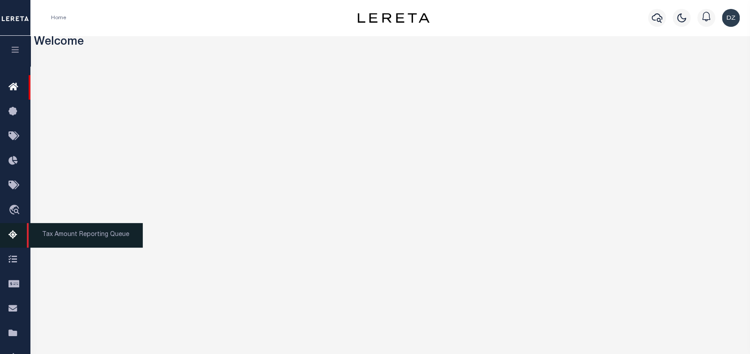
click at [17, 236] on icon at bounding box center [16, 235] width 14 height 11
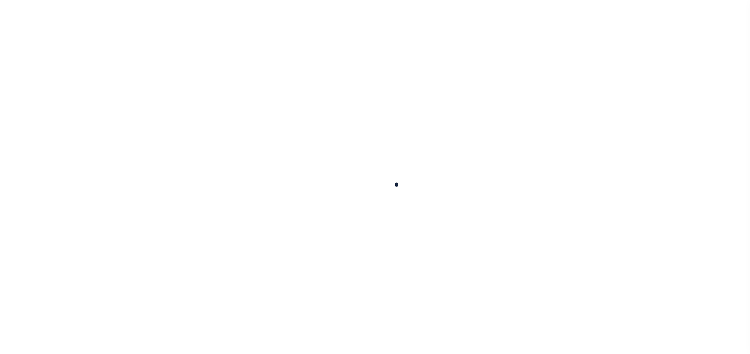
select select "100"
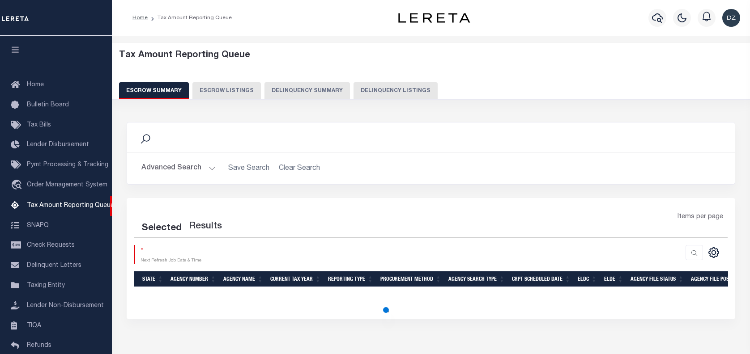
select select "100"
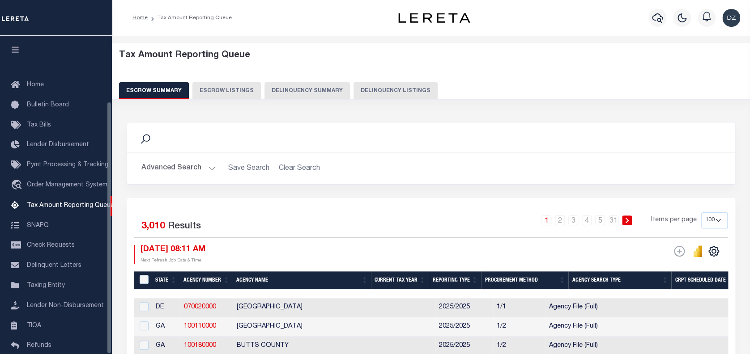
scroll to position [82, 0]
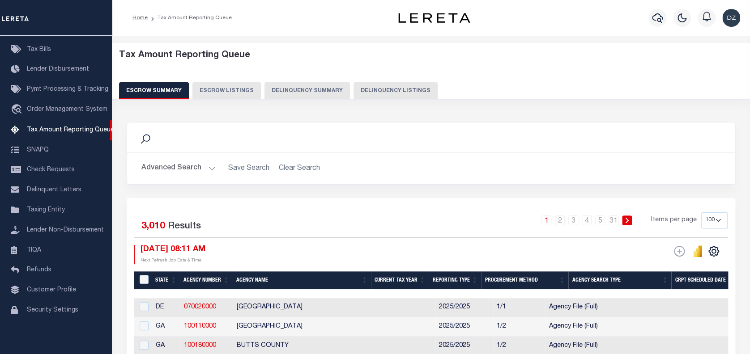
click at [363, 90] on button "Delinquency Listings" at bounding box center [396, 90] width 84 height 17
select select "100"
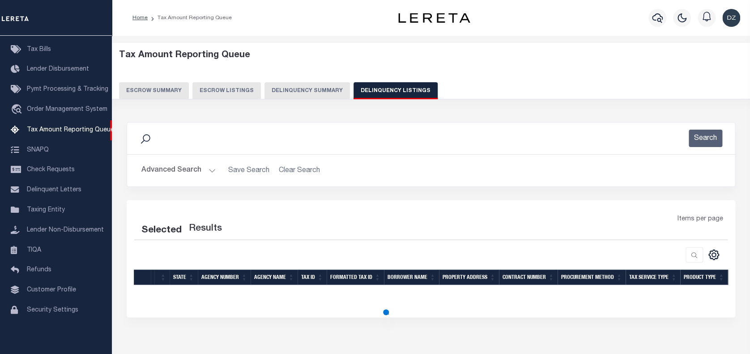
select select "100"
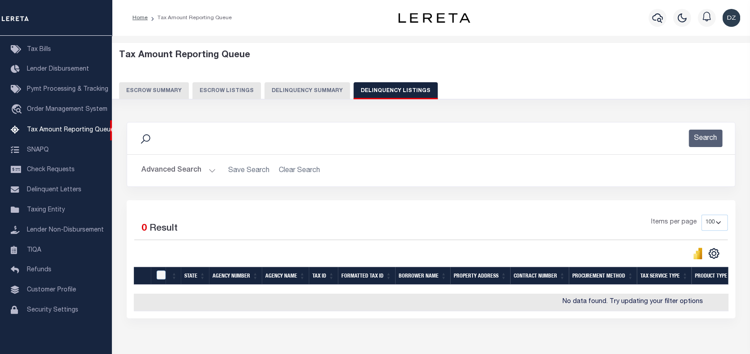
click at [180, 169] on button "Advanced Search" at bounding box center [178, 170] width 74 height 17
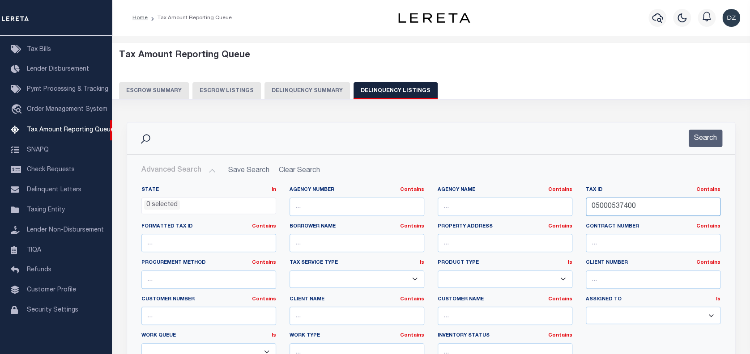
drag, startPoint x: 641, startPoint y: 208, endPoint x: 495, endPoint y: 204, distance: 146.4
click at [495, 204] on div "State In In AK AL AR AZ CA CO CT DC DE FL GA GU HI IA ID IL IN KS KY LA MA MD M…" at bounding box center [431, 278] width 593 height 183
paste input "10299498"
type input "01029949800"
click at [711, 140] on button "Search" at bounding box center [706, 138] width 34 height 17
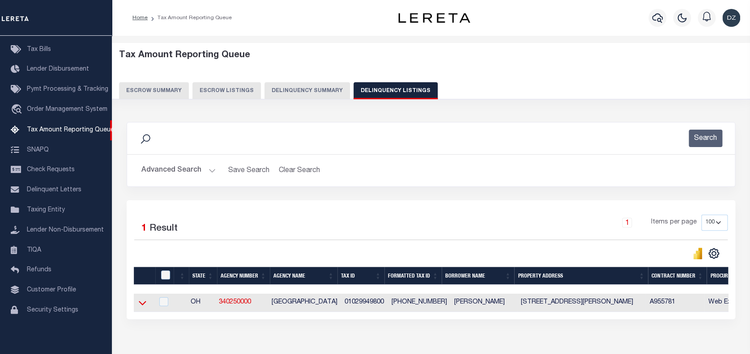
click at [143, 302] on icon at bounding box center [143, 303] width 8 height 9
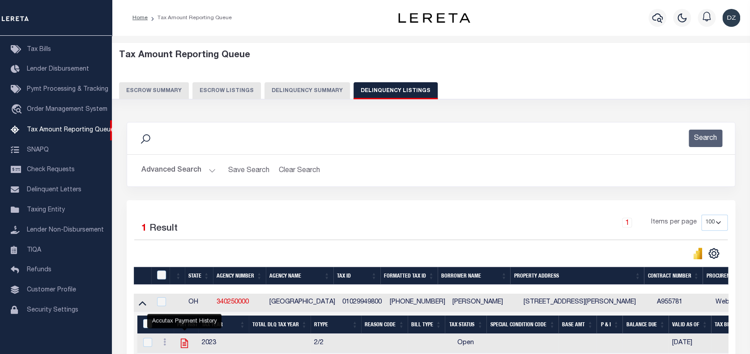
click at [183, 347] on icon "" at bounding box center [185, 344] width 12 height 12
checkbox input "true"
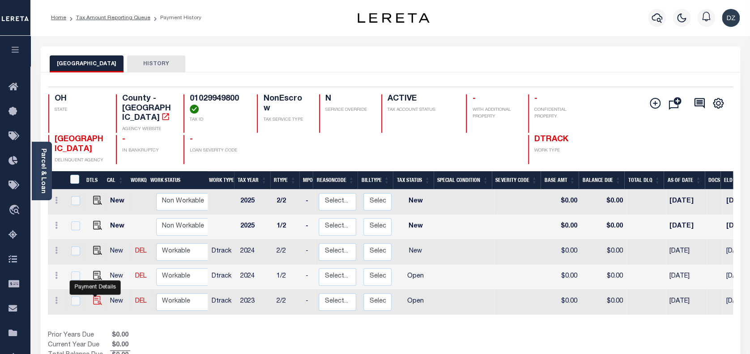
click at [97, 296] on img "" at bounding box center [97, 300] width 9 height 9
checkbox input "true"
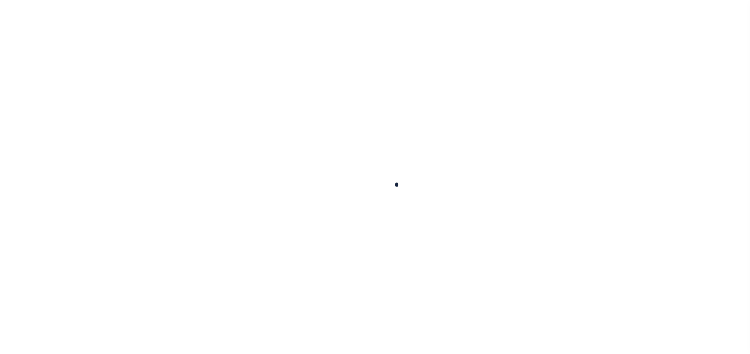
checkbox input "false"
type input "[DATE]"
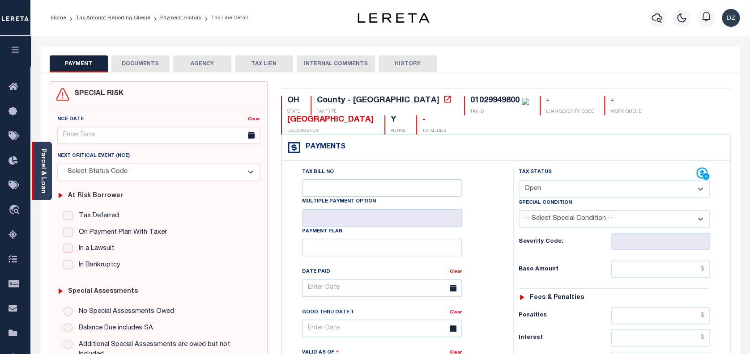
click at [50, 189] on div "Parcel & Loan" at bounding box center [42, 171] width 20 height 59
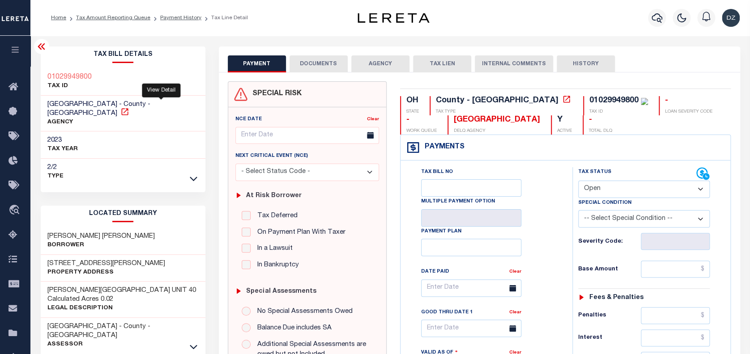
click at [128, 108] on icon at bounding box center [124, 111] width 7 height 7
drag, startPoint x: 137, startPoint y: 225, endPoint x: 47, endPoint y: 222, distance: 90.0
click at [47, 228] on div "BUCHANAN KAREN CLARK Borrower" at bounding box center [123, 241] width 165 height 27
copy h3 "BUCHANAN KAREN CLARK"
click at [634, 193] on select "- Select Status Code - Open Due/Unpaid Paid Incomplete No Tax Due Internal Refu…" at bounding box center [644, 189] width 132 height 17
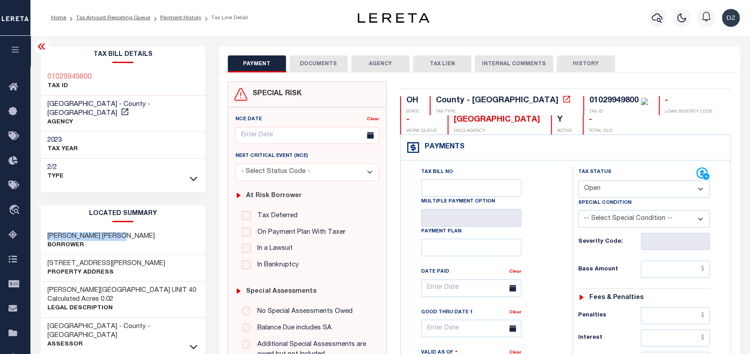
select select "PYD"
click at [578, 181] on select "- Select Status Code - Open Due/Unpaid Paid Incomplete No Tax Due Internal Refu…" at bounding box center [644, 189] width 132 height 17
type input "[DATE]"
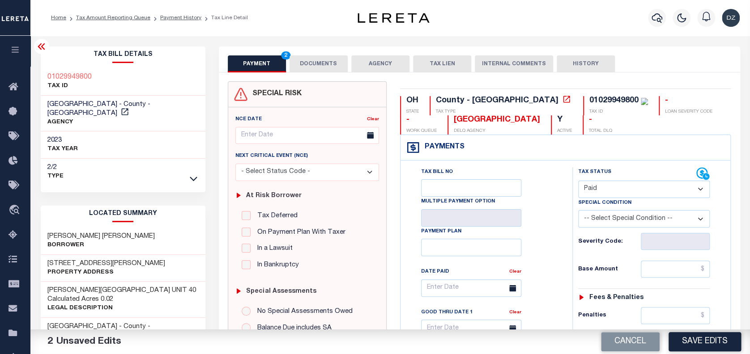
click at [690, 275] on input "text" at bounding box center [675, 269] width 69 height 17
paste input "2,417.57"
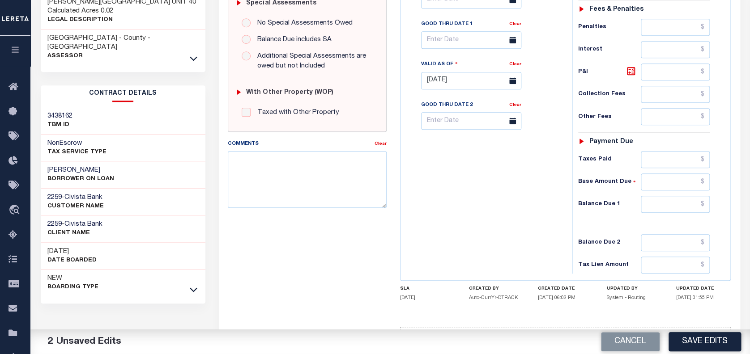
scroll to position [298, 0]
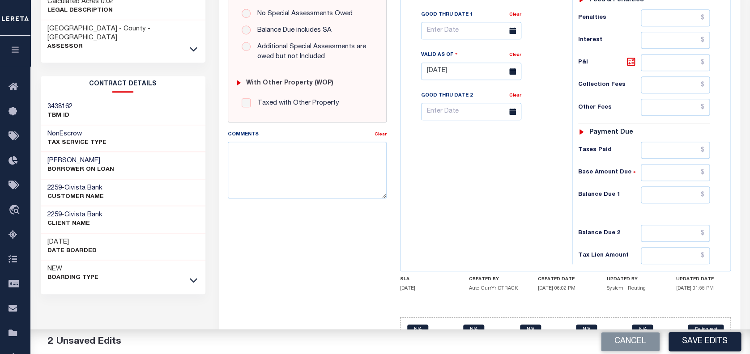
type input "$2,417.57"
click at [687, 197] on input "text" at bounding box center [675, 195] width 69 height 17
type input "$0.00"
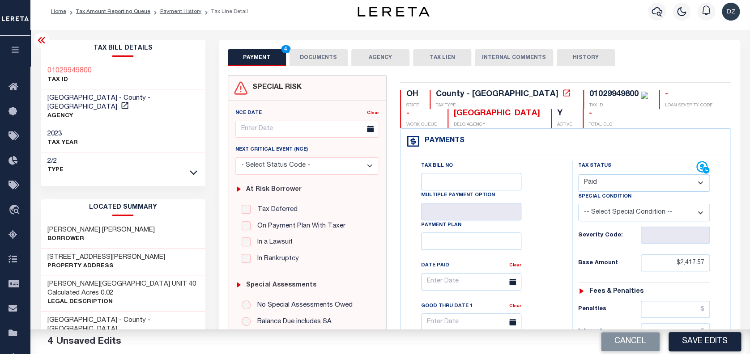
scroll to position [0, 0]
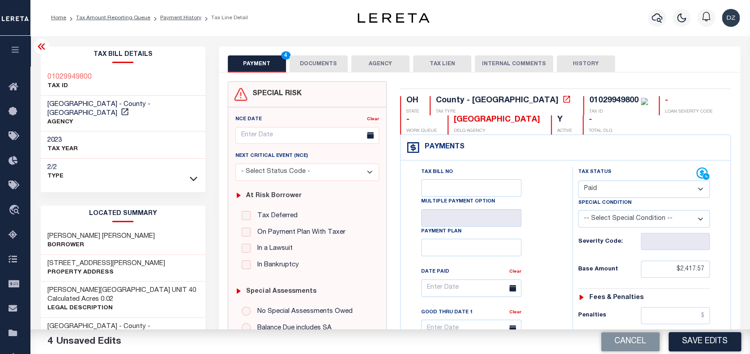
click at [327, 59] on button "DOCUMENTS" at bounding box center [319, 63] width 58 height 17
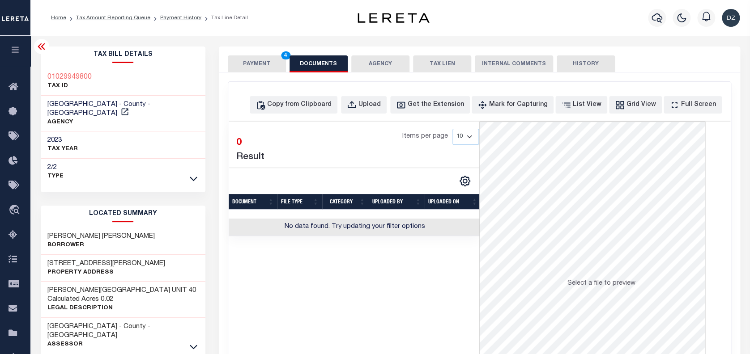
click at [299, 16] on div "Home Tax Amount Reporting Queue Payment History Tax Line Detail" at bounding box center [189, 18] width 291 height 19
click at [310, 103] on div "Copy from Clipboard" at bounding box center [299, 105] width 64 height 10
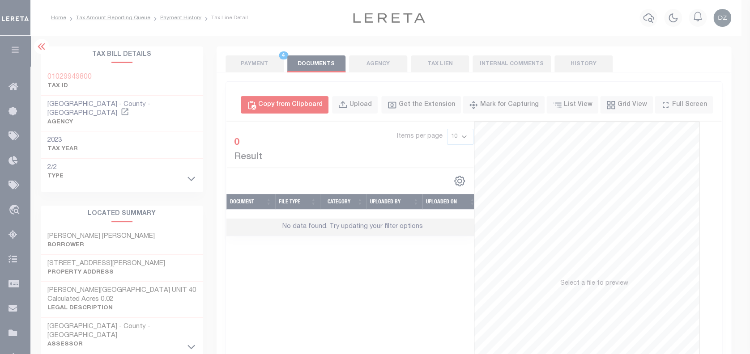
select select "POP"
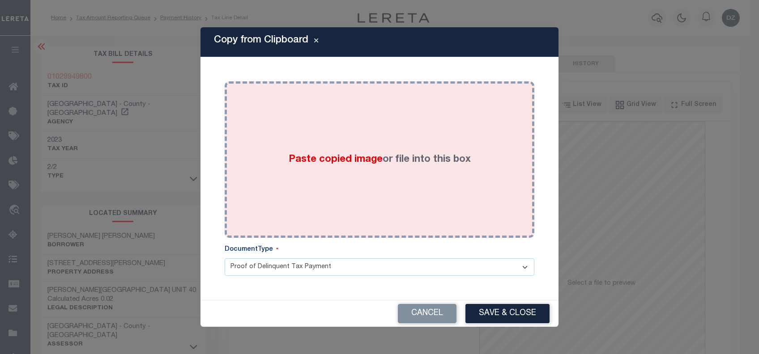
click at [386, 165] on label "Paste copied image or file into this box" at bounding box center [380, 160] width 182 height 15
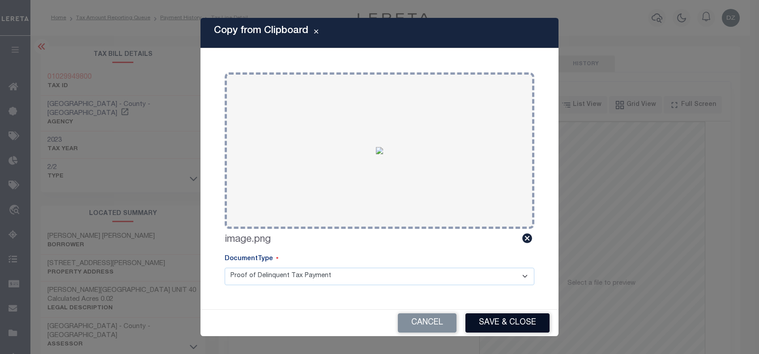
click at [505, 316] on button "Save & Close" at bounding box center [507, 323] width 84 height 19
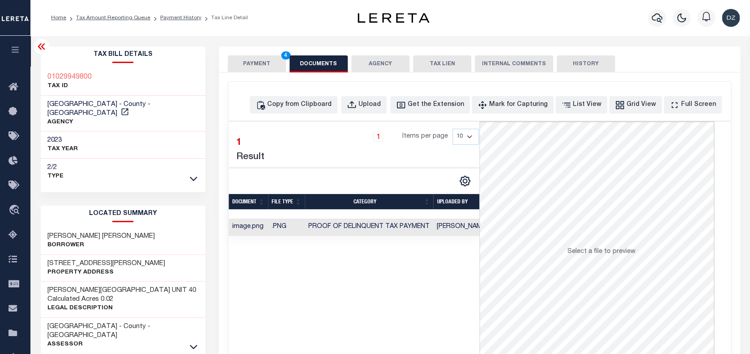
click at [261, 59] on button "PAYMENT 4" at bounding box center [257, 63] width 58 height 17
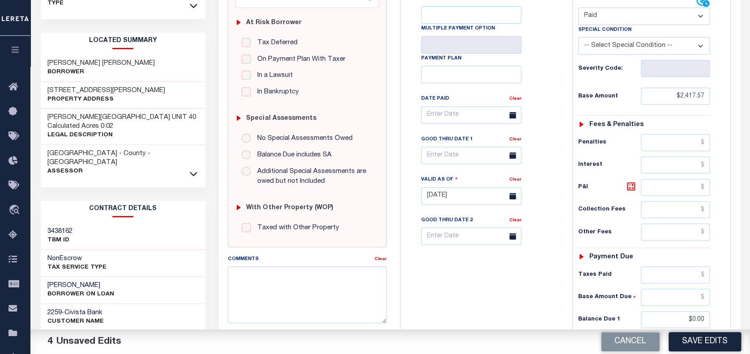
scroll to position [179, 0]
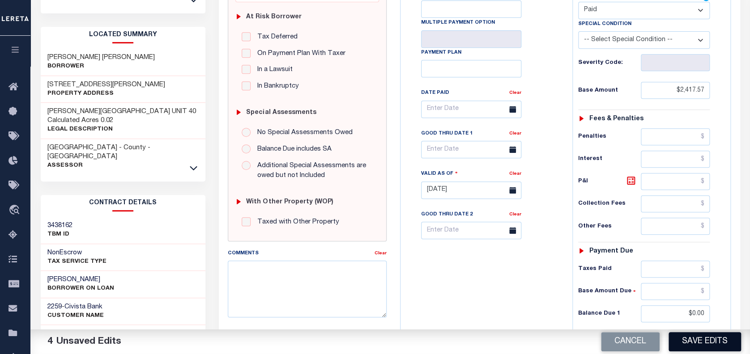
click at [707, 341] on button "Save Edits" at bounding box center [705, 342] width 73 height 19
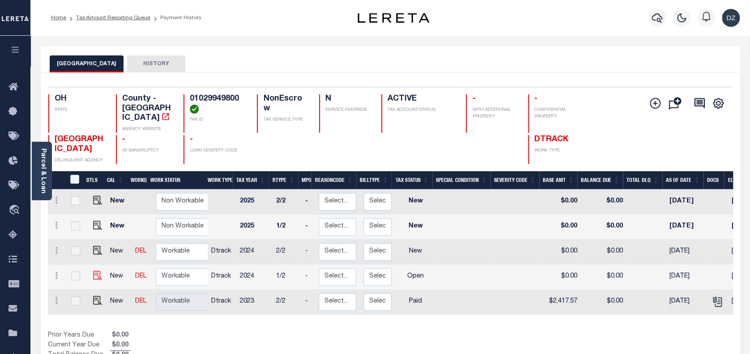
click at [94, 271] on img at bounding box center [97, 275] width 9 height 9
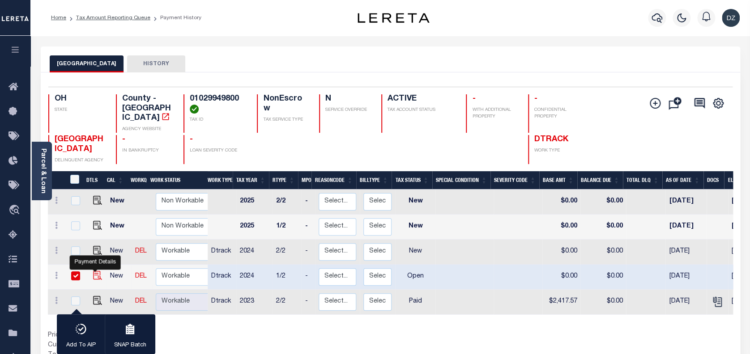
checkbox input "true"
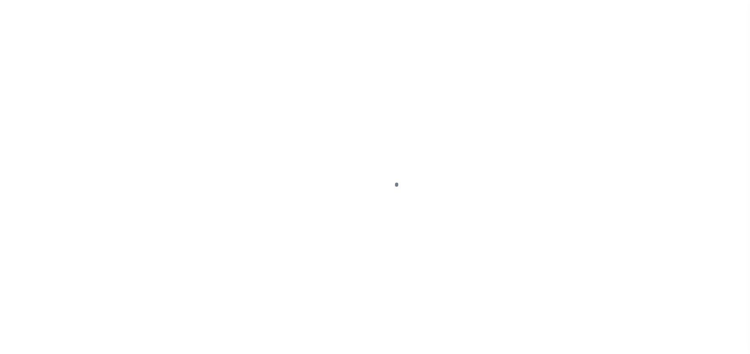
select select "OP2"
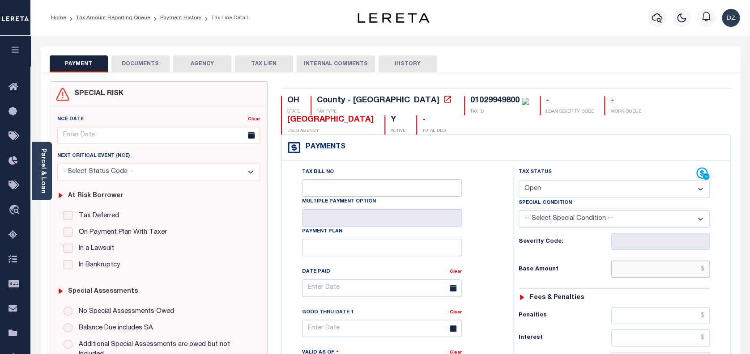
click at [660, 268] on input "text" at bounding box center [660, 269] width 99 height 17
paste input "2,448.85"
type input "$2,448.85"
type input "10/10/2025"
click at [579, 194] on select "- Select Status Code - Open Due/Unpaid Paid Incomplete No Tax Due Internal Refu…" at bounding box center [615, 189] width 192 height 17
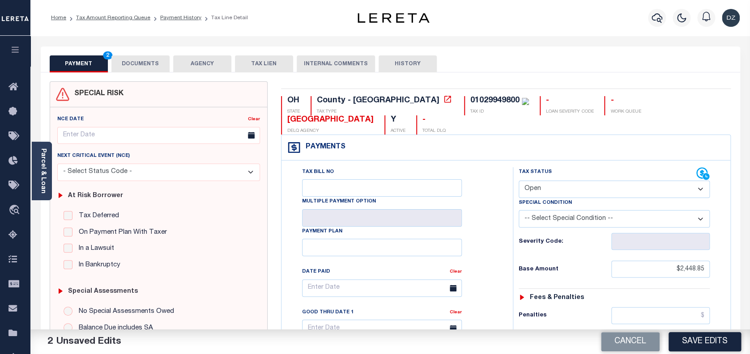
select select "PYD"
click at [519, 181] on select "- Select Status Code - Open Due/Unpaid Paid Incomplete No Tax Due Internal Refu…" at bounding box center [615, 189] width 192 height 17
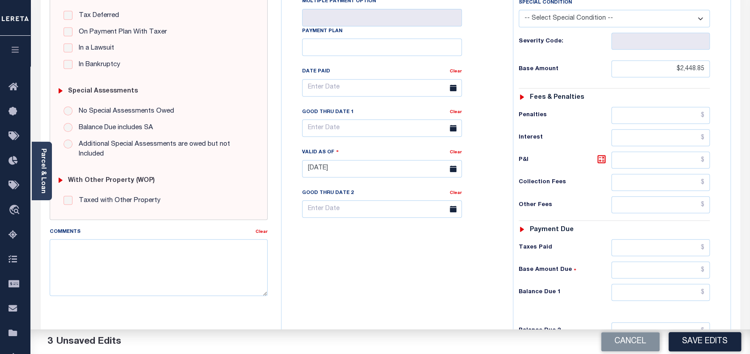
scroll to position [239, 0]
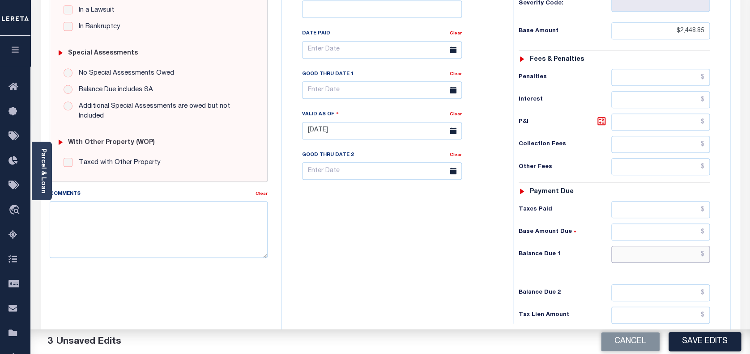
click at [661, 259] on input "text" at bounding box center [660, 254] width 99 height 17
type input "$0.00"
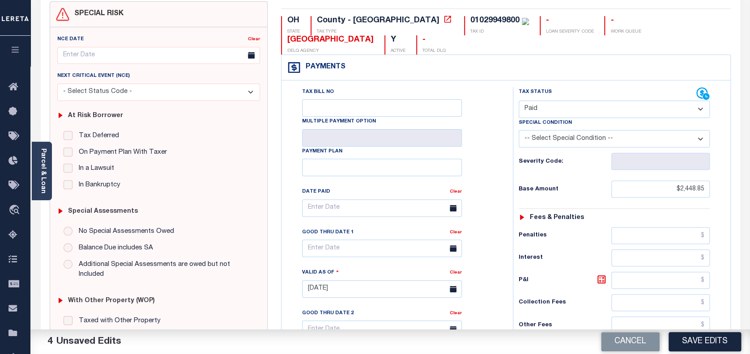
scroll to position [0, 0]
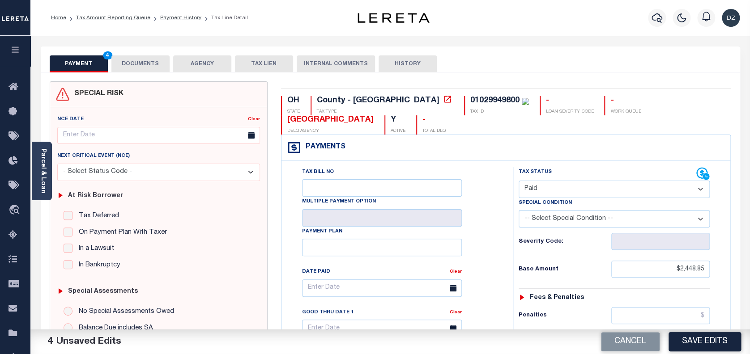
click at [151, 65] on button "DOCUMENTS" at bounding box center [140, 63] width 58 height 17
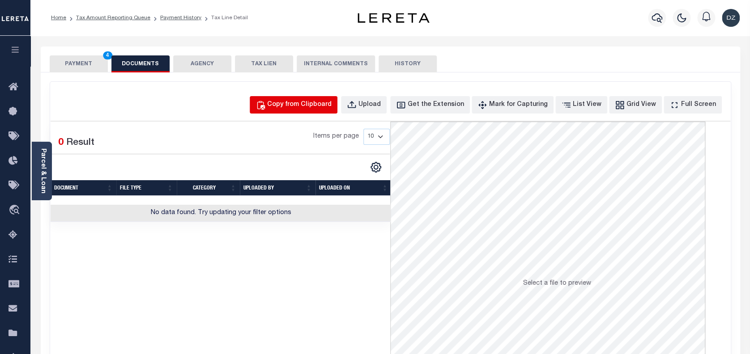
click at [327, 107] on div "Copy from Clipboard" at bounding box center [299, 105] width 64 height 10
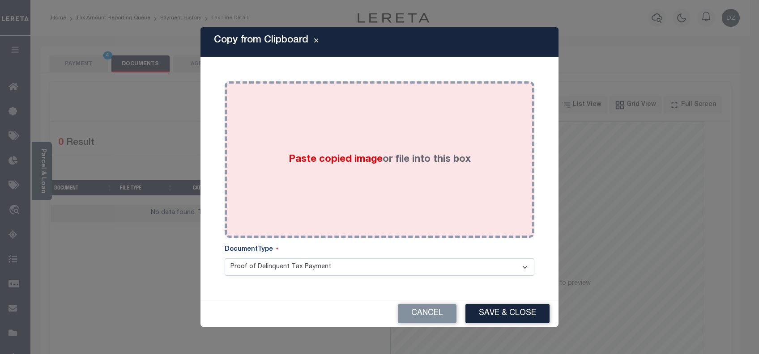
click at [352, 183] on div "Paste copied image or file into this box" at bounding box center [379, 159] width 296 height 143
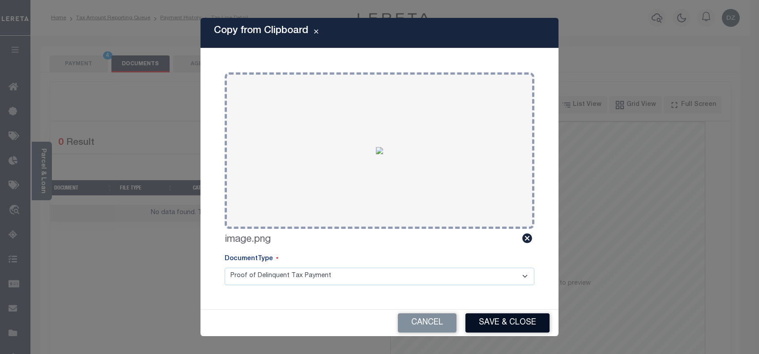
click at [499, 320] on button "Save & Close" at bounding box center [507, 323] width 84 height 19
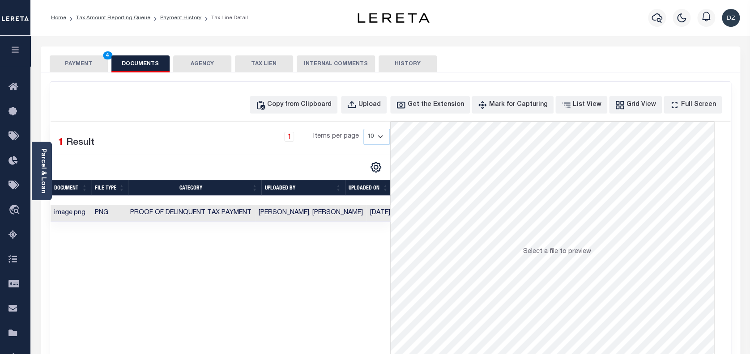
click at [78, 64] on button "PAYMENT 4" at bounding box center [79, 63] width 58 height 17
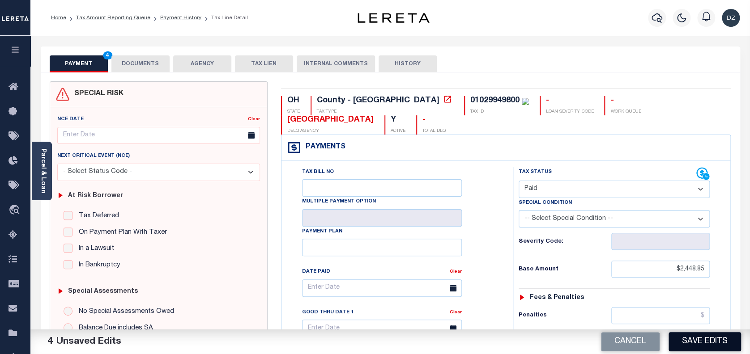
click at [703, 342] on button "Save Edits" at bounding box center [705, 342] width 73 height 19
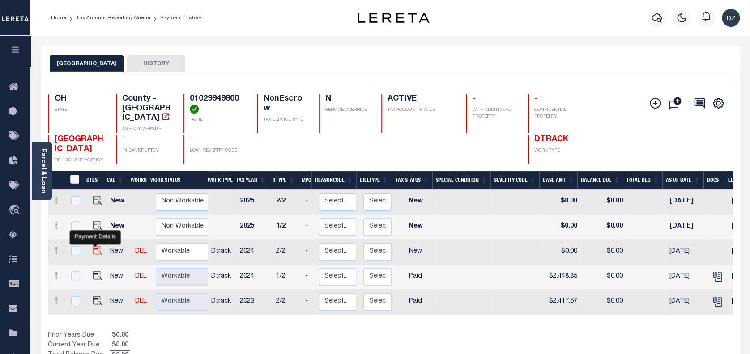
click at [95, 246] on img "" at bounding box center [97, 250] width 9 height 9
checkbox input "true"
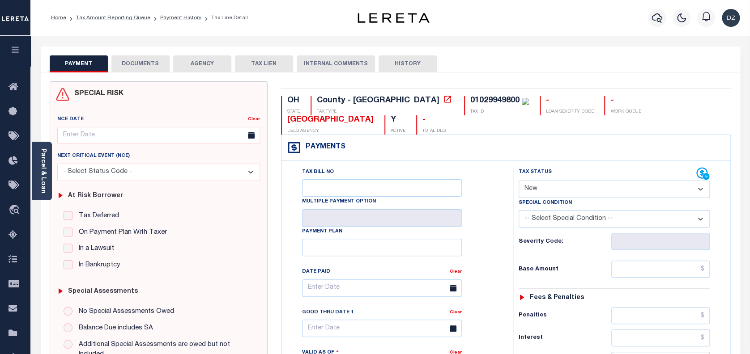
click at [561, 185] on select "- Select Status Code - Open Due/Unpaid Paid Incomplete No Tax Due Internal Refu…" at bounding box center [615, 189] width 192 height 17
select select "PYD"
click at [519, 181] on select "- Select Status Code - Open Due/Unpaid Paid Incomplete No Tax Due Internal Refu…" at bounding box center [615, 189] width 192 height 17
type input "[DATE]"
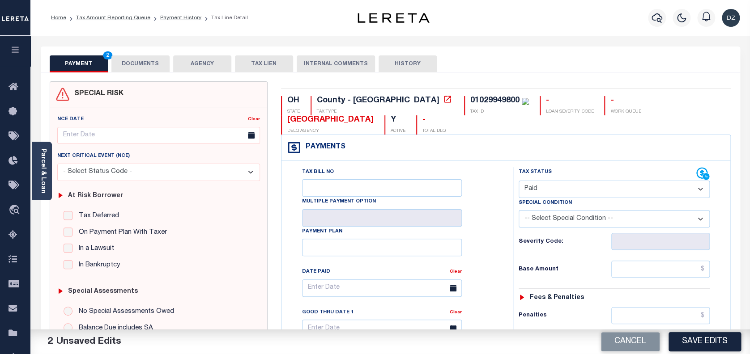
click at [141, 68] on button "DOCUMENTS" at bounding box center [140, 63] width 58 height 17
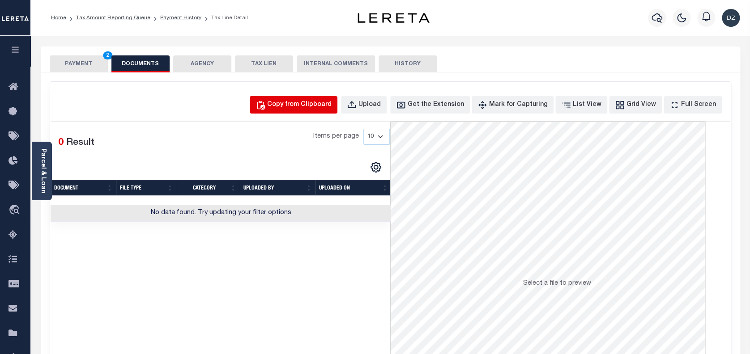
click at [332, 104] on div "Copy from Clipboard" at bounding box center [299, 105] width 64 height 10
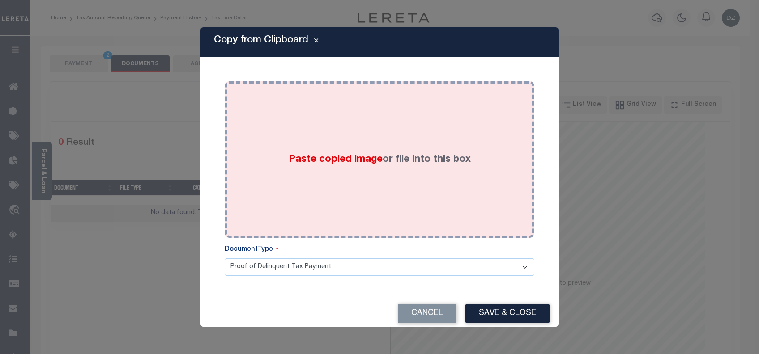
click at [328, 169] on div "Paste copied image or file into this box" at bounding box center [379, 159] width 296 height 143
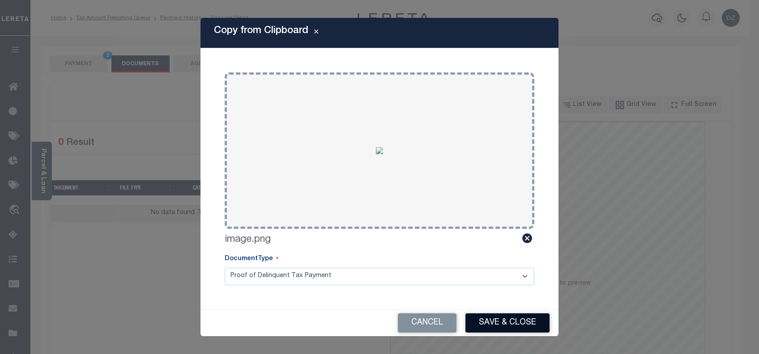
click at [488, 319] on button "Save & Close" at bounding box center [507, 323] width 84 height 19
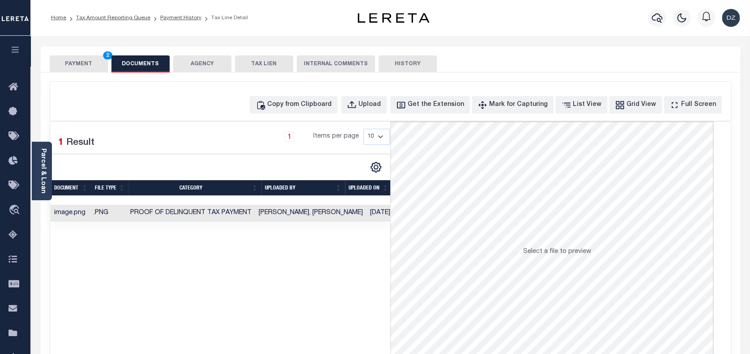
click at [92, 64] on button "PAYMENT 2" at bounding box center [79, 63] width 58 height 17
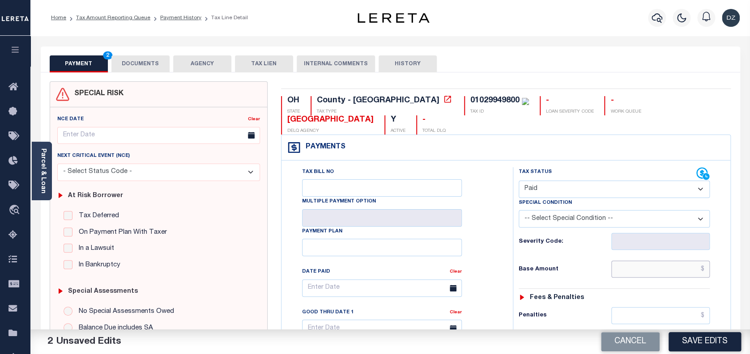
click at [666, 271] on input "text" at bounding box center [660, 269] width 99 height 17
paste input "2,448.85"
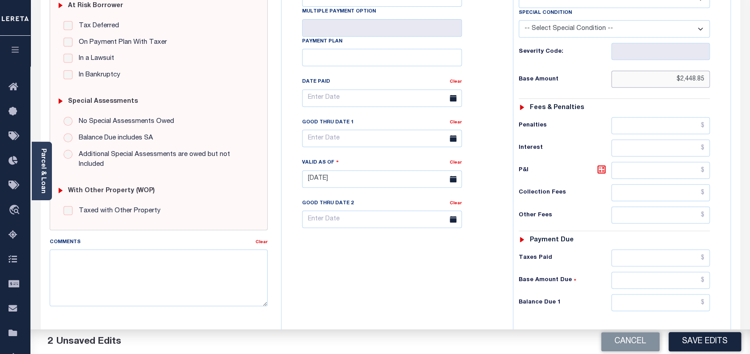
scroll to position [239, 0]
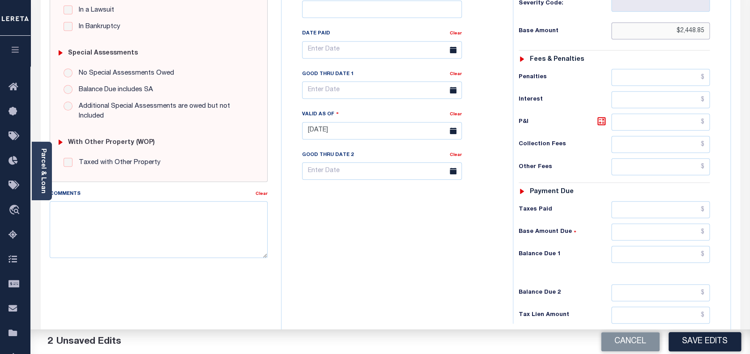
type input "$2,448.85"
click at [673, 249] on input "text" at bounding box center [660, 254] width 99 height 17
type input "$0.00"
click at [711, 338] on button "Save Edits" at bounding box center [705, 342] width 73 height 19
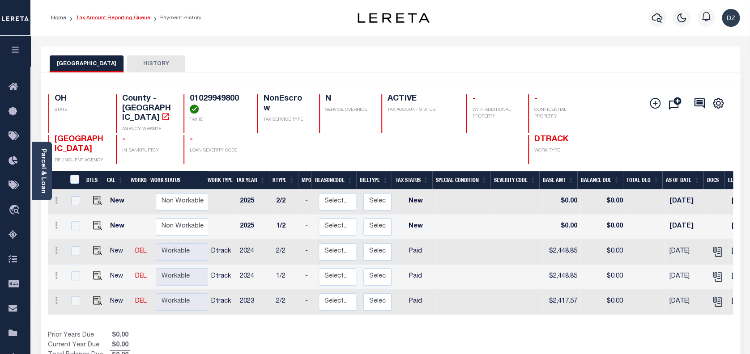
click at [98, 16] on link "Tax Amount Reporting Queue" at bounding box center [113, 17] width 74 height 5
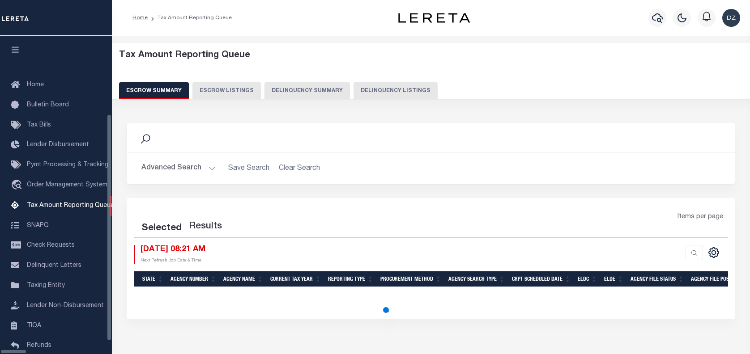
select select "100"
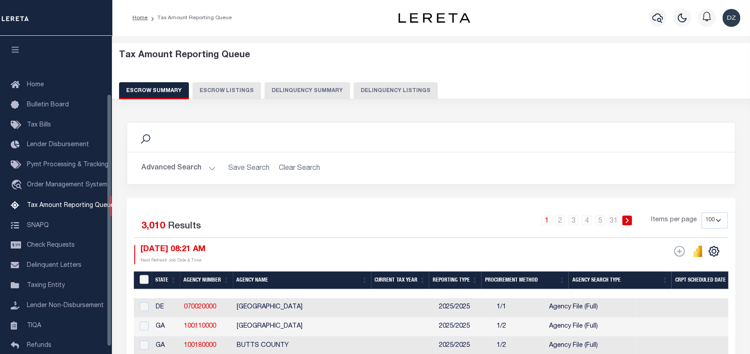
scroll to position [73, 0]
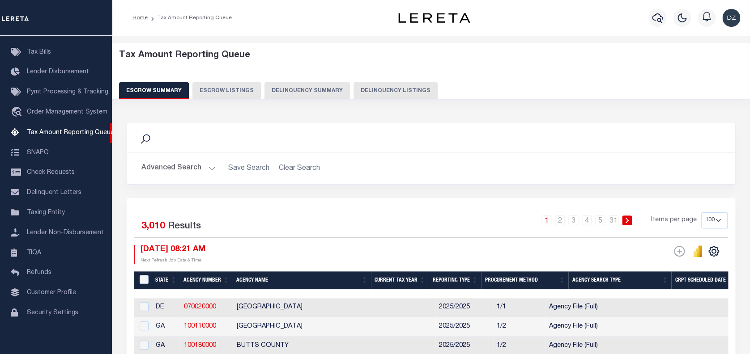
click at [386, 95] on button "Delinquency Listings" at bounding box center [396, 90] width 84 height 17
select select "100"
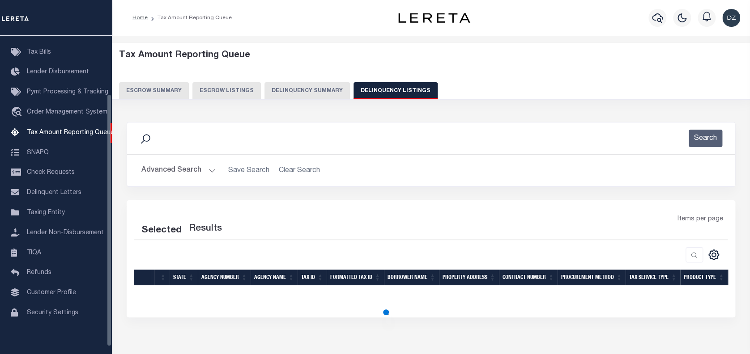
select select "100"
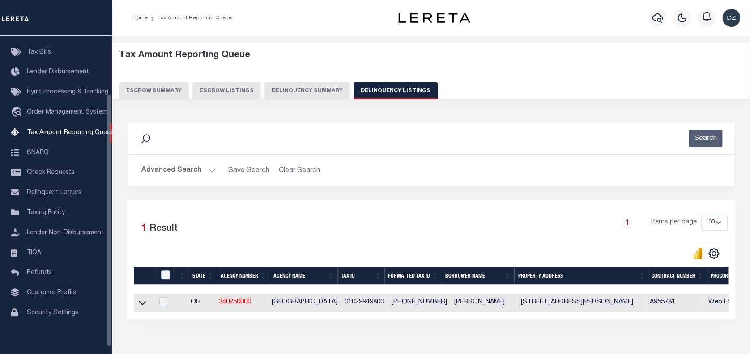
click at [171, 171] on button "Advanced Search" at bounding box center [178, 170] width 74 height 17
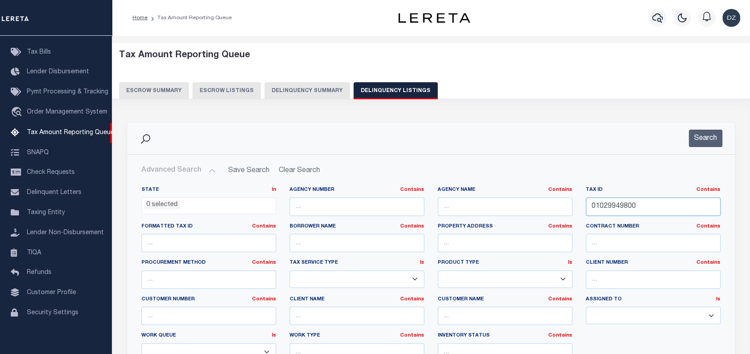
drag, startPoint x: 639, startPoint y: 206, endPoint x: 589, endPoint y: 213, distance: 50.1
click at [589, 213] on input "01029949800" at bounding box center [653, 207] width 135 height 18
paste input "50005731"
type input "05000573100"
click at [710, 135] on button "Search" at bounding box center [706, 138] width 34 height 17
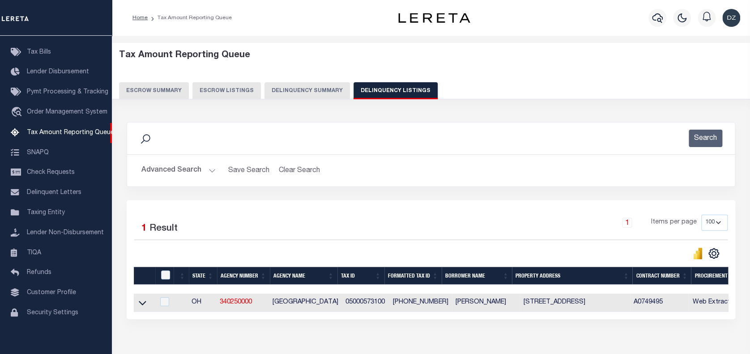
click at [143, 306] on icon at bounding box center [143, 304] width 8 height 4
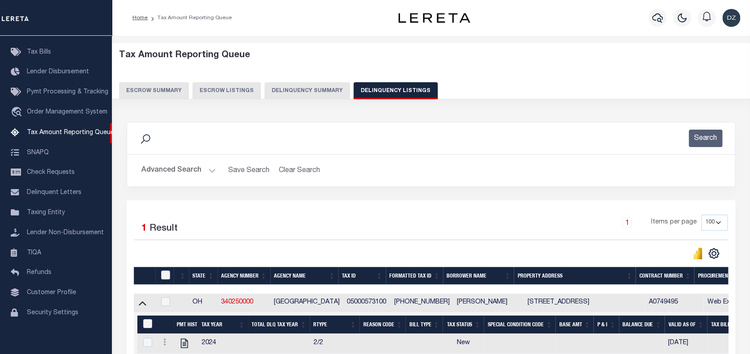
scroll to position [98, 0]
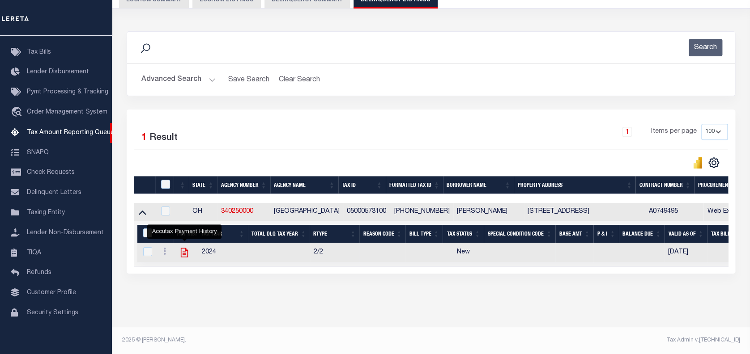
click at [186, 251] on icon "" at bounding box center [185, 253] width 12 height 12
checkbox input "true"
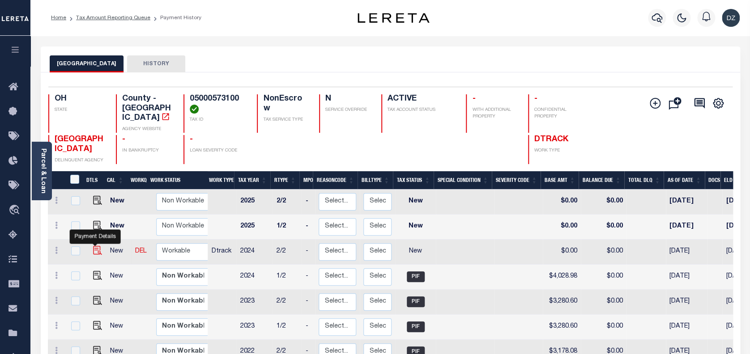
click at [94, 246] on img "" at bounding box center [97, 250] width 9 height 9
checkbox input "true"
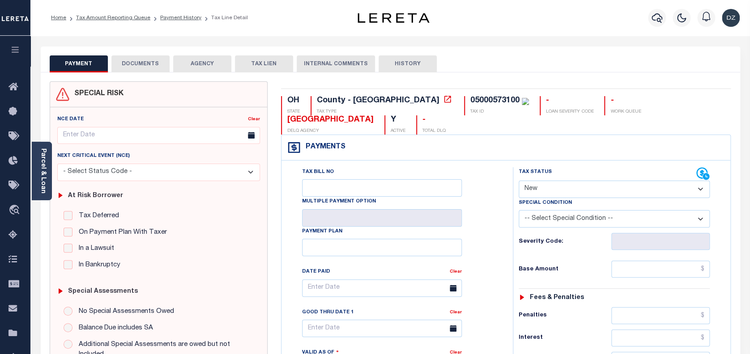
click at [531, 190] on select "- Select Status Code - Open Due/Unpaid Paid Incomplete No Tax Due Internal Refu…" at bounding box center [615, 189] width 192 height 17
select select "PYD"
click at [519, 181] on select "- Select Status Code - Open Due/Unpaid Paid Incomplete No Tax Due Internal Refu…" at bounding box center [615, 189] width 192 height 17
type input "[DATE]"
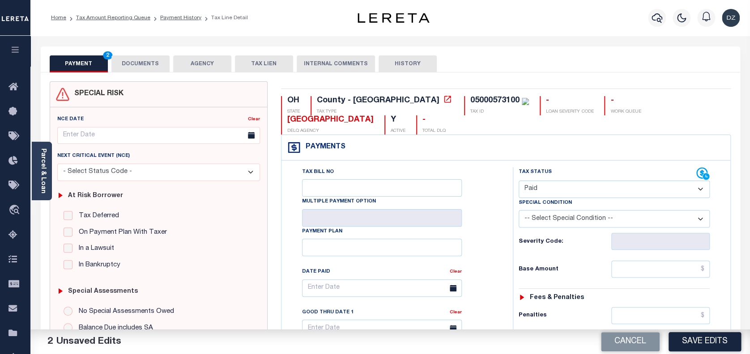
click at [138, 67] on button "DOCUMENTS" at bounding box center [140, 63] width 58 height 17
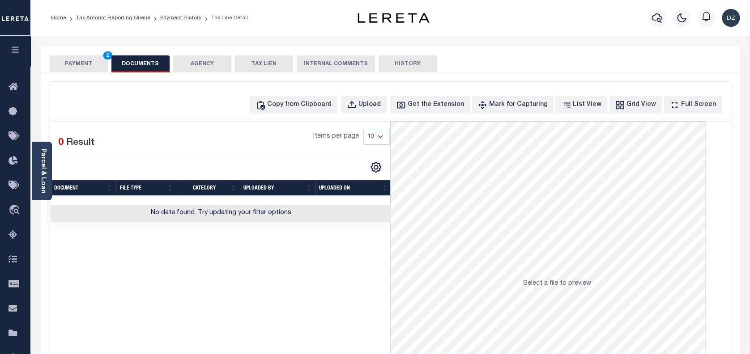
click at [138, 112] on div "Copy from Clipboard Upload Get the Extension Mark for Capturing Got it List Vie…" at bounding box center [391, 104] width 680 height 17
click at [337, 100] on button "Copy from Clipboard" at bounding box center [294, 104] width 88 height 17
select select "POP"
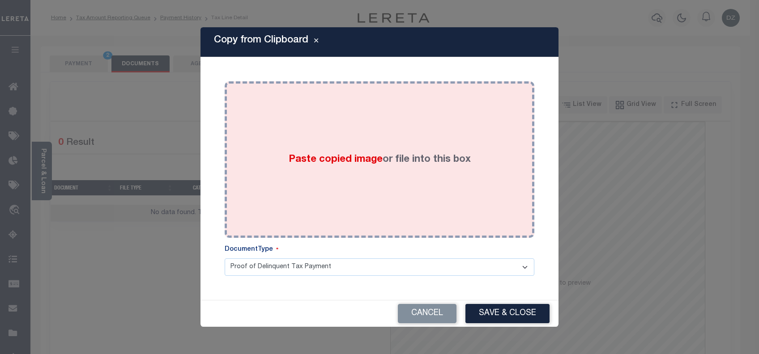
click at [329, 109] on div "Paste copied image or file into this box" at bounding box center [379, 159] width 296 height 143
click at [328, 165] on span "Paste copied image" at bounding box center [336, 160] width 94 height 10
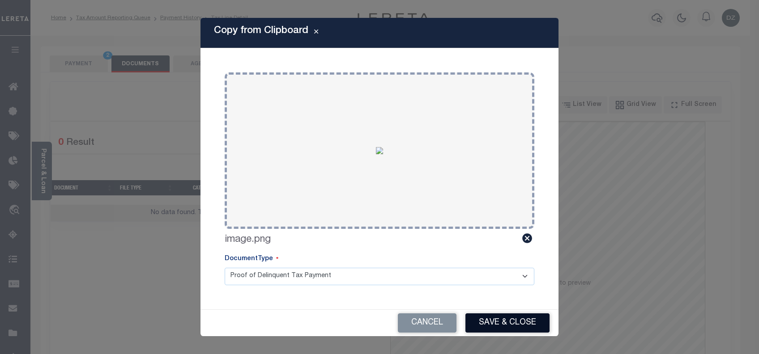
click at [499, 325] on button "Save & Close" at bounding box center [507, 323] width 84 height 19
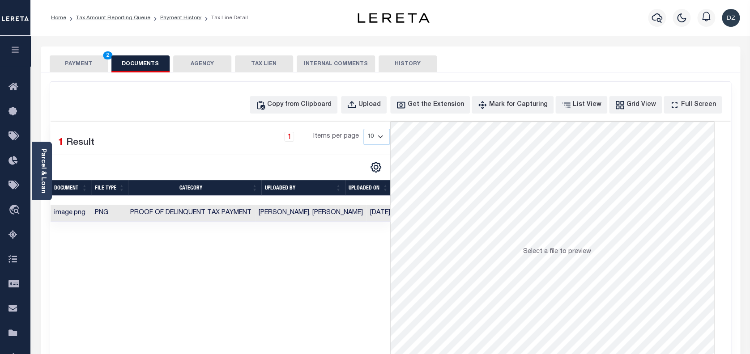
click at [87, 64] on button "PAYMENT 2" at bounding box center [79, 63] width 58 height 17
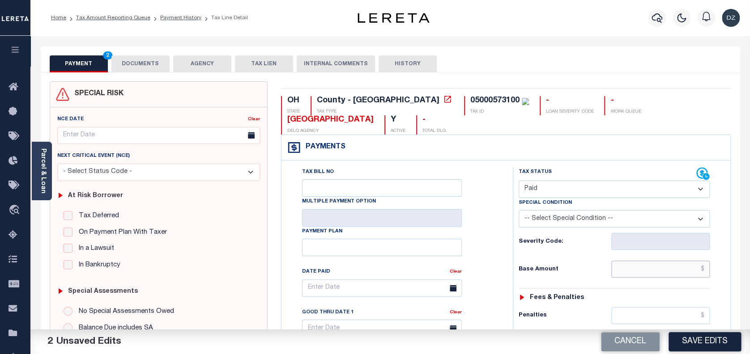
click at [658, 270] on input "text" at bounding box center [660, 269] width 99 height 17
paste input "4,028.98"
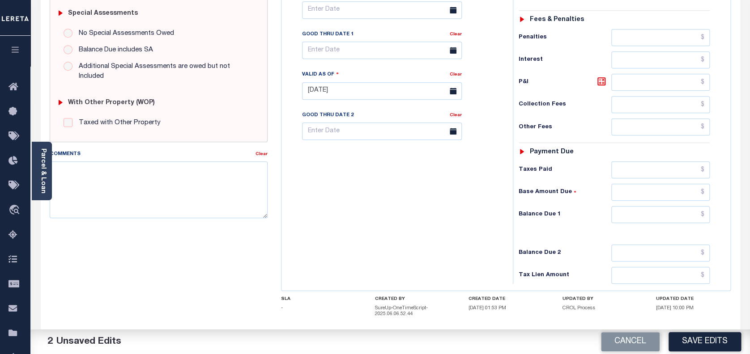
scroll to position [325, 0]
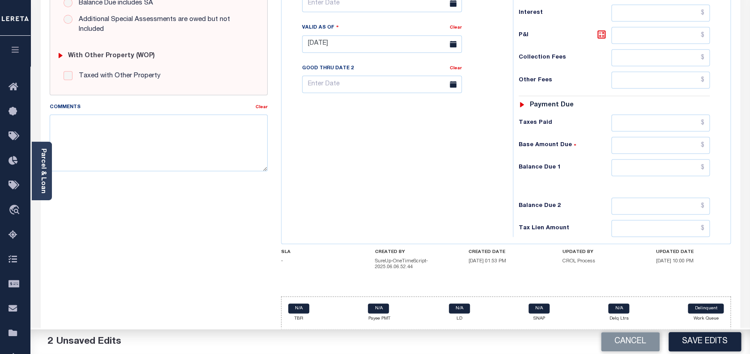
type input "$4,028.98"
click at [684, 169] on input "text" at bounding box center [660, 167] width 99 height 17
type input "$0.00"
click at [704, 334] on button "Save Edits" at bounding box center [705, 342] width 73 height 19
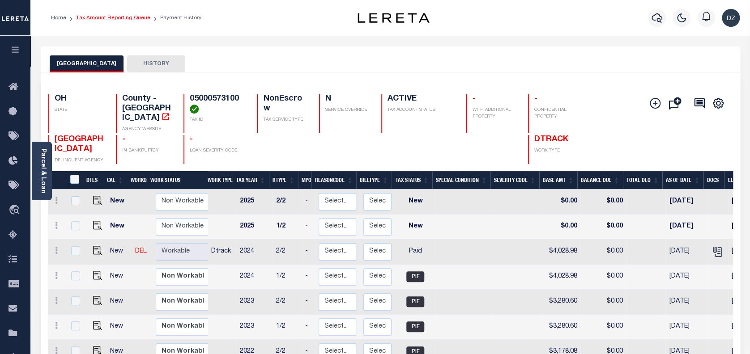
click at [122, 20] on link "Tax Amount Reporting Queue" at bounding box center [113, 17] width 74 height 5
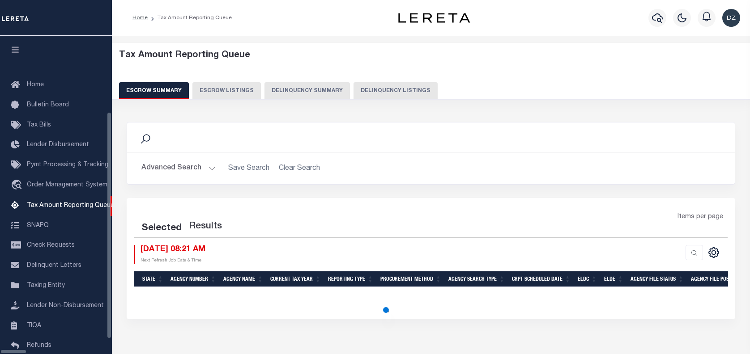
click at [354, 95] on button "Delinquency Listings" at bounding box center [396, 90] width 84 height 17
select select "100"
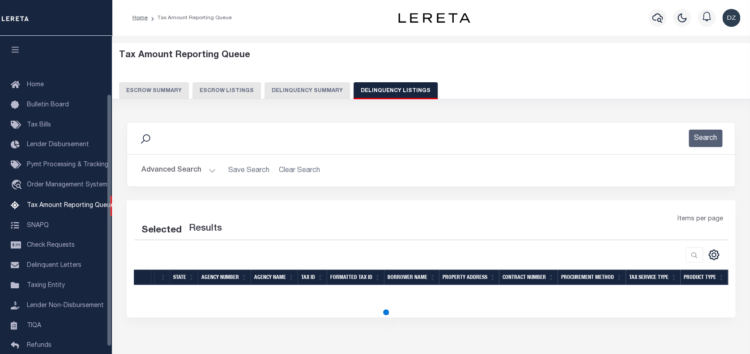
scroll to position [73, 0]
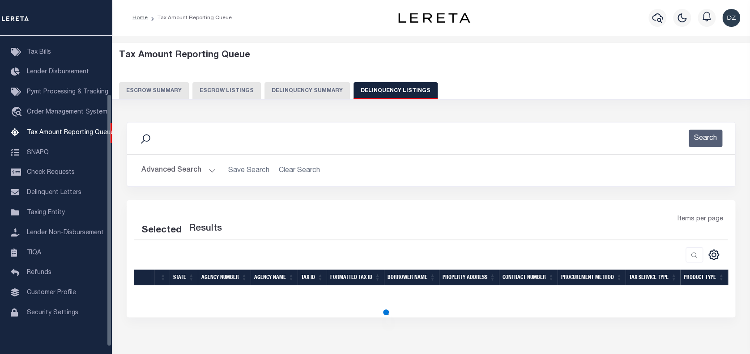
select select "100"
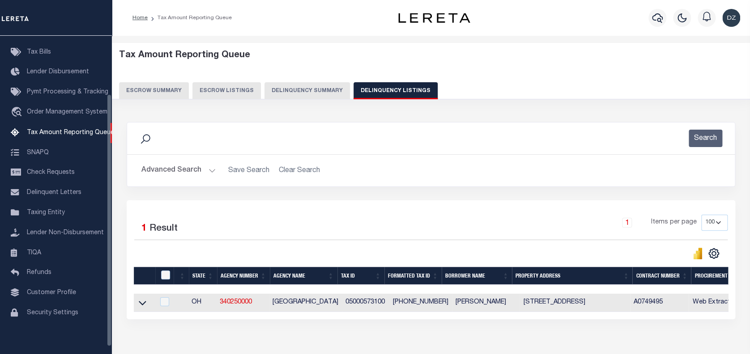
click at [153, 176] on button "Advanced Search" at bounding box center [178, 170] width 74 height 17
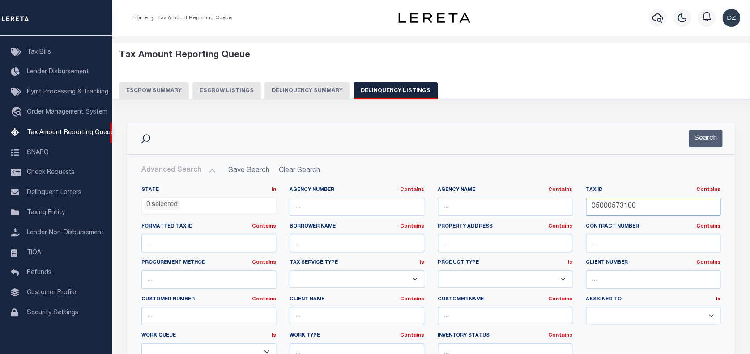
click at [588, 209] on input "05000573100" at bounding box center [653, 207] width 135 height 18
paste input "729"
type input "05000729100"
click at [709, 140] on button "Search" at bounding box center [706, 138] width 34 height 17
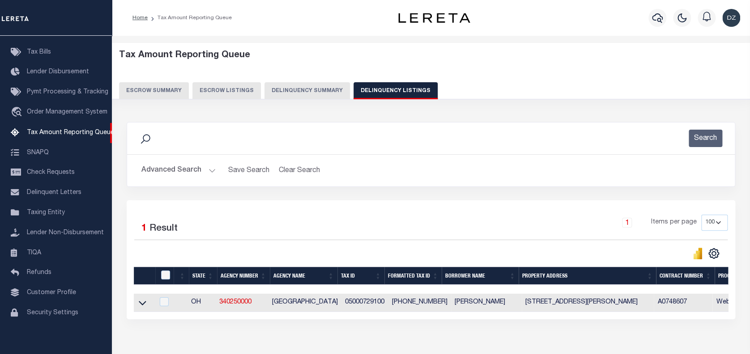
click at [142, 304] on icon at bounding box center [143, 303] width 8 height 9
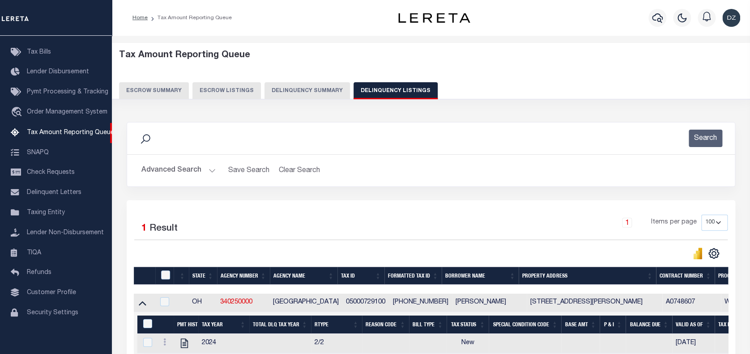
scroll to position [98, 0]
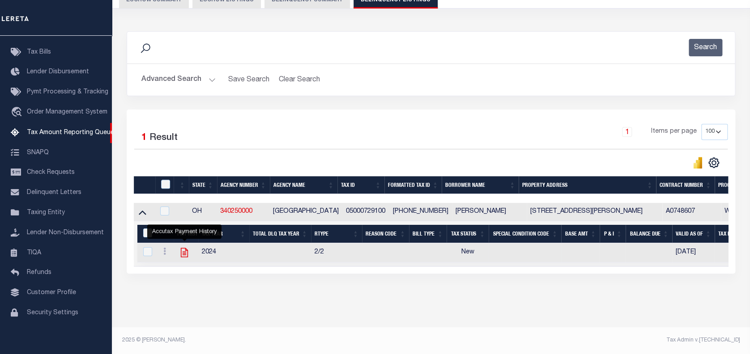
click at [184, 247] on icon "" at bounding box center [185, 253] width 12 height 12
checkbox input "true"
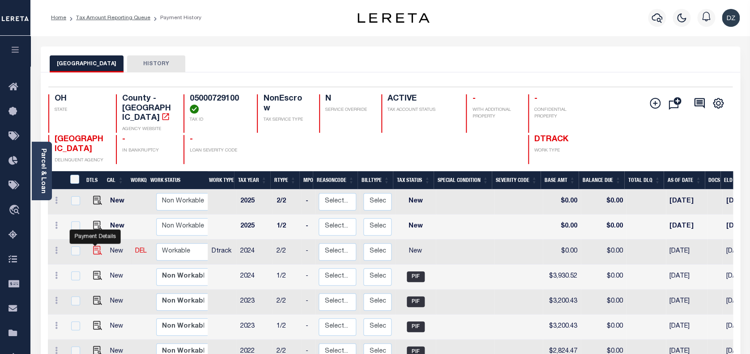
click at [94, 246] on img "" at bounding box center [97, 250] width 9 height 9
checkbox input "true"
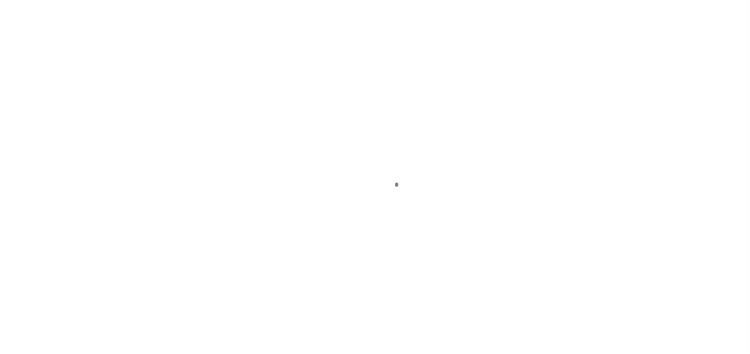
select select "NW2"
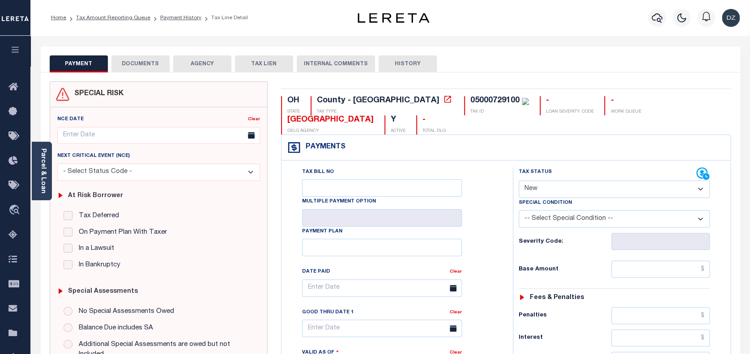
click at [141, 64] on button "DOCUMENTS" at bounding box center [140, 63] width 58 height 17
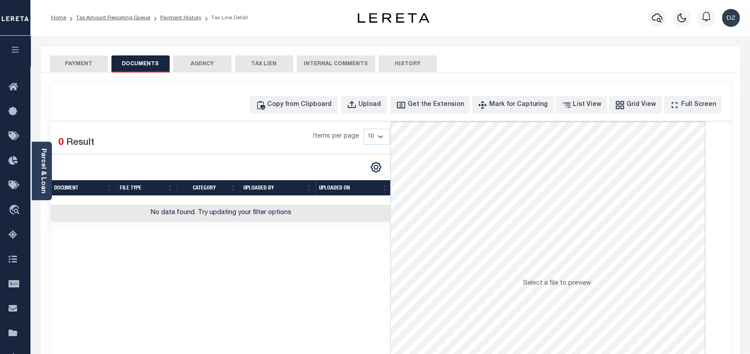
click at [104, 106] on div "Copy from Clipboard Upload Get the Extension Mark for Capturing Got it List Vie…" at bounding box center [391, 104] width 680 height 17
click at [332, 103] on div "Copy from Clipboard" at bounding box center [299, 105] width 64 height 10
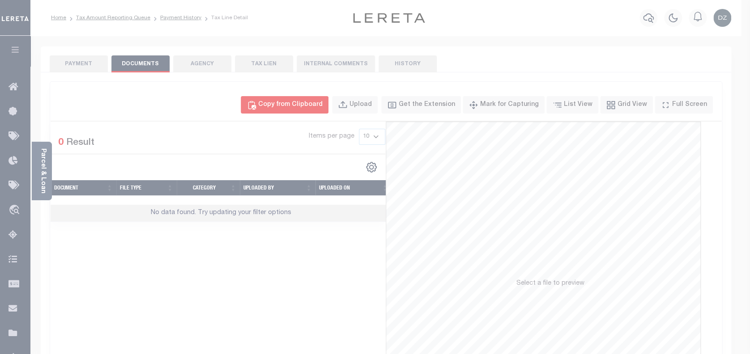
select select "POP"
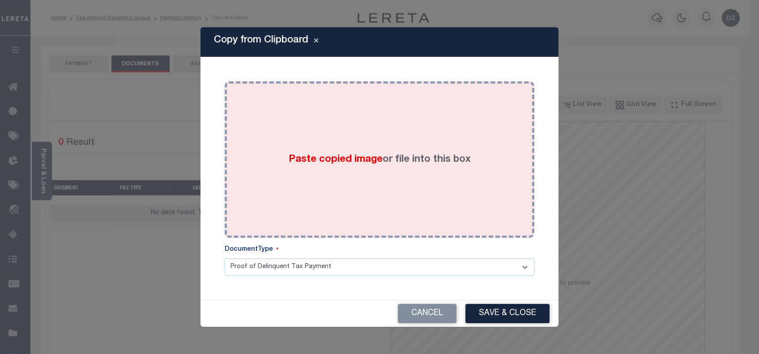
click at [335, 161] on span "Paste copied image" at bounding box center [336, 160] width 94 height 10
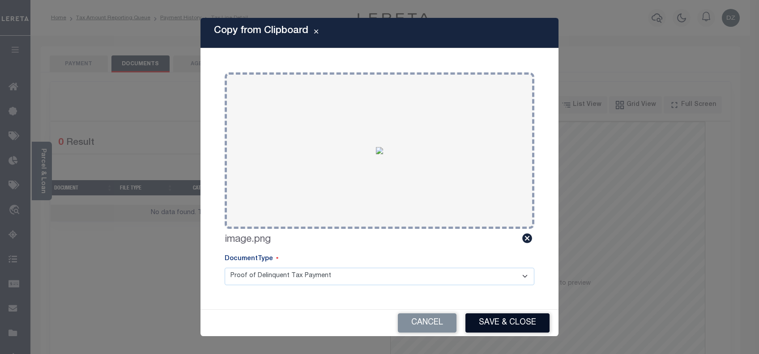
click at [499, 331] on button "Save & Close" at bounding box center [507, 323] width 84 height 19
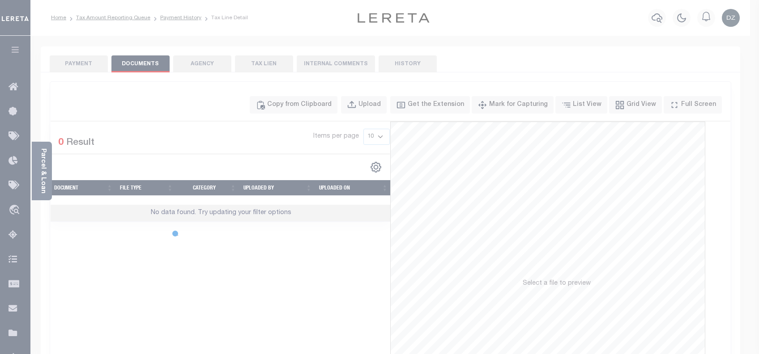
click at [493, 314] on div "Cancel Save & Close" at bounding box center [380, 301] width 358 height 26
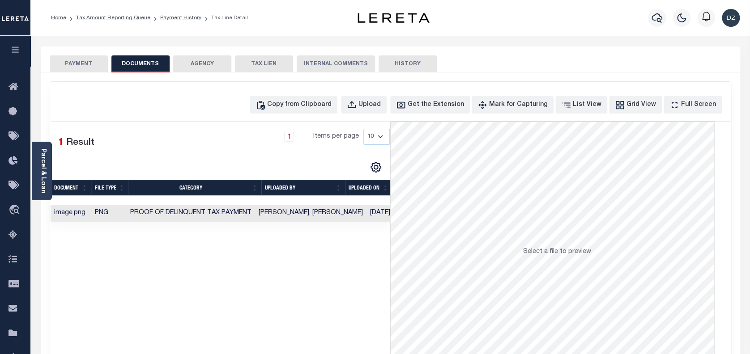
click at [67, 69] on button "PAYMENT" at bounding box center [79, 63] width 58 height 17
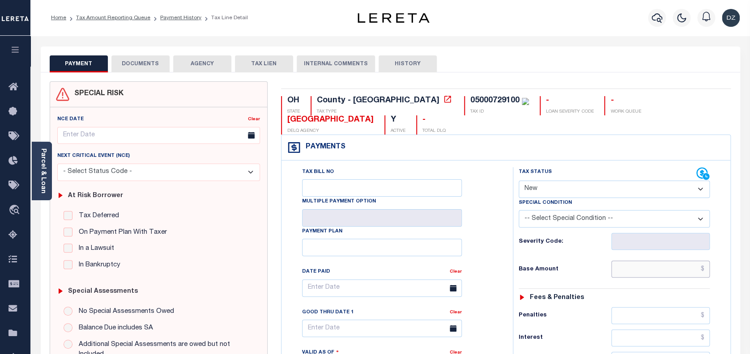
click at [657, 265] on input "text" at bounding box center [660, 269] width 99 height 17
paste input "3,930.52"
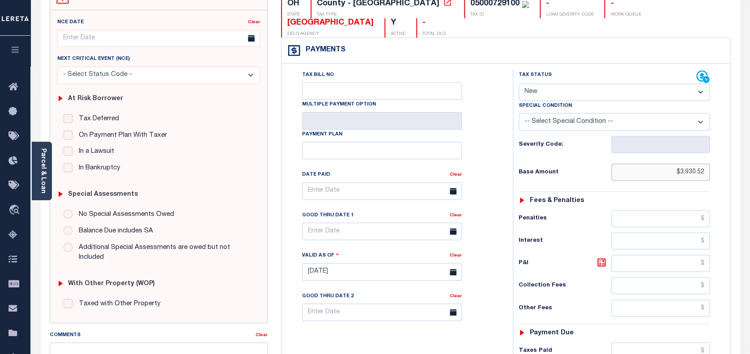
scroll to position [119, 0]
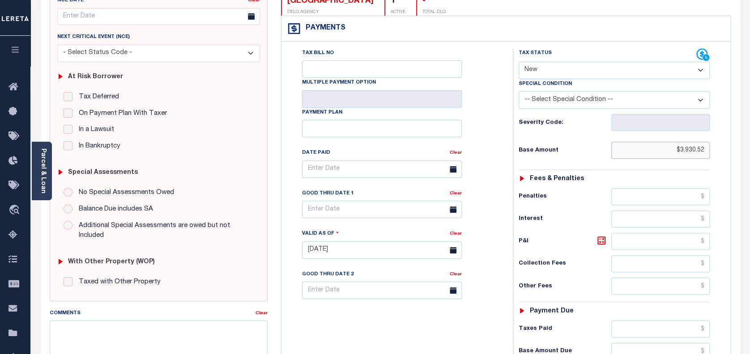
type input "$3,930.52"
type input "[DATE]"
click at [683, 349] on input "text" at bounding box center [660, 351] width 99 height 17
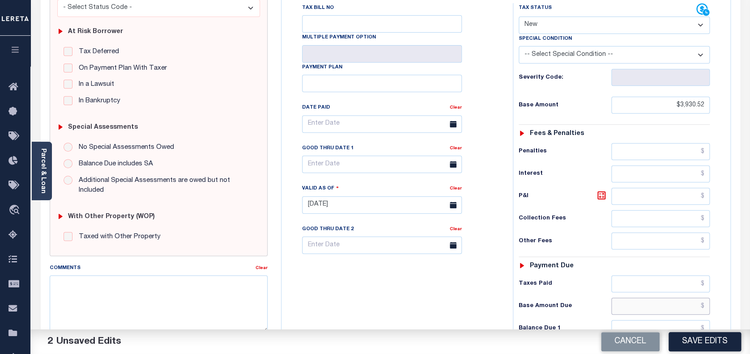
scroll to position [298, 0]
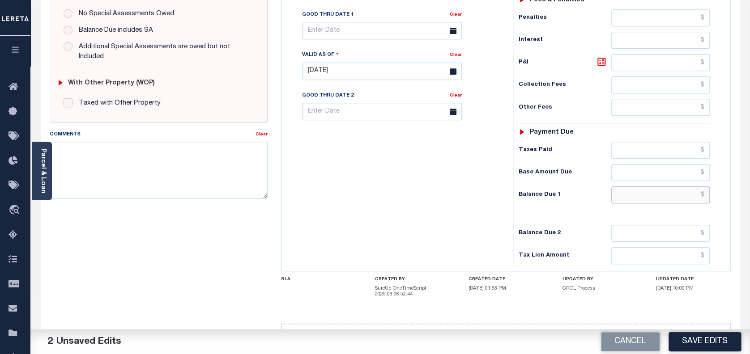
click at [685, 192] on input "text" at bounding box center [660, 195] width 99 height 17
type input "$0.00"
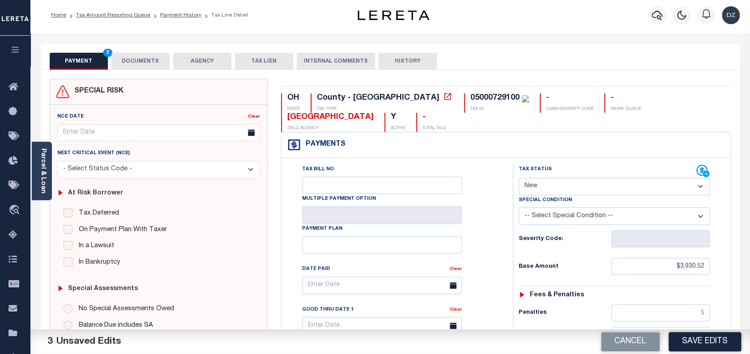
scroll to position [0, 0]
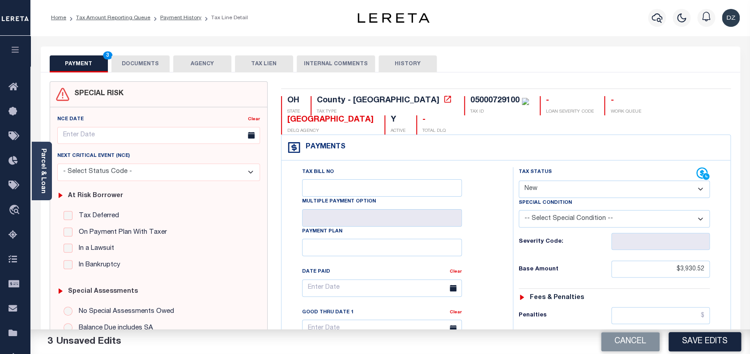
click at [547, 190] on select "- Select Status Code - Open Due/Unpaid Paid Incomplete No Tax Due Internal Refu…" at bounding box center [615, 189] width 192 height 17
select select "PYD"
click at [519, 181] on select "- Select Status Code - Open Due/Unpaid Paid Incomplete No Tax Due Internal Refu…" at bounding box center [615, 189] width 192 height 17
click at [707, 337] on button "Save Edits" at bounding box center [705, 342] width 73 height 19
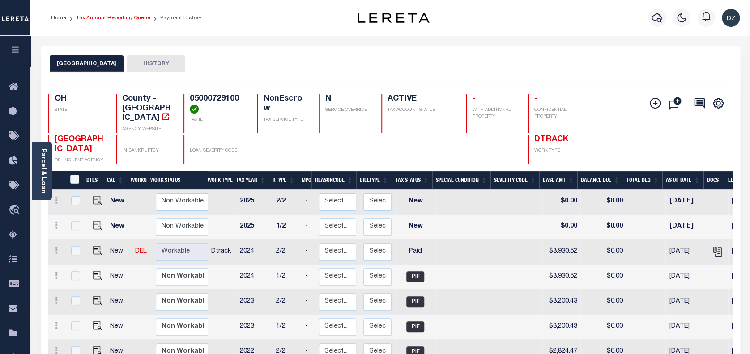
click at [97, 17] on link "Tax Amount Reporting Queue" at bounding box center [113, 17] width 74 height 5
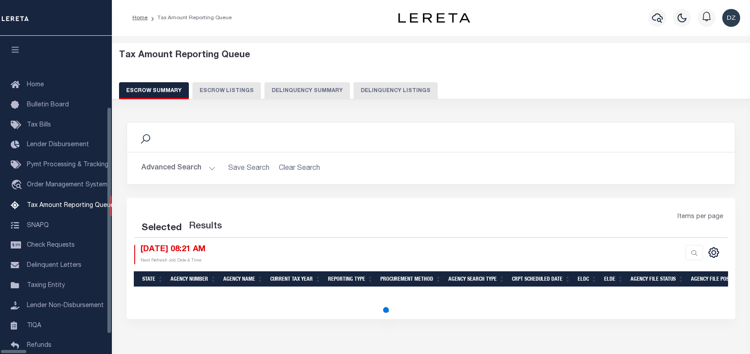
click at [372, 82] on button "Delinquency Listings" at bounding box center [396, 90] width 84 height 17
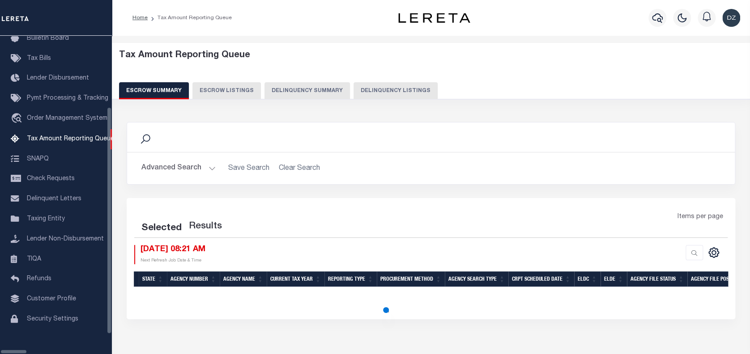
select select "100"
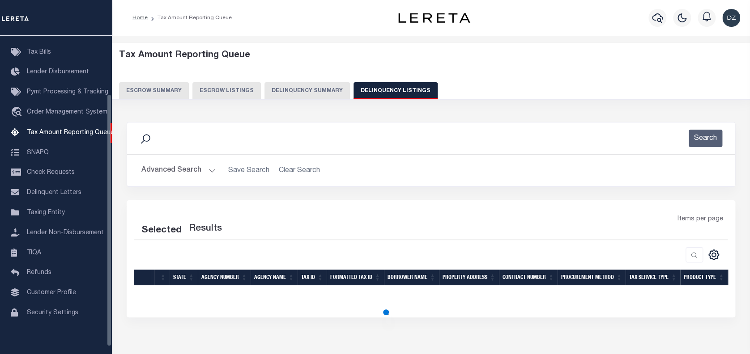
select select "100"
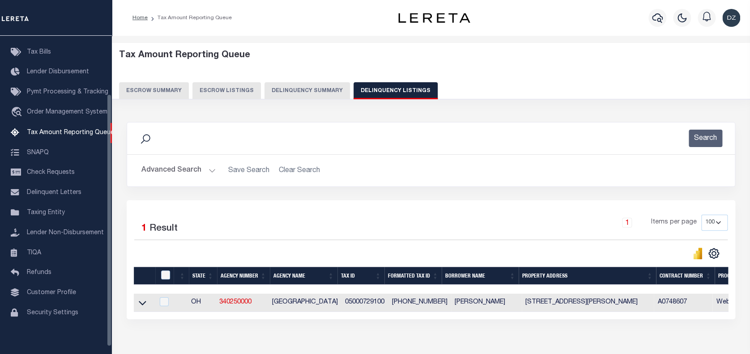
click at [154, 164] on button "Advanced Search" at bounding box center [178, 170] width 74 height 17
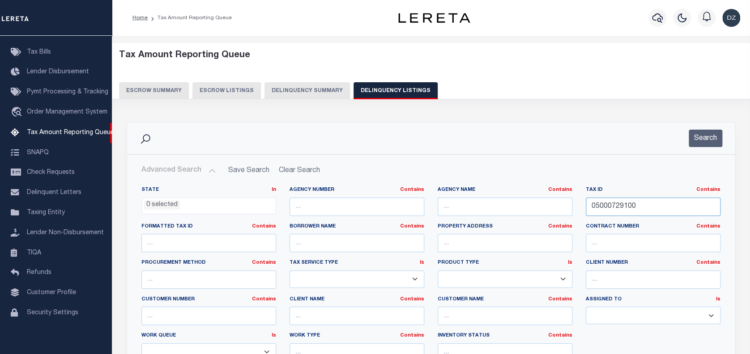
drag, startPoint x: 638, startPoint y: 212, endPoint x: 580, endPoint y: 200, distance: 59.3
click at [580, 200] on div "Tax ID Contains Contains Is 05000729100" at bounding box center [653, 205] width 148 height 37
paste input "9137"
type input "05000913700"
click at [697, 133] on button "Search" at bounding box center [706, 138] width 34 height 17
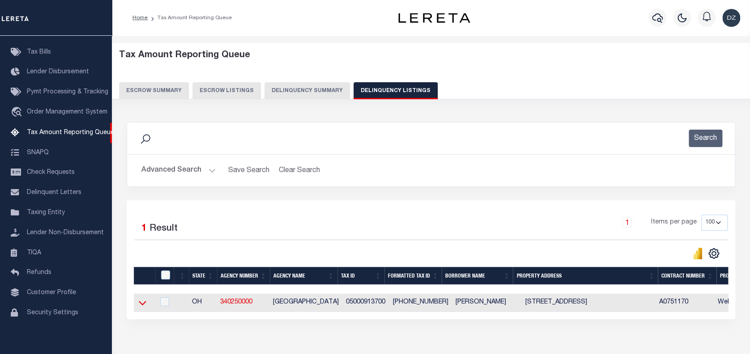
click at [141, 306] on icon at bounding box center [143, 304] width 8 height 4
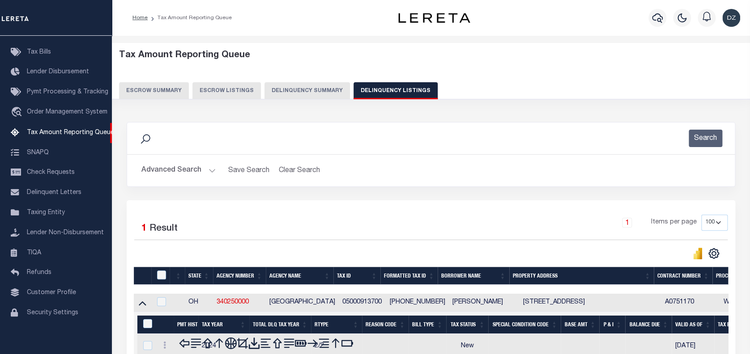
scroll to position [98, 0]
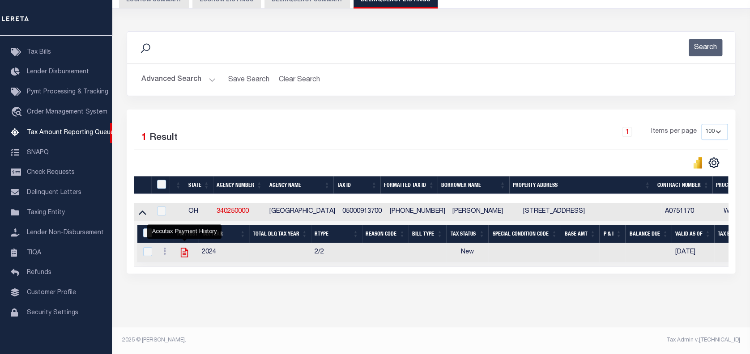
click at [185, 251] on icon "" at bounding box center [185, 253] width 12 height 12
checkbox input "true"
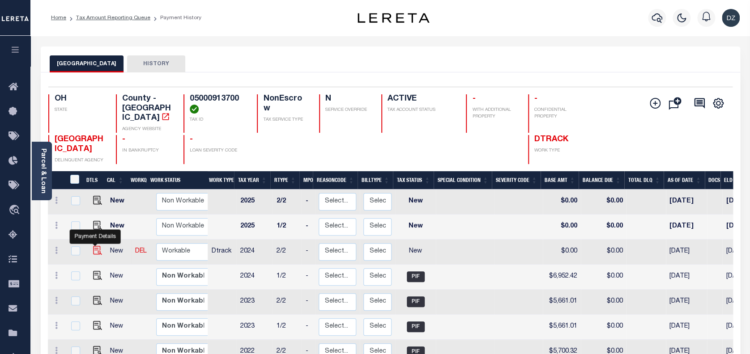
click at [94, 246] on img "" at bounding box center [97, 250] width 9 height 9
checkbox input "true"
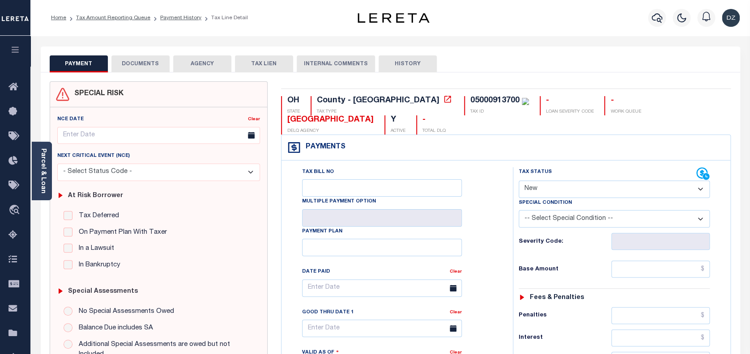
click at [551, 199] on div "Special Condition" at bounding box center [615, 204] width 192 height 13
click at [537, 191] on select "- Select Status Code - Open Due/Unpaid Paid Incomplete No Tax Due Internal Refu…" at bounding box center [615, 189] width 192 height 17
select select "PYD"
click at [519, 181] on select "- Select Status Code - Open Due/Unpaid Paid Incomplete No Tax Due Internal Refu…" at bounding box center [615, 189] width 192 height 17
type input "[DATE]"
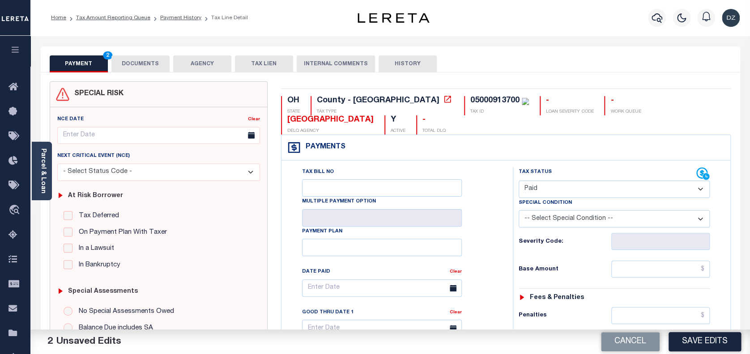
click at [148, 56] on button "DOCUMENTS" at bounding box center [140, 63] width 58 height 17
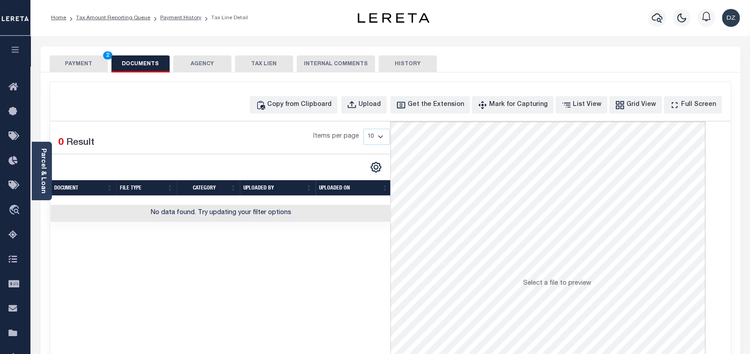
click at [127, 111] on div "Copy from Clipboard Upload Get the Extension Mark for Capturing Got it List Vie…" at bounding box center [391, 104] width 680 height 17
click at [327, 110] on button "Copy from Clipboard" at bounding box center [294, 104] width 88 height 17
select select "POP"
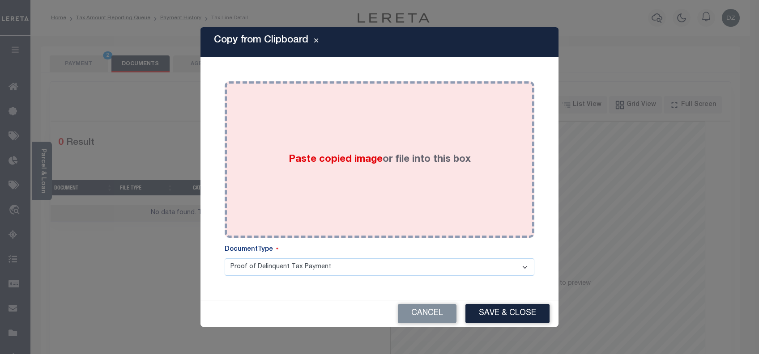
click at [336, 168] on div "Paste copied image or file into this box" at bounding box center [379, 159] width 296 height 143
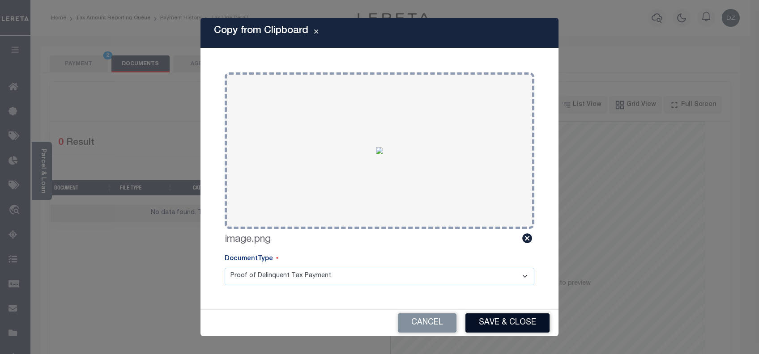
click at [473, 324] on button "Save & Close" at bounding box center [507, 323] width 84 height 19
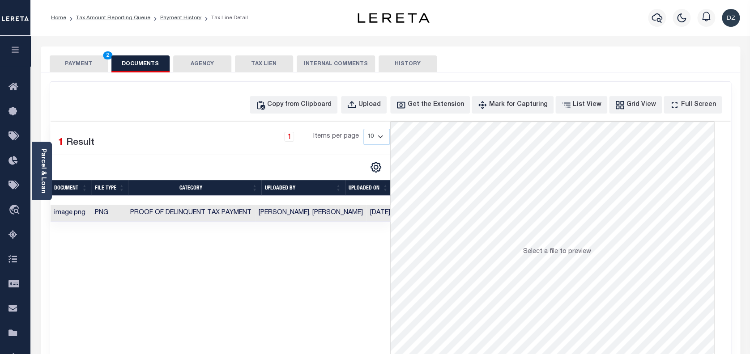
click at [80, 65] on button "PAYMENT 2" at bounding box center [79, 63] width 58 height 17
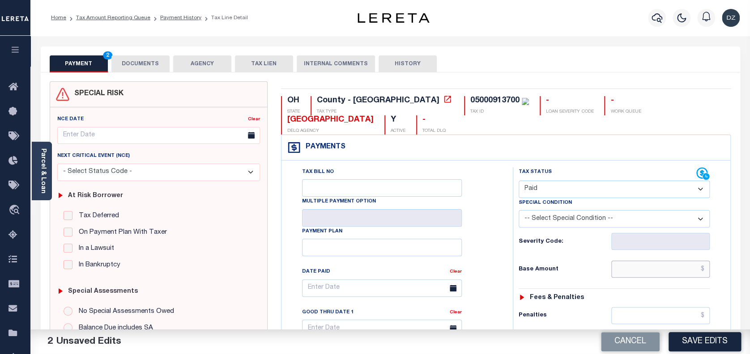
drag, startPoint x: 704, startPoint y: 273, endPoint x: 687, endPoint y: 269, distance: 18.3
click at [704, 273] on input "text" at bounding box center [660, 269] width 99 height 17
paste input "6,952.42"
type input "$6,952.42"
click at [559, 193] on select "- Select Status Code - Open Due/Unpaid Paid Incomplete No Tax Due Internal Refu…" at bounding box center [615, 189] width 192 height 17
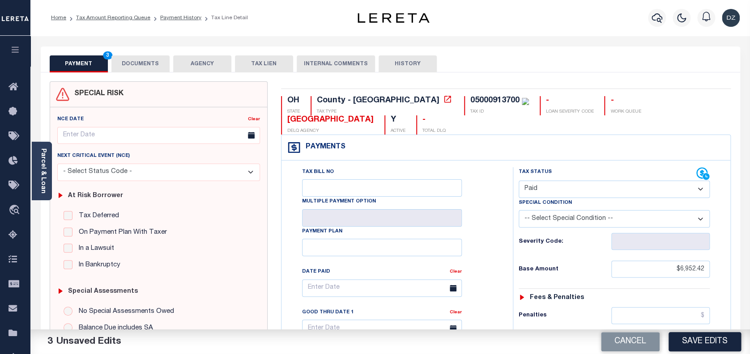
click at [519, 181] on select "- Select Status Code - Open Due/Unpaid Paid Incomplete No Tax Due Internal Refu…" at bounding box center [615, 189] width 192 height 17
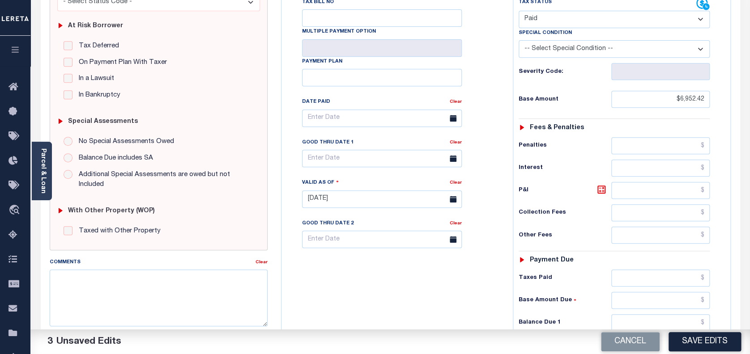
scroll to position [239, 0]
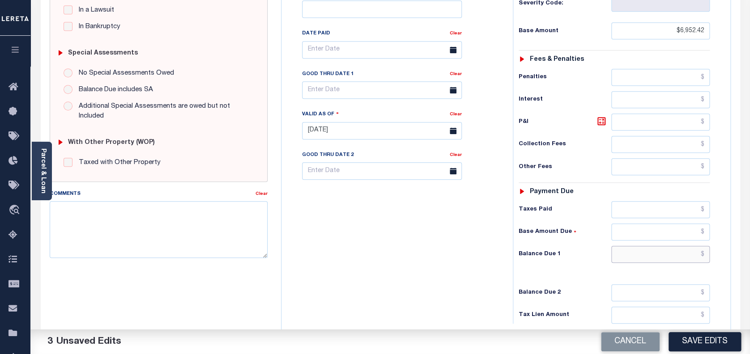
click at [665, 259] on input "text" at bounding box center [660, 254] width 99 height 17
type input "$0.00"
click at [699, 338] on button "Save Edits" at bounding box center [705, 342] width 73 height 19
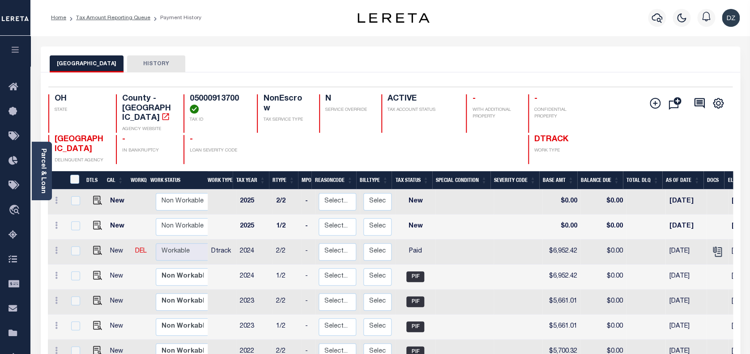
click at [88, 21] on li "Tax Amount Reporting Queue" at bounding box center [108, 18] width 84 height 8
click at [95, 246] on img "" at bounding box center [97, 250] width 9 height 9
checkbox input "true"
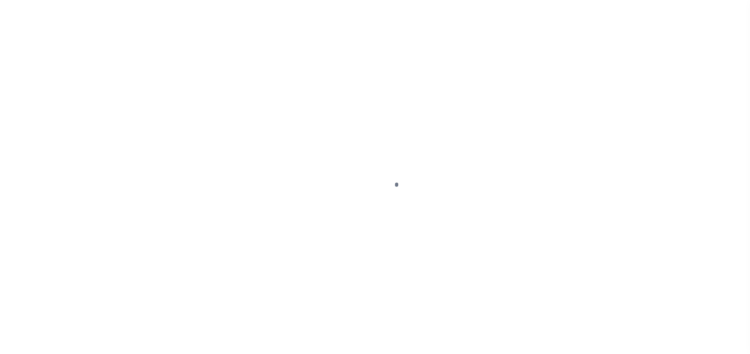
select select "PYD"
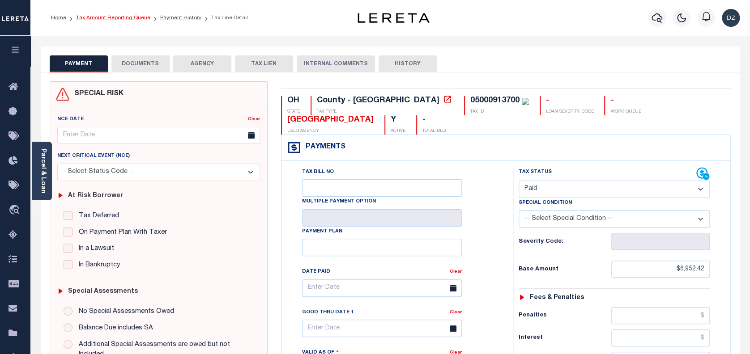
click at [101, 17] on link "Tax Amount Reporting Queue" at bounding box center [113, 17] width 74 height 5
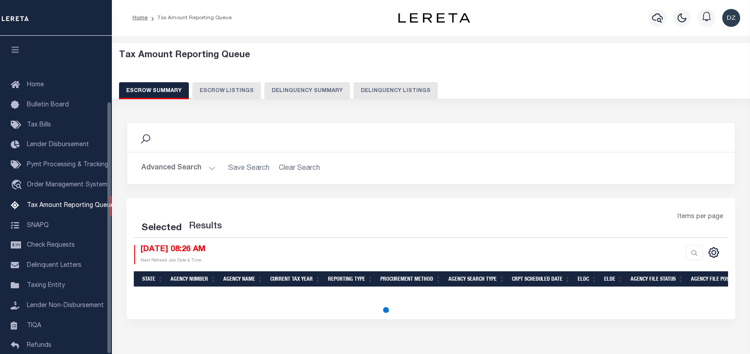
click at [380, 89] on button "Delinquency Listings" at bounding box center [396, 90] width 84 height 17
select select
select select "100"
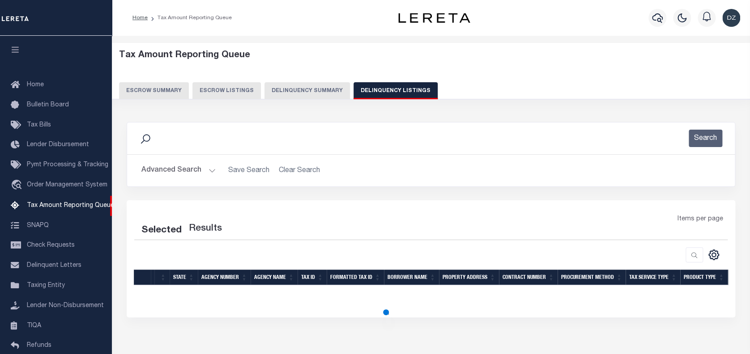
click at [152, 170] on button "Advanced Search" at bounding box center [178, 170] width 74 height 17
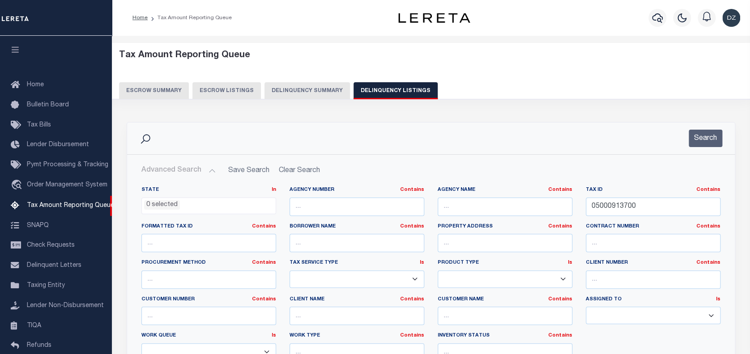
scroll to position [82, 0]
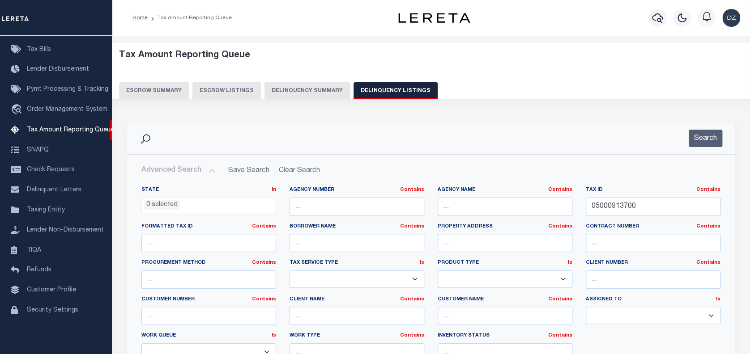
select select "100"
drag, startPoint x: 615, startPoint y: 206, endPoint x: 578, endPoint y: 201, distance: 37.5
click at [569, 204] on div "State In In AK AL AR AZ CA CO CT DC DE FL GA GU HI IA ID IL IN KS [GEOGRAPHIC_D…" at bounding box center [431, 278] width 593 height 183
paste input "76"
type input "05000917600"
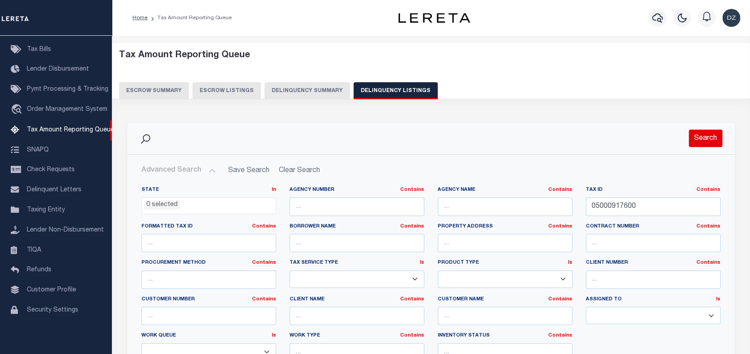
click at [699, 134] on button "Search" at bounding box center [706, 138] width 34 height 17
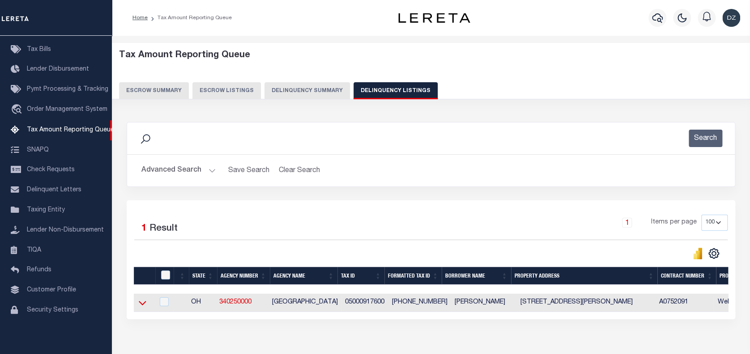
click at [143, 304] on icon at bounding box center [143, 303] width 8 height 9
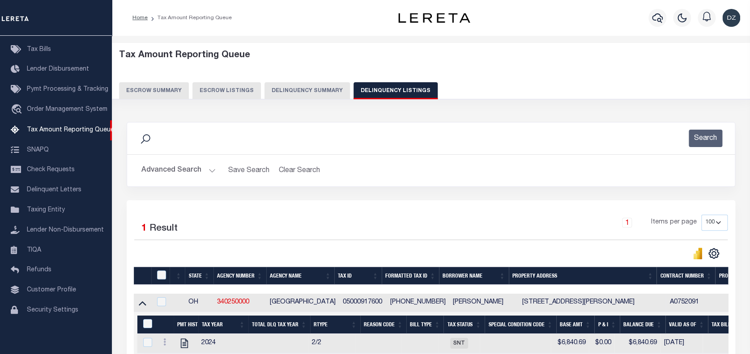
scroll to position [98, 0]
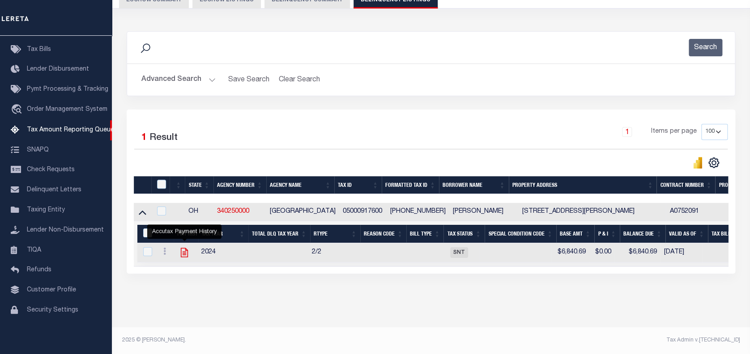
click at [186, 248] on icon "" at bounding box center [183, 252] width 7 height 9
checkbox input "true"
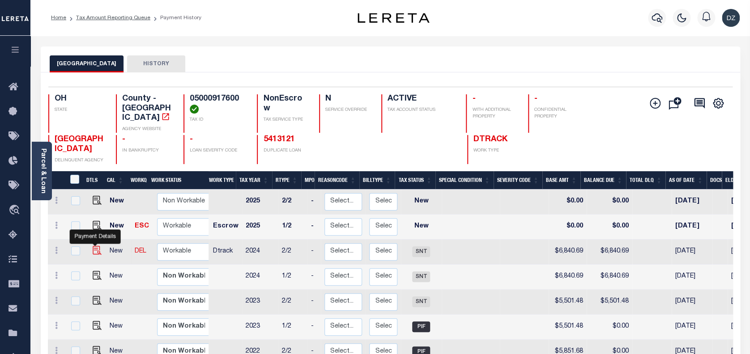
click at [93, 246] on img "" at bounding box center [97, 250] width 9 height 9
checkbox input "true"
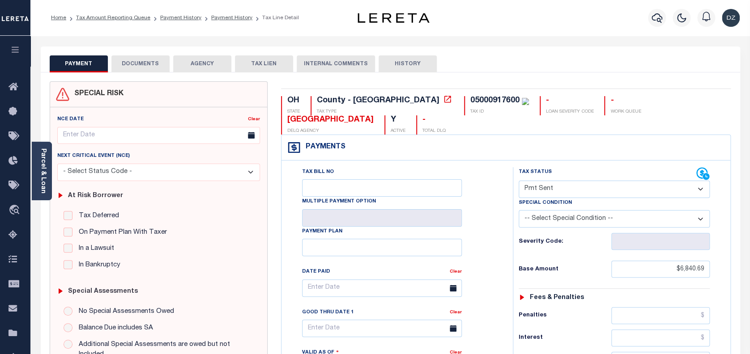
click at [537, 185] on select "- Select Status Code - Open Due/Unpaid Paid Incomplete No Tax Due Internal Refu…" at bounding box center [615, 189] width 192 height 17
select select "INC"
click at [519, 181] on select "- Select Status Code - Open Due/Unpaid Paid Incomplete No Tax Due Internal Refu…" at bounding box center [615, 189] width 192 height 17
type input "10/10/2025"
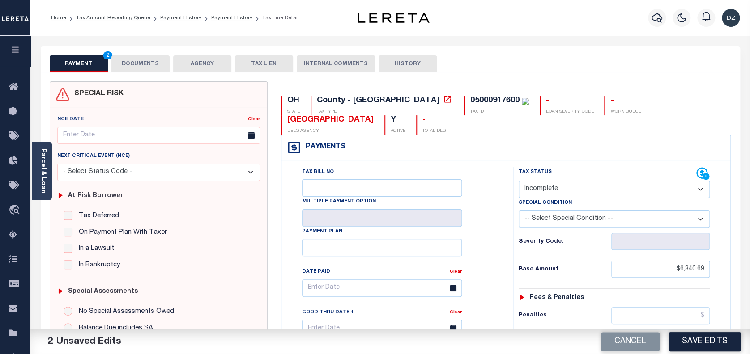
click at [573, 193] on select "- Select Status Code - Open Due/Unpaid Paid Incomplete No Tax Due Internal Refu…" at bounding box center [615, 189] width 192 height 17
select select "PYD"
click at [519, 181] on select "- Select Status Code - Open Due/Unpaid Paid Incomplete No Tax Due Internal Refu…" at bounding box center [615, 189] width 192 height 17
click at [124, 68] on button "DOCUMENTS" at bounding box center [140, 63] width 58 height 17
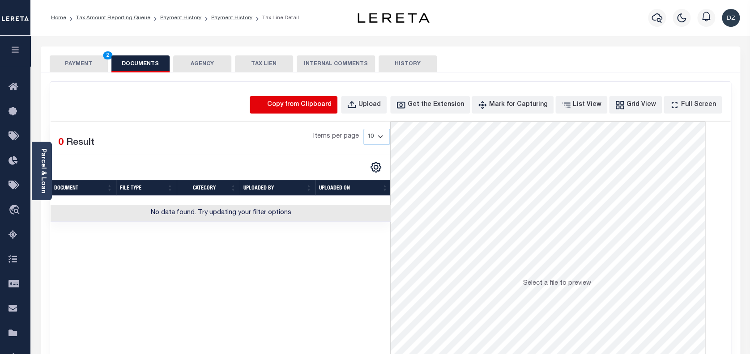
click at [265, 102] on icon "button" at bounding box center [261, 105] width 10 height 10
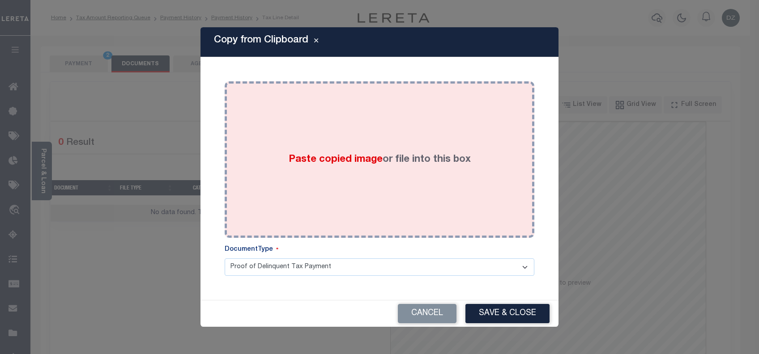
click at [288, 166] on div "Paste copied image or file into this box" at bounding box center [379, 159] width 296 height 143
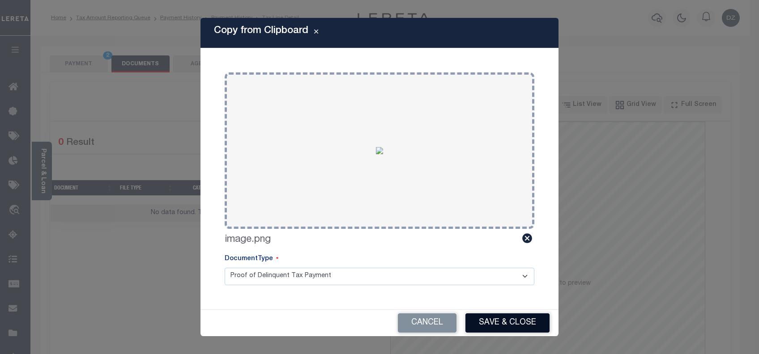
click at [494, 324] on button "Save & Close" at bounding box center [507, 323] width 84 height 19
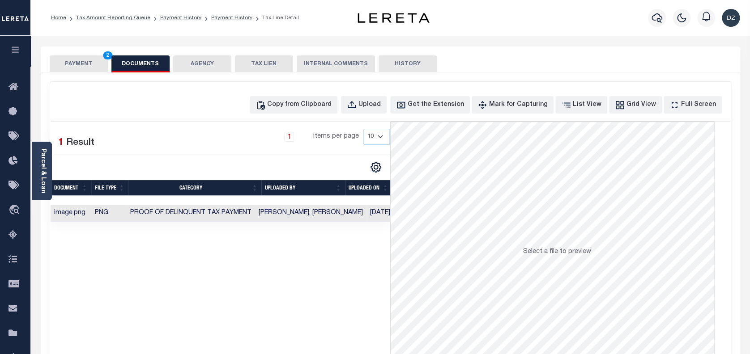
click at [86, 63] on button "PAYMENT 2" at bounding box center [79, 63] width 58 height 17
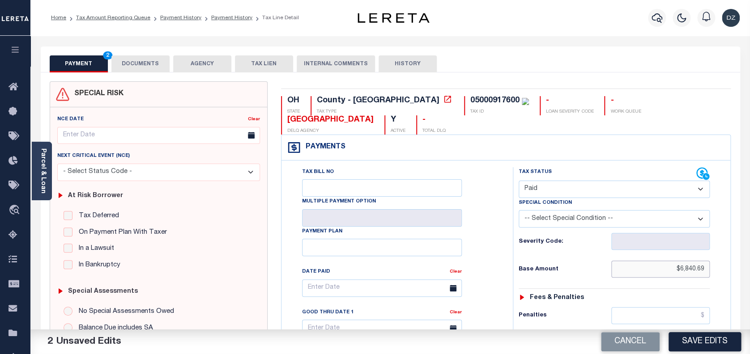
click at [695, 269] on input "$6,840.69" at bounding box center [660, 269] width 99 height 17
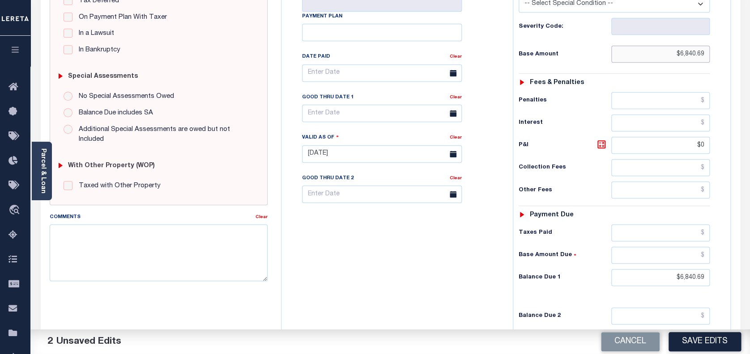
scroll to position [239, 0]
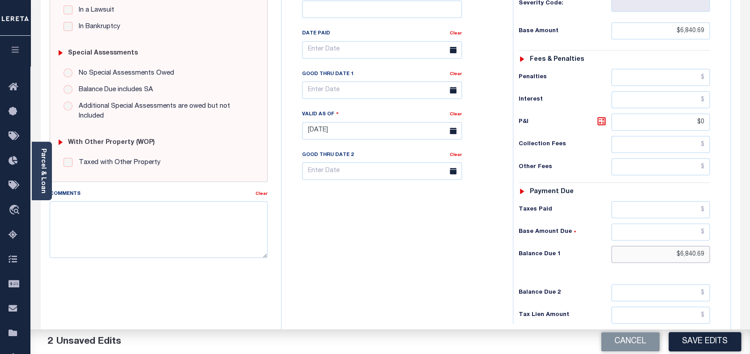
click at [695, 255] on input "$6,840.69" at bounding box center [660, 254] width 99 height 17
type input "$0.00"
click at [703, 341] on button "Save Edits" at bounding box center [705, 342] width 73 height 19
checkbox input "false"
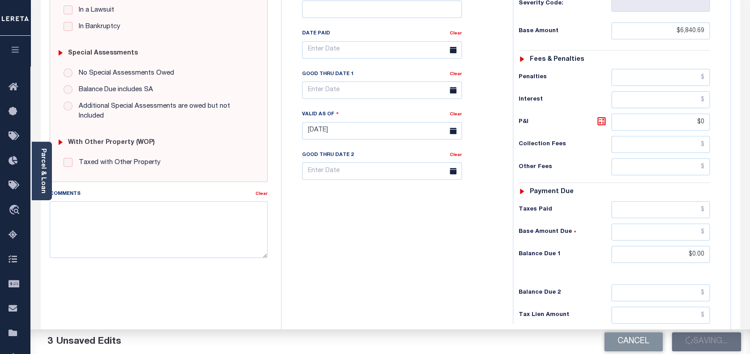
checkbox input "false"
type input "$6,840.69"
type input "$0"
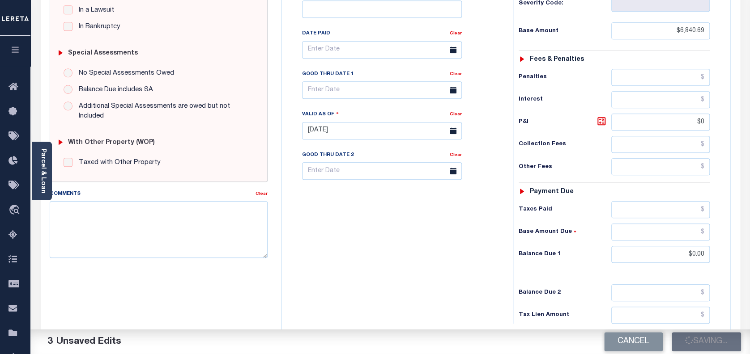
type input "$0"
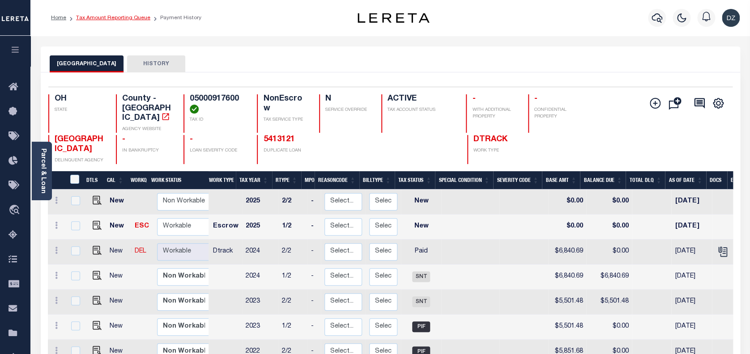
click at [113, 18] on link "Tax Amount Reporting Queue" at bounding box center [113, 17] width 74 height 5
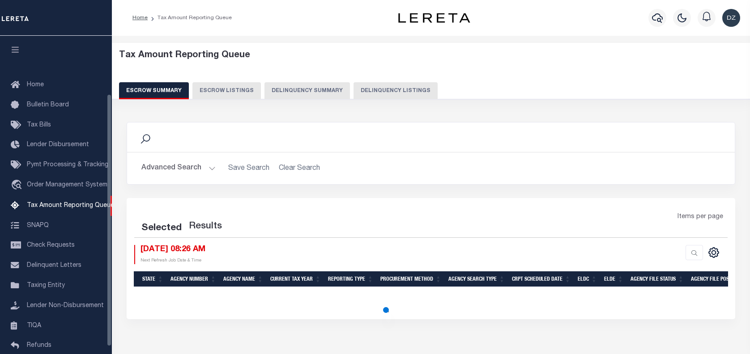
select select "100"
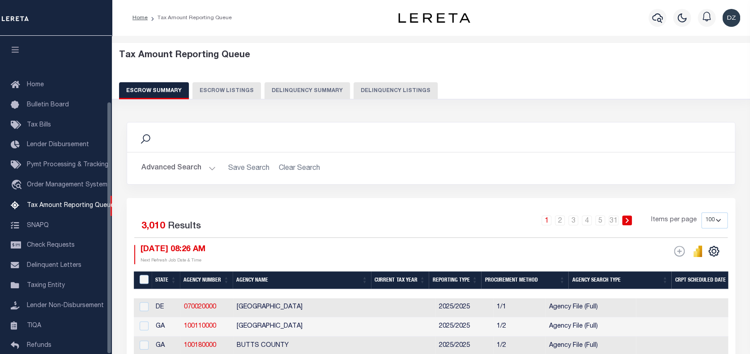
scroll to position [82, 0]
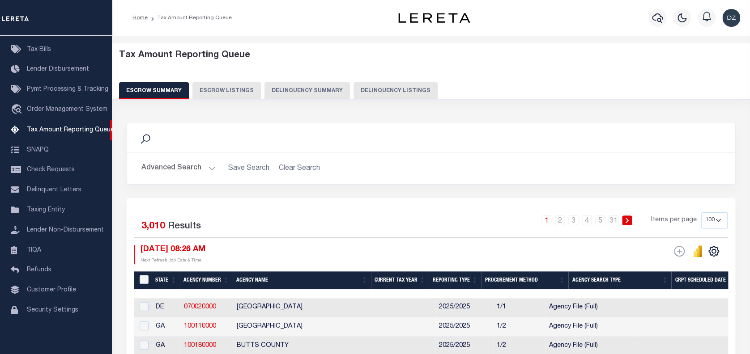
click at [378, 89] on button "Delinquency Listings" at bounding box center [396, 90] width 84 height 17
select select "100"
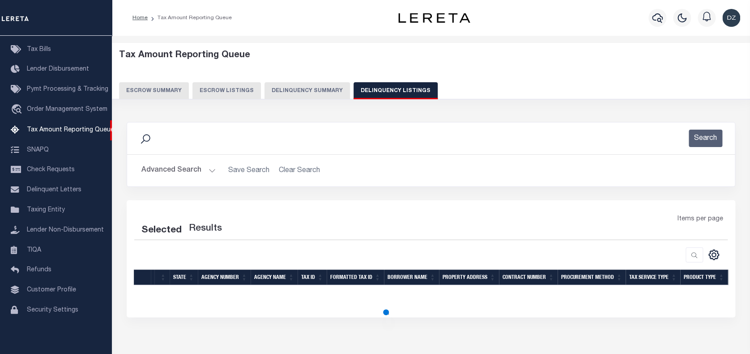
select select "100"
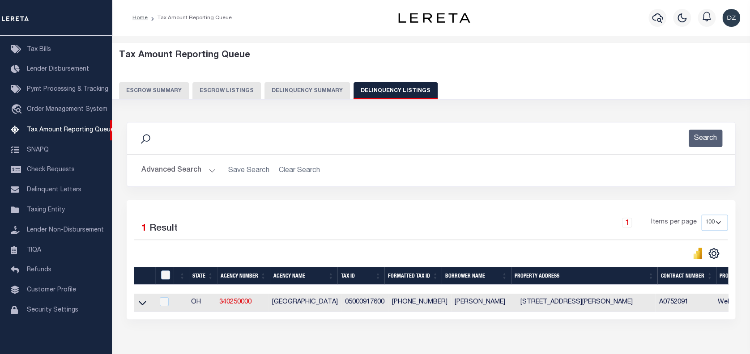
click at [151, 173] on button "Advanced Search" at bounding box center [178, 170] width 74 height 17
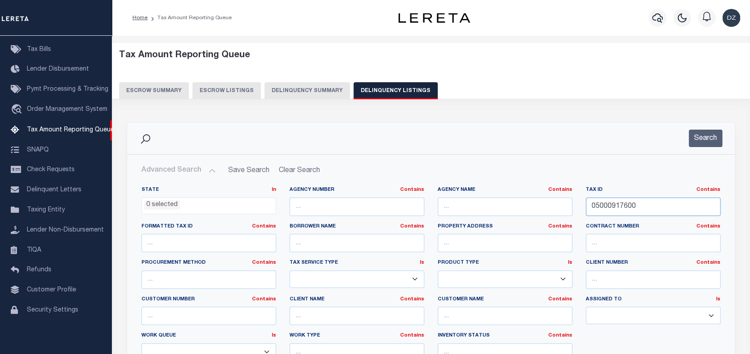
drag, startPoint x: 642, startPoint y: 204, endPoint x: 567, endPoint y: 206, distance: 75.7
click at [567, 206] on div "State In In AK AL AR AZ CA CO CT DC DE FL GA GU HI IA ID IL IN KS KY LA MA MD M…" at bounding box center [431, 278] width 593 height 183
paste input "312"
type input "05000931200"
click at [706, 133] on button "Search" at bounding box center [706, 138] width 34 height 17
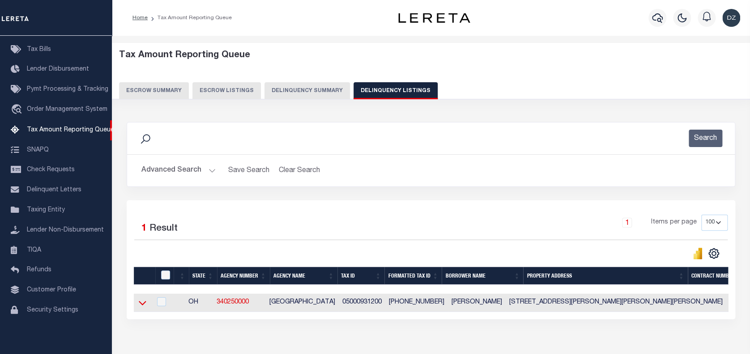
click at [141, 305] on icon at bounding box center [143, 304] width 8 height 4
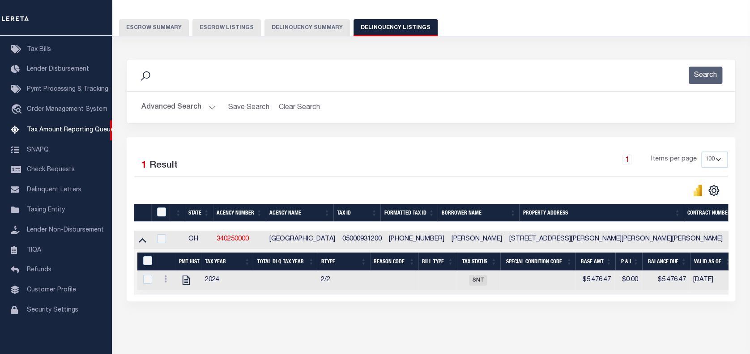
scroll to position [98, 0]
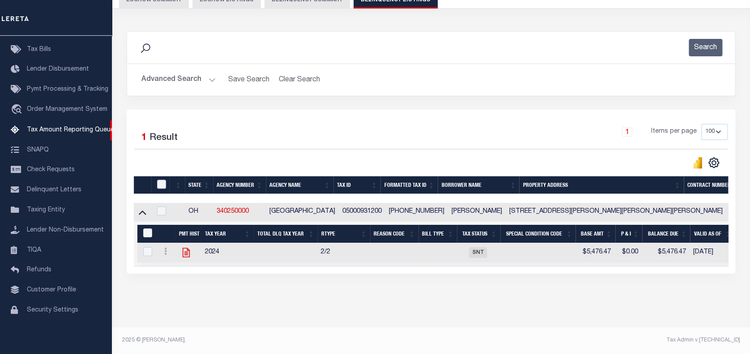
click at [186, 248] on icon "" at bounding box center [186, 252] width 7 height 9
checkbox input "true"
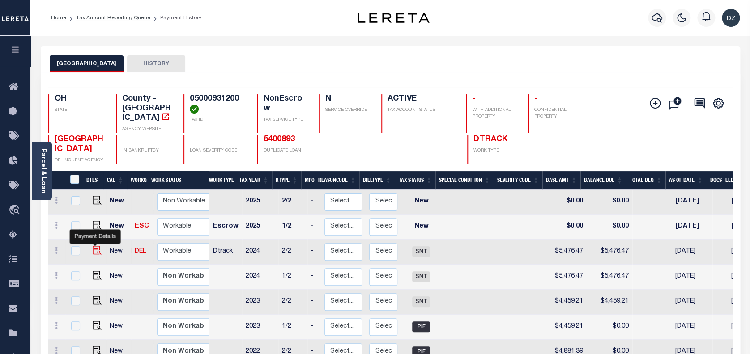
click at [97, 246] on img "" at bounding box center [97, 250] width 9 height 9
checkbox input "true"
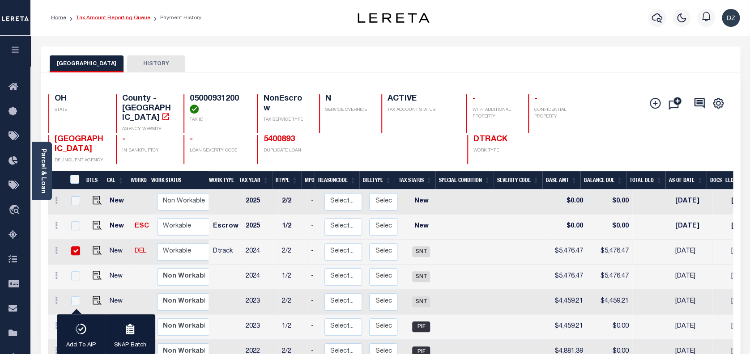
click at [101, 17] on link "Tax Amount Reporting Queue" at bounding box center [113, 17] width 74 height 5
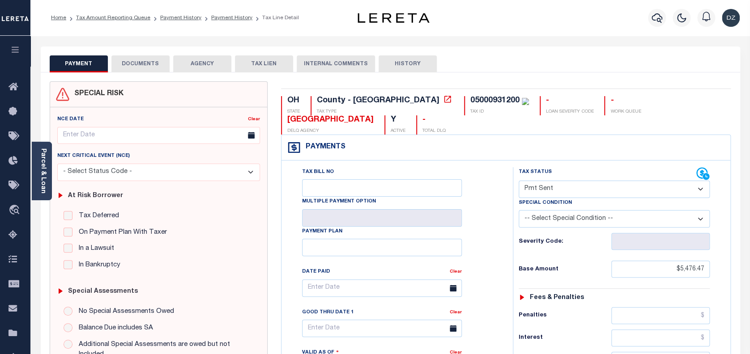
click at [555, 184] on select "- Select Status Code - Open Due/Unpaid Paid Incomplete No Tax Due Internal Refu…" at bounding box center [615, 189] width 192 height 17
select select "PYD"
click at [519, 181] on select "- Select Status Code - Open Due/Unpaid Paid Incomplete No Tax Due Internal Refu…" at bounding box center [615, 189] width 192 height 17
type input "[DATE]"
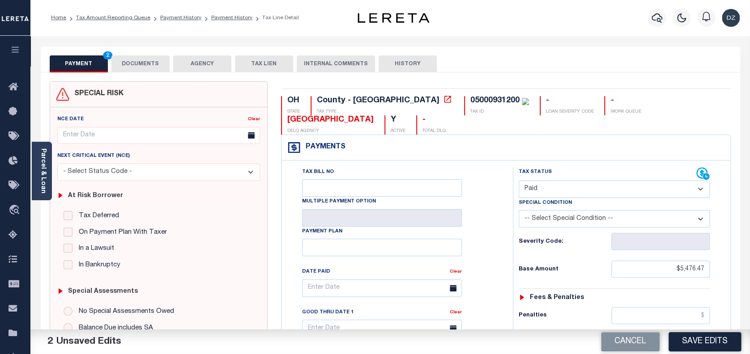
click at [128, 72] on button "DOCUMENTS" at bounding box center [140, 63] width 58 height 17
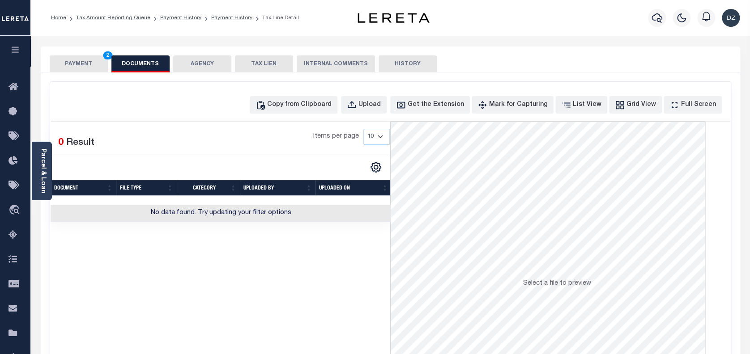
click at [137, 113] on div "Copy from Clipboard Upload Get the Extension Mark for Capturing Got it List Vie…" at bounding box center [391, 104] width 680 height 17
click at [300, 100] on div "Copy from Clipboard" at bounding box center [299, 105] width 64 height 10
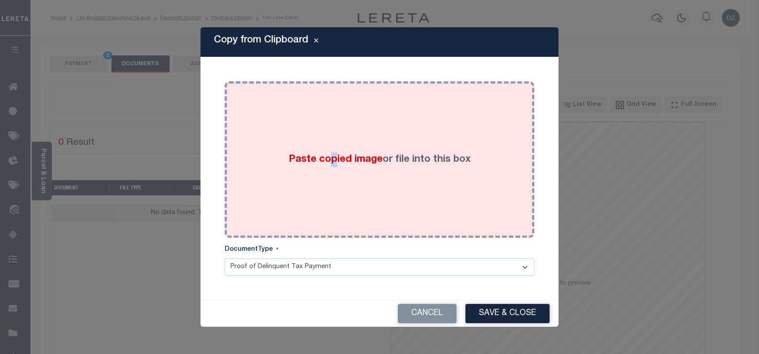
drag, startPoint x: 329, startPoint y: 166, endPoint x: 332, endPoint y: 173, distance: 7.6
click at [332, 173] on div "Paste copied image or file into this box" at bounding box center [379, 159] width 296 height 143
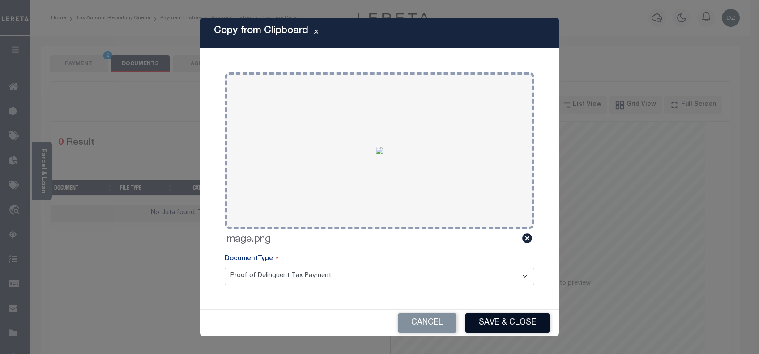
click at [508, 327] on button "Save & Close" at bounding box center [507, 323] width 84 height 19
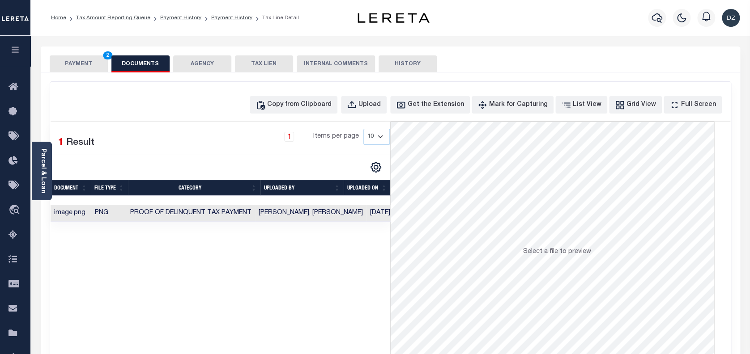
click at [70, 64] on button "PAYMENT 2" at bounding box center [79, 63] width 58 height 17
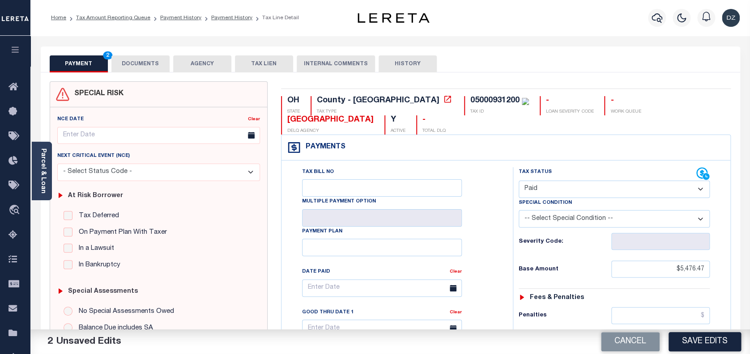
scroll to position [239, 0]
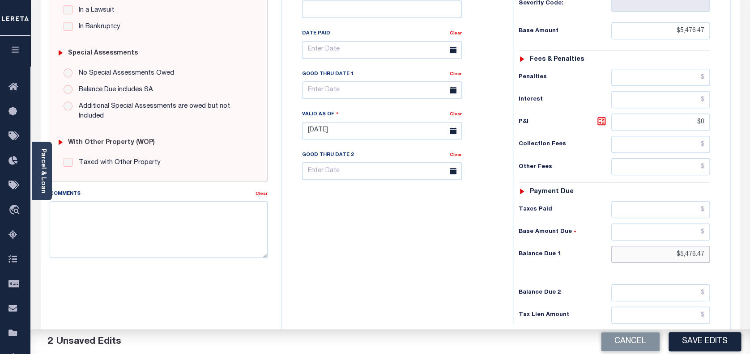
click at [687, 252] on input "$5,476.47" at bounding box center [660, 254] width 99 height 17
type input "$0.00"
click at [702, 333] on button "Save Edits" at bounding box center [705, 342] width 73 height 19
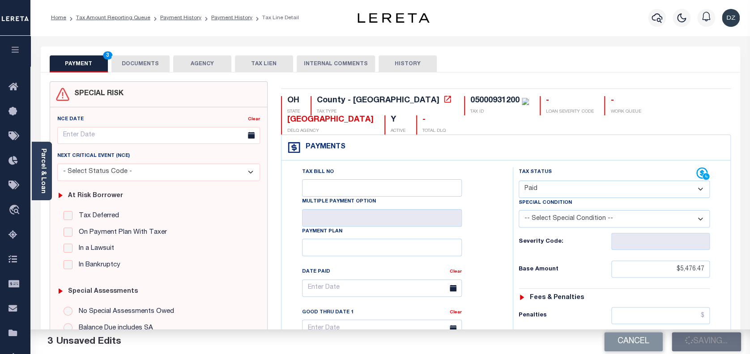
click at [502, 49] on div "PAYMENT 3 DOCUMENTS AGENCY DELINQUENT PAYEE TAX LIEN" at bounding box center [391, 60] width 700 height 26
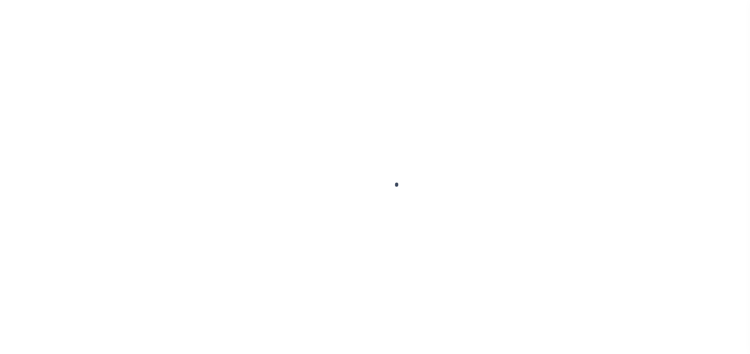
select select "PYD"
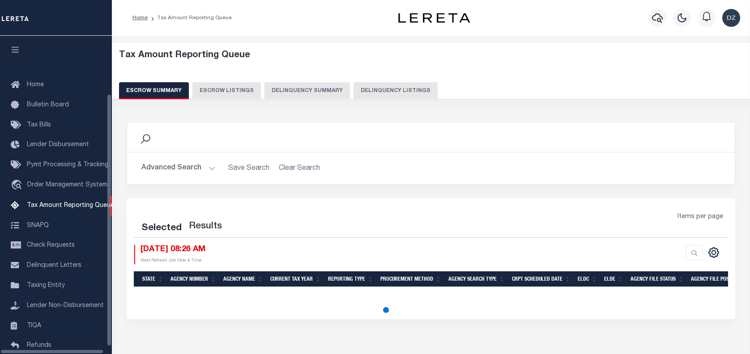
select select "100"
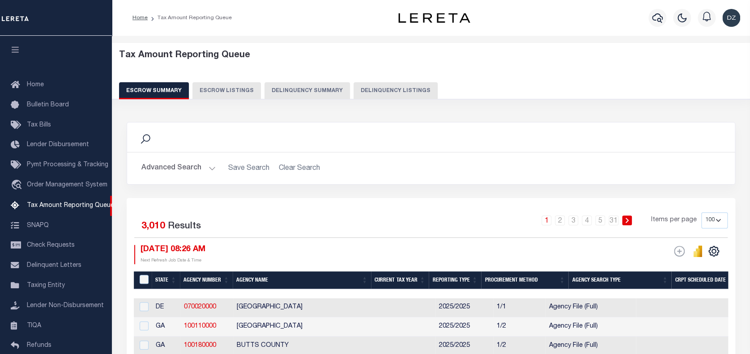
scroll to position [73, 0]
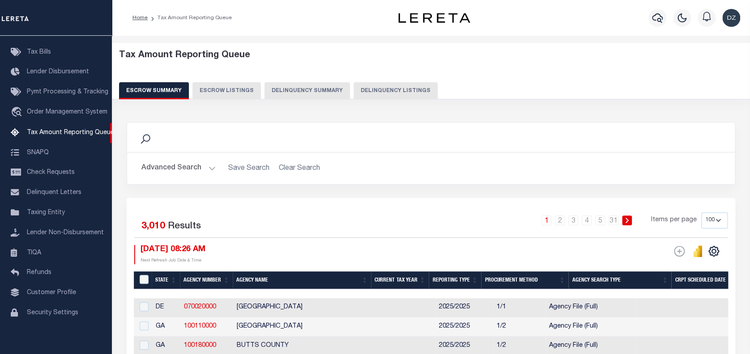
click at [384, 94] on button "Delinquency Listings" at bounding box center [396, 90] width 84 height 17
select select "100"
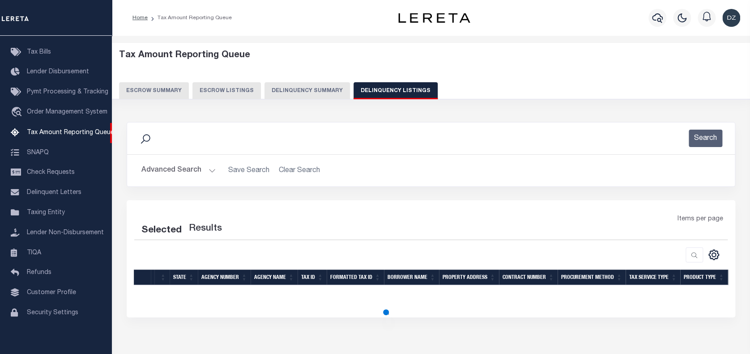
select select "100"
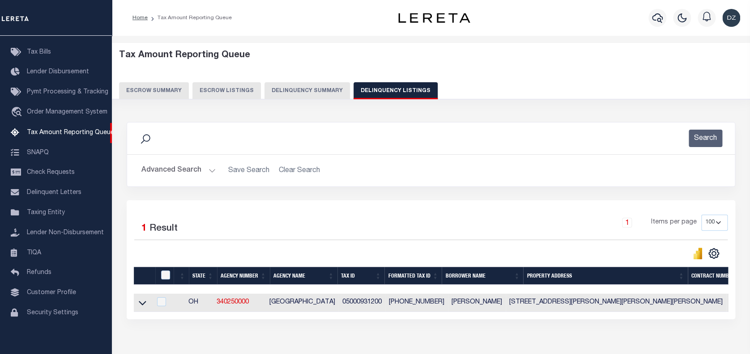
click at [176, 174] on button "Advanced Search" at bounding box center [178, 170] width 74 height 17
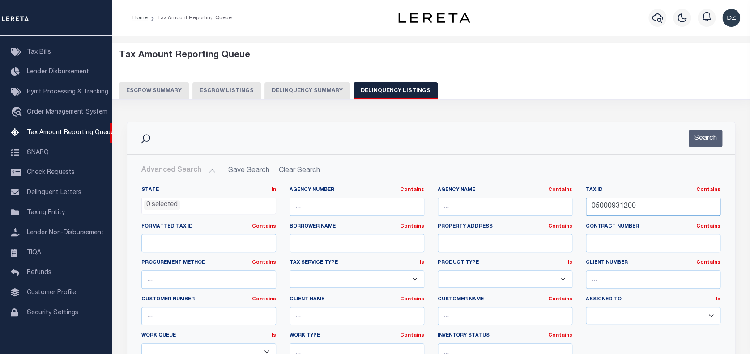
drag, startPoint x: 628, startPoint y: 206, endPoint x: 577, endPoint y: 197, distance: 51.7
click at [577, 197] on div "State In In AK AL AR AZ CA CO CT DC DE FL GA GU HI IA ID IL IN KS KY LA MA MD M…" at bounding box center [431, 278] width 593 height 183
paste input "10217"
type input "05001021700"
click at [695, 137] on button "Search" at bounding box center [706, 138] width 34 height 17
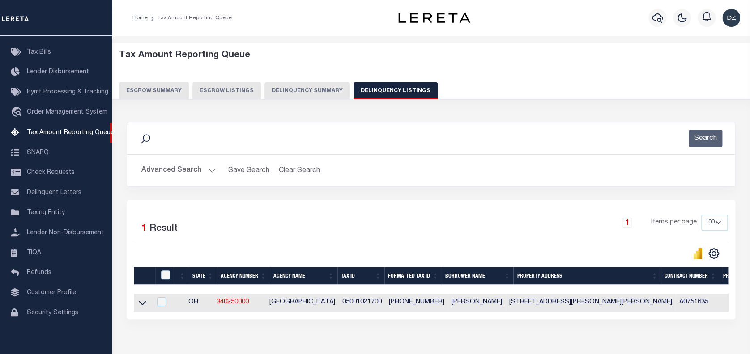
drag, startPoint x: 143, startPoint y: 304, endPoint x: 201, endPoint y: 233, distance: 92.3
click at [143, 304] on icon at bounding box center [143, 303] width 8 height 9
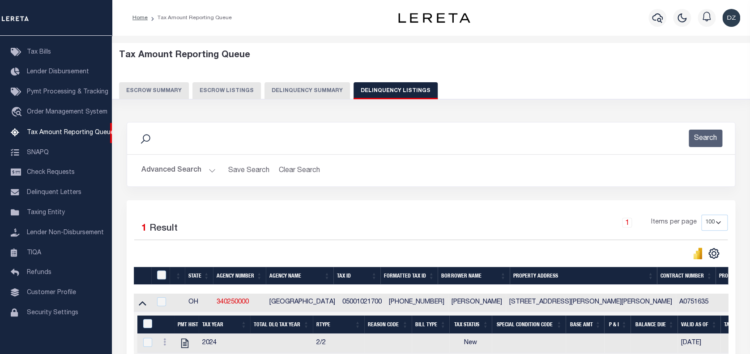
scroll to position [98, 0]
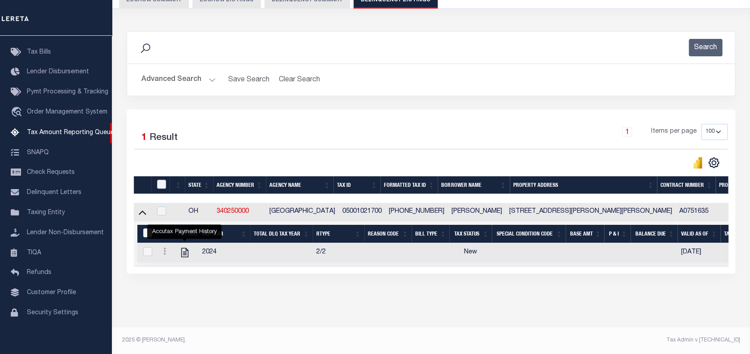
click at [178, 249] on link "" at bounding box center [185, 252] width 14 height 6
checkbox input "true"
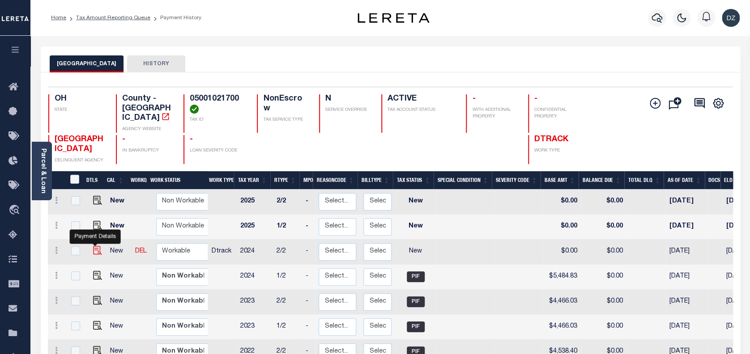
click at [96, 246] on img "" at bounding box center [97, 250] width 9 height 9
checkbox input "true"
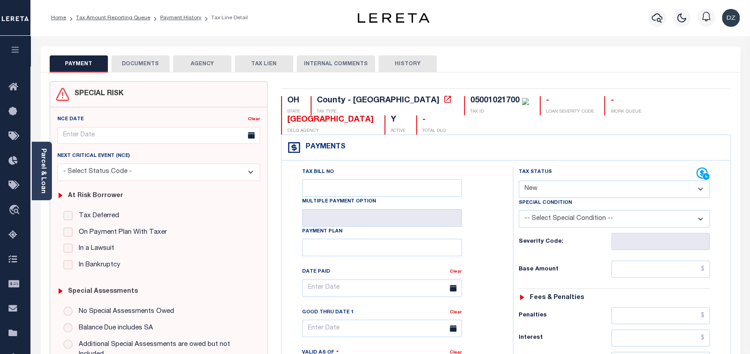
click at [541, 191] on select "- Select Status Code - Open Due/Unpaid Paid Incomplete No Tax Due Internal Refu…" at bounding box center [615, 189] width 192 height 17
select select "PYD"
click at [519, 181] on select "- Select Status Code - Open Due/Unpaid Paid Incomplete No Tax Due Internal Refu…" at bounding box center [615, 189] width 192 height 17
type input "[DATE]"
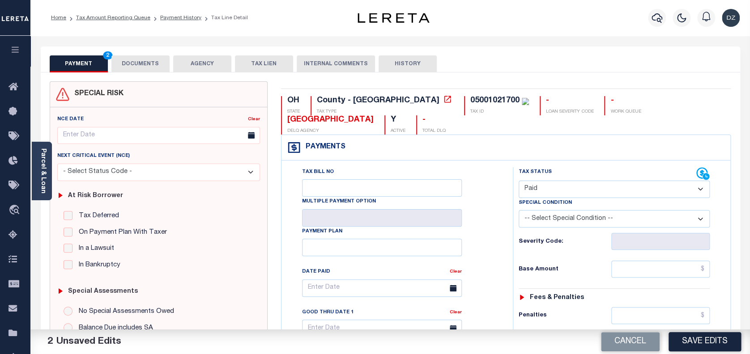
click at [122, 68] on button "DOCUMENTS" at bounding box center [140, 63] width 58 height 17
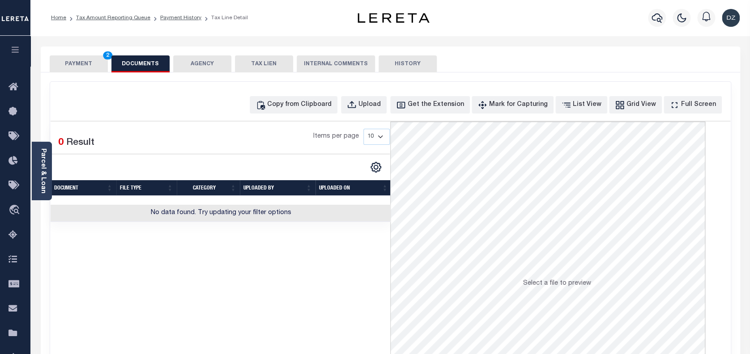
click at [161, 97] on div "Copy from Clipboard Upload Get the Extension Mark for Capturing Got it List Vie…" at bounding box center [391, 104] width 680 height 17
click at [265, 103] on icon "button" at bounding box center [261, 105] width 10 height 10
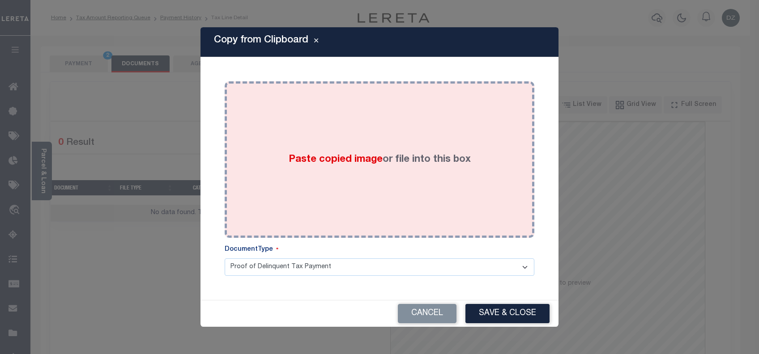
click at [303, 175] on div "Paste copied image or file into this box" at bounding box center [379, 159] width 296 height 143
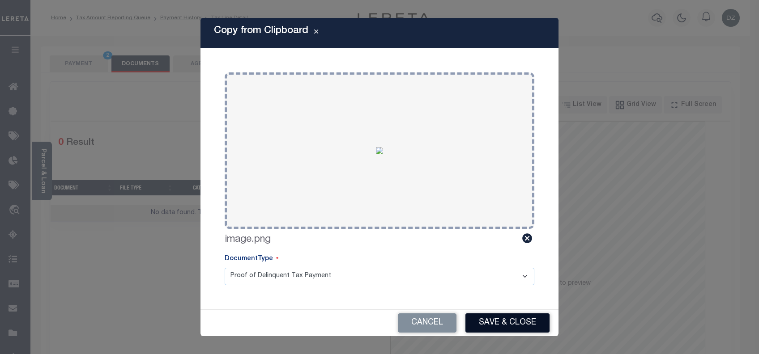
click at [516, 323] on button "Save & Close" at bounding box center [507, 323] width 84 height 19
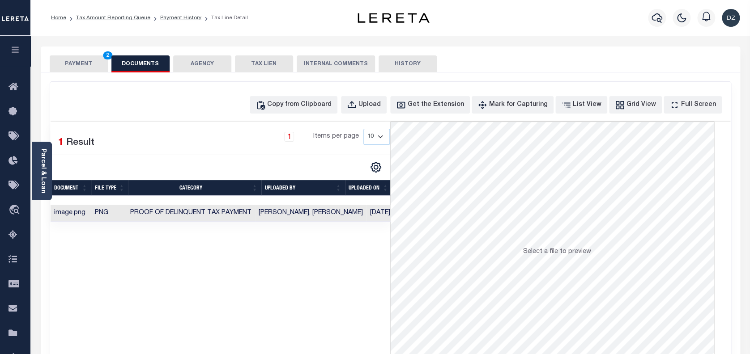
click at [94, 63] on button "PAYMENT 2" at bounding box center [79, 63] width 58 height 17
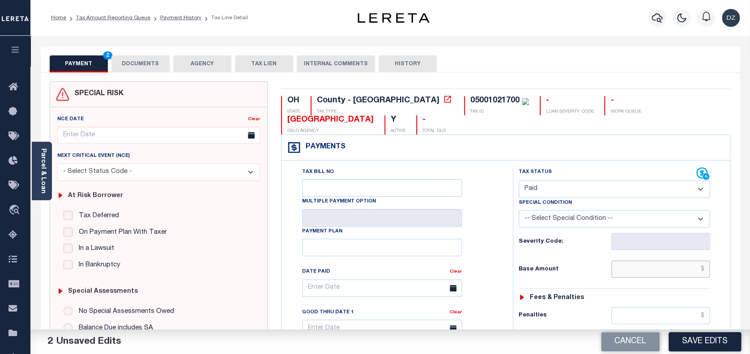
click at [656, 272] on input "text" at bounding box center [660, 269] width 99 height 17
paste input "5,484.83"
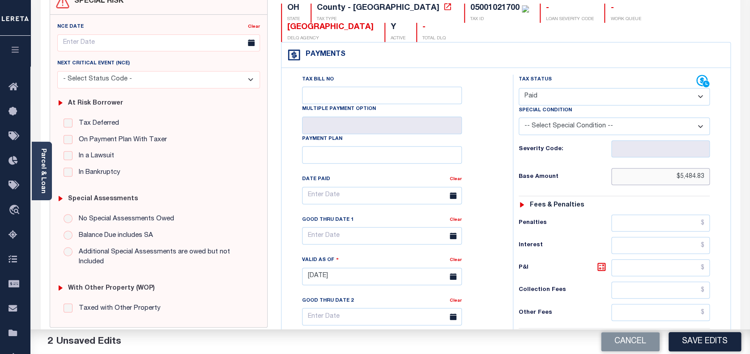
scroll to position [179, 0]
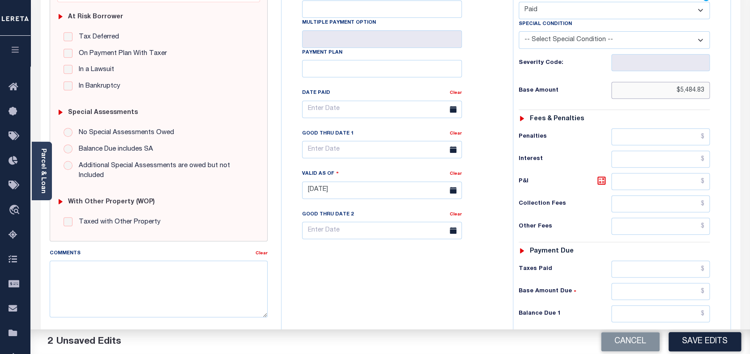
type input "$5,484.83"
click at [693, 308] on input "text" at bounding box center [660, 314] width 99 height 17
type input "$0.00"
click at [700, 333] on button "Save Edits" at bounding box center [705, 342] width 73 height 19
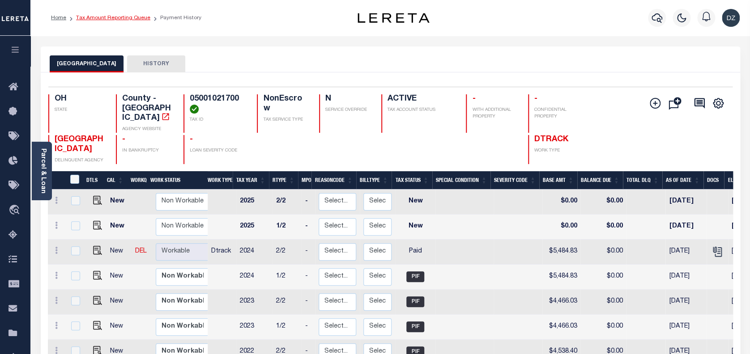
click at [107, 18] on link "Tax Amount Reporting Queue" at bounding box center [113, 17] width 74 height 5
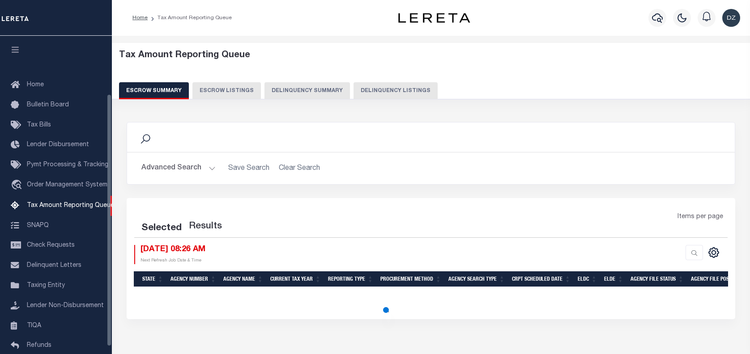
select select "100"
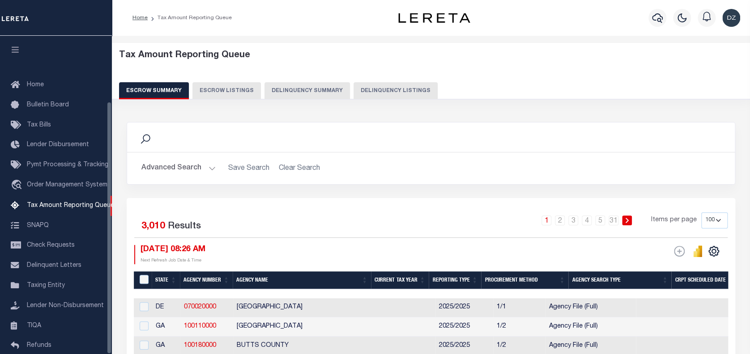
scroll to position [82, 0]
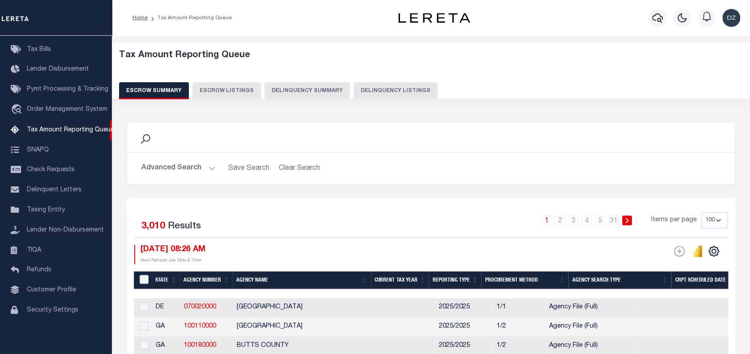
click at [368, 92] on button "Delinquency Listings" at bounding box center [396, 90] width 84 height 17
select select "100"
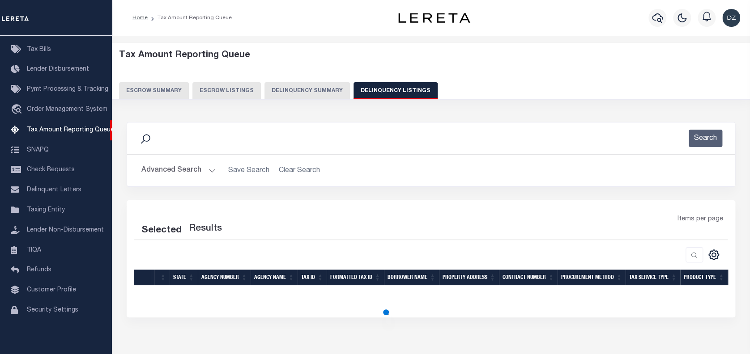
select select "100"
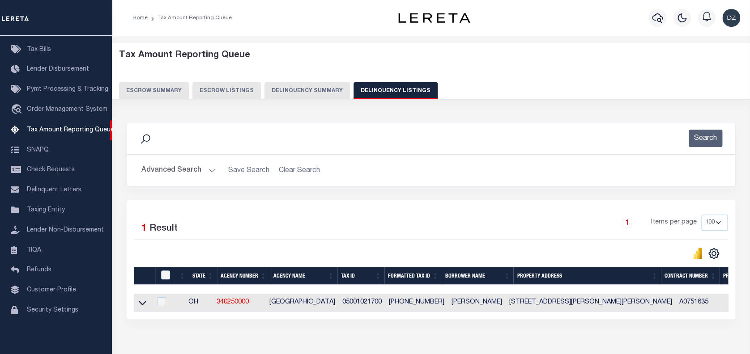
click at [179, 172] on button "Advanced Search" at bounding box center [178, 170] width 74 height 17
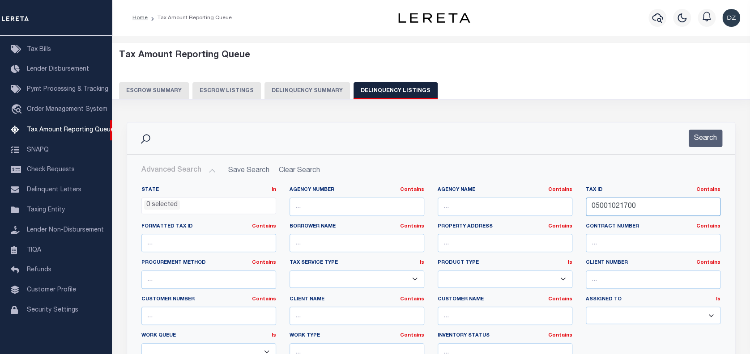
drag, startPoint x: 636, startPoint y: 208, endPoint x: 596, endPoint y: 205, distance: 40.4
click at [596, 205] on input "05001021700" at bounding box center [653, 207] width 135 height 18
type input "0"
paste input "05001142000"
type input "05001142000"
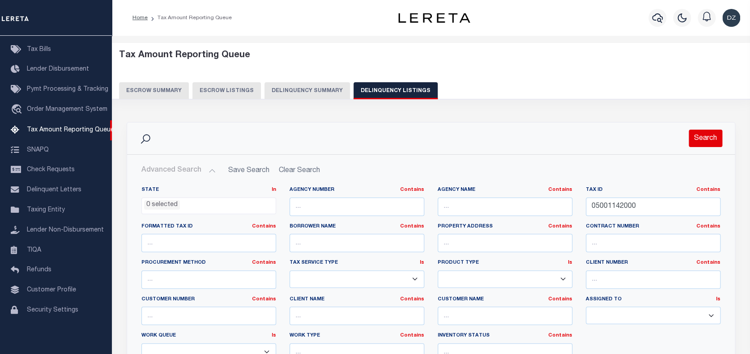
click at [703, 136] on button "Search" at bounding box center [706, 138] width 34 height 17
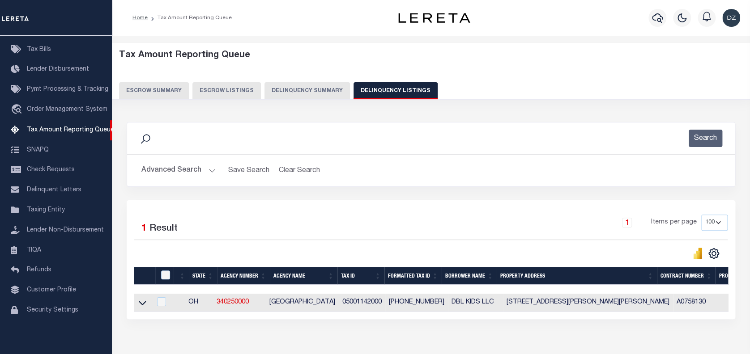
click at [141, 306] on icon at bounding box center [143, 304] width 8 height 4
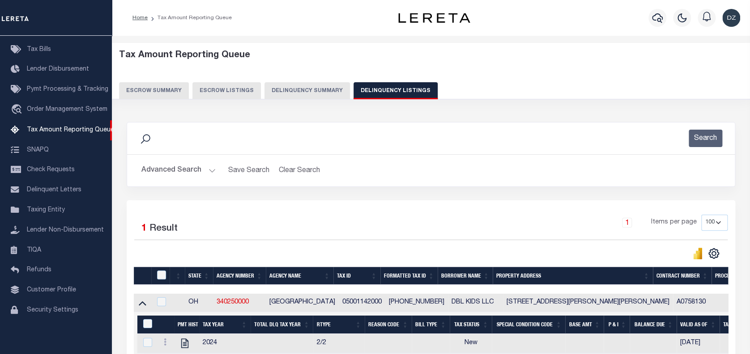
scroll to position [52, 0]
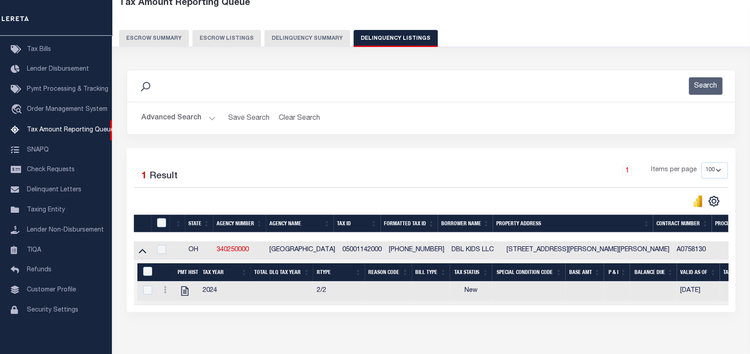
click at [181, 296] on icon at bounding box center [184, 291] width 7 height 9
checkbox input "true"
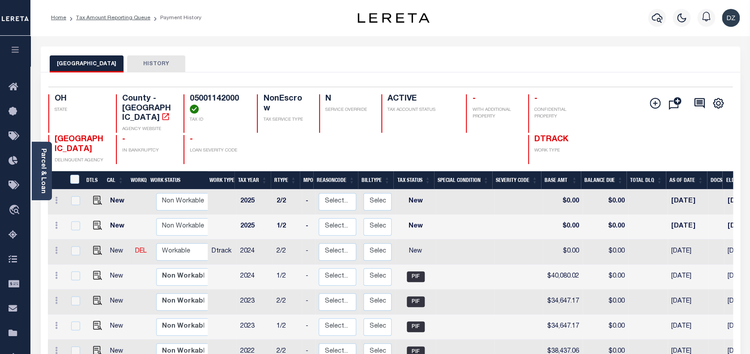
click at [93, 246] on img at bounding box center [97, 250] width 9 height 9
checkbox input "true"
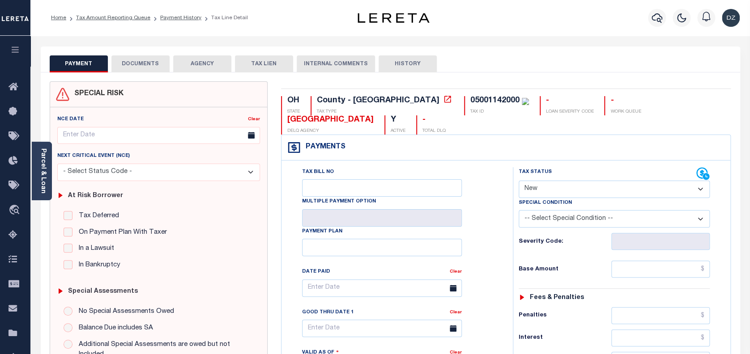
click at [537, 191] on select "- Select Status Code - Open Due/Unpaid Paid Incomplete No Tax Due Internal Refu…" at bounding box center [615, 189] width 192 height 17
select select "PYD"
click at [519, 181] on select "- Select Status Code - Open Due/Unpaid Paid Incomplete No Tax Due Internal Refu…" at bounding box center [615, 189] width 192 height 17
type input "[DATE]"
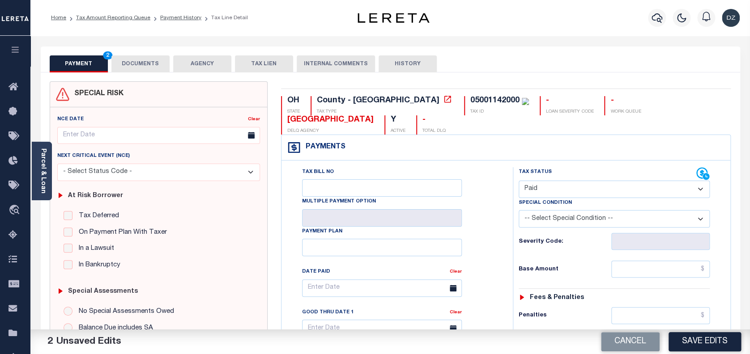
click at [156, 61] on button "DOCUMENTS" at bounding box center [140, 63] width 58 height 17
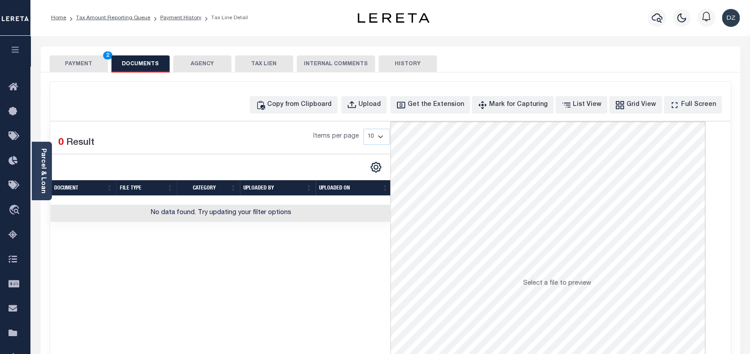
click at [104, 130] on div "Selected 0 Result" at bounding box center [88, 141] width 75 height 25
click at [337, 98] on button "Copy from Clipboard" at bounding box center [294, 104] width 88 height 17
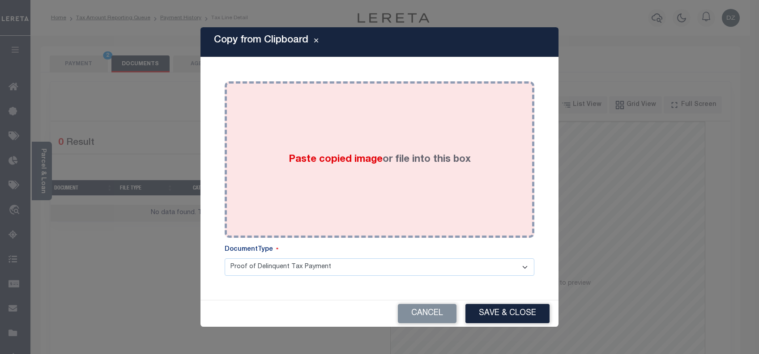
click at [354, 181] on div "Paste copied image or file into this box" at bounding box center [379, 159] width 296 height 143
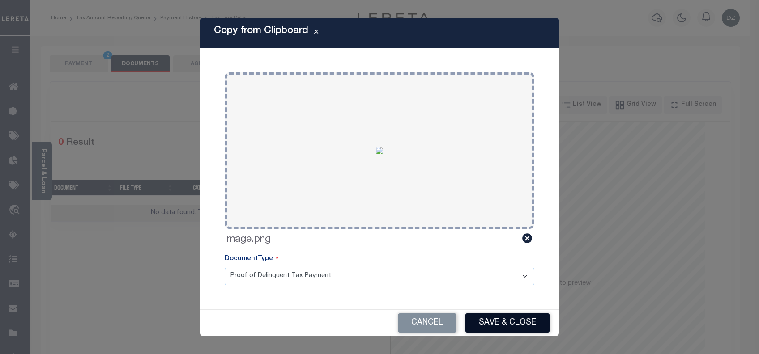
click at [503, 320] on button "Save & Close" at bounding box center [507, 323] width 84 height 19
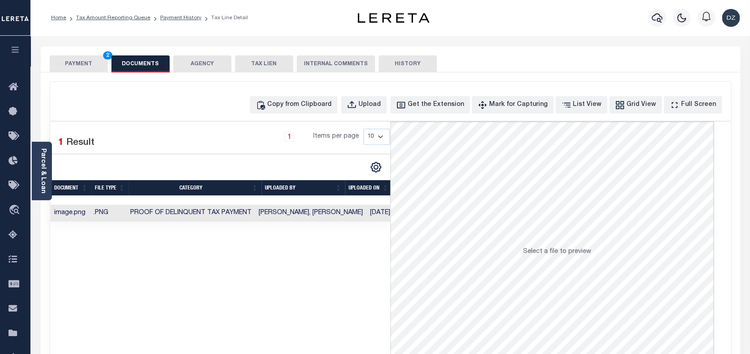
click at [82, 64] on button "PAYMENT 2" at bounding box center [79, 63] width 58 height 17
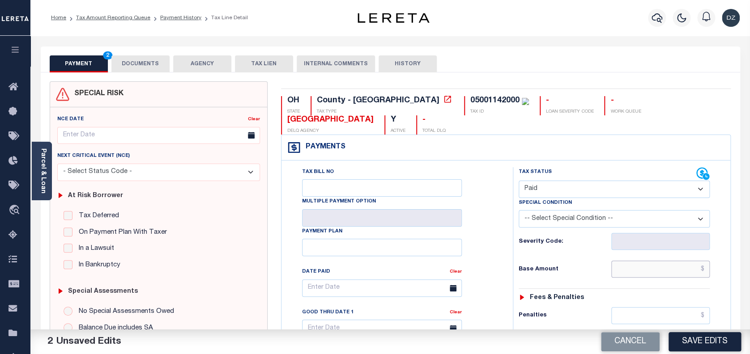
click at [691, 274] on input "text" at bounding box center [660, 269] width 99 height 17
paste input "40,080.02"
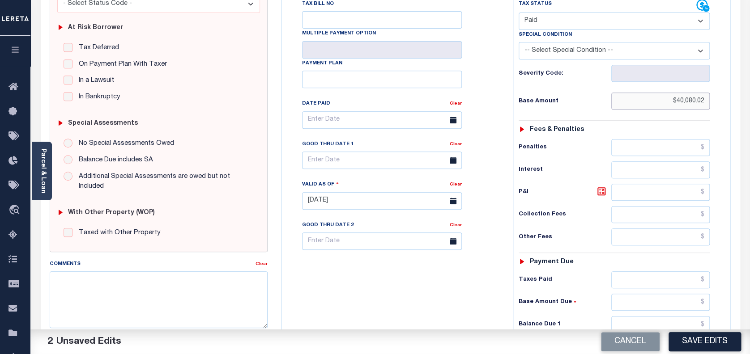
scroll to position [179, 0]
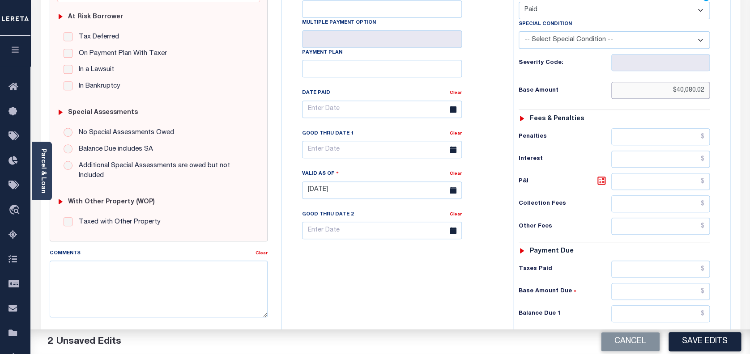
type input "$40,080.02"
click at [674, 306] on input "text" at bounding box center [660, 314] width 99 height 17
type input "$0.00"
click at [700, 343] on button "Save Edits" at bounding box center [705, 342] width 73 height 19
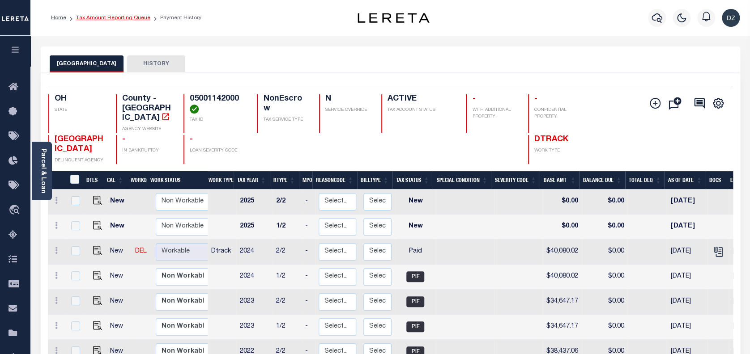
click at [106, 17] on link "Tax Amount Reporting Queue" at bounding box center [113, 17] width 74 height 5
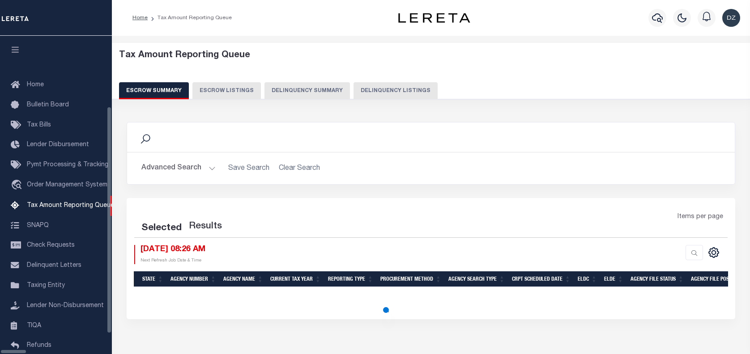
click at [354, 94] on button "Delinquency Listings" at bounding box center [396, 90] width 84 height 17
select select "100"
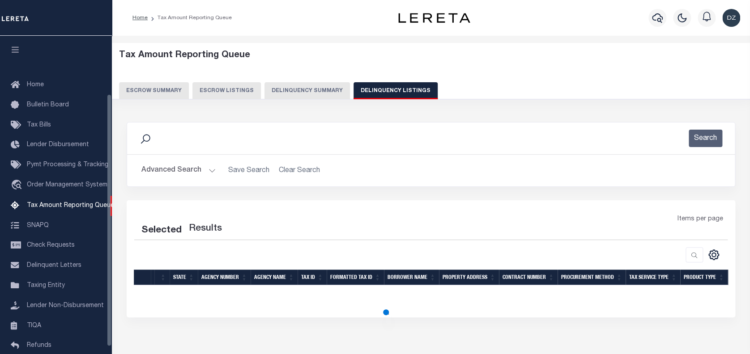
scroll to position [73, 0]
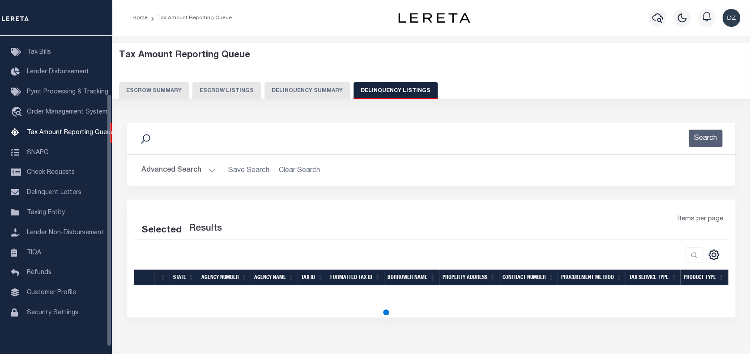
select select "100"
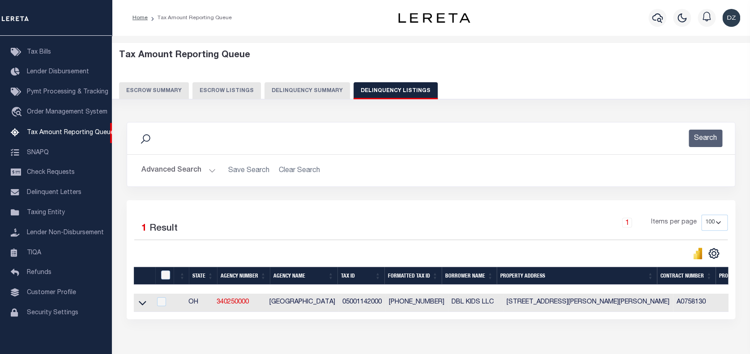
click at [150, 174] on button "Advanced Search" at bounding box center [178, 170] width 74 height 17
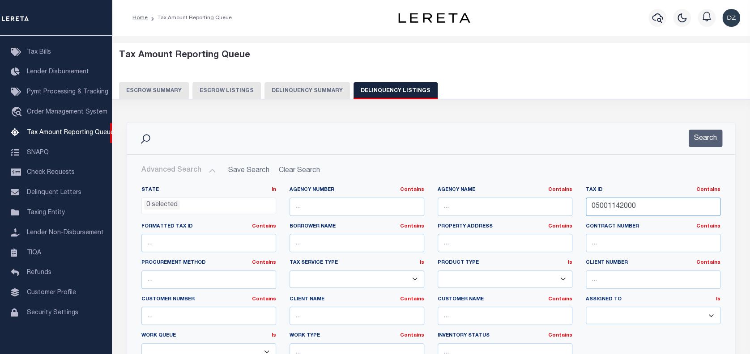
drag, startPoint x: 640, startPoint y: 207, endPoint x: 584, endPoint y: 211, distance: 57.0
click at [584, 211] on div "Tax ID Contains Contains Is 05001142000" at bounding box center [653, 205] width 148 height 37
paste input "62100050012"
type input "[CREDIT_CARD_NUMBER]"
click at [700, 141] on button "Search" at bounding box center [706, 138] width 34 height 17
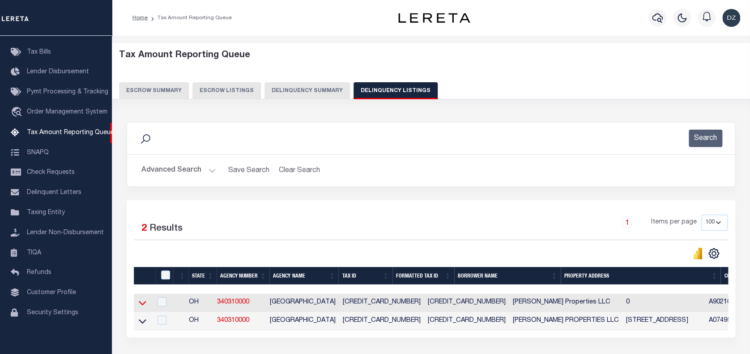
click at [144, 307] on icon at bounding box center [143, 303] width 8 height 9
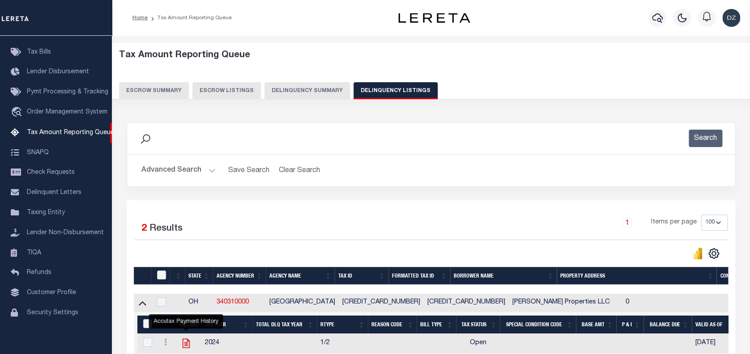
click at [187, 345] on icon "" at bounding box center [186, 343] width 7 height 9
checkbox input "true"
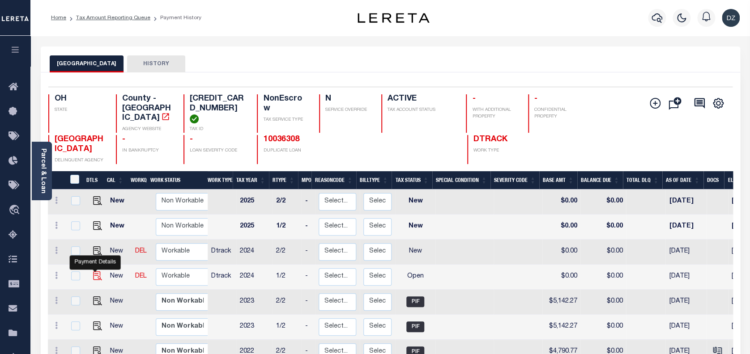
click at [93, 272] on img "" at bounding box center [97, 276] width 9 height 9
checkbox input "true"
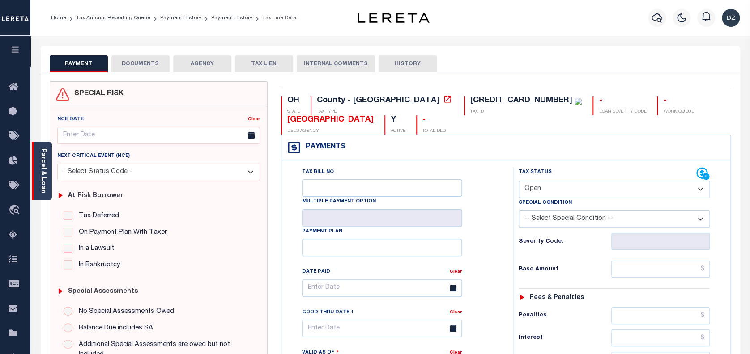
click at [46, 181] on link "Parcel & Loan" at bounding box center [43, 171] width 6 height 45
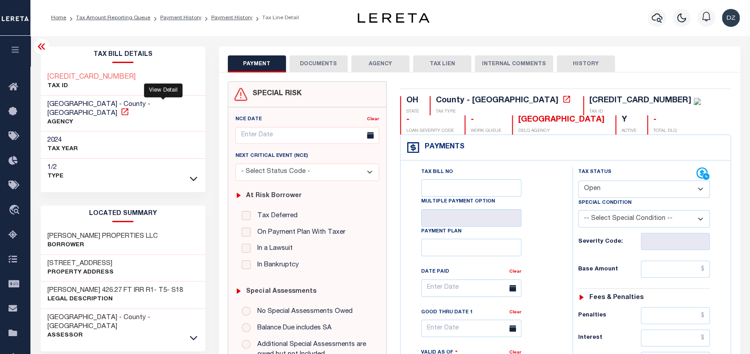
click at [129, 107] on icon at bounding box center [124, 111] width 9 height 9
drag, startPoint x: 487, startPoint y: 122, endPoint x: 405, endPoint y: 120, distance: 81.0
click at [405, 120] on div "OH STATE County - OH TAX TYPE 6210005001200 TAX ID - LOAN SEVERITY CODE - WORK …" at bounding box center [565, 115] width 331 height 38
copy div "[GEOGRAPHIC_DATA]"
drag, startPoint x: 572, startPoint y: 100, endPoint x: 514, endPoint y: 101, distance: 58.2
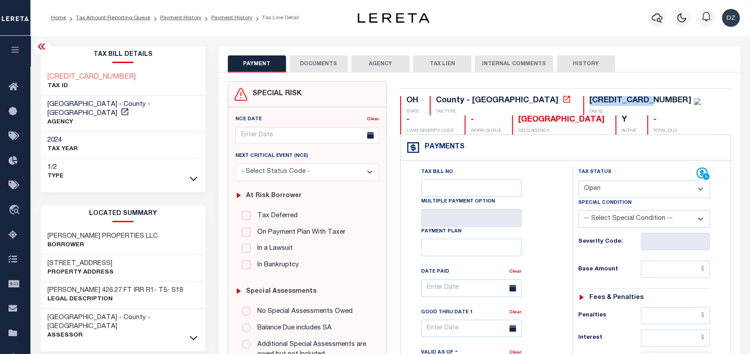
click at [583, 101] on div "6210005001200 TAX ID" at bounding box center [642, 105] width 118 height 19
copy div "[CREDIT_CARD_NUMBER]"
click at [191, 312] on div "HAMILTON COUNTY - County - OH Assessor" at bounding box center [123, 327] width 165 height 36
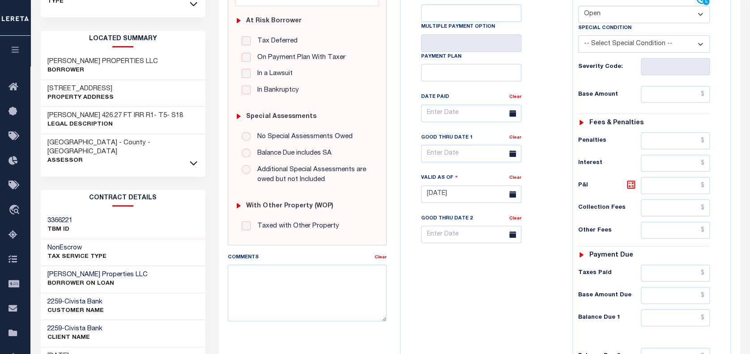
scroll to position [179, 0]
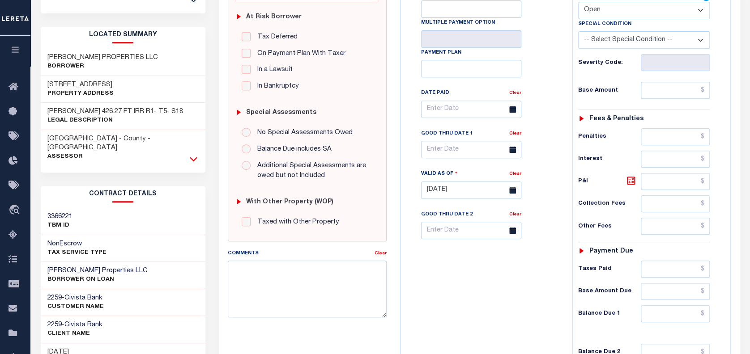
click at [194, 157] on icon at bounding box center [194, 159] width 8 height 4
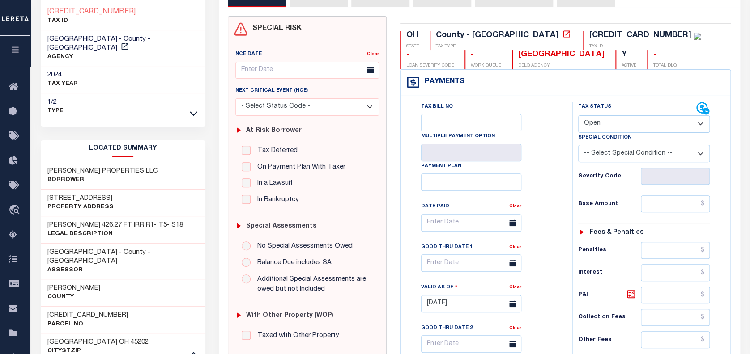
scroll to position [60, 0]
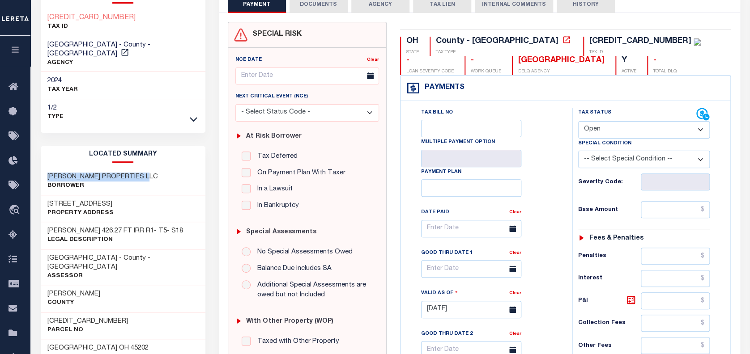
drag, startPoint x: 150, startPoint y: 168, endPoint x: 47, endPoint y: 167, distance: 103.8
click at [47, 173] on h3 "[PERSON_NAME] PROPERTIES LLC" at bounding box center [102, 177] width 111 height 9
copy h3 "[PERSON_NAME] PROPERTIES LLC"
drag, startPoint x: 104, startPoint y: 305, endPoint x: 31, endPoint y: 296, distance: 73.6
click at [31, 296] on div "Parcel & Loan Tax Bill Details 6210005001200 TAX ID" at bounding box center [390, 310] width 720 height 669
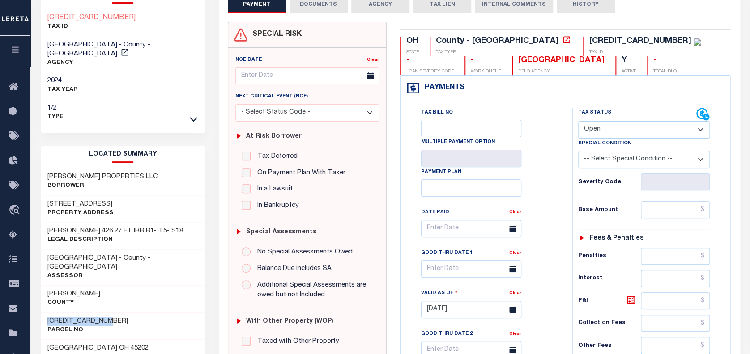
copy h3 "[CREDIT_CARD_NUMBER]"
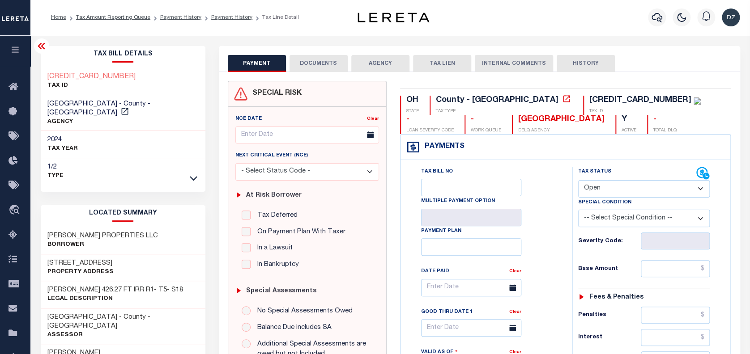
scroll to position [0, 0]
click at [327, 66] on button "DOCUMENTS" at bounding box center [319, 63] width 58 height 17
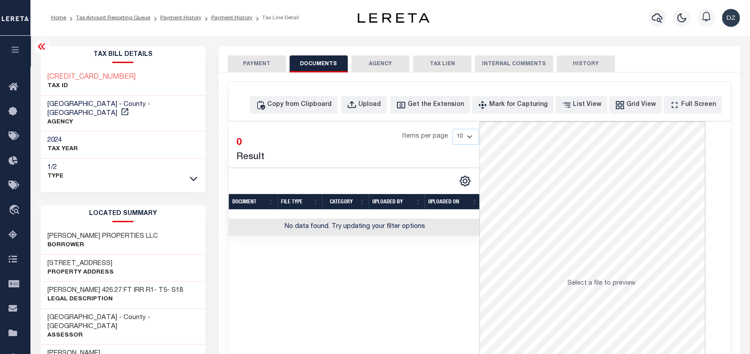
click at [688, 64] on div "PAYMENT DOCUMENTS AGENCY DELINQUENT PAYEE TAX LIEN HISTORY" at bounding box center [480, 63] width 504 height 17
click at [314, 106] on div "Copy from Clipboard" at bounding box center [299, 105] width 64 height 10
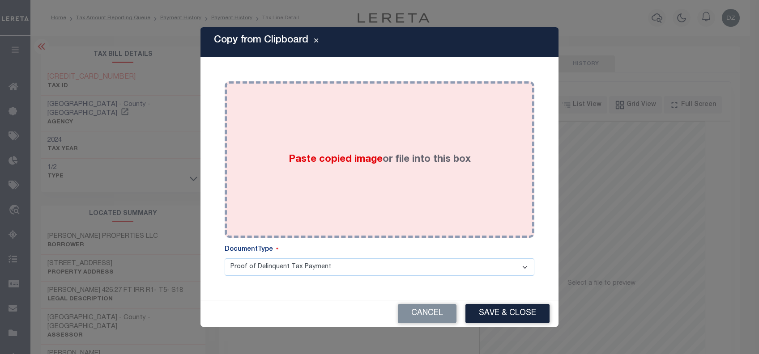
click at [319, 151] on div "Paste copied image or file into this box" at bounding box center [379, 159] width 296 height 143
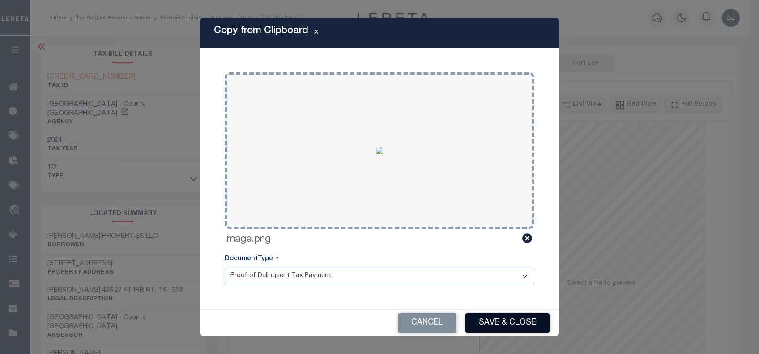
click at [508, 324] on button "Save & Close" at bounding box center [507, 323] width 84 height 19
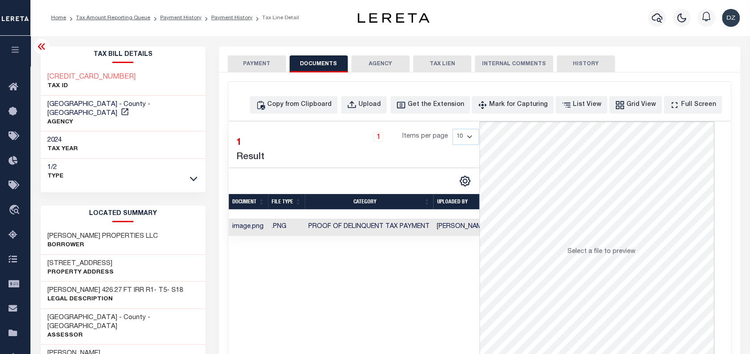
click at [254, 65] on button "PAYMENT" at bounding box center [257, 63] width 58 height 17
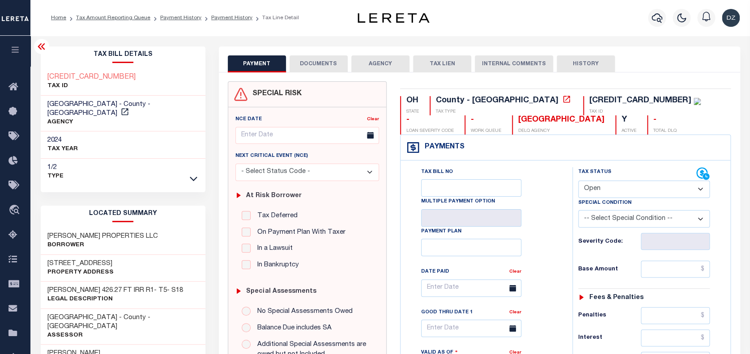
click at [614, 194] on select "- Select Status Code - Open Due/Unpaid Paid Incomplete No Tax Due Internal Refu…" at bounding box center [644, 189] width 132 height 17
select select "PYD"
click at [578, 181] on select "- Select Status Code - Open Due/Unpaid Paid Incomplete No Tax Due Internal Refu…" at bounding box center [644, 189] width 132 height 17
type input "[DATE]"
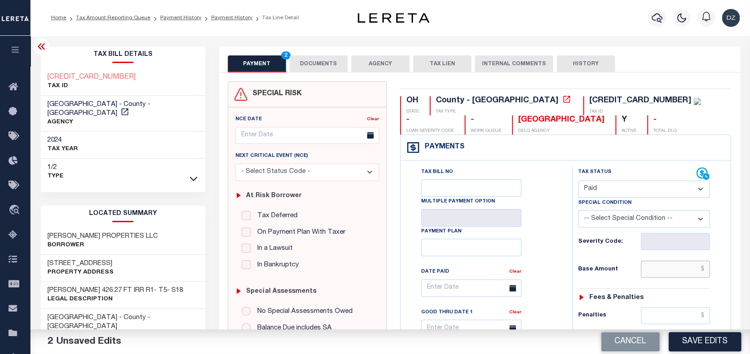
click at [668, 265] on input "text" at bounding box center [675, 269] width 69 height 17
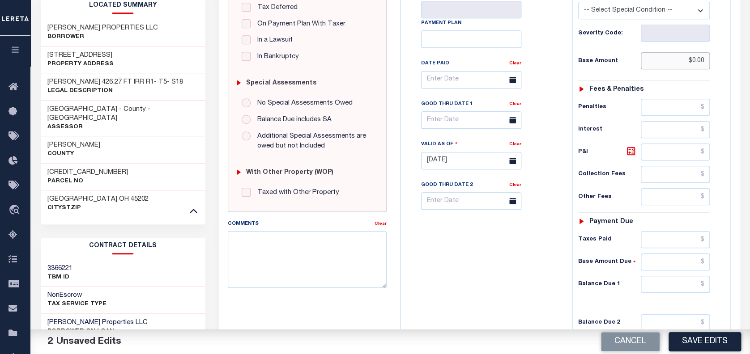
scroll to position [239, 0]
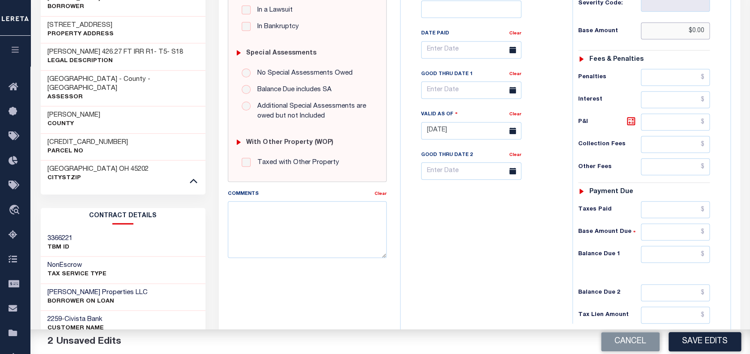
type input "$0.00"
click at [673, 254] on input "text" at bounding box center [675, 254] width 69 height 17
type input "$0.00"
click at [698, 343] on button "Save Edits" at bounding box center [705, 342] width 73 height 19
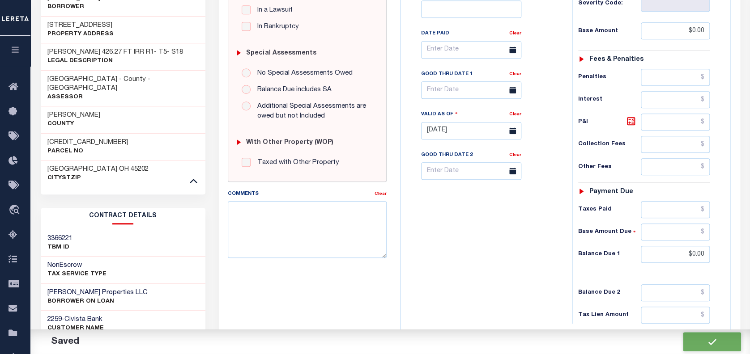
checkbox input "false"
type input "$0"
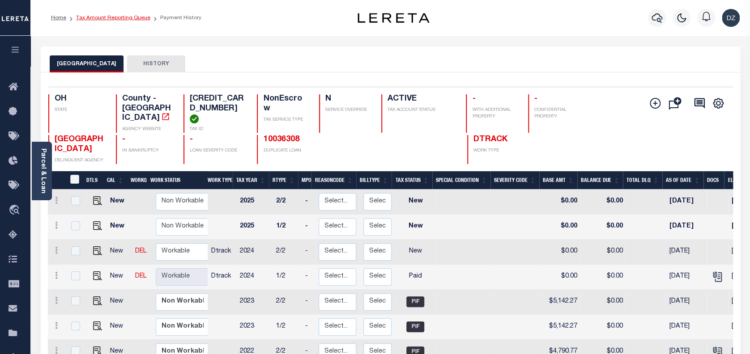
click at [105, 20] on link "Tax Amount Reporting Queue" at bounding box center [113, 17] width 74 height 5
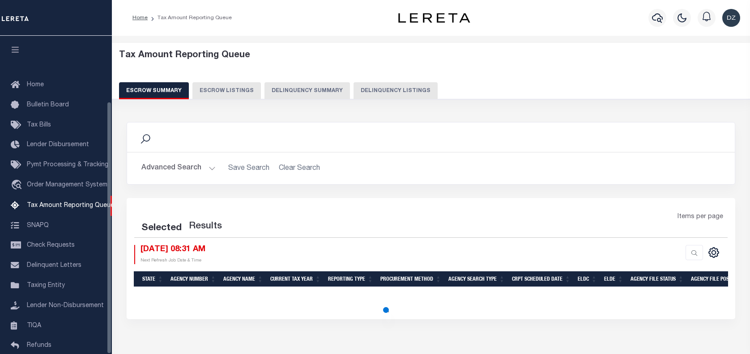
select select "100"
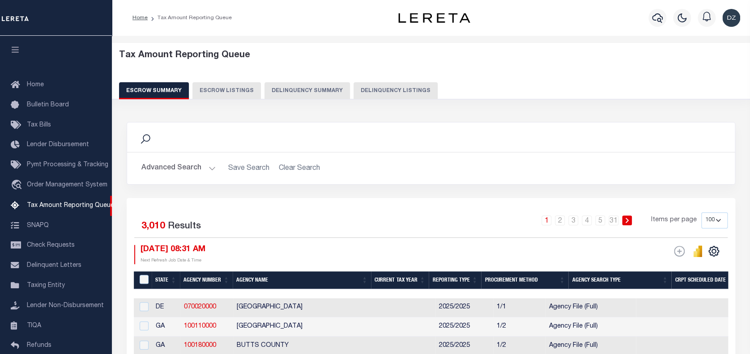
scroll to position [82, 0]
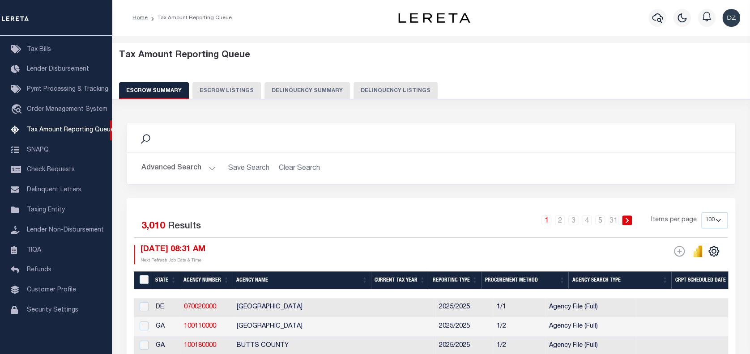
click at [390, 91] on button "Delinquency Listings" at bounding box center [396, 90] width 84 height 17
select select "100"
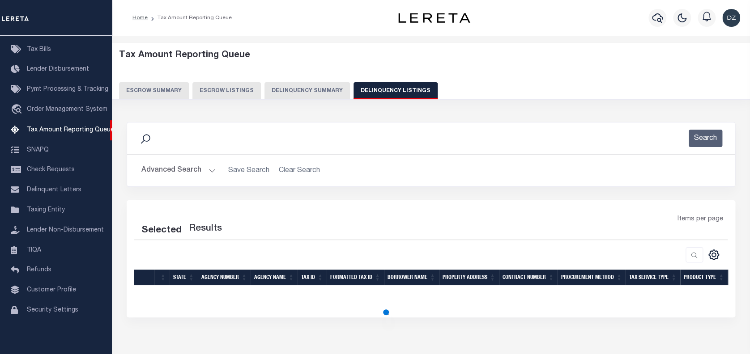
select select "100"
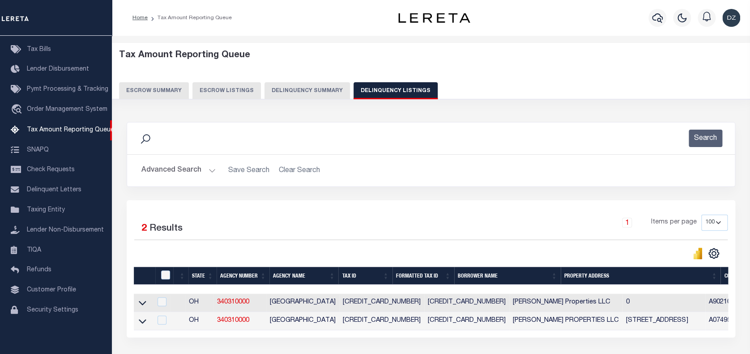
click at [177, 168] on button "Advanced Search" at bounding box center [178, 170] width 74 height 17
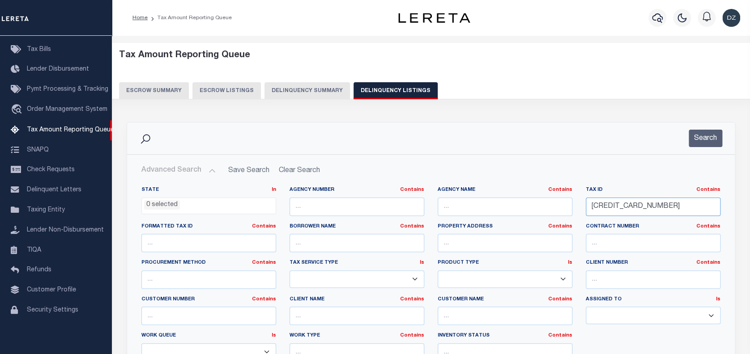
drag, startPoint x: 653, startPoint y: 205, endPoint x: 560, endPoint y: 213, distance: 92.5
click at [560, 213] on div "State In In AK AL AR AZ CA CO CT DC DE FL GA GU HI IA ID IL IN KS KY LA MA MD M…" at bounding box center [431, 278] width 593 height 183
paste input "3000300010"
type input "6300030001000"
click at [703, 137] on button "Search" at bounding box center [706, 138] width 34 height 17
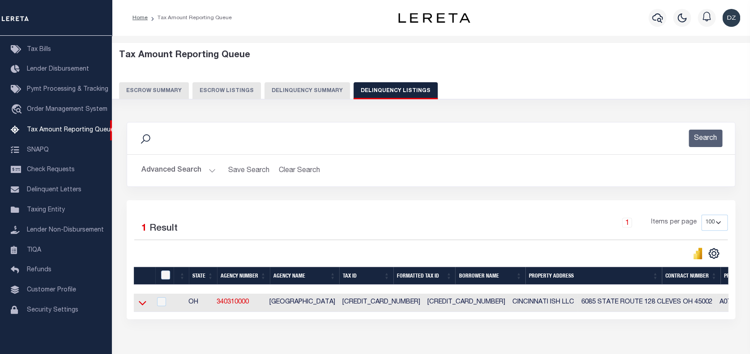
click at [139, 301] on icon at bounding box center [143, 303] width 8 height 9
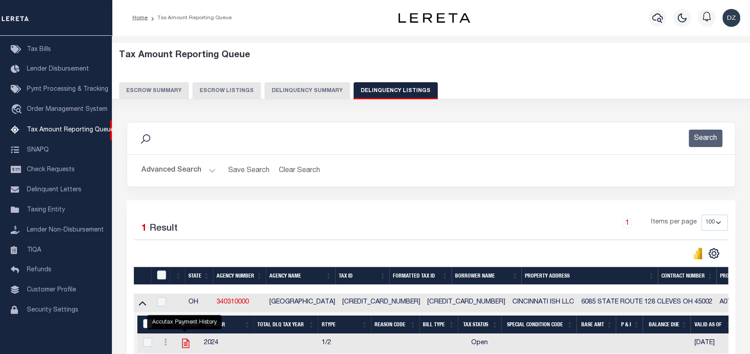
click at [184, 348] on icon "" at bounding box center [186, 344] width 12 height 12
checkbox input "true"
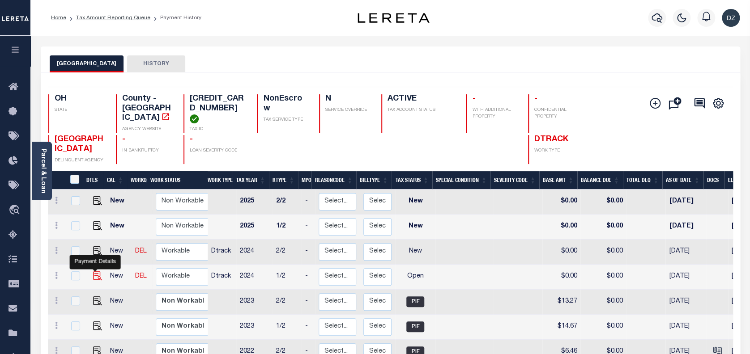
click at [93, 272] on img "" at bounding box center [97, 276] width 9 height 9
checkbox input "true"
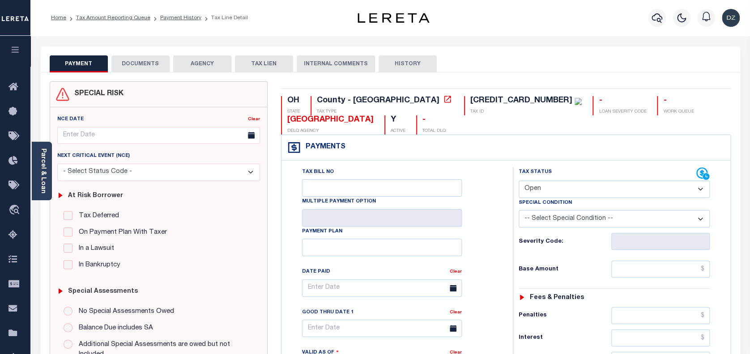
click at [570, 191] on select "- Select Status Code - Open Due/Unpaid Paid Incomplete No Tax Due Internal Refu…" at bounding box center [615, 189] width 192 height 17
select select "PYD"
click at [519, 181] on select "- Select Status Code - Open Due/Unpaid Paid Incomplete No Tax Due Internal Refu…" at bounding box center [615, 189] width 192 height 17
type input "[DATE]"
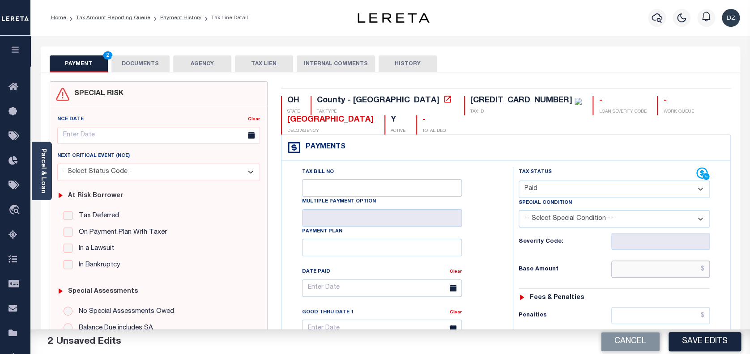
click at [673, 267] on input "text" at bounding box center [660, 269] width 99 height 17
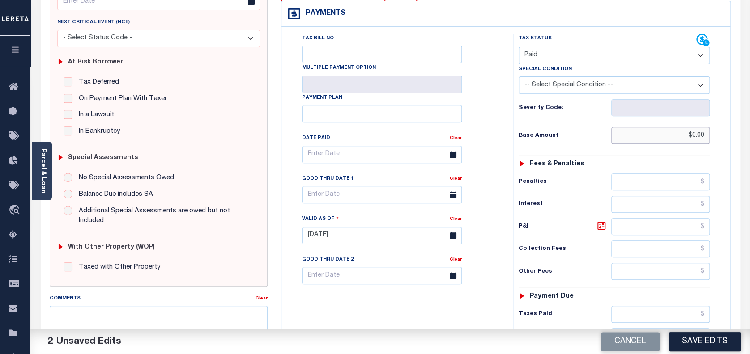
scroll to position [179, 0]
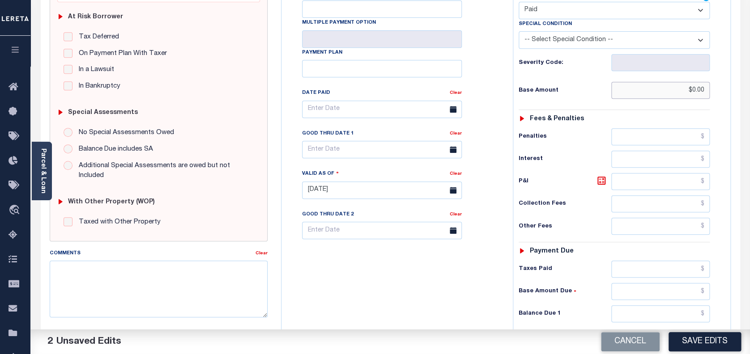
type input "$0.00"
click at [676, 318] on input "text" at bounding box center [660, 314] width 99 height 17
type input "$0.00"
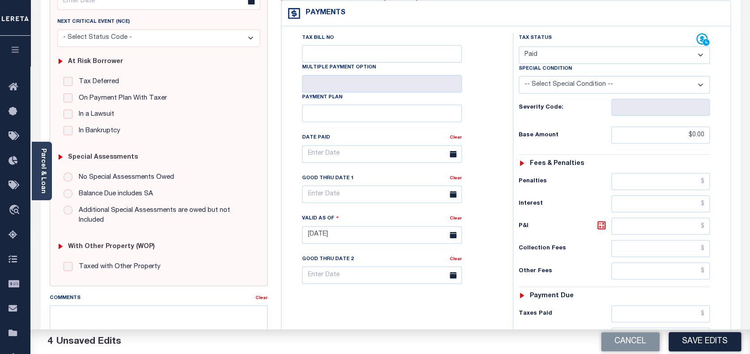
scroll to position [0, 0]
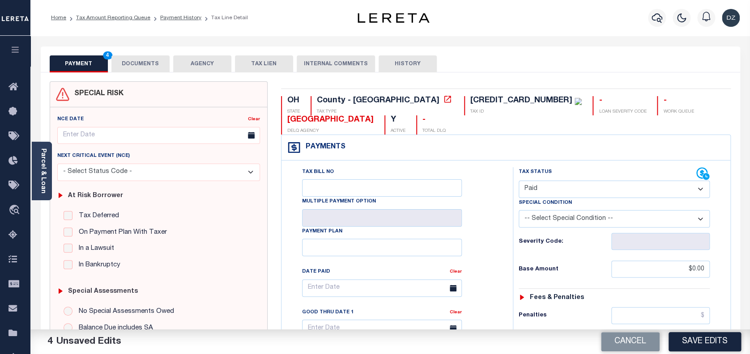
click at [144, 67] on button "DOCUMENTS" at bounding box center [140, 63] width 58 height 17
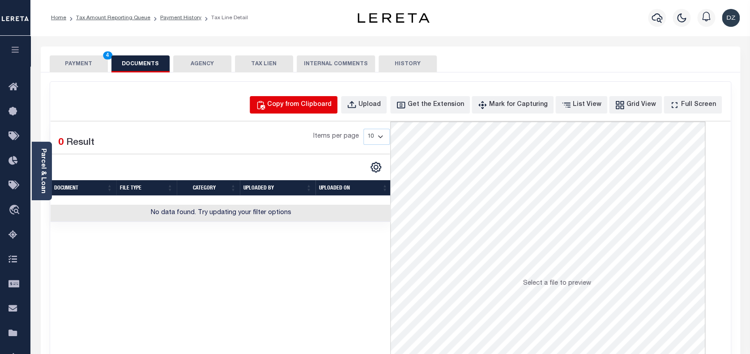
click at [308, 106] on div "Copy from Clipboard" at bounding box center [299, 105] width 64 height 10
select select "POP"
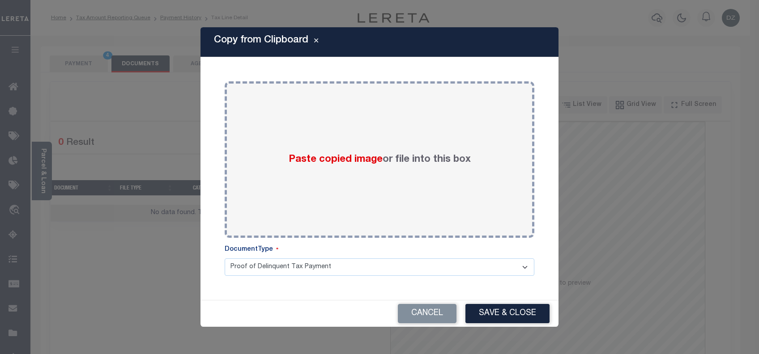
click at [151, 122] on div "Copy from Clipboard Paste copied image or file into this box Select file or dra…" at bounding box center [379, 177] width 759 height 354
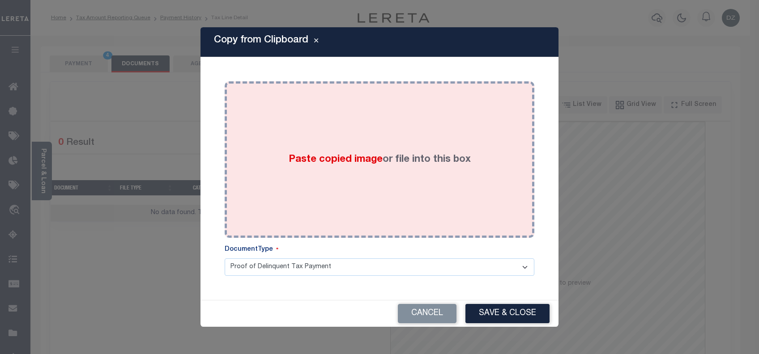
click at [273, 146] on div "Paste copied image or file into this box" at bounding box center [379, 159] width 296 height 143
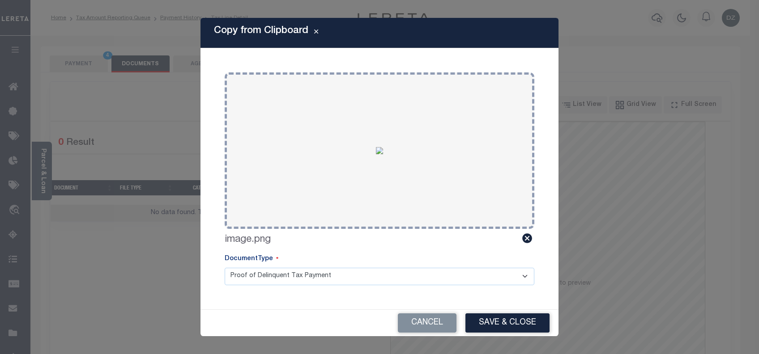
click at [499, 318] on button "Save & Close" at bounding box center [507, 323] width 84 height 19
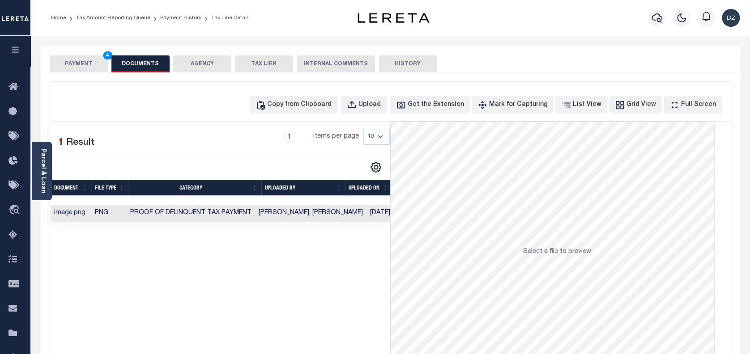
click at [92, 64] on button "PAYMENT 4" at bounding box center [79, 63] width 58 height 17
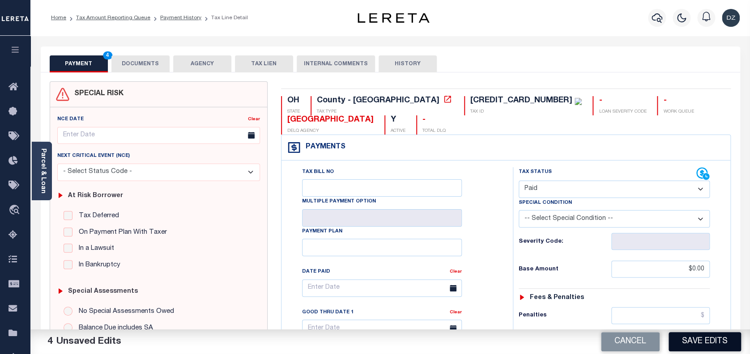
click at [711, 345] on button "Save Edits" at bounding box center [705, 342] width 73 height 19
checkbox input "false"
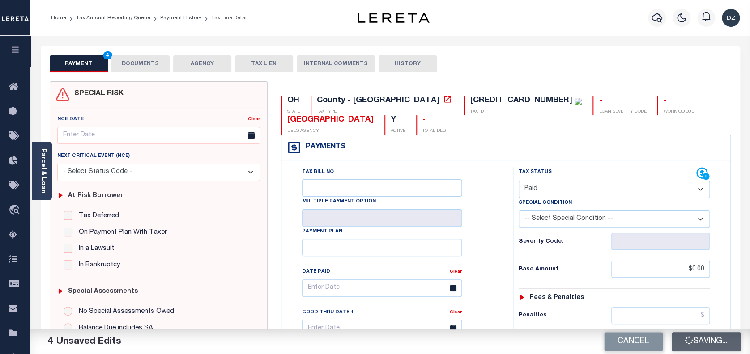
type input "$0"
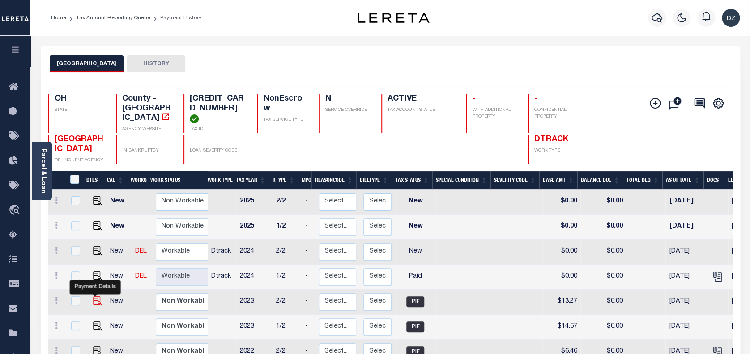
click at [93, 297] on img "" at bounding box center [97, 301] width 9 height 9
checkbox input "true"
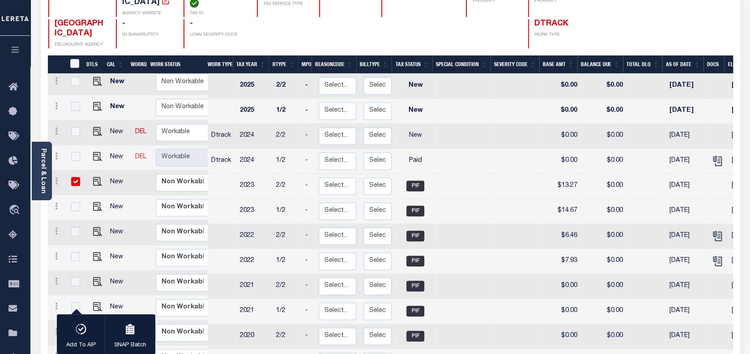
scroll to position [119, 0]
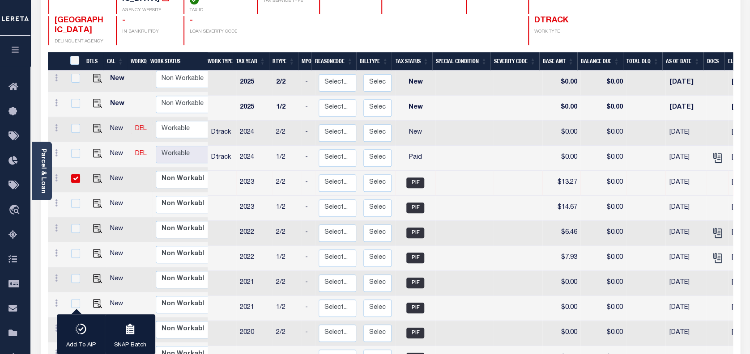
click at [92, 192] on td at bounding box center [96, 204] width 22 height 25
checkbox input "true"
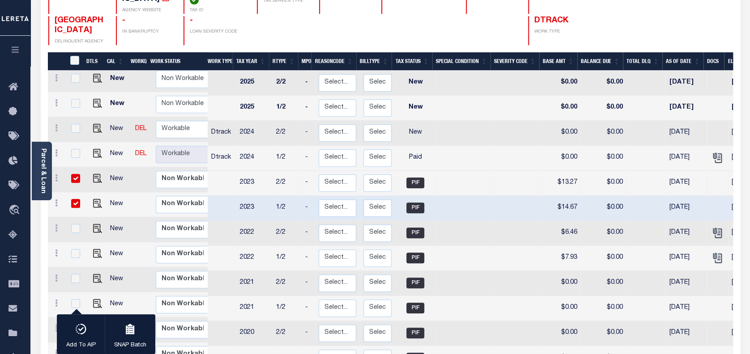
click at [93, 201] on td at bounding box center [96, 204] width 22 height 25
checkbox input "false"
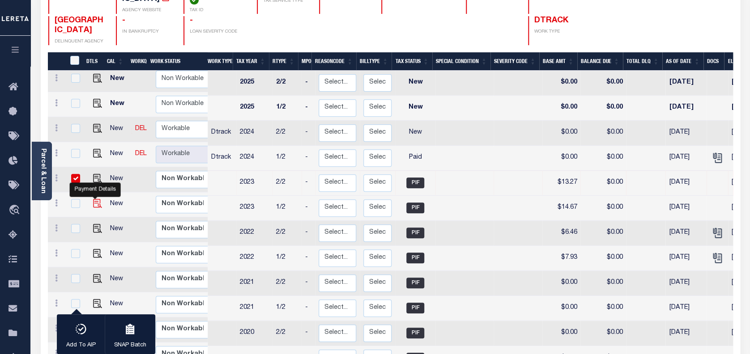
click at [93, 199] on img "" at bounding box center [97, 203] width 9 height 9
checkbox input "true"
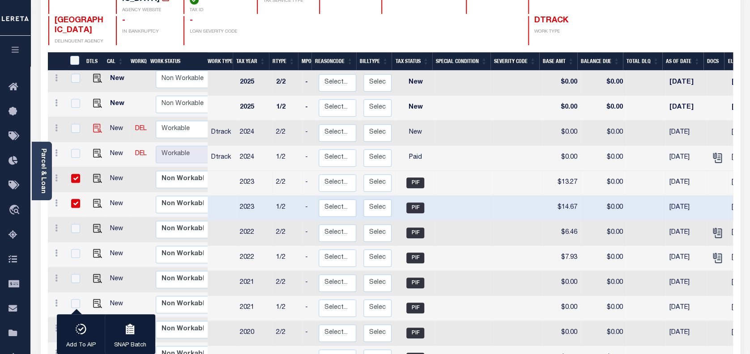
click at [94, 124] on img at bounding box center [97, 128] width 9 height 9
checkbox input "true"
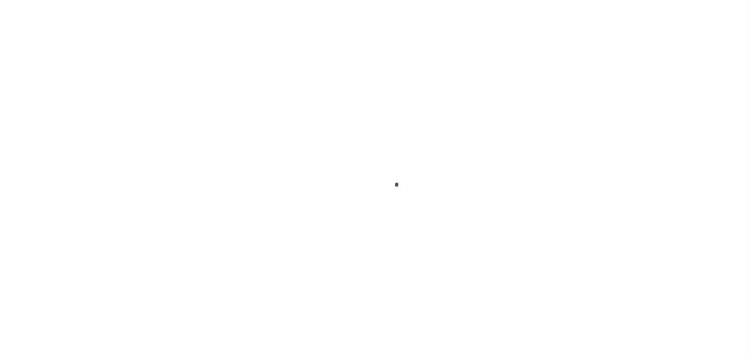
select select "PIF"
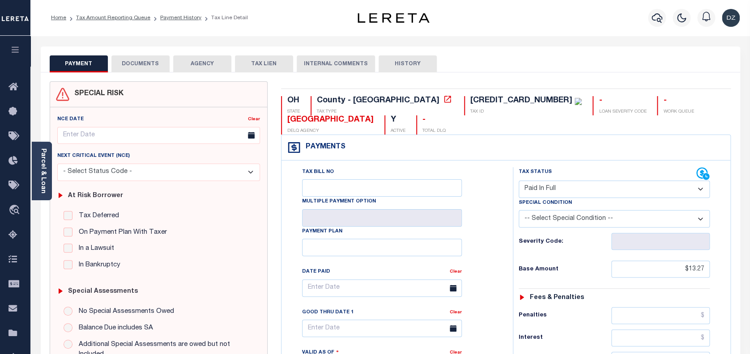
click at [147, 64] on button "DOCUMENTS" at bounding box center [140, 63] width 58 height 17
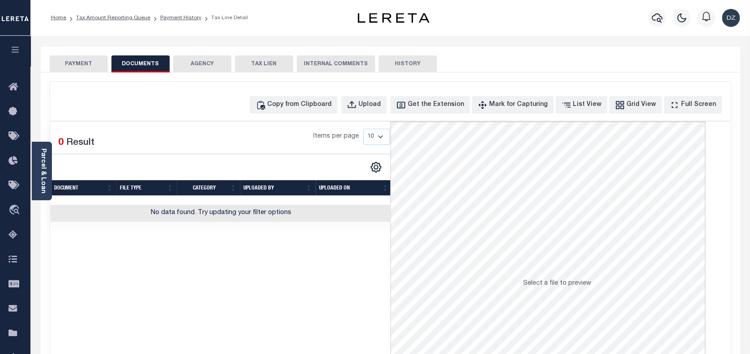
click at [86, 65] on button "PAYMENT" at bounding box center [79, 63] width 58 height 17
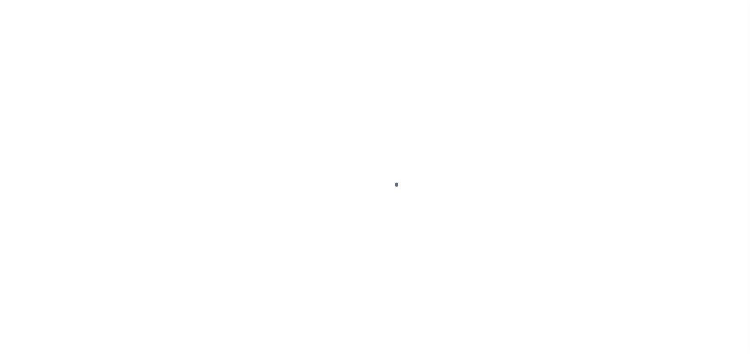
select select "PIF"
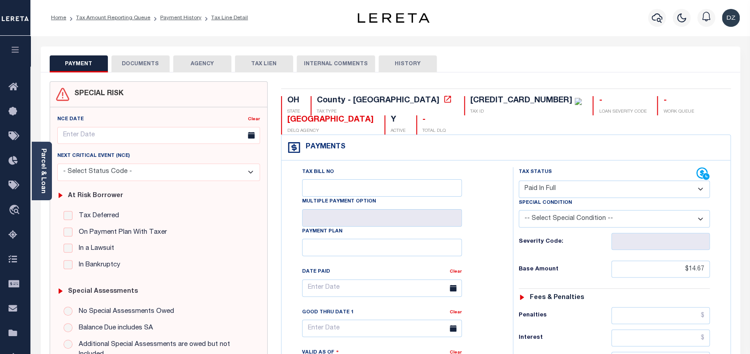
click at [142, 64] on button "DOCUMENTS" at bounding box center [140, 63] width 58 height 17
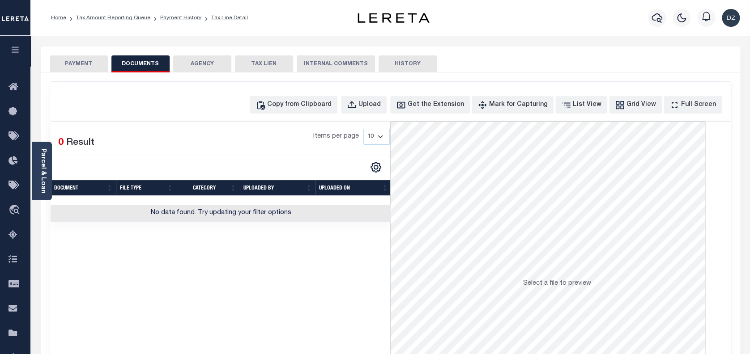
click at [97, 64] on button "PAYMENT" at bounding box center [79, 63] width 58 height 17
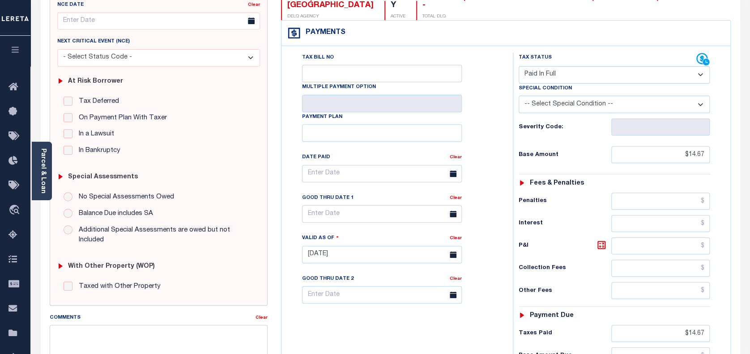
scroll to position [119, 0]
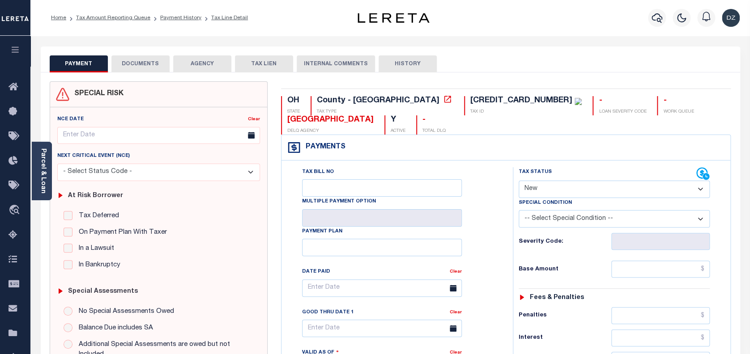
click at [574, 191] on select "- Select Status Code - Open Due/Unpaid Paid Incomplete No Tax Due Internal Refu…" at bounding box center [615, 189] width 192 height 17
select select "PYD"
click at [519, 181] on select "- Select Status Code - Open Due/Unpaid Paid Incomplete No Tax Due Internal Refu…" at bounding box center [615, 189] width 192 height 17
type input "[DATE]"
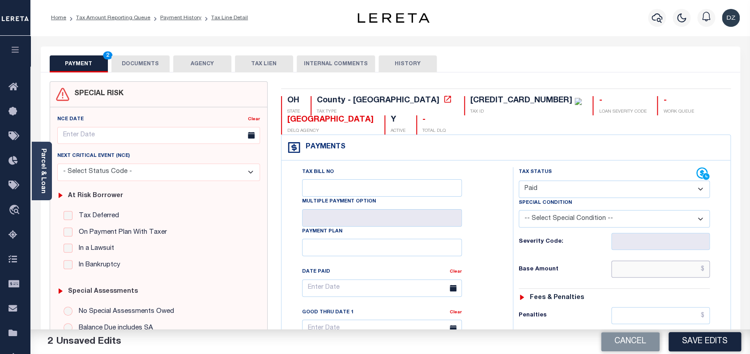
click at [652, 271] on input "text" at bounding box center [660, 269] width 99 height 17
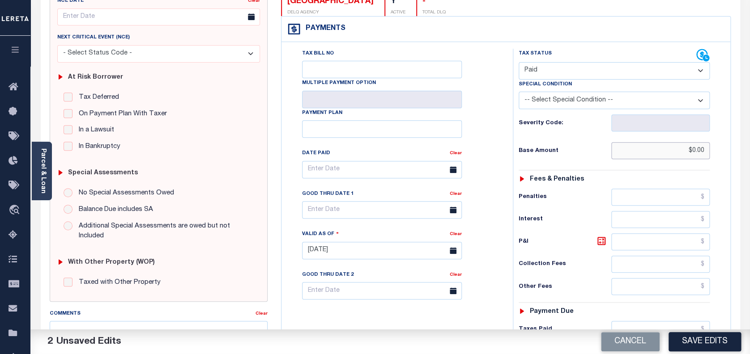
scroll to position [179, 0]
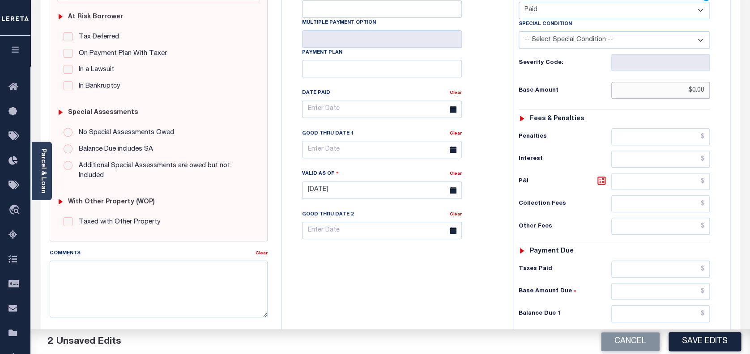
type input "$0.00"
click at [657, 316] on input "text" at bounding box center [660, 314] width 99 height 17
type input "$0.00"
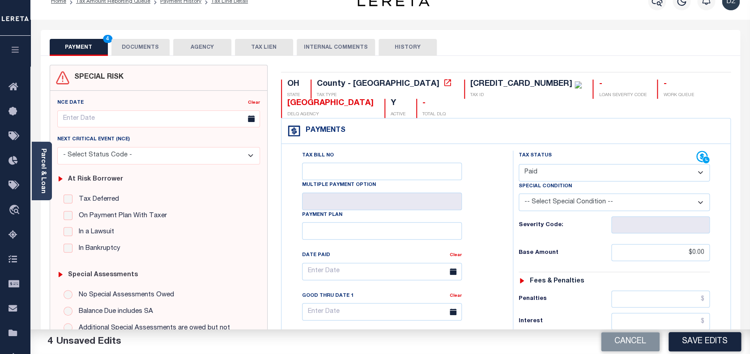
scroll to position [0, 0]
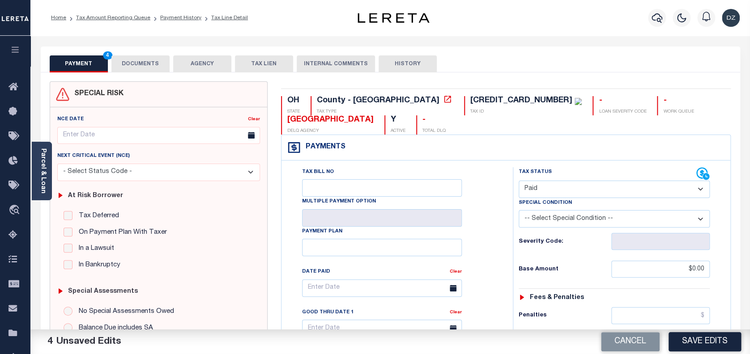
click at [144, 57] on button "DOCUMENTS" at bounding box center [140, 63] width 58 height 17
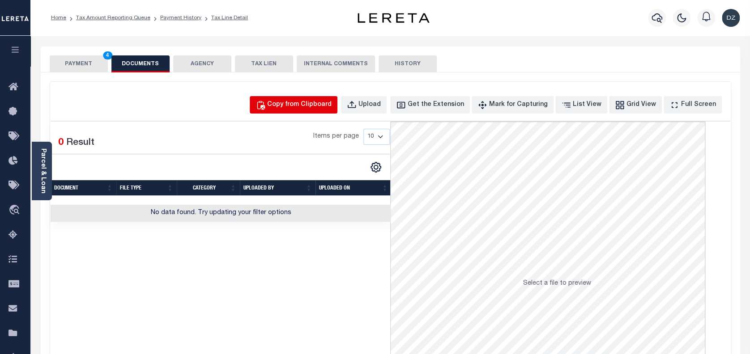
click at [332, 102] on div "Copy from Clipboard" at bounding box center [299, 105] width 64 height 10
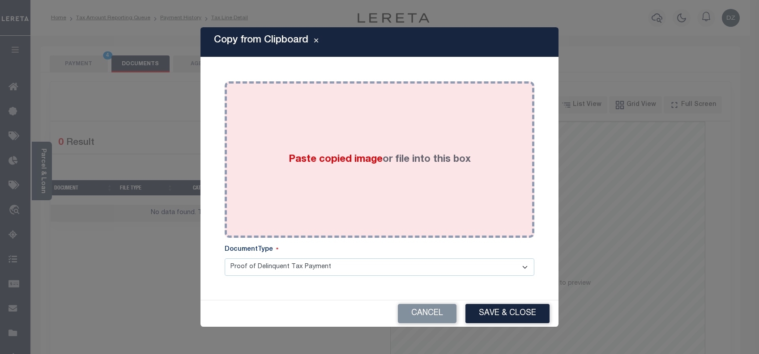
click at [398, 182] on div "Paste copied image or file into this box" at bounding box center [379, 159] width 296 height 143
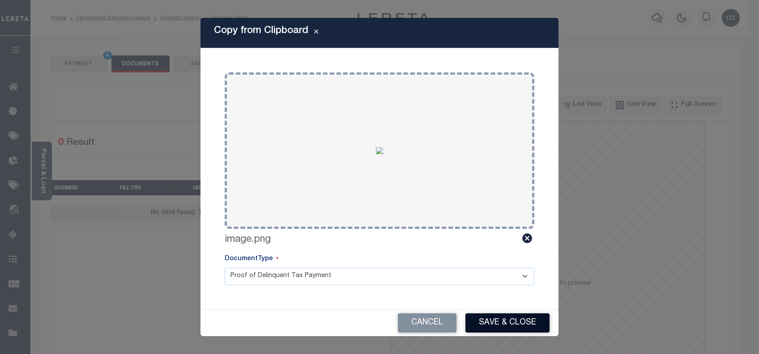
click at [488, 314] on button "Save & Close" at bounding box center [507, 323] width 84 height 19
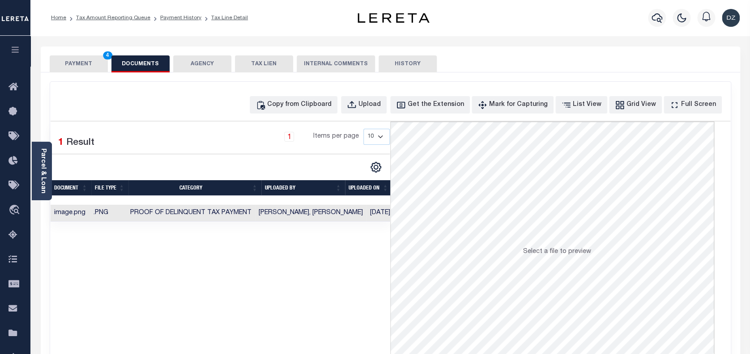
click at [89, 60] on button "PAYMENT 4" at bounding box center [79, 63] width 58 height 17
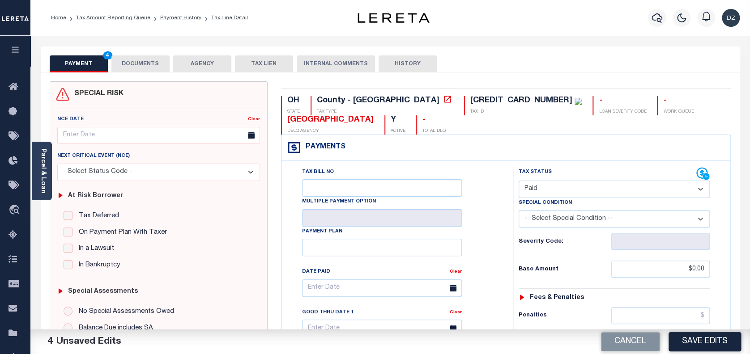
click at [715, 341] on button "Save Edits" at bounding box center [705, 342] width 73 height 19
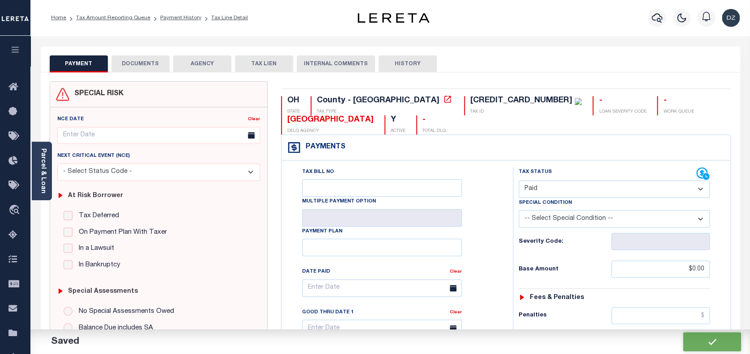
checkbox input "false"
type input "$0"
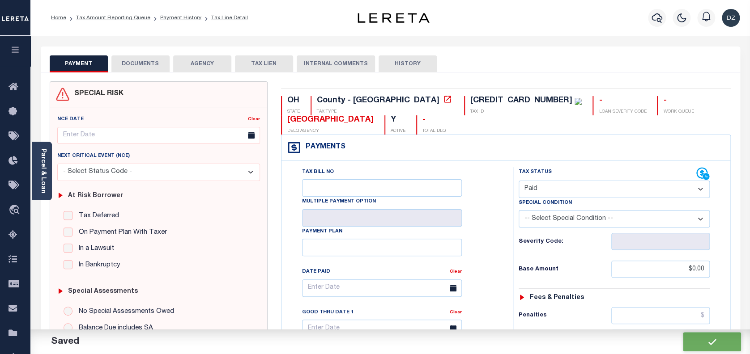
type input "$0"
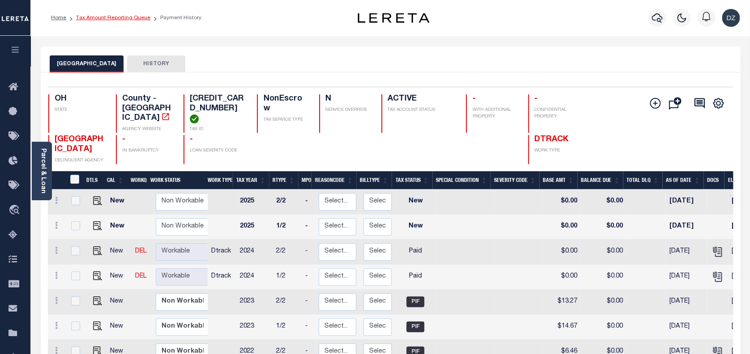
click at [118, 20] on link "Tax Amount Reporting Queue" at bounding box center [113, 17] width 74 height 5
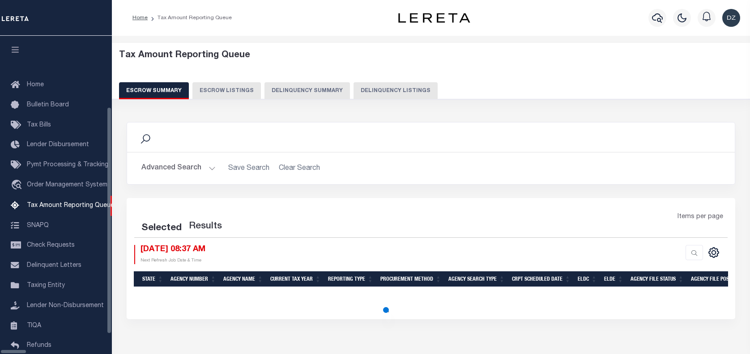
click at [358, 91] on button "Delinquency Listings" at bounding box center [396, 90] width 84 height 17
select select
select select "100"
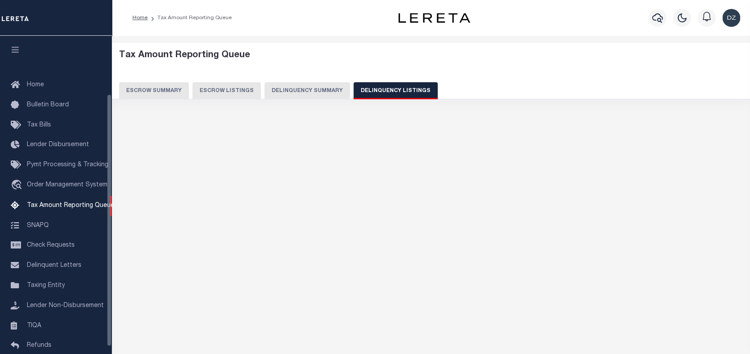
scroll to position [73, 0]
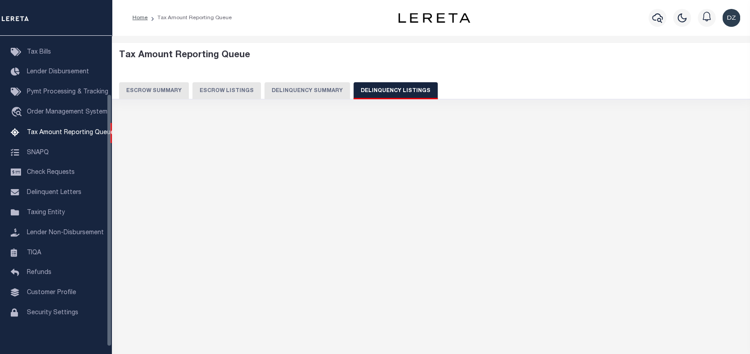
click at [155, 309] on button "Advanced Search" at bounding box center [178, 317] width 74 height 17
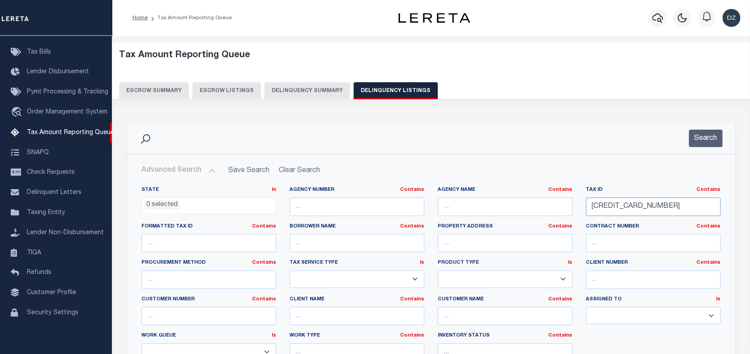
drag, startPoint x: 624, startPoint y: 209, endPoint x: 582, endPoint y: 209, distance: 42.5
click at [582, 209] on div "Tax ID Contains Contains Is 6300030001000" at bounding box center [653, 205] width 148 height 37
paste input "2100050012"
type input "6210005001200"
click at [708, 130] on button "Search" at bounding box center [706, 138] width 34 height 17
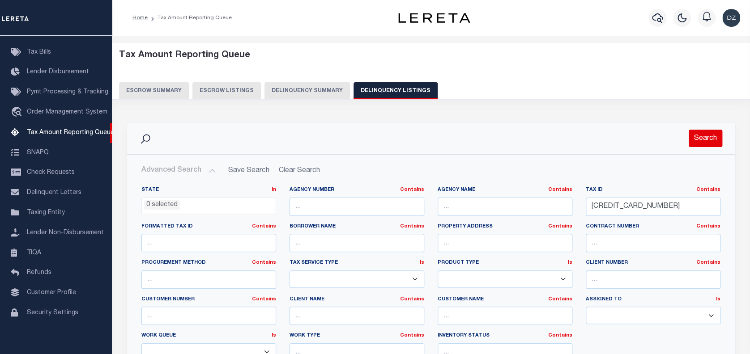
select select "100"
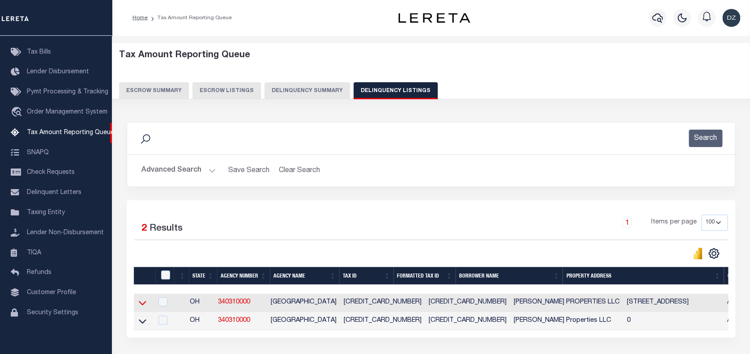
click at [143, 304] on icon at bounding box center [143, 303] width 8 height 9
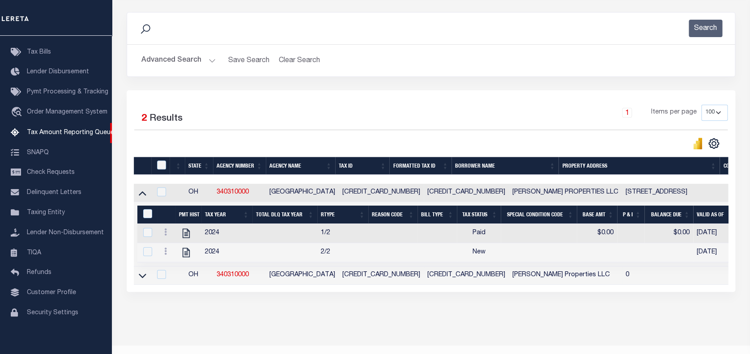
scroll to position [119, 0]
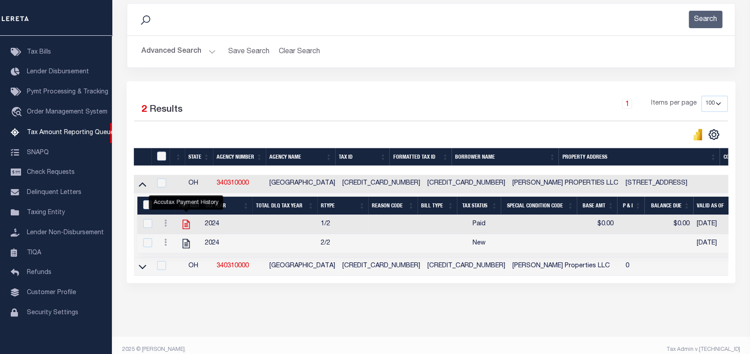
click at [186, 226] on icon "" at bounding box center [186, 224] width 7 height 9
checkbox input "true"
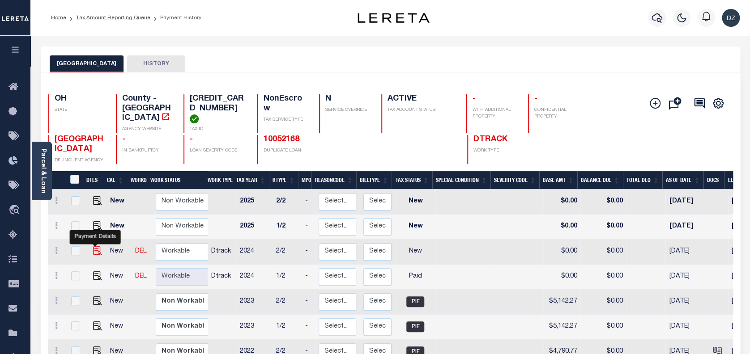
click at [94, 247] on img "" at bounding box center [97, 251] width 9 height 9
checkbox input "true"
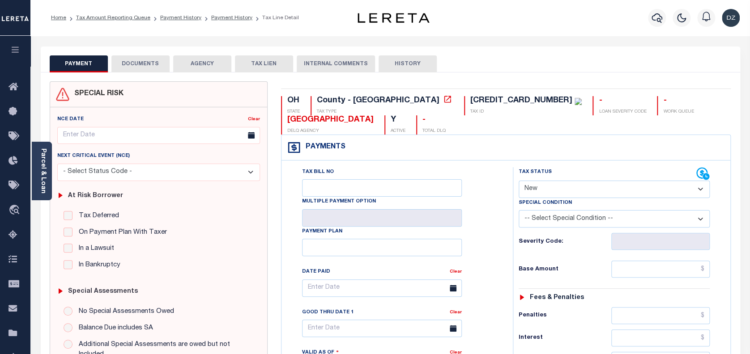
click at [544, 195] on select "- Select Status Code - Open Due/Unpaid Paid Incomplete No Tax Due Internal Refu…" at bounding box center [615, 189] width 192 height 17
select select "PYD"
click at [519, 181] on select "- Select Status Code - Open Due/Unpaid Paid Incomplete No Tax Due Internal Refu…" at bounding box center [615, 189] width 192 height 17
type input "[DATE]"
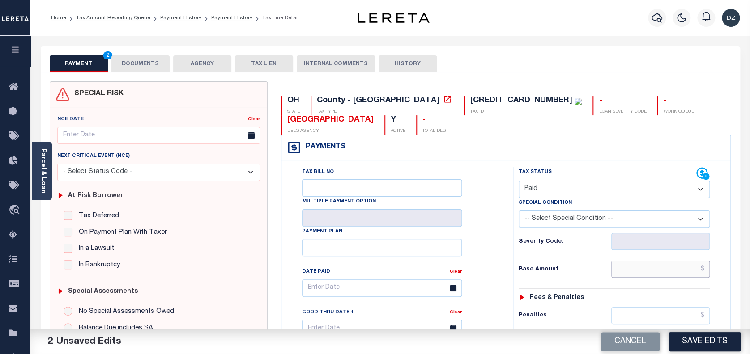
click at [646, 274] on input "text" at bounding box center [660, 269] width 99 height 17
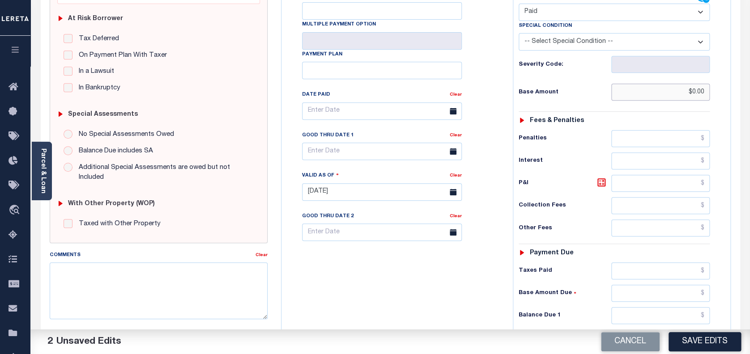
scroll to position [239, 0]
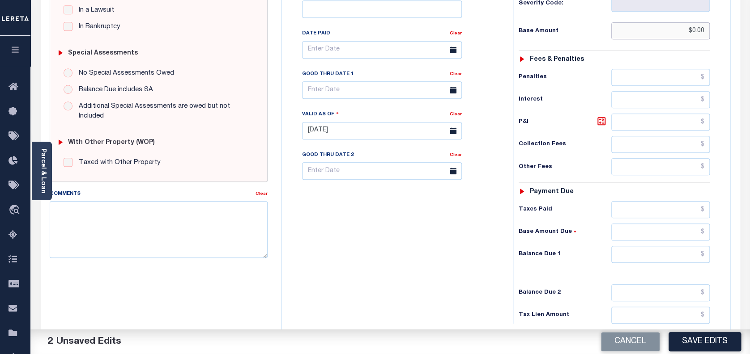
type input "$0.00"
click at [663, 259] on input "text" at bounding box center [660, 254] width 99 height 17
type input "$0.00"
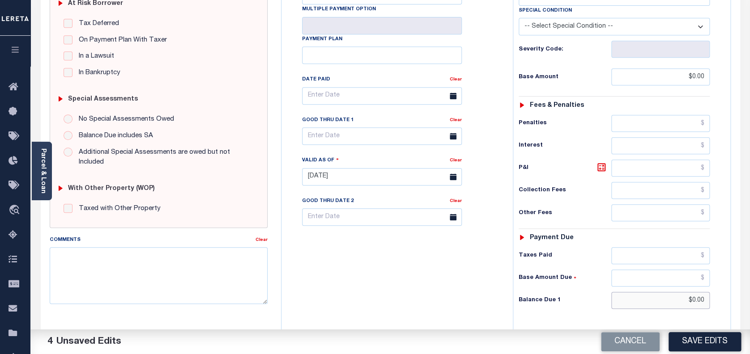
scroll to position [0, 0]
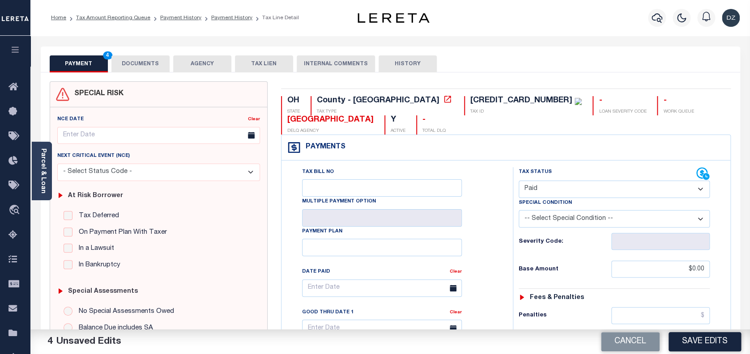
click at [149, 59] on button "DOCUMENTS" at bounding box center [140, 63] width 58 height 17
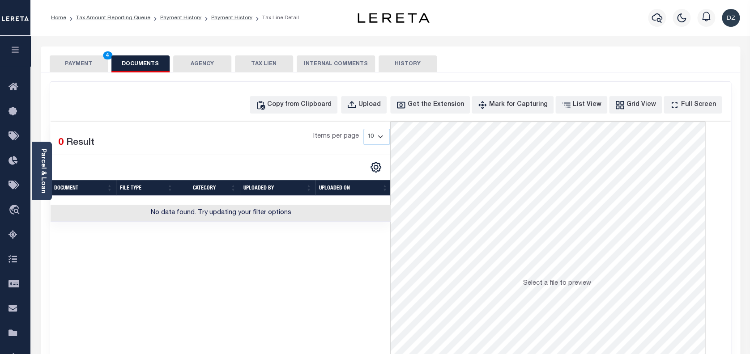
click at [93, 62] on button "PAYMENT 4" at bounding box center [79, 63] width 58 height 17
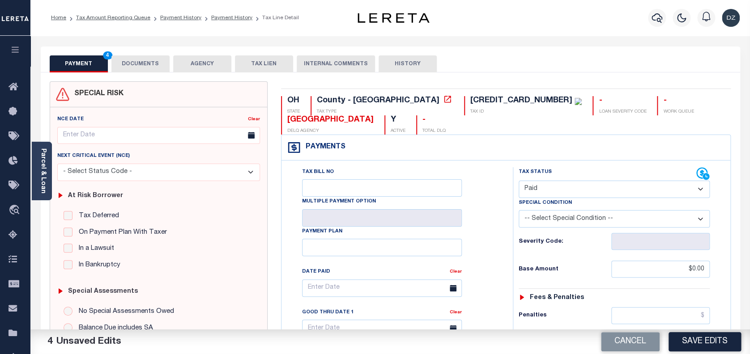
click at [49, 165] on div "Parcel & Loan" at bounding box center [42, 171] width 20 height 59
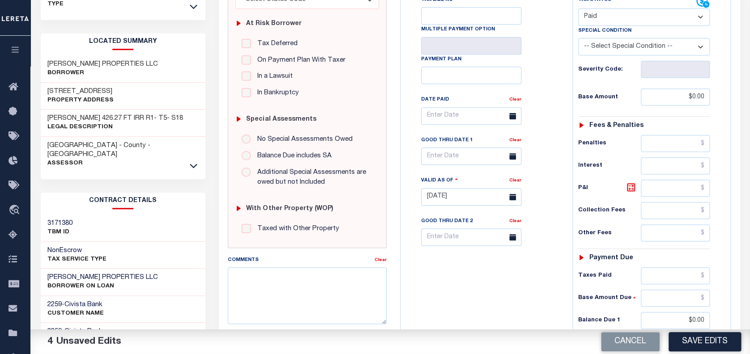
scroll to position [179, 0]
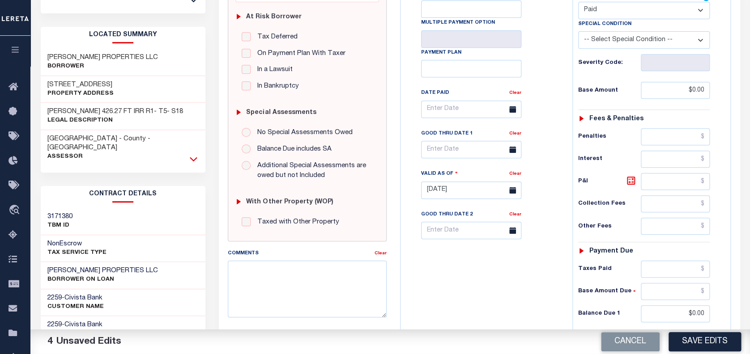
click at [195, 157] on icon at bounding box center [194, 159] width 8 height 4
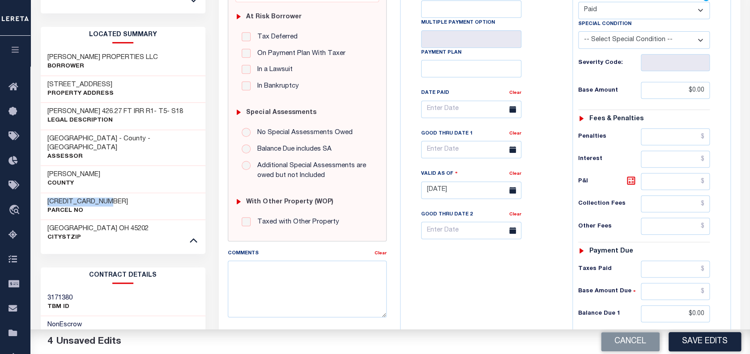
drag, startPoint x: 104, startPoint y: 183, endPoint x: 36, endPoint y: 179, distance: 68.1
click at [36, 179] on div "Tax Bill Details 6210005001200 TAX ID" at bounding box center [123, 197] width 178 height 658
copy h3 "621-0005-0012-00"
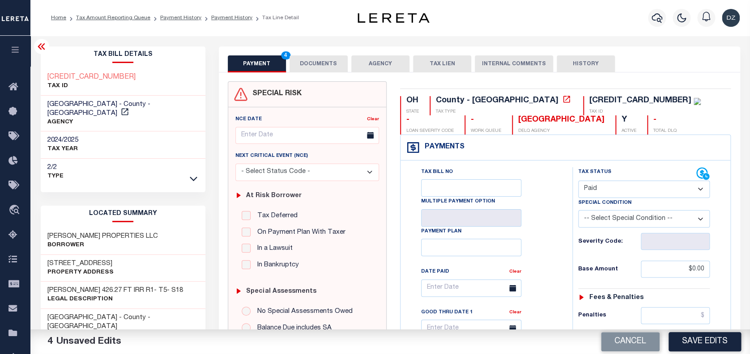
click at [322, 1] on div "Home Tax Amount Reporting Queue Payment History Payment History Tax Line Detail…" at bounding box center [390, 18] width 720 height 36
click at [326, 64] on button "DOCUMENTS" at bounding box center [319, 63] width 58 height 17
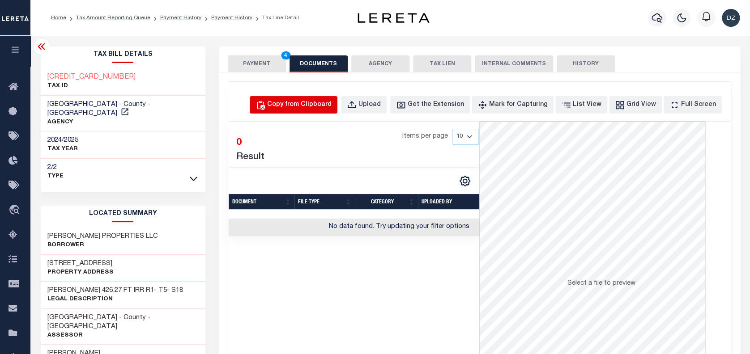
click at [300, 100] on div "Copy from Clipboard" at bounding box center [299, 105] width 64 height 10
select select "POP"
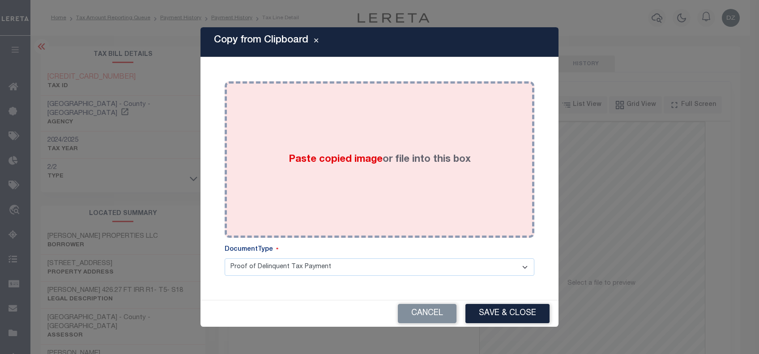
click at [326, 170] on div "Paste copied image or file into this box" at bounding box center [379, 159] width 296 height 143
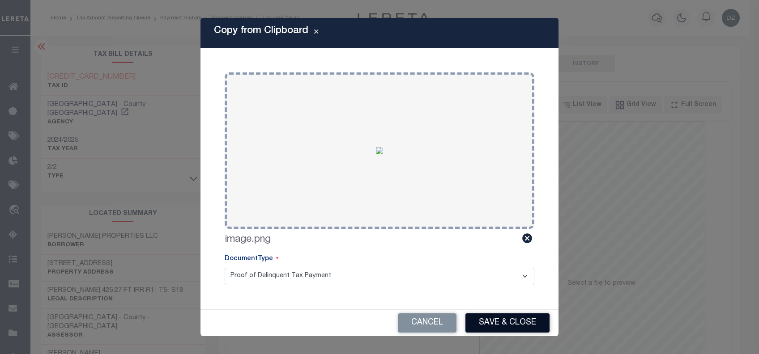
click at [471, 326] on button "Save & Close" at bounding box center [507, 323] width 84 height 19
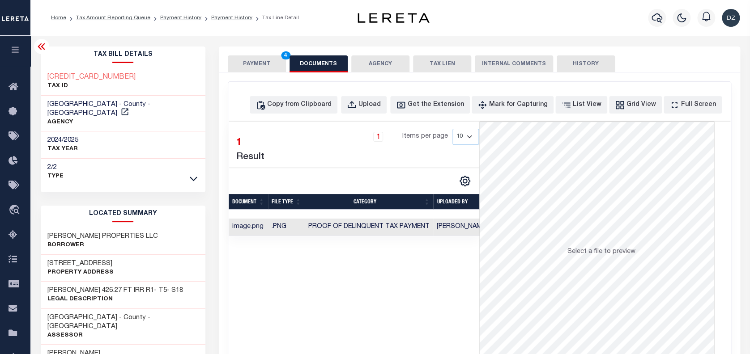
click at [262, 64] on button "PAYMENT 4" at bounding box center [257, 63] width 58 height 17
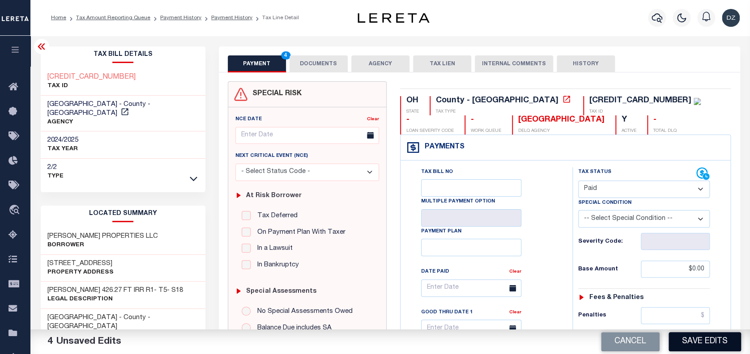
click at [719, 341] on button "Save Edits" at bounding box center [705, 342] width 73 height 19
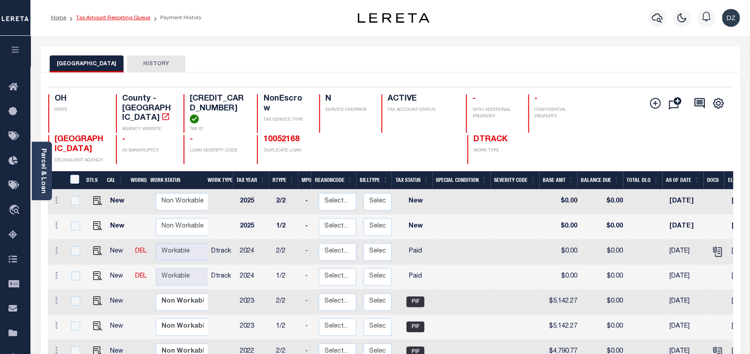
click at [125, 17] on link "Tax Amount Reporting Queue" at bounding box center [113, 17] width 74 height 5
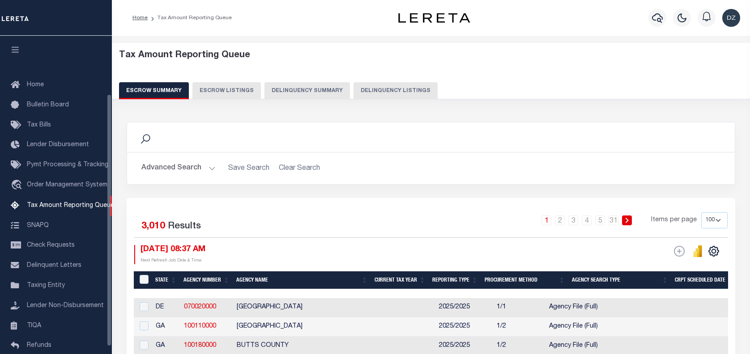
click at [335, 89] on button "Delinquency Summary" at bounding box center [307, 90] width 85 height 17
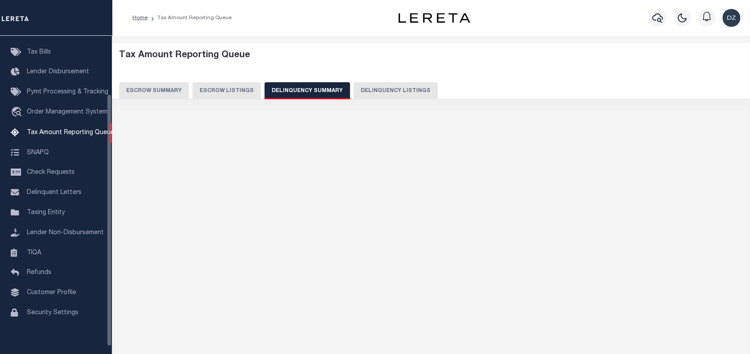
click at [386, 92] on button "Delinquency Listings" at bounding box center [396, 90] width 84 height 17
select select "100"
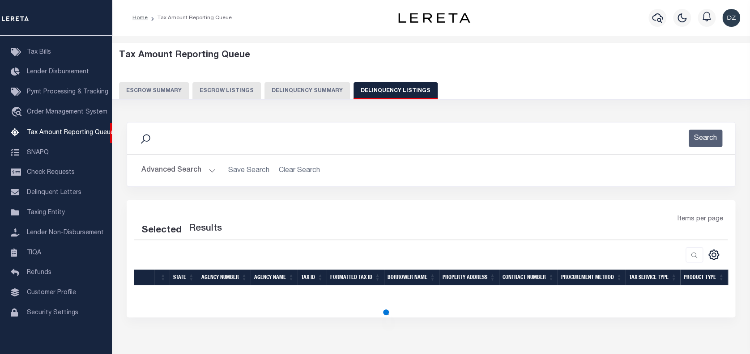
select select "100"
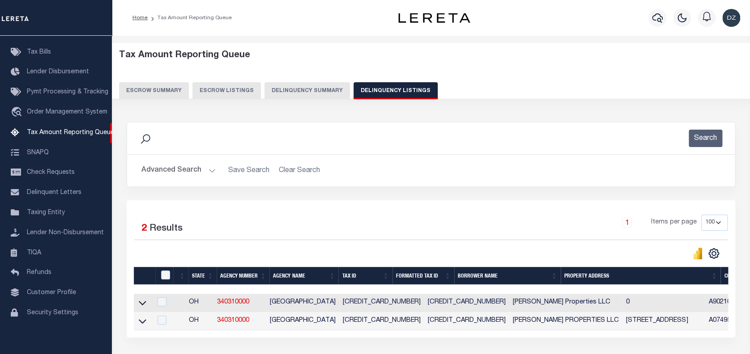
click at [165, 172] on button "Advanced Search" at bounding box center [178, 170] width 74 height 17
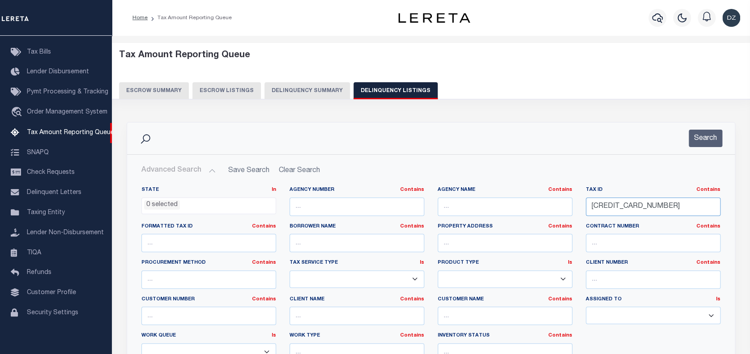
drag, startPoint x: 647, startPoint y: 209, endPoint x: 572, endPoint y: 208, distance: 74.7
click at [572, 208] on div "State In In AK AL AR AZ CA CO CT DC DE FL GA GU HI IA ID IL IN KS KY LA MA MD M…" at bounding box center [431, 278] width 593 height 183
paste input "3000500175"
type input "6300050017500"
click at [705, 138] on button "Search" at bounding box center [706, 138] width 34 height 17
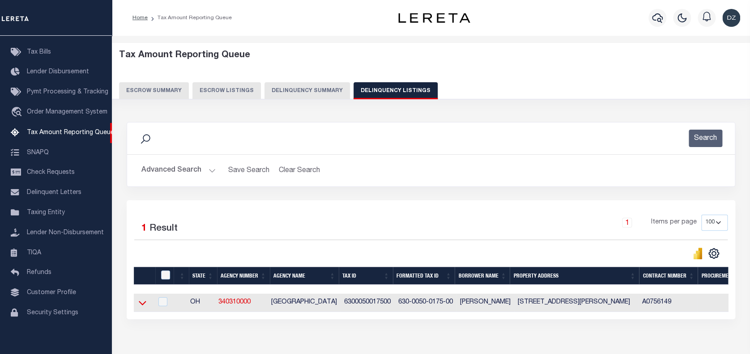
drag, startPoint x: 138, startPoint y: 305, endPoint x: 184, endPoint y: 247, distance: 74.0
click at [139, 305] on icon at bounding box center [143, 303] width 8 height 9
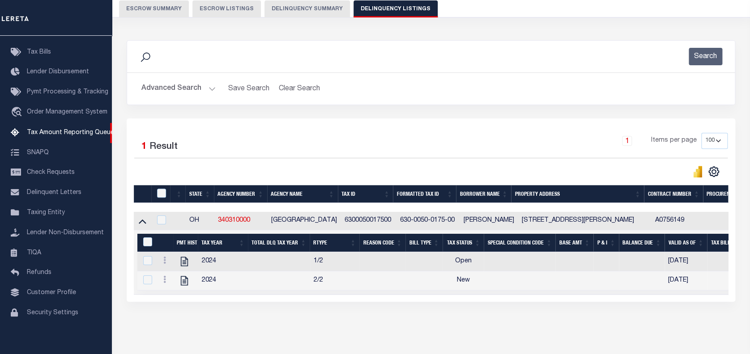
scroll to position [118, 0]
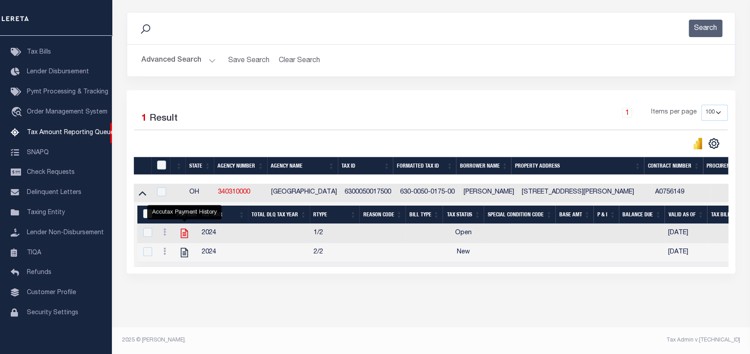
click at [185, 228] on icon "" at bounding box center [185, 234] width 12 height 12
checkbox input "true"
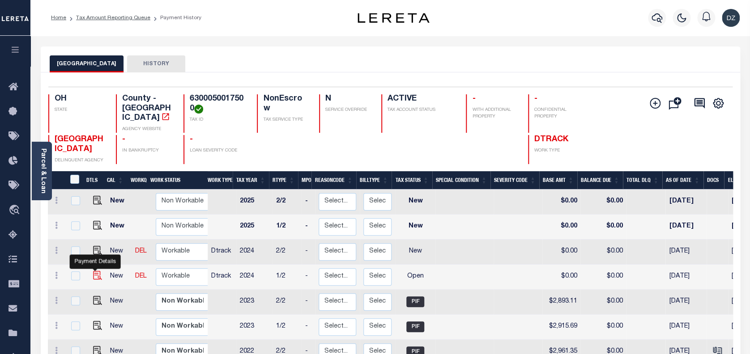
click at [96, 272] on img "" at bounding box center [97, 275] width 9 height 9
checkbox input "true"
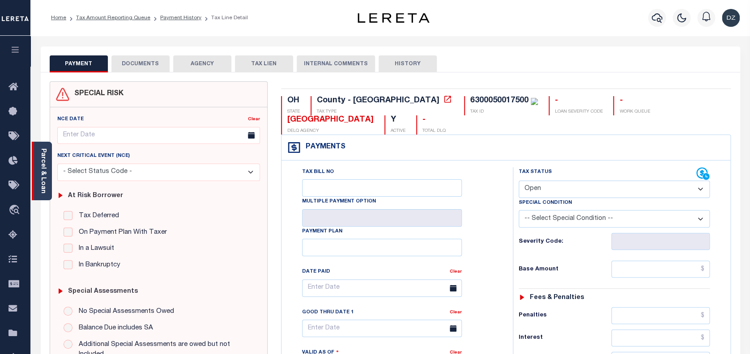
click at [46, 172] on link "Parcel & Loan" at bounding box center [43, 171] width 6 height 45
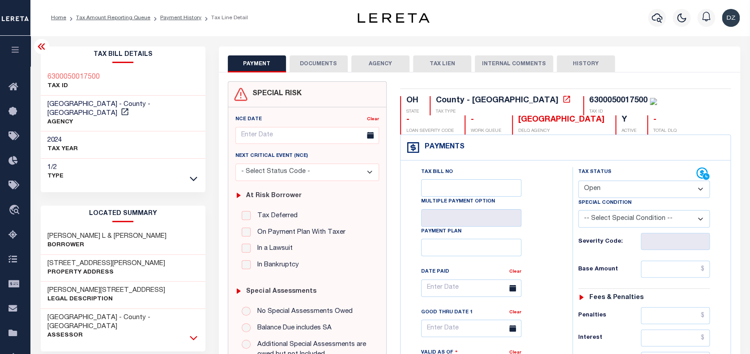
click at [192, 333] on icon at bounding box center [194, 337] width 8 height 9
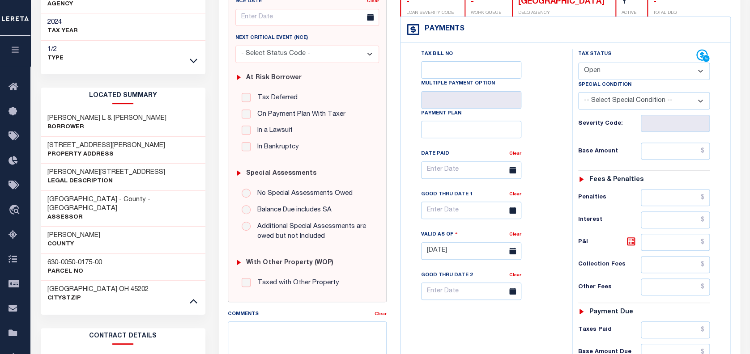
scroll to position [119, 0]
drag, startPoint x: 103, startPoint y: 242, endPoint x: 43, endPoint y: 241, distance: 60.0
click at [43, 253] on div "630-0050-0175-00 Parcel No" at bounding box center [123, 266] width 165 height 27
copy h3 "630-0050-0175-00"
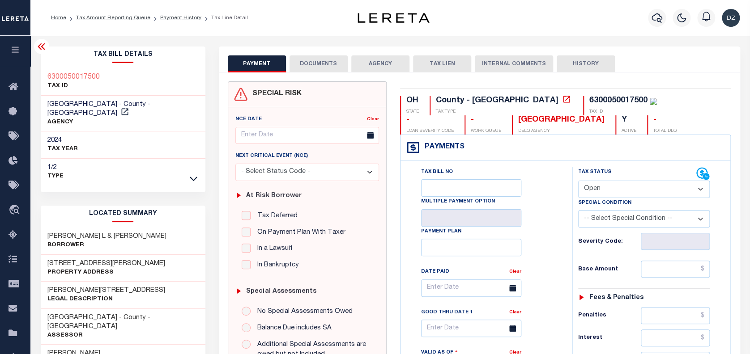
click at [606, 188] on select "- Select Status Code - Open Due/Unpaid Paid Incomplete No Tax Due Internal Refu…" at bounding box center [644, 189] width 132 height 17
select select "PYD"
click at [578, 181] on select "- Select Status Code - Open Due/Unpaid Paid Incomplete No Tax Due Internal Refu…" at bounding box center [644, 189] width 132 height 17
type input "[DATE]"
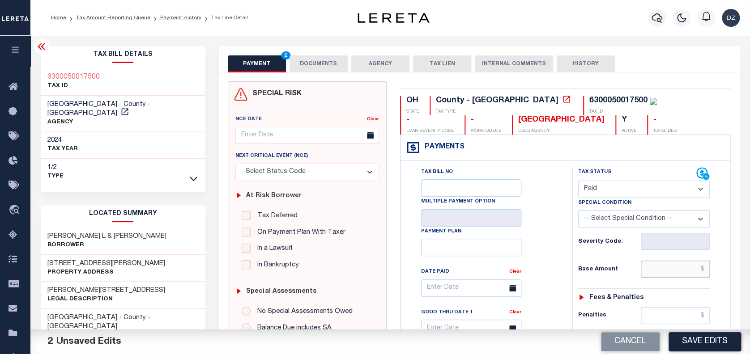
click at [671, 268] on input "text" at bounding box center [675, 269] width 69 height 17
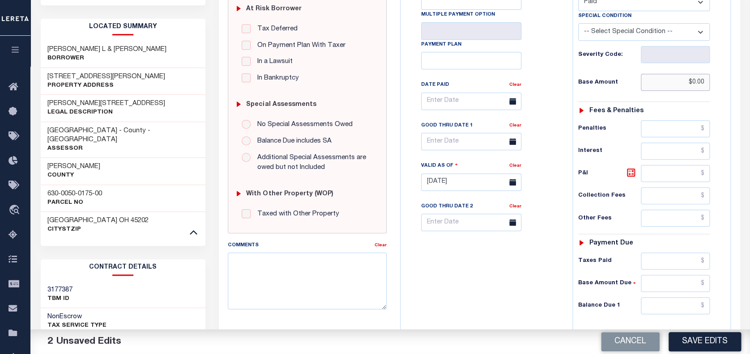
scroll to position [179, 0]
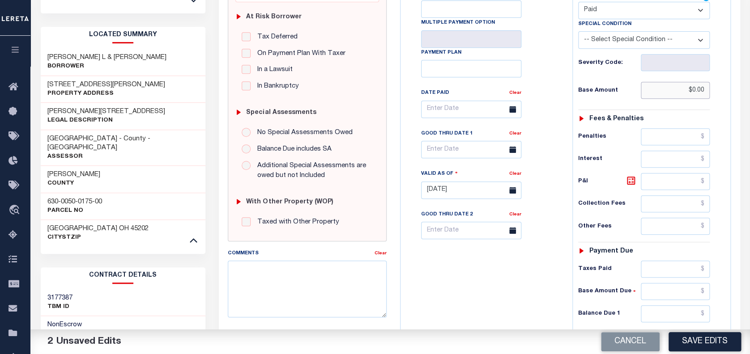
type input "$0.00"
click at [677, 316] on input "text" at bounding box center [675, 314] width 69 height 17
type input "$0.00"
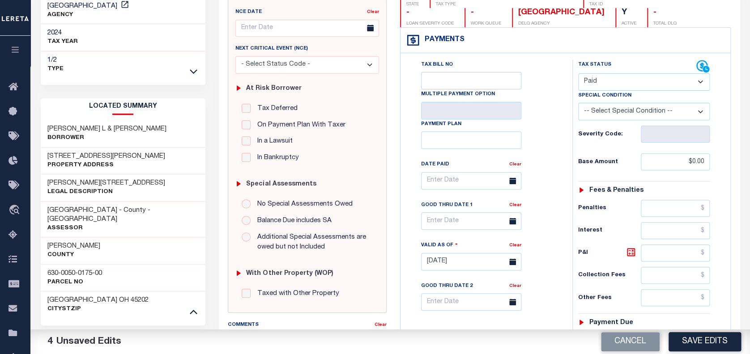
scroll to position [0, 0]
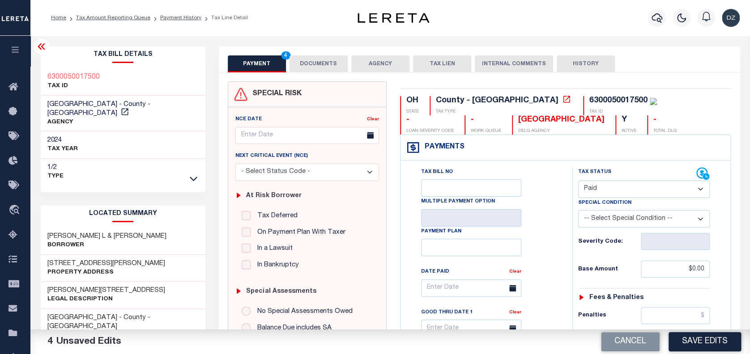
click at [317, 70] on button "DOCUMENTS" at bounding box center [319, 63] width 58 height 17
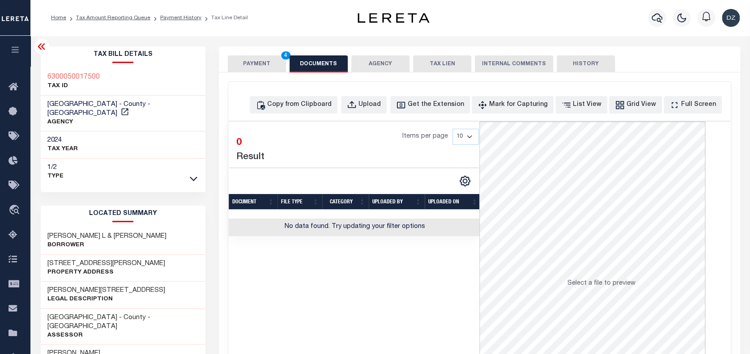
click at [712, 65] on div "PAYMENT 4 DOCUMENTS AGENCY DELINQUENT PAYEE TAX LIEN HISTORY" at bounding box center [480, 63] width 504 height 17
click at [312, 107] on div "Copy from Clipboard" at bounding box center [299, 105] width 64 height 10
select select "POP"
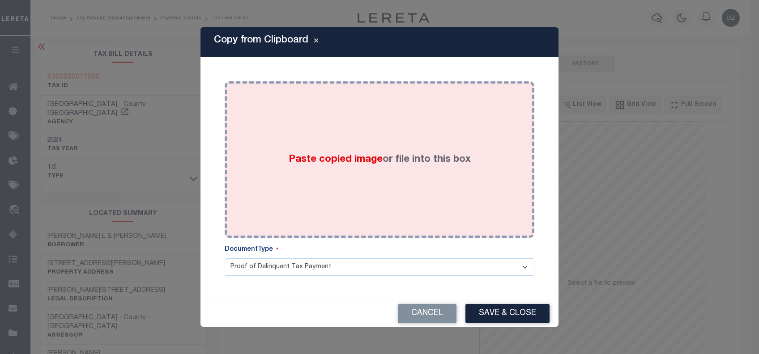
click at [360, 180] on div "Paste copied image or file into this box" at bounding box center [379, 159] width 296 height 143
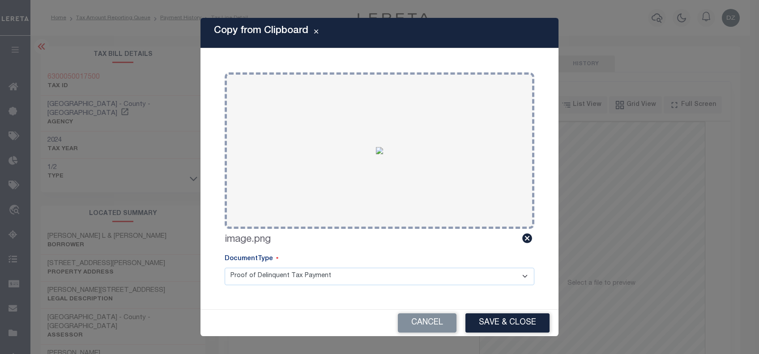
click at [494, 320] on button "Save & Close" at bounding box center [507, 323] width 84 height 19
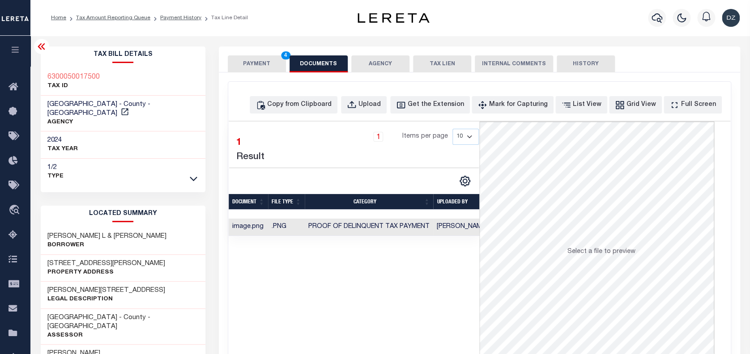
click at [260, 64] on button "PAYMENT 4" at bounding box center [257, 63] width 58 height 17
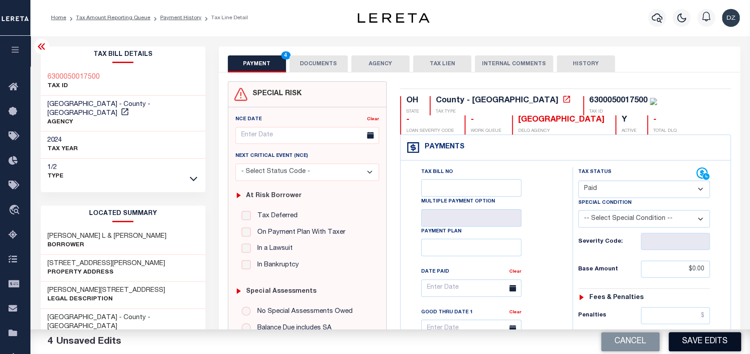
click at [702, 339] on button "Save Edits" at bounding box center [705, 342] width 73 height 19
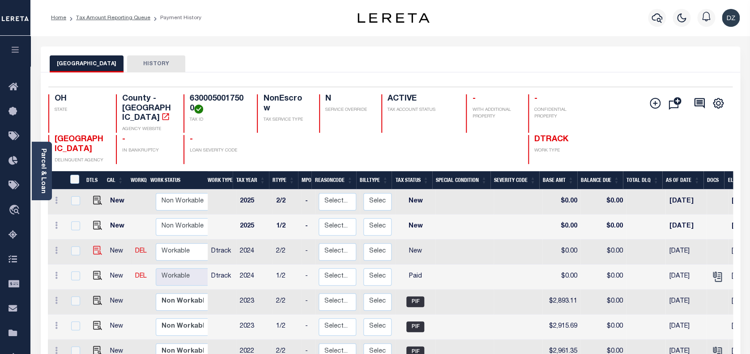
click at [93, 246] on img at bounding box center [97, 250] width 9 height 9
checkbox input "true"
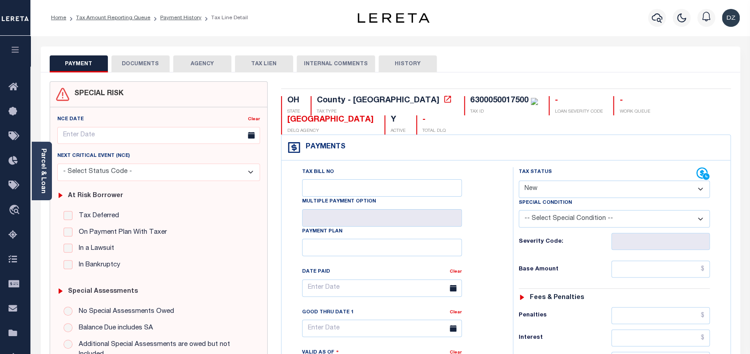
click at [553, 193] on select "- Select Status Code - Open Due/Unpaid Paid Incomplete No Tax Due Internal Refu…" at bounding box center [615, 189] width 192 height 17
select select "PYD"
click at [519, 181] on select "- Select Status Code - Open Due/Unpaid Paid Incomplete No Tax Due Internal Refu…" at bounding box center [615, 189] width 192 height 17
type input "[DATE]"
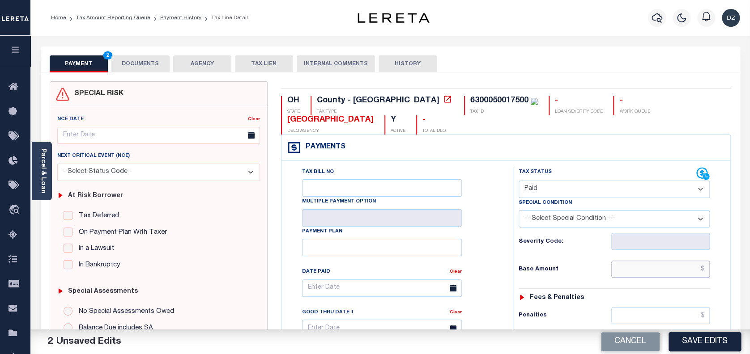
click at [666, 268] on input "text" at bounding box center [660, 269] width 99 height 17
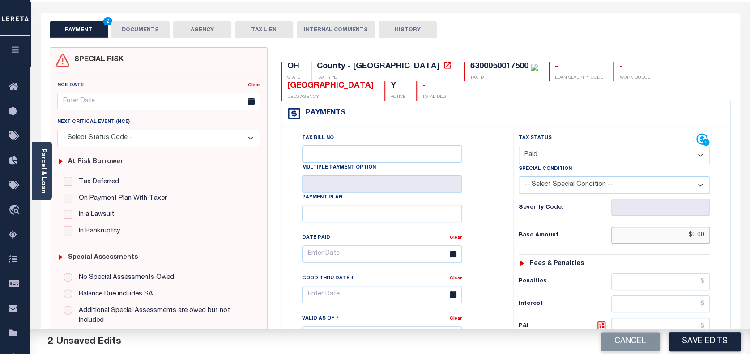
scroll to position [179, 0]
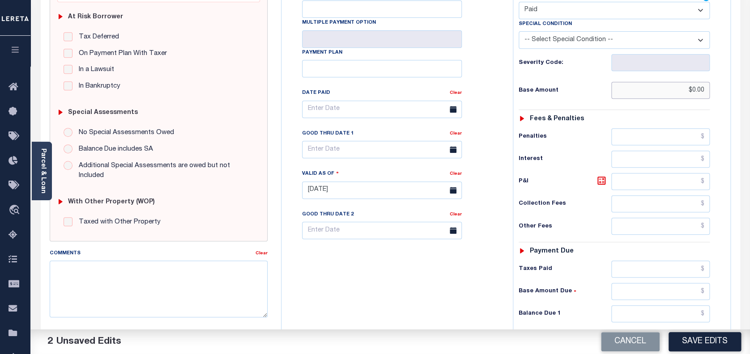
type input "$0.00"
click at [671, 313] on input "text" at bounding box center [660, 314] width 99 height 17
type input "$0.00"
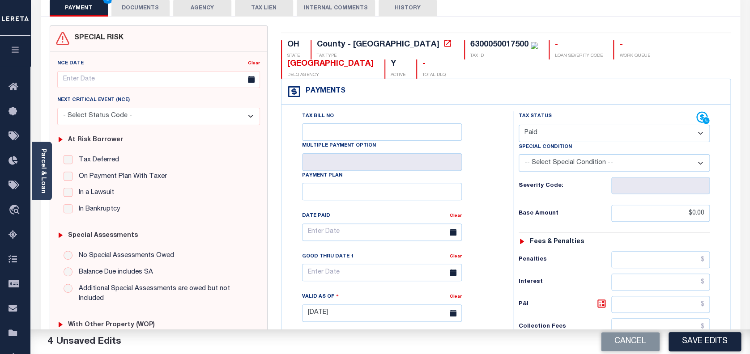
scroll to position [0, 0]
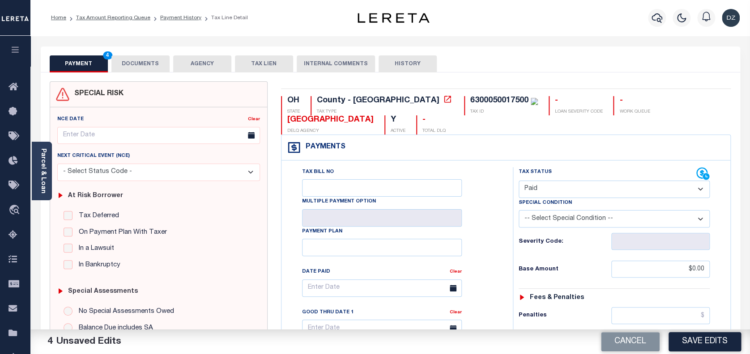
click at [144, 64] on button "DOCUMENTS" at bounding box center [140, 63] width 58 height 17
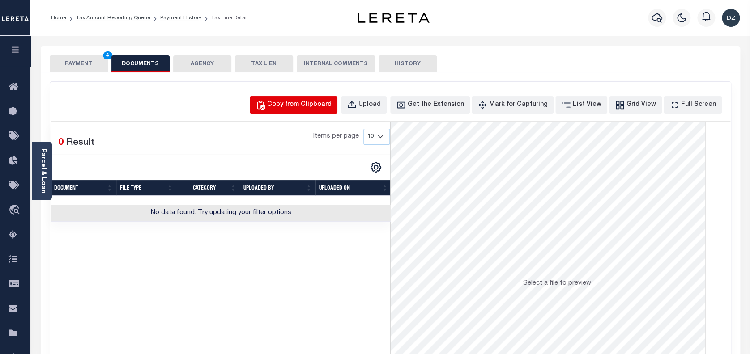
click at [301, 107] on div "Copy from Clipboard" at bounding box center [299, 105] width 64 height 10
select select "POP"
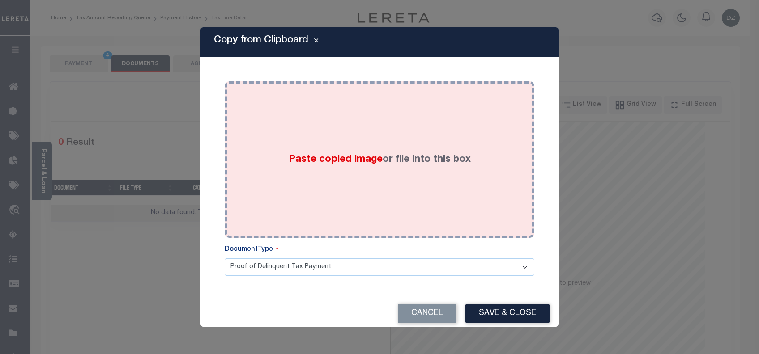
click at [364, 162] on span "Paste copied image" at bounding box center [336, 160] width 94 height 10
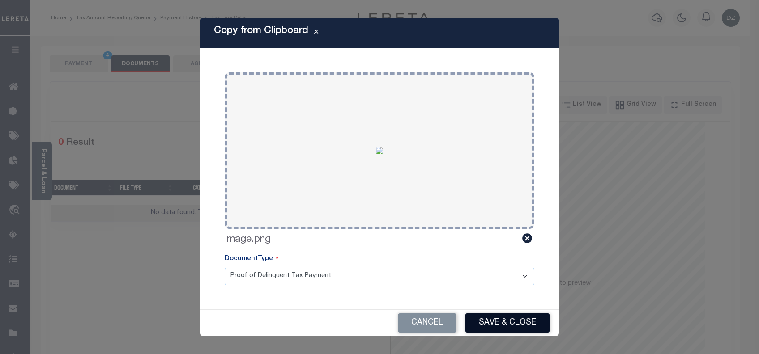
drag, startPoint x: 509, startPoint y: 321, endPoint x: 397, endPoint y: 292, distance: 116.0
click at [511, 321] on button "Save & Close" at bounding box center [507, 323] width 84 height 19
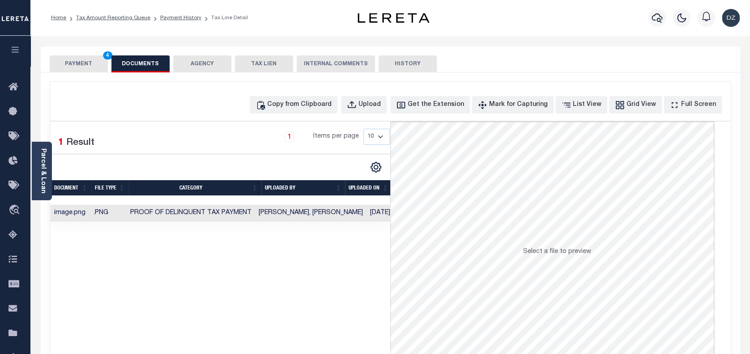
click at [98, 67] on button "PAYMENT 4" at bounding box center [79, 63] width 58 height 17
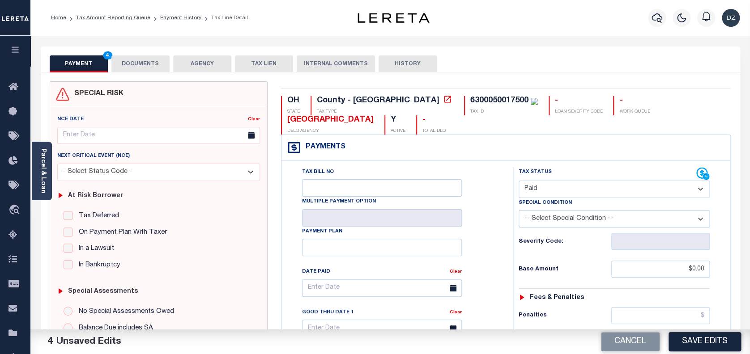
click at [98, 67] on button "PAYMENT 4" at bounding box center [79, 63] width 58 height 17
click at [700, 343] on button "Save Edits" at bounding box center [705, 342] width 73 height 19
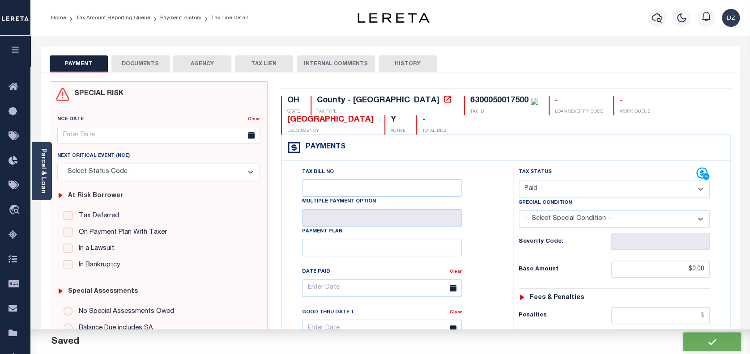
checkbox input "false"
type input "$0"
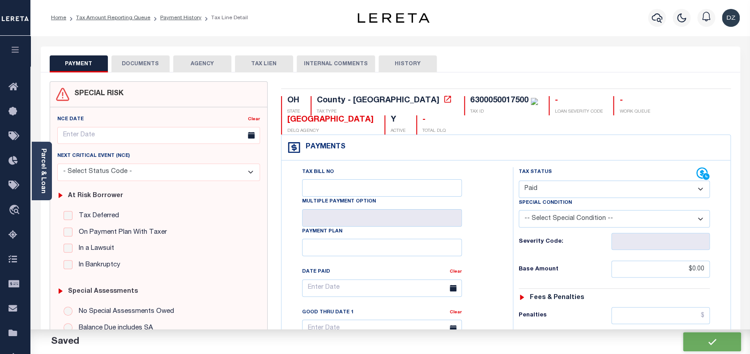
type input "$0"
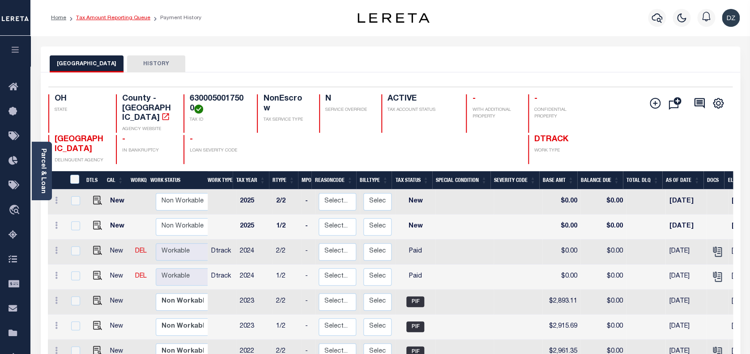
click at [117, 20] on link "Tax Amount Reporting Queue" at bounding box center [113, 17] width 74 height 5
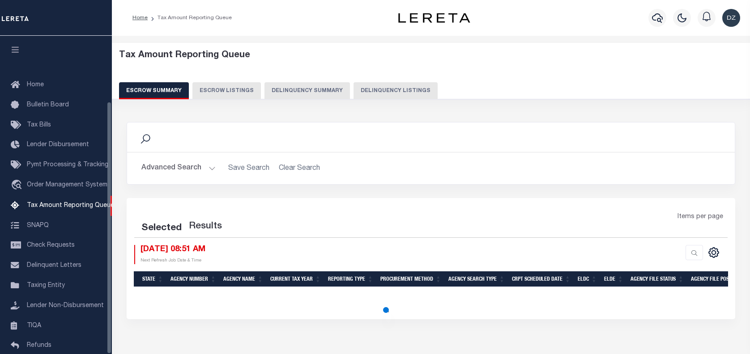
select select "100"
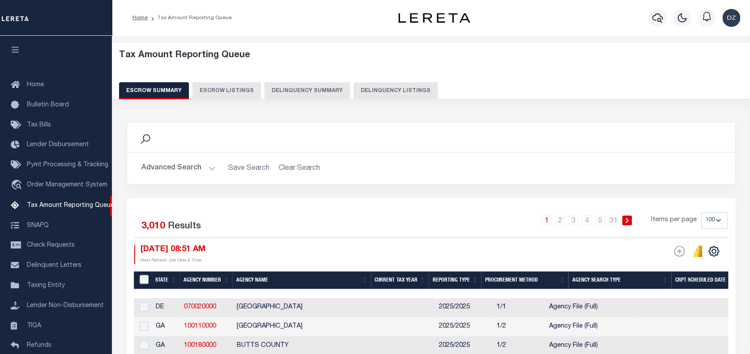
scroll to position [82, 0]
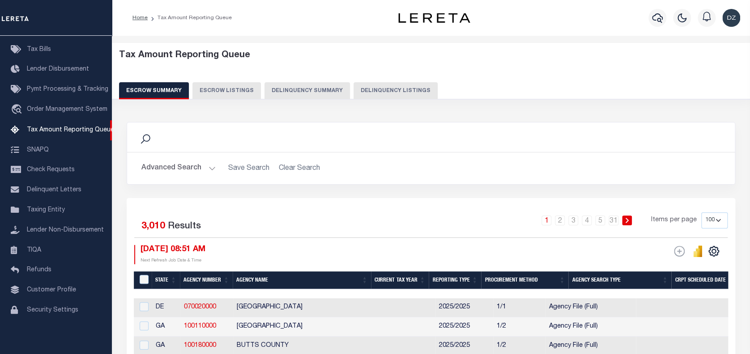
click at [368, 90] on button "Delinquency Listings" at bounding box center [396, 90] width 84 height 17
select select "100"
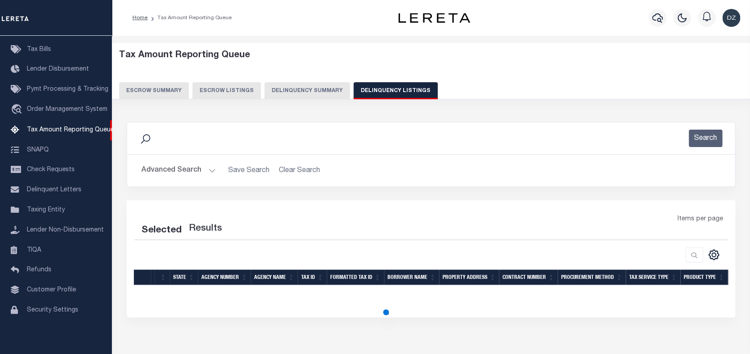
select select "100"
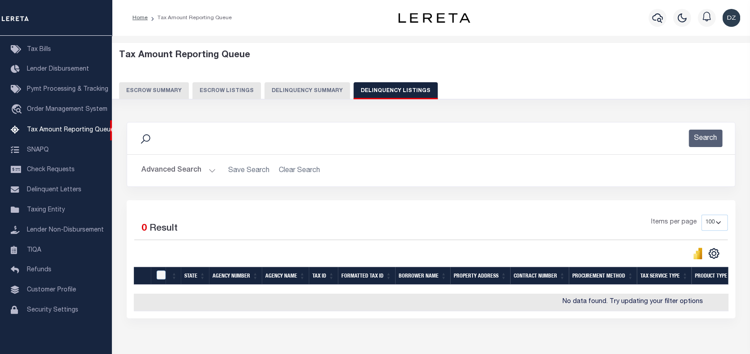
click at [190, 166] on button "Advanced Search" at bounding box center [178, 170] width 74 height 17
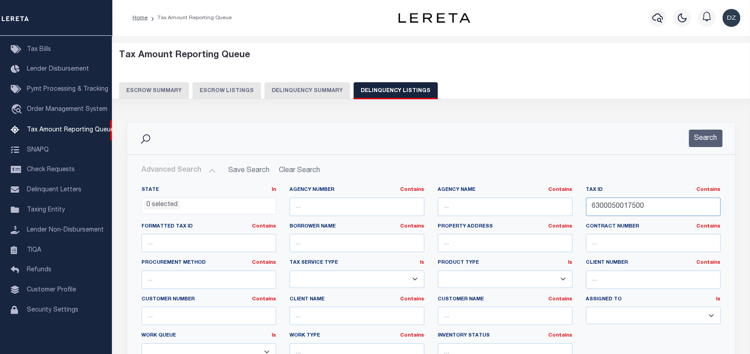
drag, startPoint x: 642, startPoint y: 210, endPoint x: 562, endPoint y: 207, distance: 80.2
click at [562, 207] on div "State In In AK AL AR AZ CA CO CT DC DE FL GA GU HI IA ID IL IN KS KY LA MA MD M…" at bounding box center [431, 278] width 593 height 183
paste input "800274"
type input "[CREDIT_CARD_NUMBER]"
click at [710, 133] on button "Search" at bounding box center [706, 138] width 34 height 17
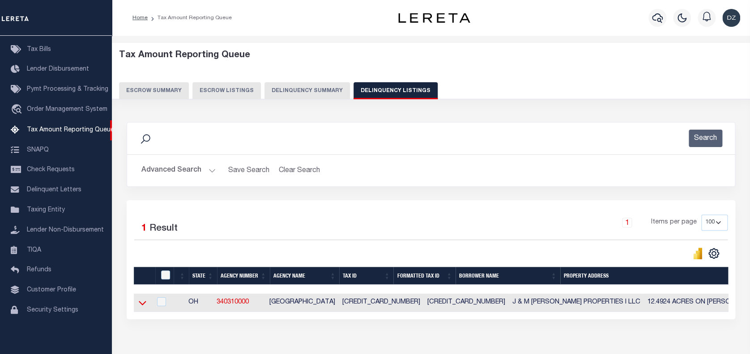
click at [143, 303] on icon at bounding box center [143, 303] width 8 height 9
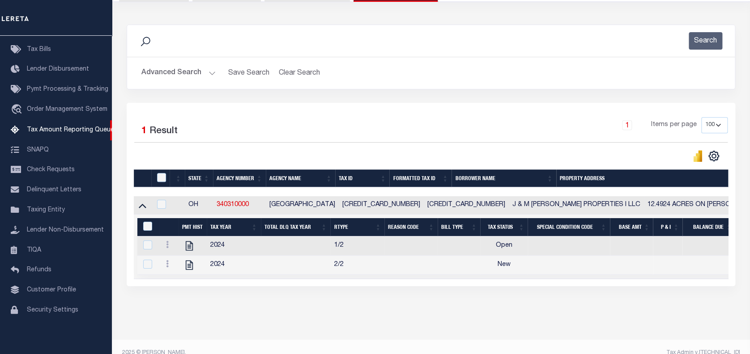
scroll to position [118, 0]
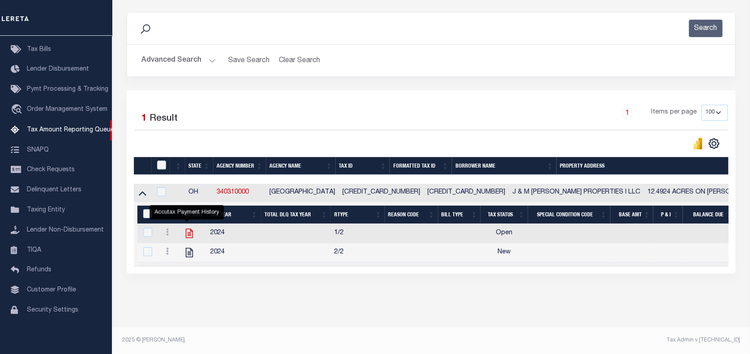
click at [186, 228] on icon "" at bounding box center [190, 234] width 12 height 12
checkbox input "true"
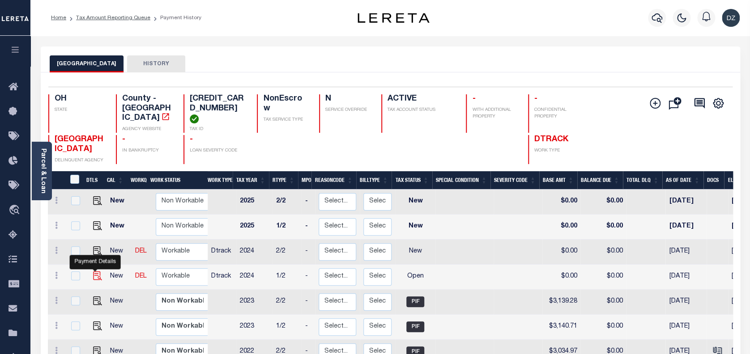
click at [95, 272] on img "" at bounding box center [97, 276] width 9 height 9
checkbox input "true"
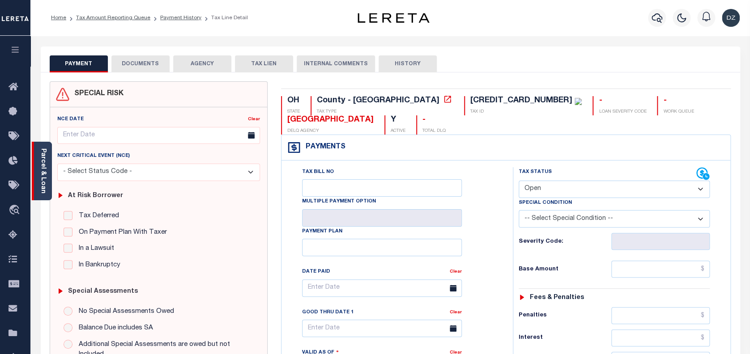
click at [47, 184] on div "Parcel & Loan" at bounding box center [42, 171] width 20 height 59
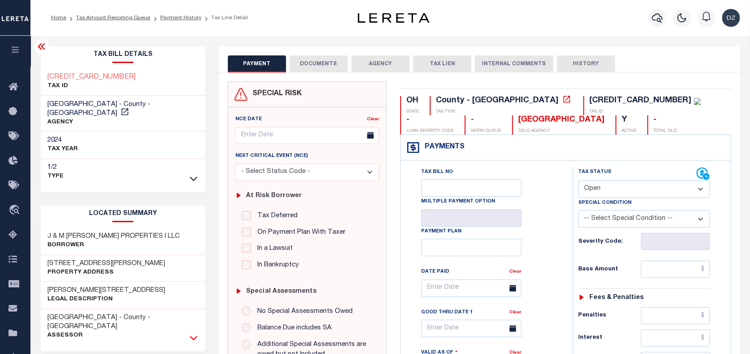
click at [192, 333] on icon at bounding box center [194, 337] width 8 height 9
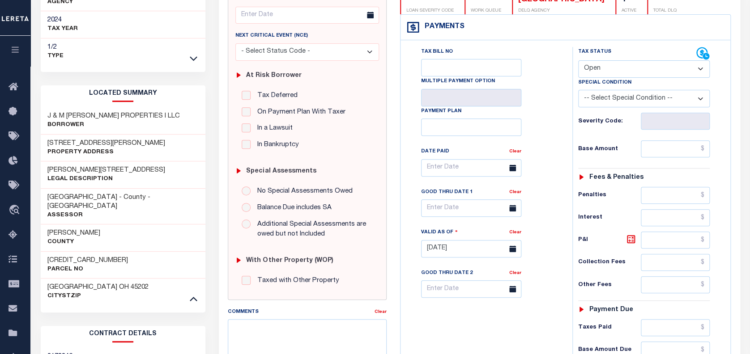
scroll to position [179, 0]
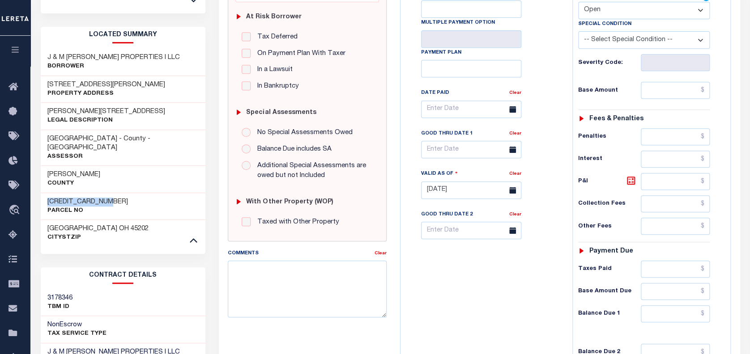
drag, startPoint x: 103, startPoint y: 183, endPoint x: 41, endPoint y: 184, distance: 62.7
click at [41, 193] on div "630-0080-0274-00 Parcel No" at bounding box center [123, 206] width 165 height 27
copy h3 "[CREDIT_CARD_NUMBER]"
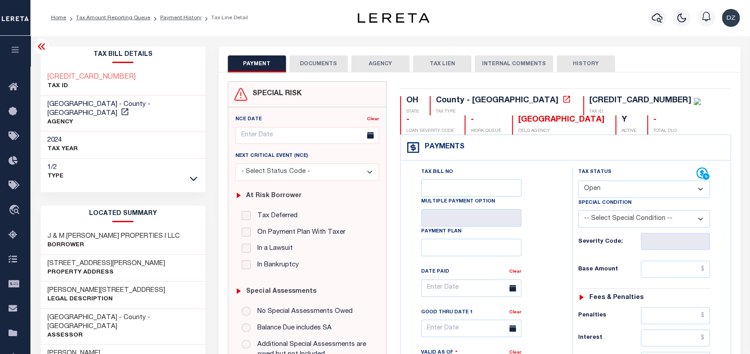
scroll to position [0, 0]
click at [604, 188] on select "- Select Status Code - Open Due/Unpaid Paid Incomplete No Tax Due Internal Refu…" at bounding box center [644, 189] width 132 height 17
select select "PYD"
click at [578, 181] on select "- Select Status Code - Open Due/Unpaid Paid Incomplete No Tax Due Internal Refu…" at bounding box center [644, 189] width 132 height 17
type input "10/10/2025"
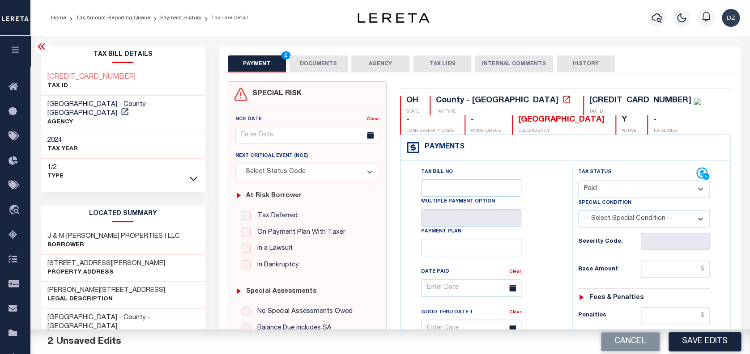
click at [316, 66] on button "DOCUMENTS" at bounding box center [319, 63] width 58 height 17
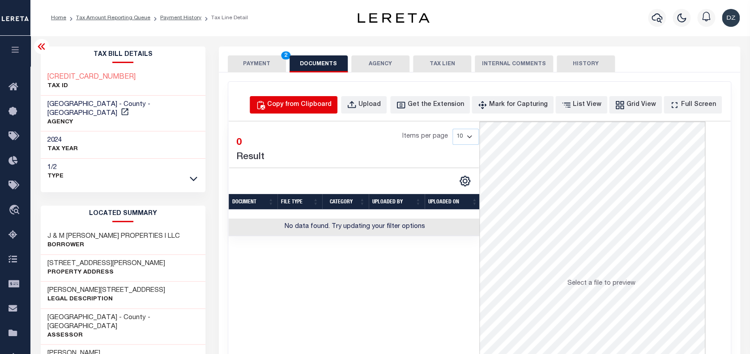
click at [332, 104] on div "Copy from Clipboard" at bounding box center [299, 105] width 64 height 10
select select "POP"
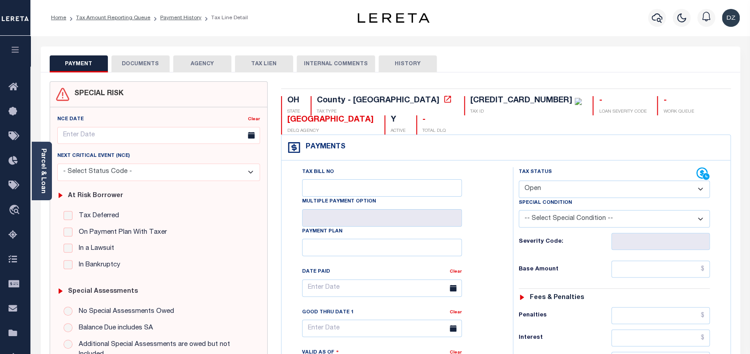
click at [157, 66] on button "DOCUMENTS" at bounding box center [140, 63] width 58 height 17
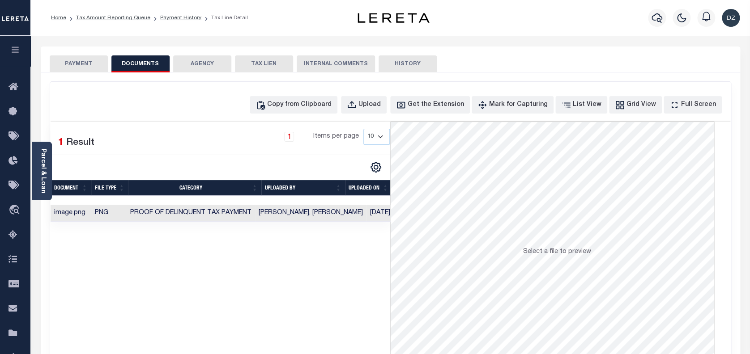
click at [75, 64] on button "PAYMENT" at bounding box center [79, 63] width 58 height 17
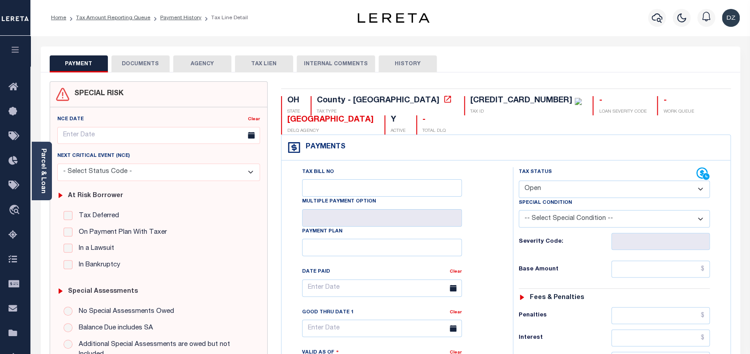
click at [549, 190] on select "- Select Status Code - Open Due/Unpaid Paid Incomplete No Tax Due Internal Refu…" at bounding box center [615, 189] width 192 height 17
select select "PYD"
click at [519, 181] on select "- Select Status Code - Open Due/Unpaid Paid Incomplete No Tax Due Internal Refu…" at bounding box center [615, 189] width 192 height 17
type input "[DATE]"
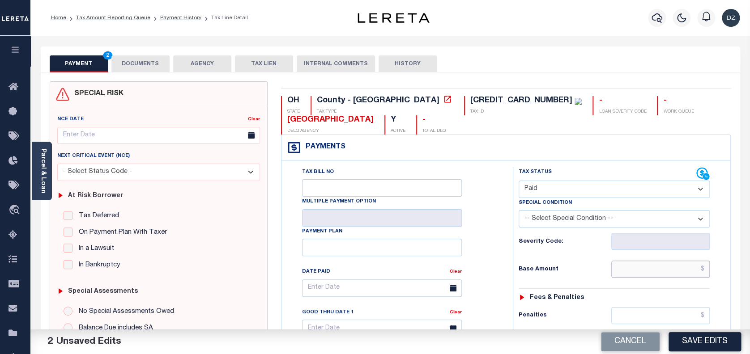
click at [679, 269] on input "text" at bounding box center [660, 269] width 99 height 17
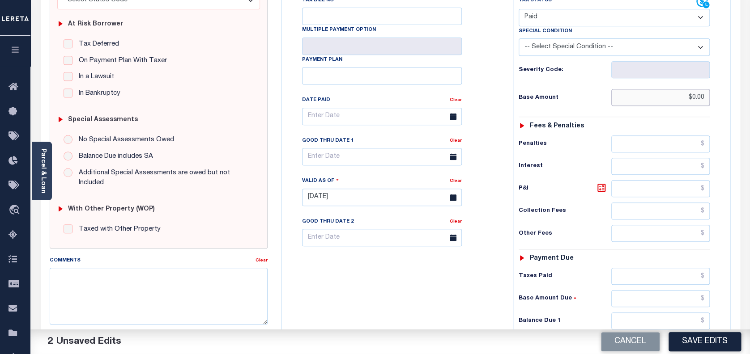
scroll to position [239, 0]
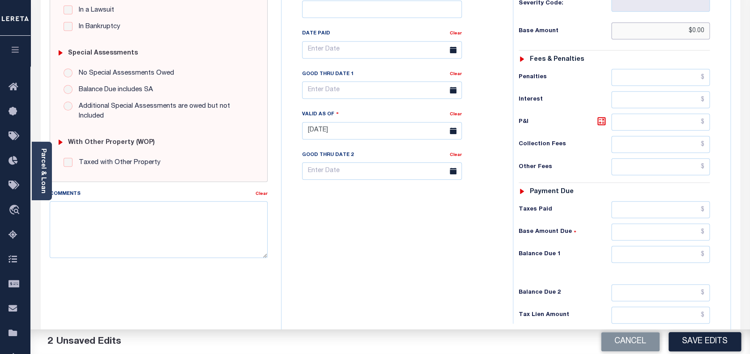
type input "$0.00"
click at [679, 256] on input "text" at bounding box center [660, 254] width 99 height 17
type input "$0.00"
click at [683, 341] on button "Save Edits" at bounding box center [705, 342] width 73 height 19
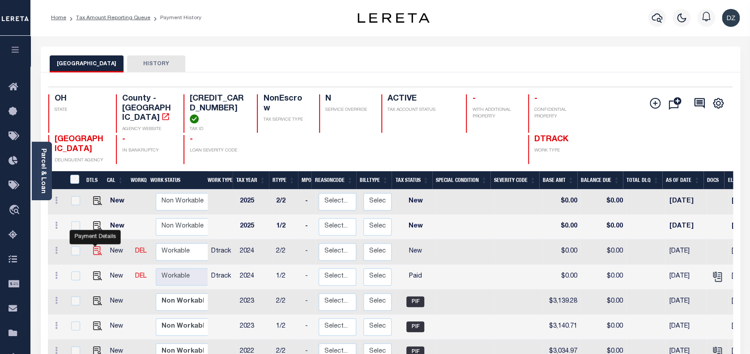
click at [93, 247] on img "" at bounding box center [97, 251] width 9 height 9
checkbox input "true"
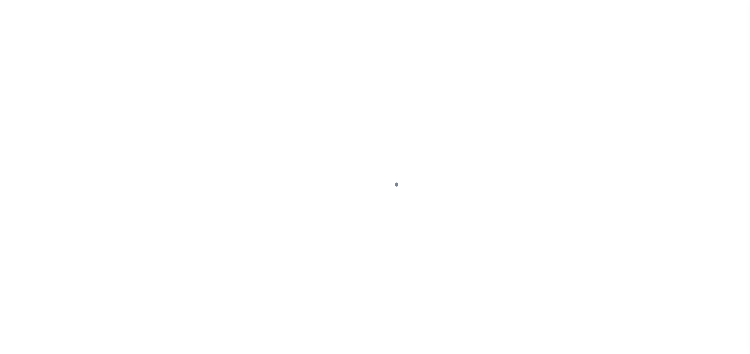
select select "NW2"
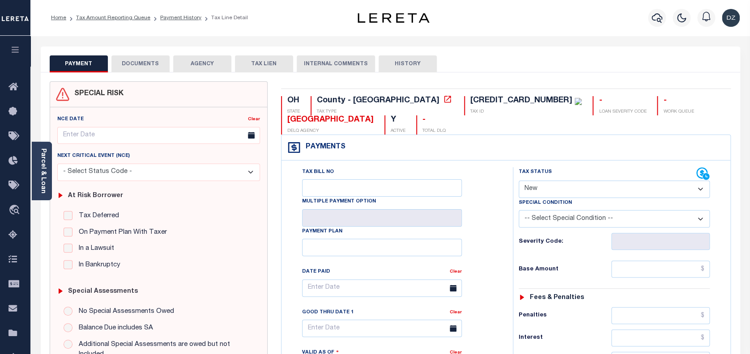
click at [144, 64] on button "DOCUMENTS" at bounding box center [140, 63] width 58 height 17
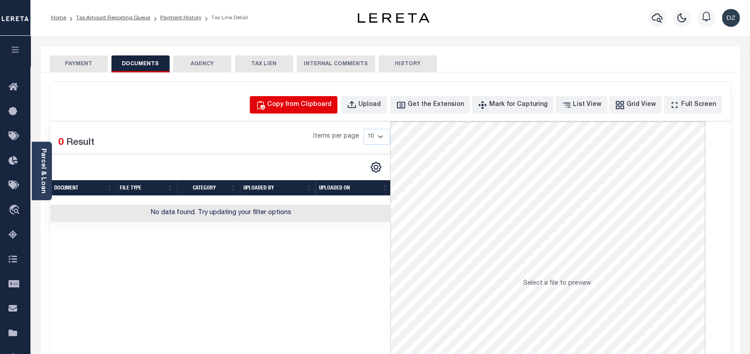
click at [307, 108] on div "Copy from Clipboard" at bounding box center [299, 105] width 64 height 10
select select "POP"
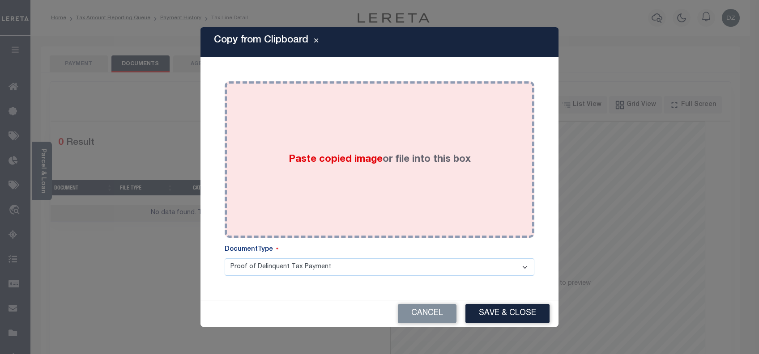
click at [369, 215] on div "Paste copied image or file into this box" at bounding box center [379, 159] width 296 height 143
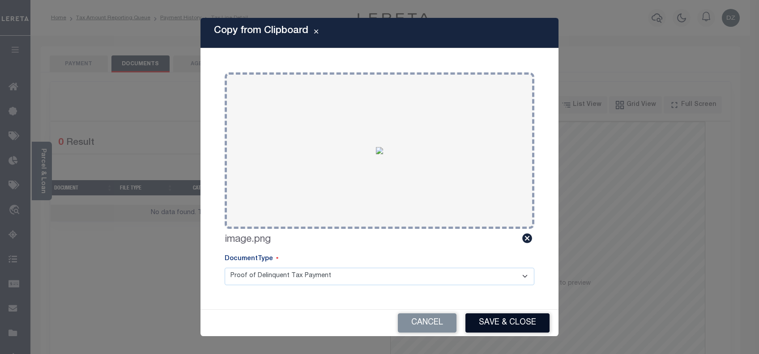
click at [482, 326] on button "Save & Close" at bounding box center [507, 323] width 84 height 19
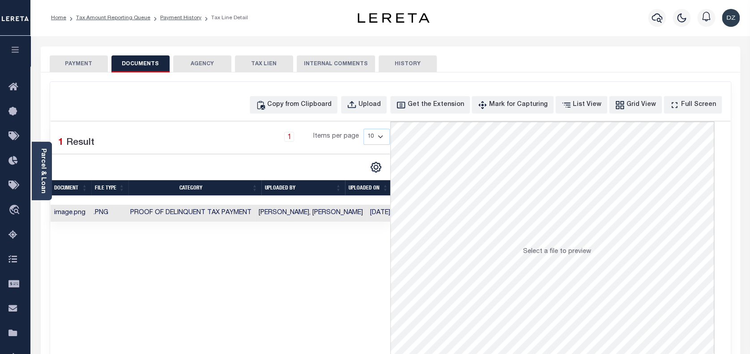
click at [94, 68] on button "PAYMENT" at bounding box center [79, 63] width 58 height 17
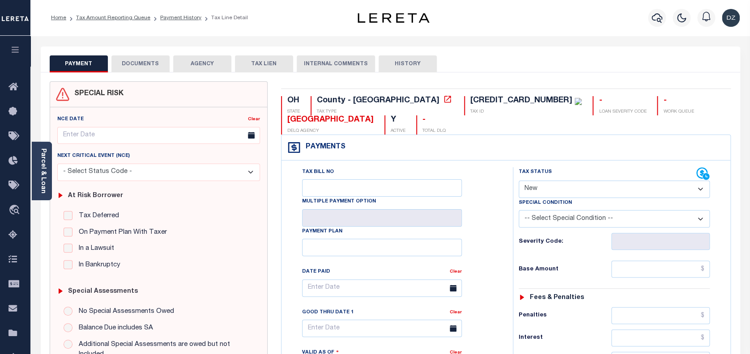
click at [549, 193] on select "- Select Status Code - Open Due/Unpaid Paid Incomplete No Tax Due Internal Refu…" at bounding box center [615, 189] width 192 height 17
select select "PYD"
click at [519, 181] on select "- Select Status Code - Open Due/Unpaid Paid Incomplete No Tax Due Internal Refu…" at bounding box center [615, 189] width 192 height 17
type input "[DATE]"
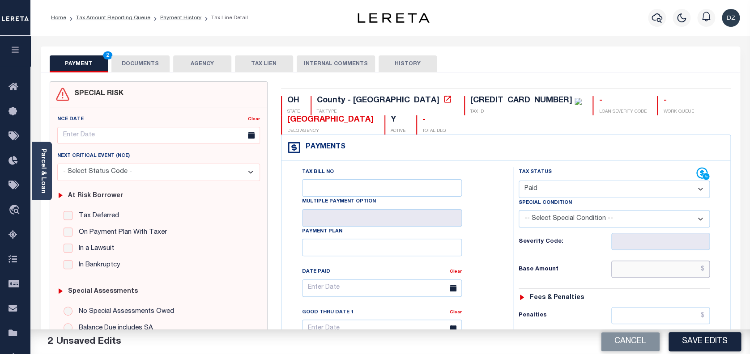
click at [691, 267] on input "text" at bounding box center [660, 269] width 99 height 17
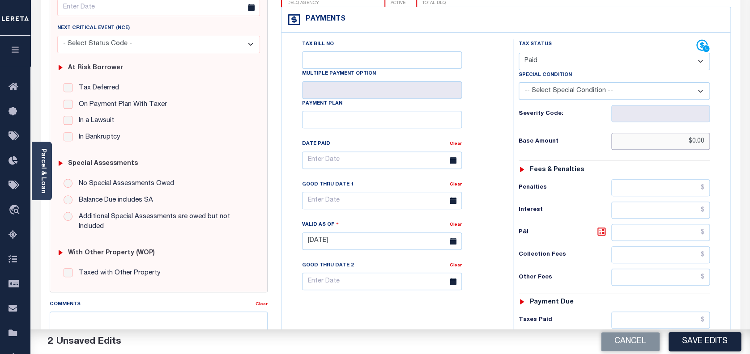
scroll to position [179, 0]
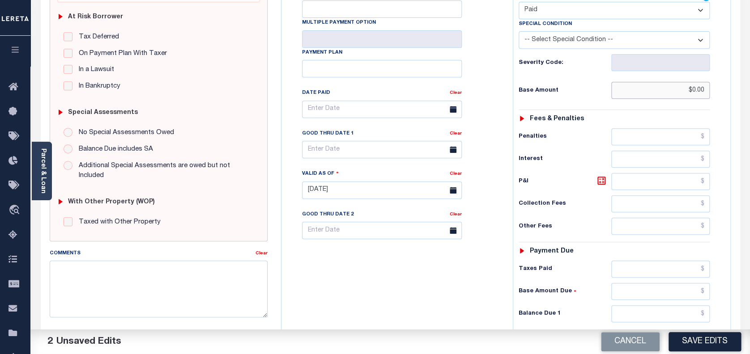
type input "$0.00"
click at [670, 315] on input "text" at bounding box center [660, 314] width 99 height 17
type input "$0.00"
click at [713, 345] on button "Save Edits" at bounding box center [705, 342] width 73 height 19
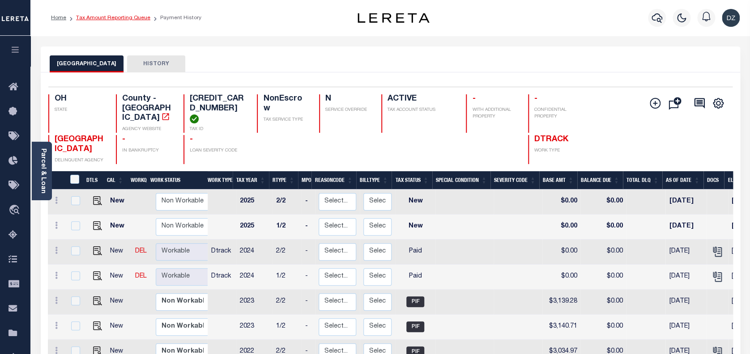
click at [124, 20] on link "Tax Amount Reporting Queue" at bounding box center [113, 17] width 74 height 5
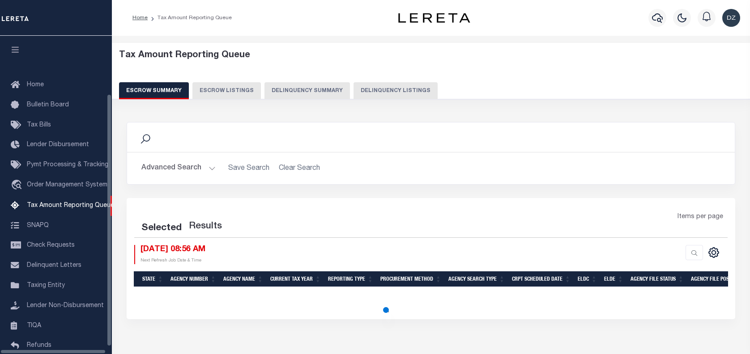
select select "100"
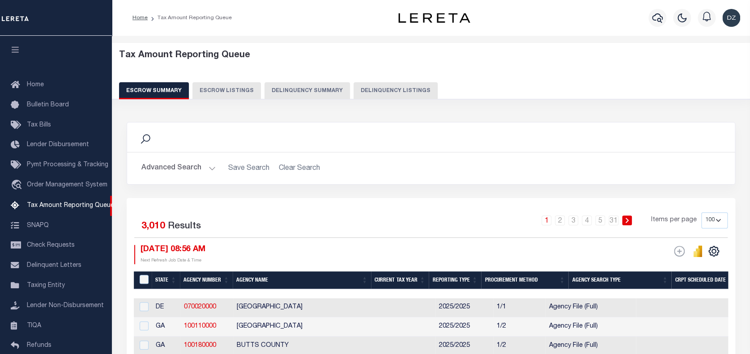
click at [364, 94] on button "Delinquency Listings" at bounding box center [396, 90] width 84 height 17
select select "100"
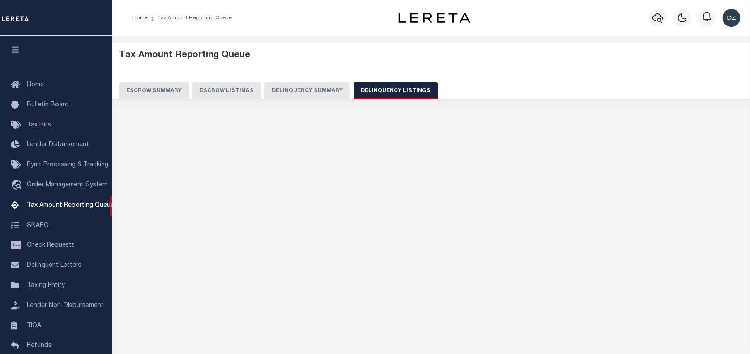
scroll to position [73, 0]
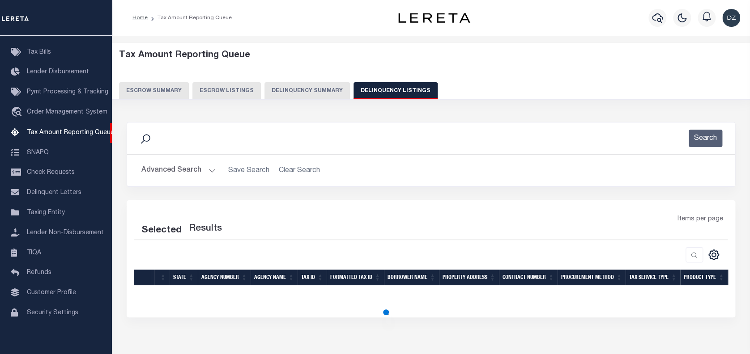
select select "100"
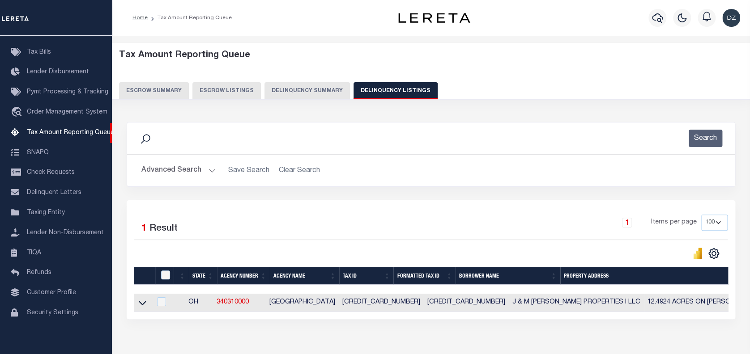
click at [195, 168] on button "Advanced Search" at bounding box center [178, 170] width 74 height 17
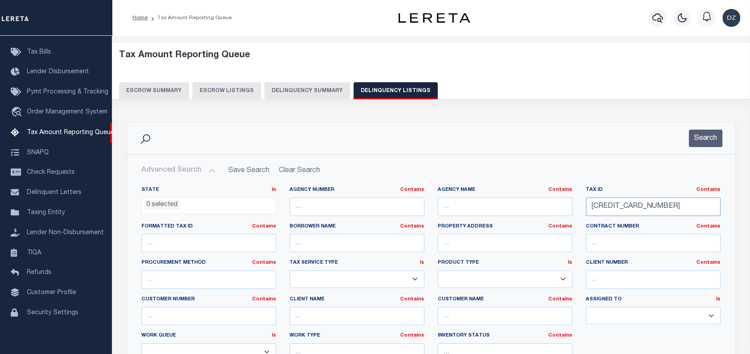
drag, startPoint x: 647, startPoint y: 204, endPoint x: 574, endPoint y: 206, distance: 73.0
click at [574, 206] on div "State In In AK AL AR AZ CA CO CT DC DE FL GA GU HI IA ID IL IN KS [GEOGRAPHIC_D…" at bounding box center [431, 278] width 593 height 183
paste input "1200026"
type input "6300120002600"
click at [695, 144] on button "Search" at bounding box center [706, 138] width 34 height 17
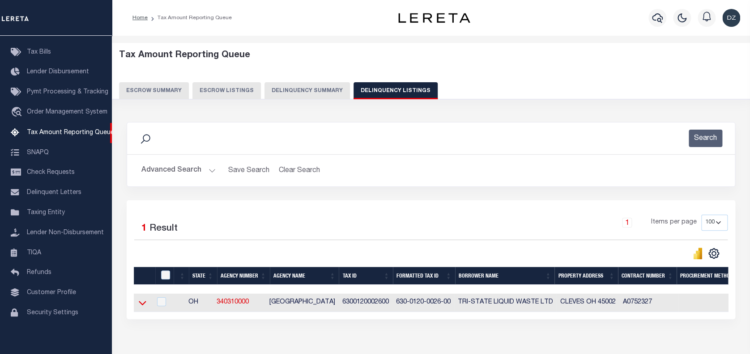
click at [142, 304] on icon at bounding box center [143, 303] width 8 height 9
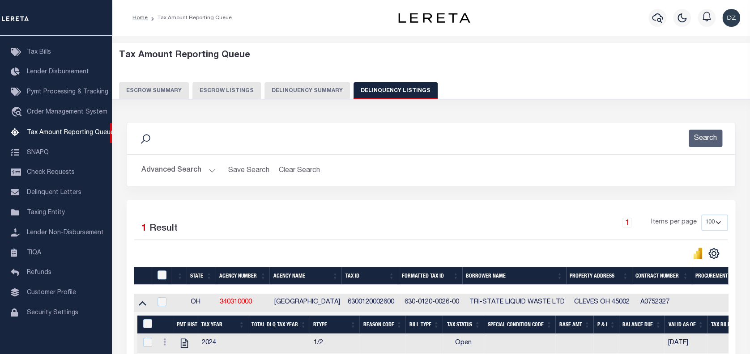
scroll to position [118, 0]
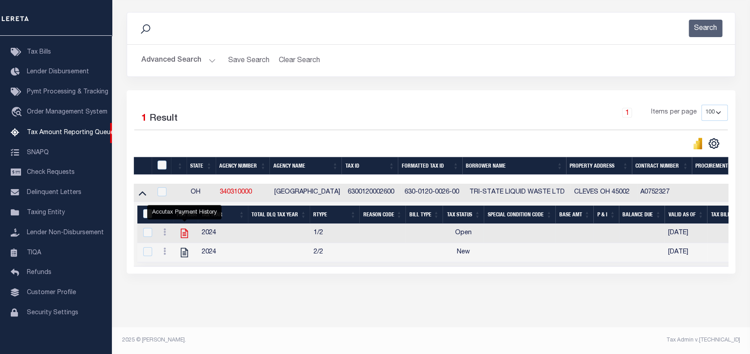
click at [183, 229] on icon "" at bounding box center [184, 233] width 7 height 9
checkbox input "true"
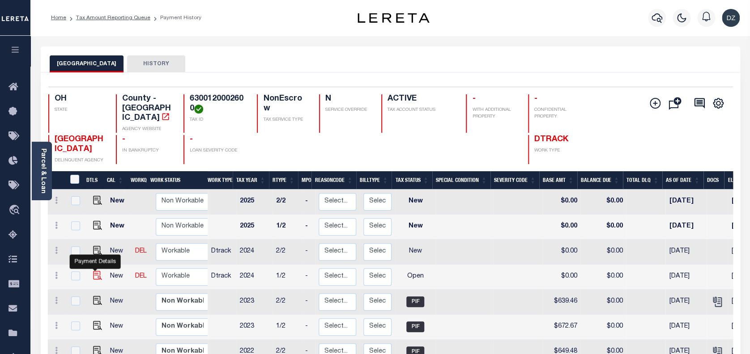
click at [94, 271] on img "" at bounding box center [97, 275] width 9 height 9
checkbox input "true"
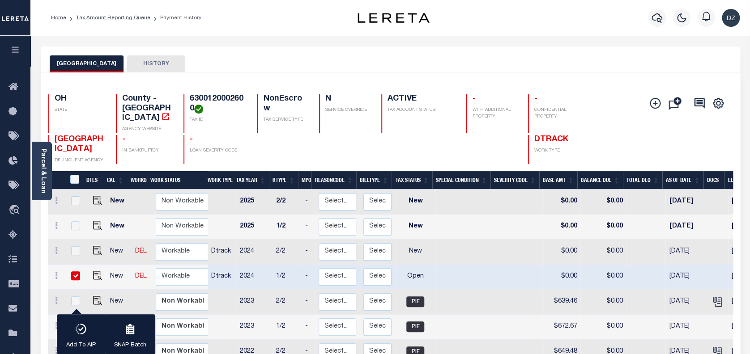
scroll to position [119, 0]
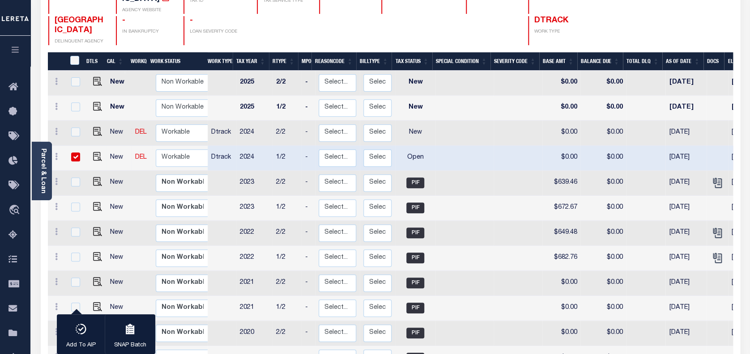
click at [75, 153] on input "checkbox" at bounding box center [75, 157] width 9 height 9
checkbox input "false"
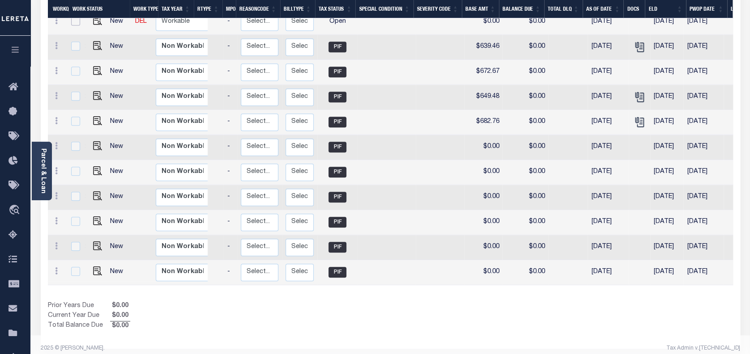
scroll to position [0, 91]
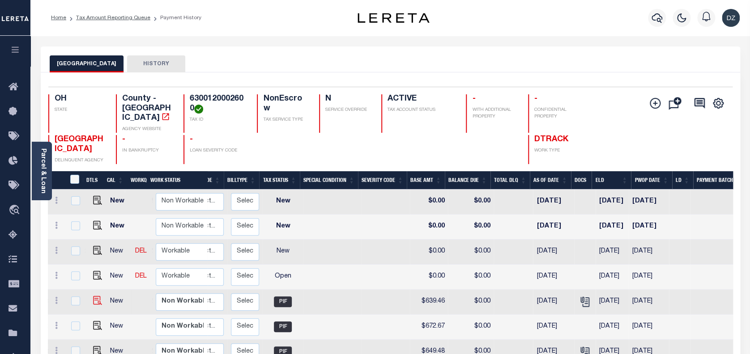
click at [93, 296] on img at bounding box center [97, 300] width 9 height 9
checkbox input "true"
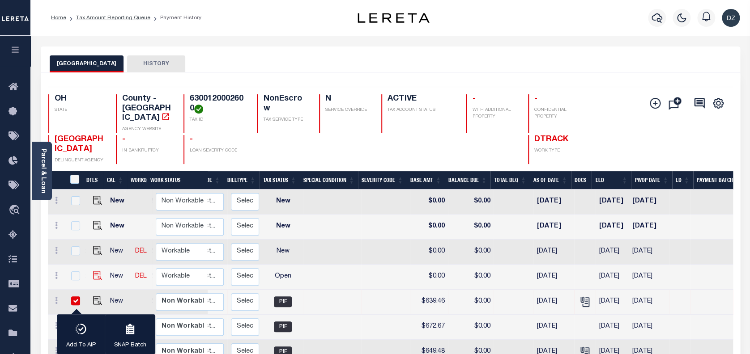
click at [94, 271] on img "" at bounding box center [97, 275] width 9 height 9
checkbox input "true"
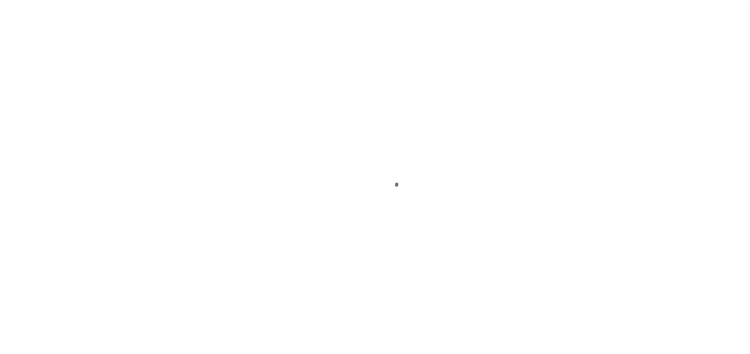
select select "OP2"
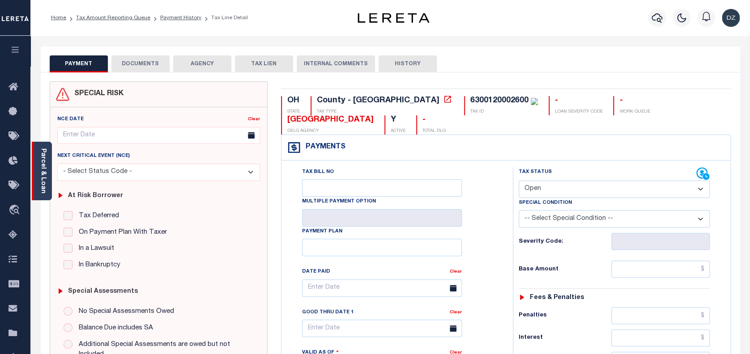
click at [44, 182] on link "Parcel & Loan" at bounding box center [43, 171] width 6 height 45
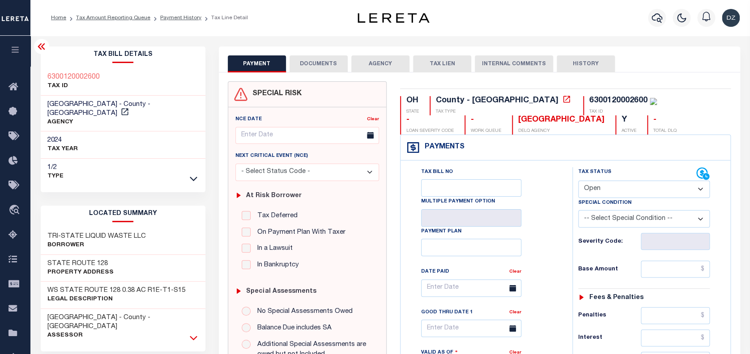
click at [193, 333] on icon at bounding box center [194, 337] width 8 height 9
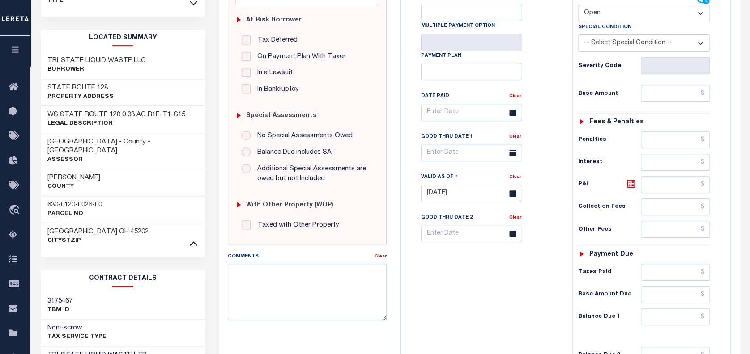
scroll to position [179, 0]
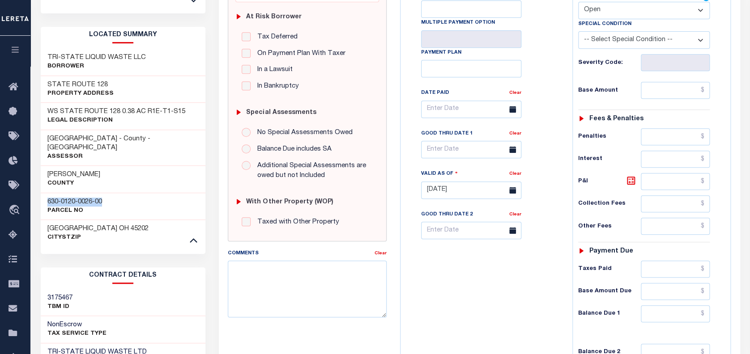
drag, startPoint x: 104, startPoint y: 183, endPoint x: 44, endPoint y: 184, distance: 60.4
click at [44, 193] on div "630-0120-0026-00 Parcel No" at bounding box center [123, 206] width 165 height 27
copy h3 "630-0120-0026-00"
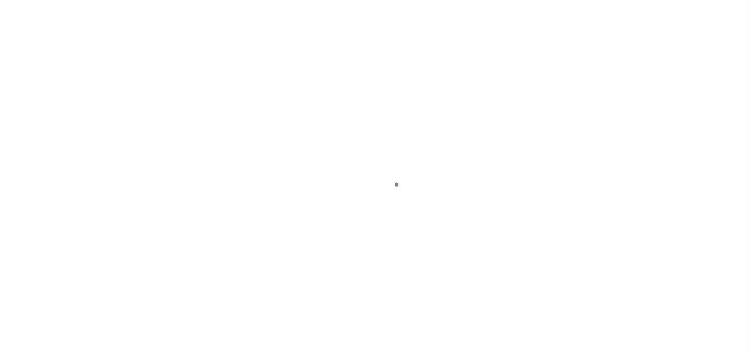
select select "PIF"
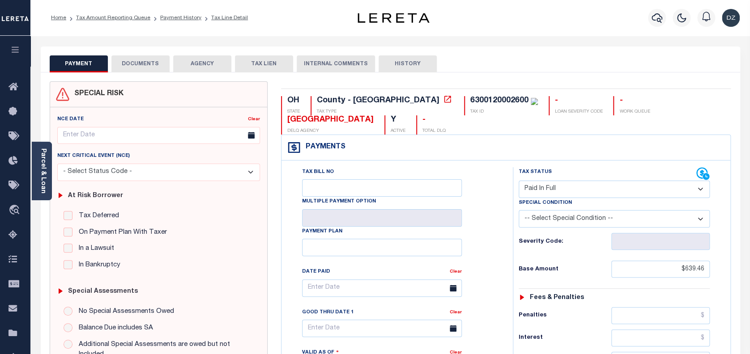
click at [145, 68] on button "DOCUMENTS" at bounding box center [140, 63] width 58 height 17
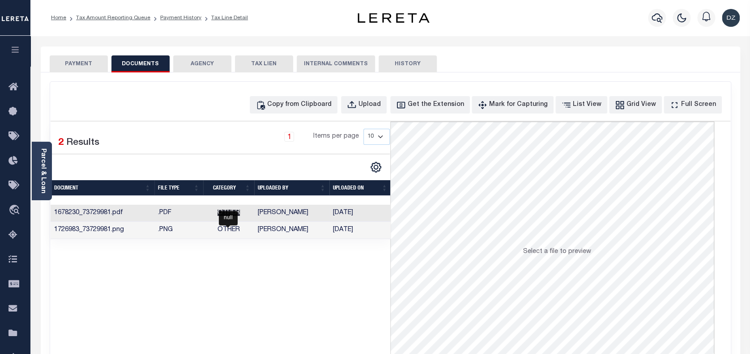
click at [221, 214] on span "Other" at bounding box center [229, 213] width 22 height 6
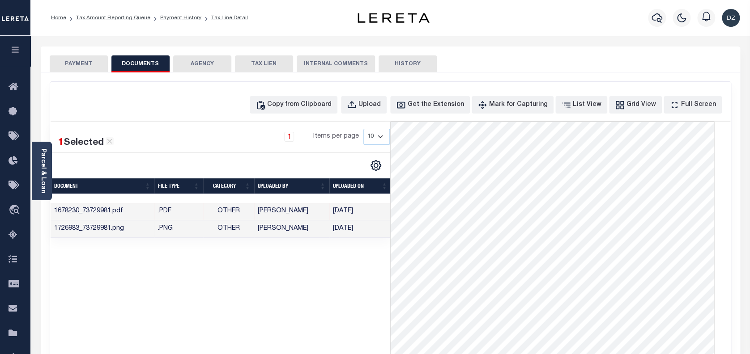
click at [334, 238] on td "[DATE]" at bounding box center [360, 229] width 62 height 17
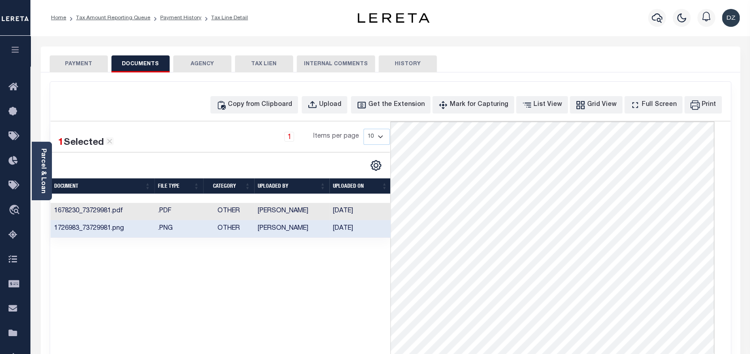
click at [69, 67] on button "PAYMENT" at bounding box center [79, 63] width 58 height 17
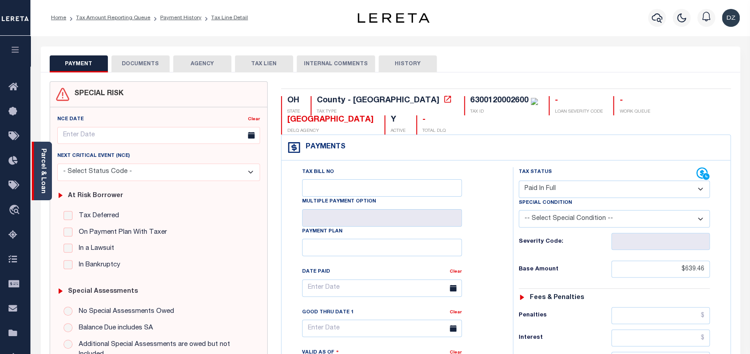
click at [50, 165] on div "Parcel & Loan" at bounding box center [42, 171] width 20 height 59
click at [583, 192] on select "- Select Status Code - Open Due/Unpaid Paid Incomplete No Tax Due Internal Refu…" at bounding box center [615, 189] width 192 height 17
select select "DUE"
click at [519, 181] on select "- Select Status Code - Open Due/Unpaid Paid Incomplete No Tax Due Internal Refu…" at bounding box center [615, 189] width 192 height 17
type input "[DATE]"
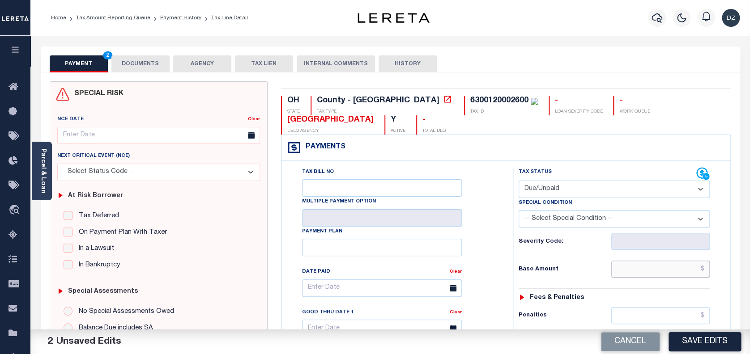
click at [662, 266] on input "text" at bounding box center [660, 269] width 99 height 17
paste input "647.52"
type input "$647.52"
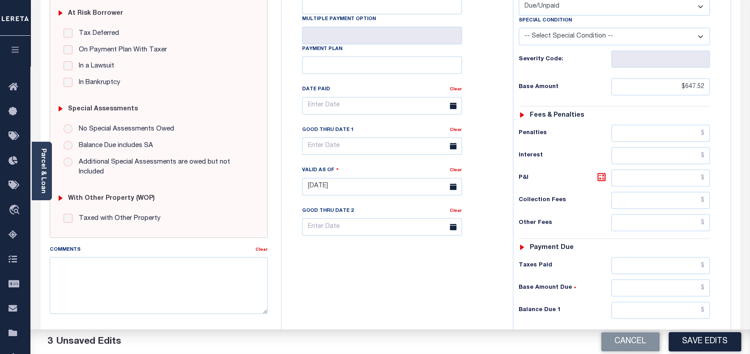
scroll to position [239, 0]
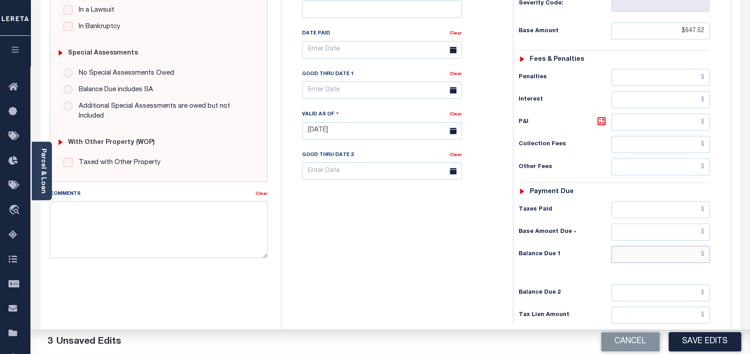
click at [668, 252] on input "text" at bounding box center [660, 254] width 99 height 17
paste input "768.00"
type input "$768.00"
click at [599, 124] on icon at bounding box center [601, 121] width 5 height 5
type input "$120.48"
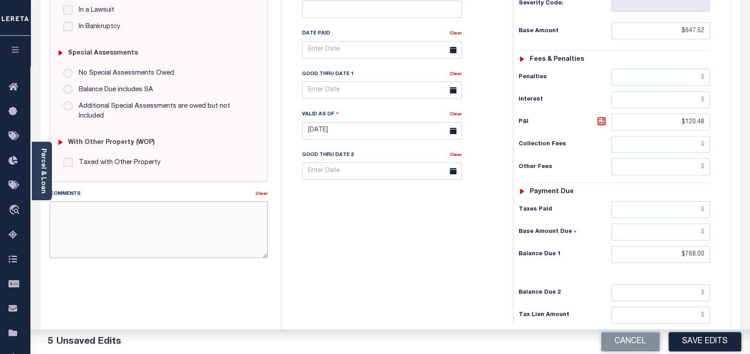
click at [95, 230] on textarea "Comments" at bounding box center [159, 229] width 218 height 56
type textarea "per the tax collector kris the taxes are still due-DZK"
click at [390, 94] on body "Home Tax Amount Reporting Queue Payment History Tax Line Detail Profile" at bounding box center [375, 99] width 750 height 677
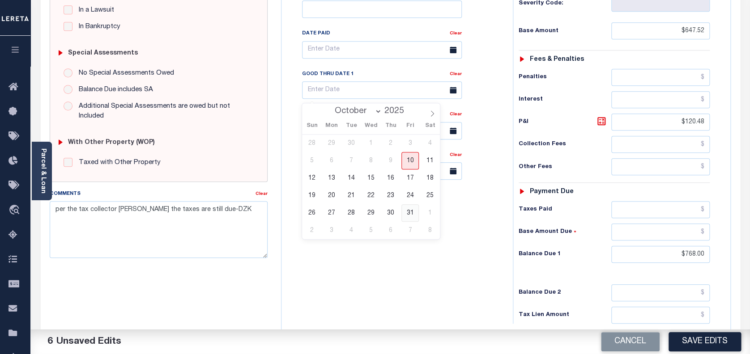
click at [410, 213] on span "31" at bounding box center [409, 213] width 17 height 17
type input "[DATE]"
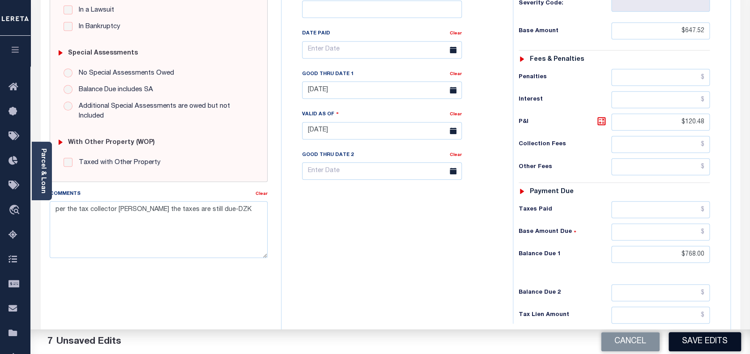
click at [696, 336] on button "Save Edits" at bounding box center [705, 342] width 73 height 19
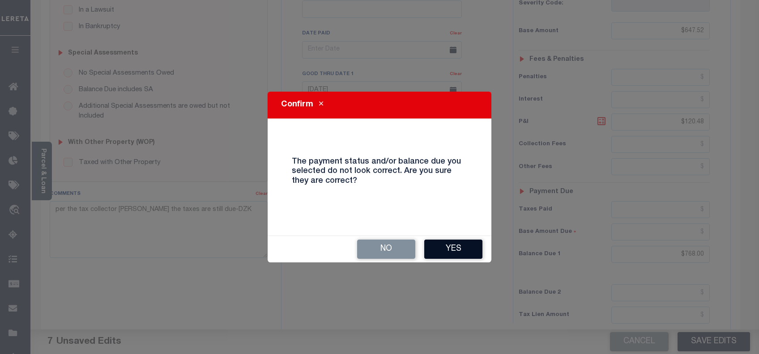
click at [461, 251] on button "Yes" at bounding box center [453, 249] width 58 height 19
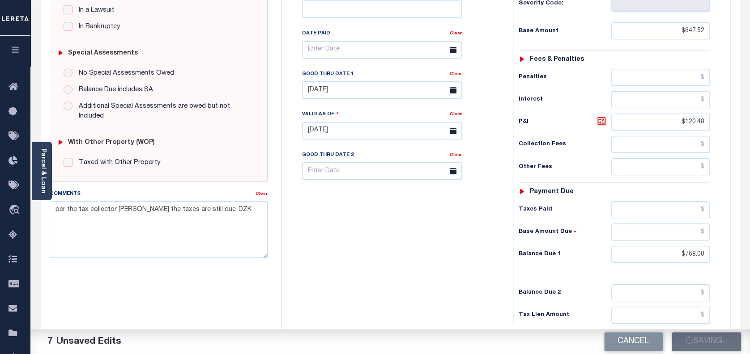
checkbox input "false"
type input "$647.52"
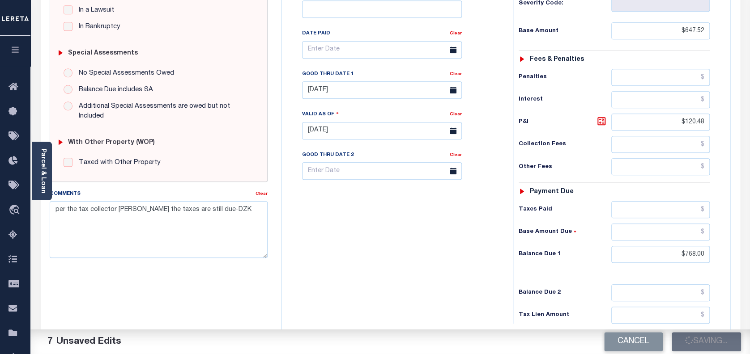
type input "$120.48"
type input "$768"
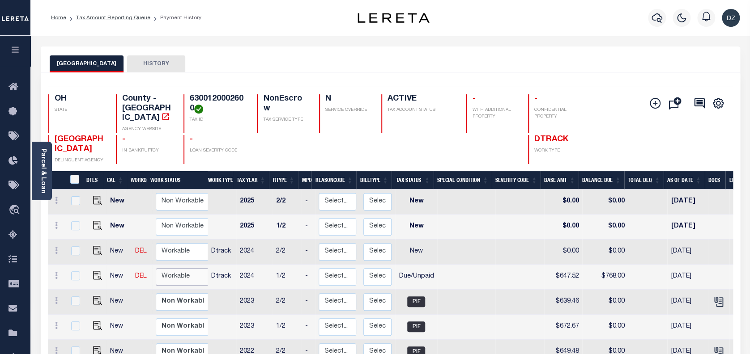
click at [181, 272] on select "Non Workable Workable" at bounding box center [183, 277] width 54 height 17
checkbox input "true"
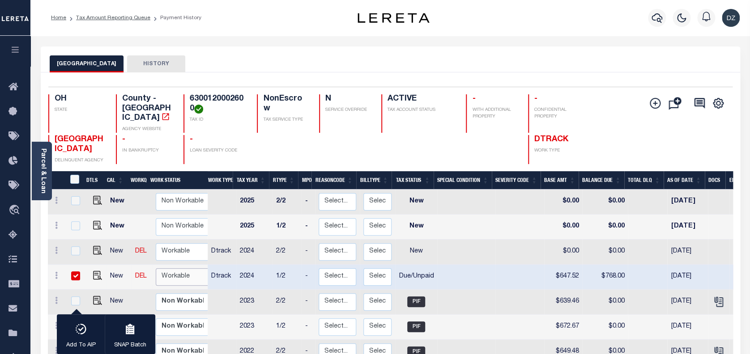
select select "true"
click at [156, 269] on select "Non Workable Workable" at bounding box center [183, 277] width 54 height 17
checkbox input "false"
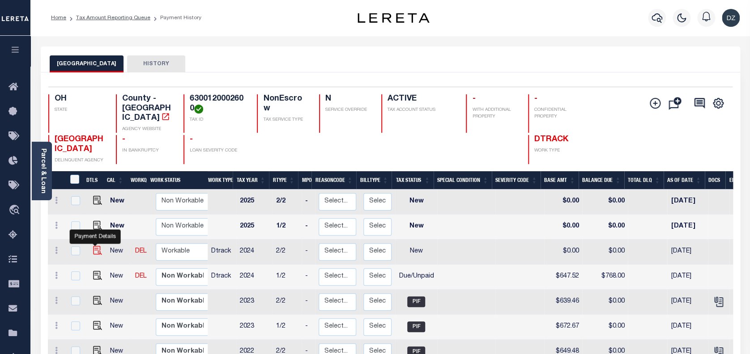
click at [93, 246] on img "" at bounding box center [97, 250] width 9 height 9
checkbox input "true"
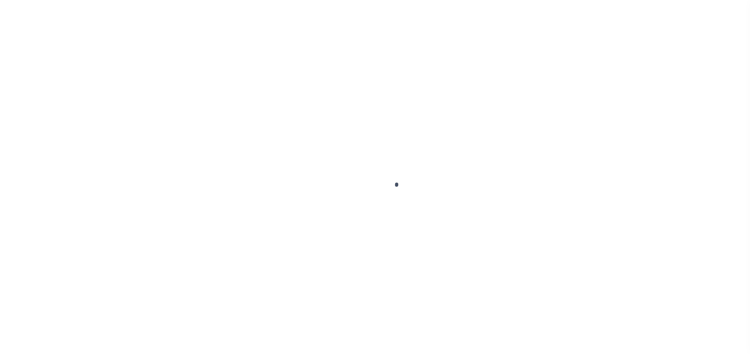
select select "NW2"
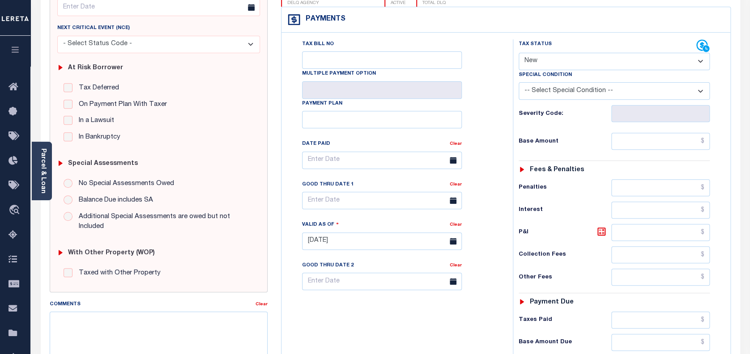
scroll to position [239, 0]
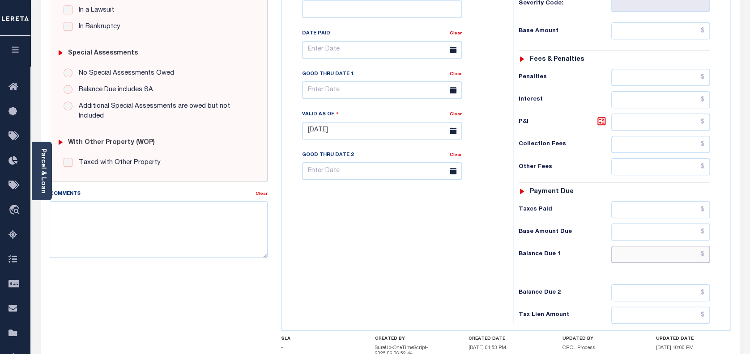
click at [673, 252] on input "text" at bounding box center [660, 254] width 99 height 17
paste input "768.00"
type input "$768.00"
type input "[DATE]"
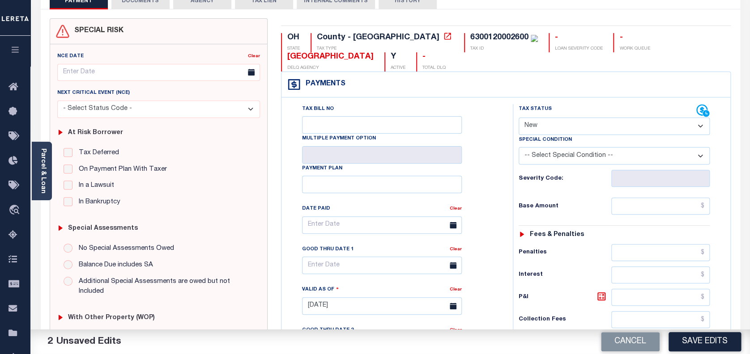
scroll to position [60, 0]
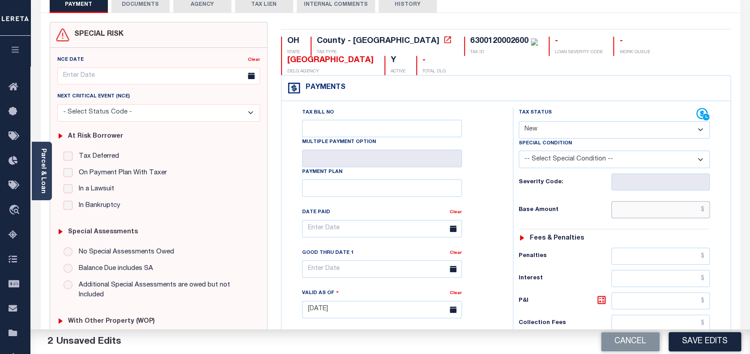
click at [680, 213] on input "text" at bounding box center [660, 209] width 99 height 17
paste input "647.52"
type input "$647.52"
click at [580, 132] on select "- Select Status Code - Open Due/Unpaid Paid Incomplete No Tax Due Internal Refu…" at bounding box center [615, 129] width 192 height 17
select select "DUE"
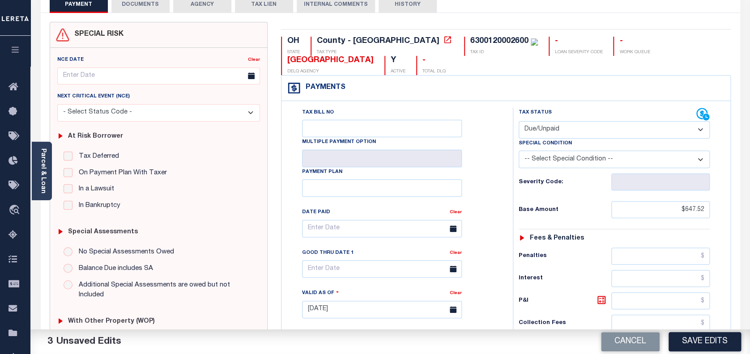
click at [519, 122] on select "- Select Status Code - Open Due/Unpaid Paid Incomplete No Tax Due Internal Refu…" at bounding box center [615, 129] width 192 height 17
click at [602, 303] on icon at bounding box center [601, 300] width 5 height 5
type input "$120.48"
click at [361, 234] on input "text" at bounding box center [382, 228] width 160 height 17
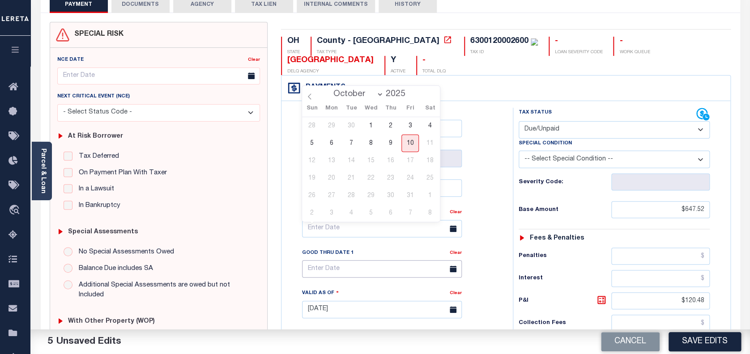
click at [361, 268] on input "text" at bounding box center [382, 268] width 160 height 17
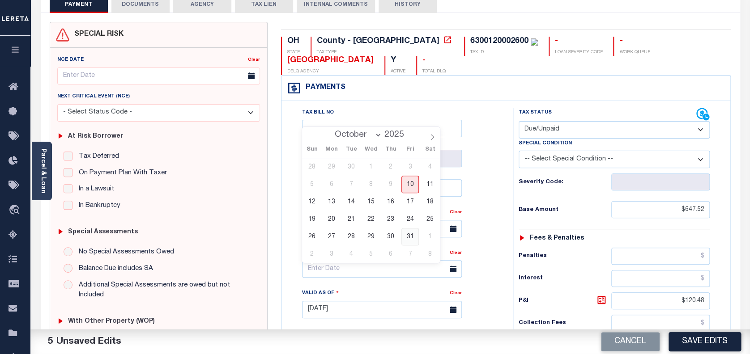
click at [410, 237] on span "31" at bounding box center [409, 236] width 17 height 17
type input "10/31/2025"
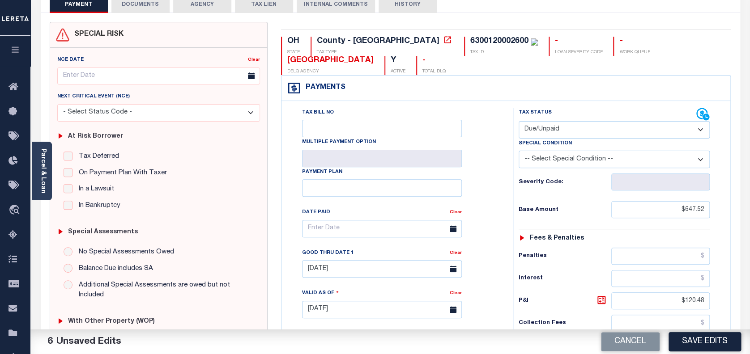
click at [130, 10] on button "DOCUMENTS" at bounding box center [140, 4] width 58 height 17
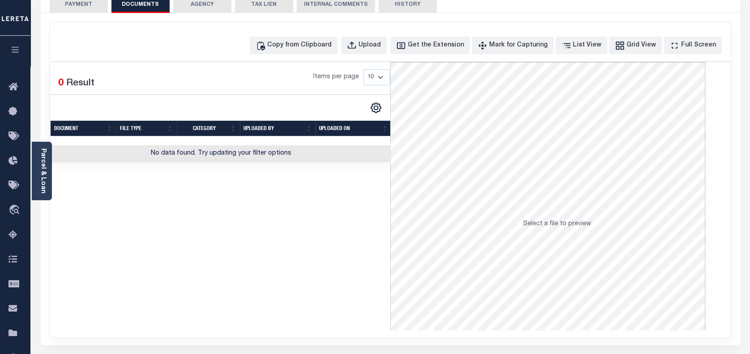
click at [90, 9] on button "PAYMENT 6" at bounding box center [79, 4] width 58 height 17
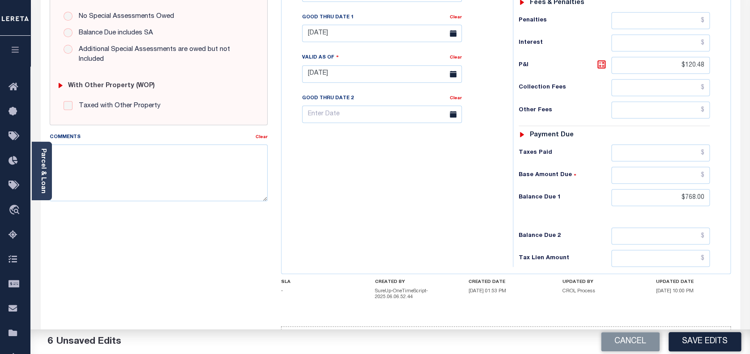
scroll to position [325, 0]
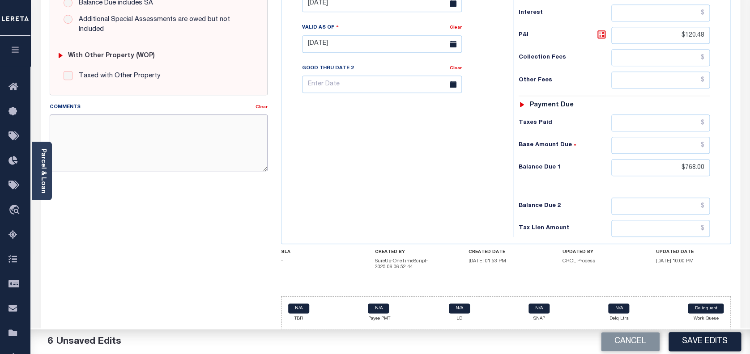
click at [155, 129] on textarea "Comments" at bounding box center [159, 143] width 218 height 56
type textarea "PER THE TAX COLLECTOR KRIS THE TAXES ARE STILL DUE-dzk"
click at [694, 343] on button "Save Edits" at bounding box center [705, 342] width 73 height 19
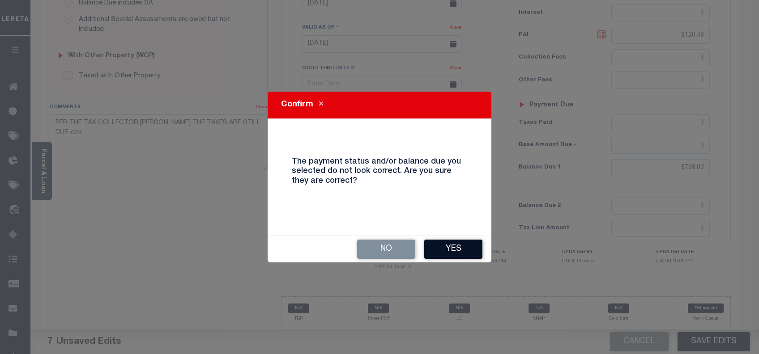
click at [459, 252] on button "Yes" at bounding box center [453, 249] width 58 height 19
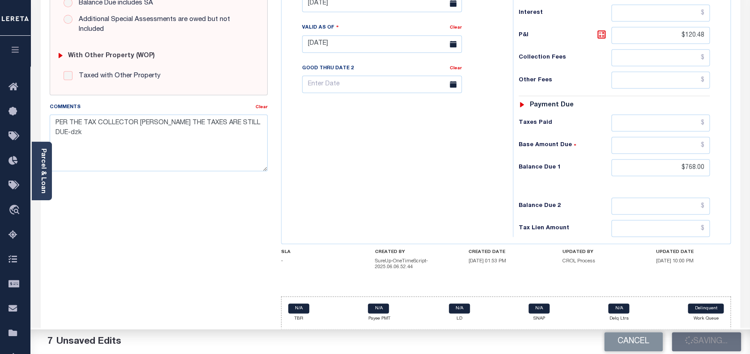
checkbox input "false"
type input "$647.52"
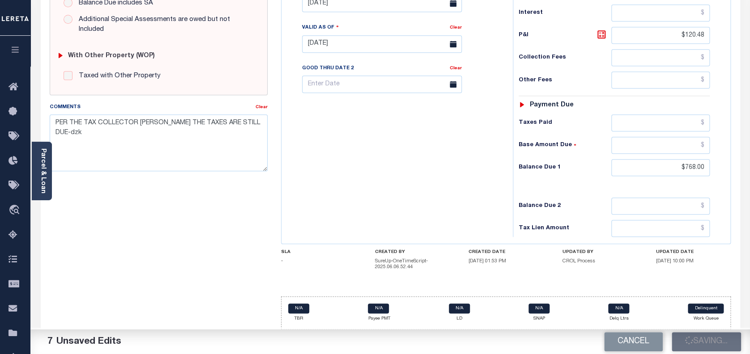
type input "$120.48"
type input "$768"
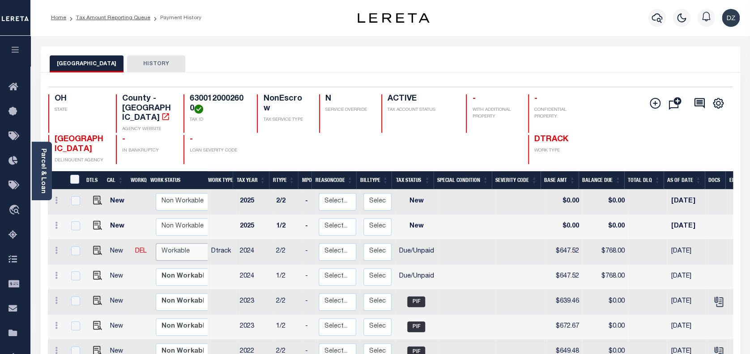
click at [186, 243] on select "Non Workable Workable" at bounding box center [183, 251] width 54 height 17
checkbox input "true"
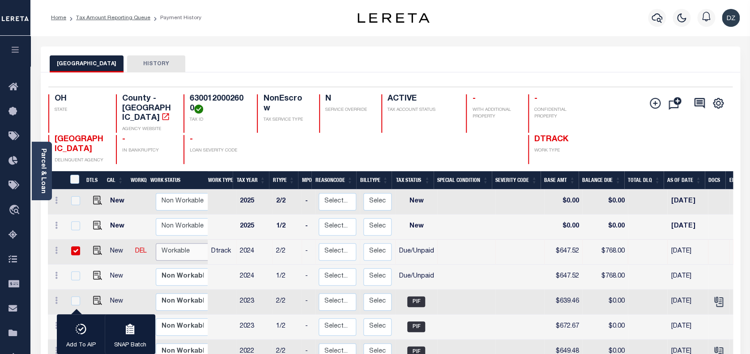
click at [190, 243] on select "Non Workable Workable" at bounding box center [183, 251] width 54 height 17
checkbox input "false"
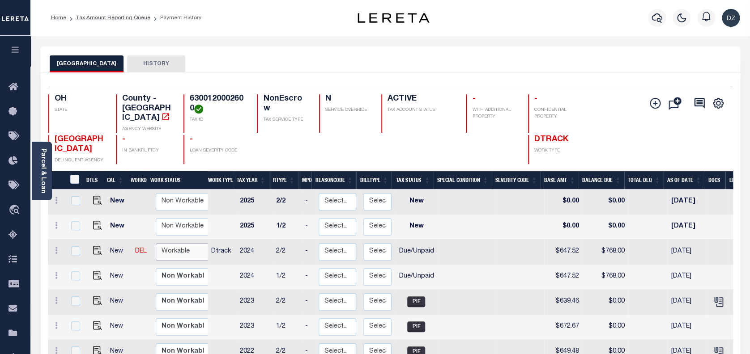
click at [156, 243] on select "Non Workable Workable" at bounding box center [183, 251] width 54 height 17
checkbox input "true"
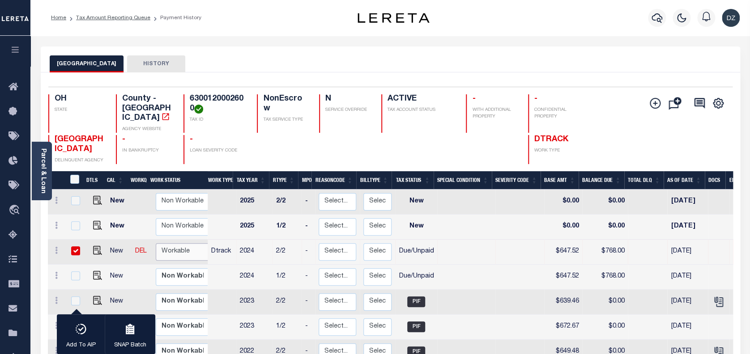
click at [192, 243] on select "Non Workable Workable" at bounding box center [183, 251] width 54 height 17
checkbox input "false"
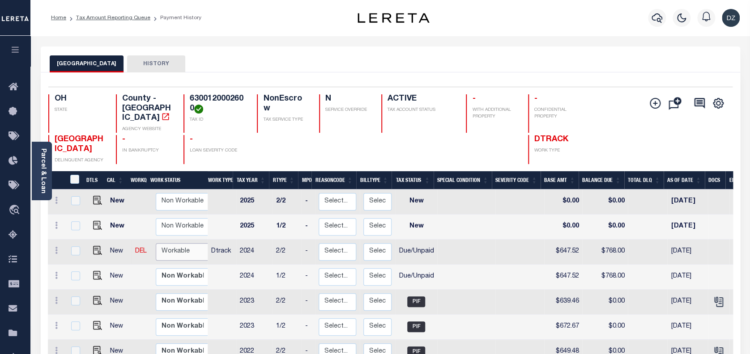
select select "true"
click at [156, 243] on select "Non Workable Workable" at bounding box center [183, 251] width 54 height 17
checkbox input "true"
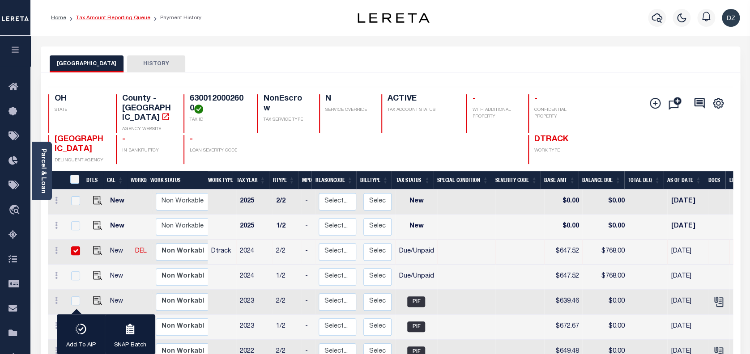
click at [109, 19] on link "Tax Amount Reporting Queue" at bounding box center [113, 17] width 74 height 5
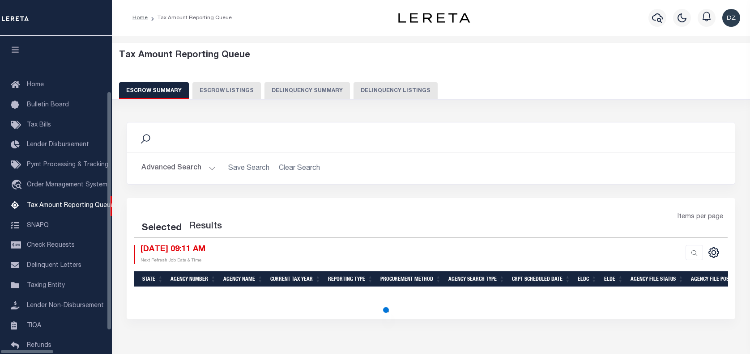
select select "100"
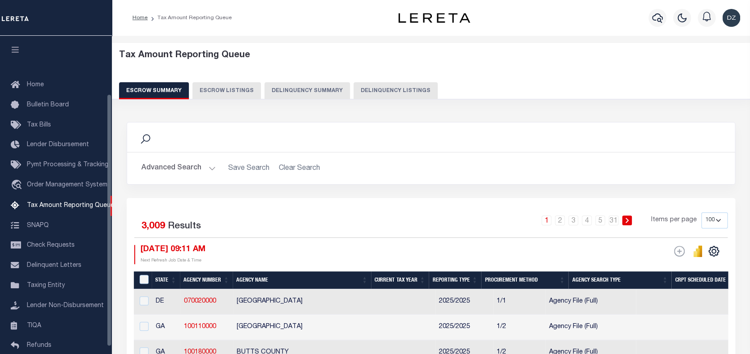
scroll to position [73, 0]
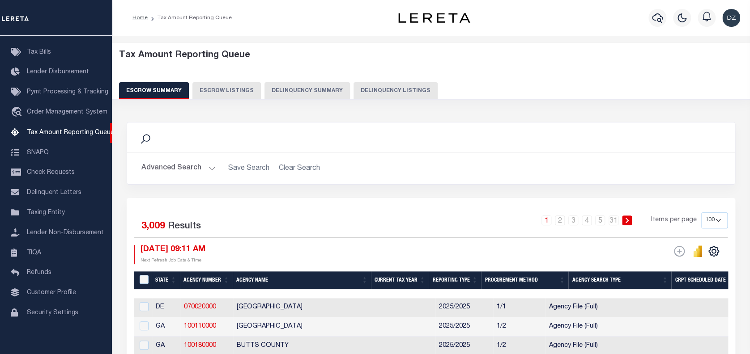
click at [384, 86] on button "Delinquency Listings" at bounding box center [396, 90] width 84 height 17
select select "100"
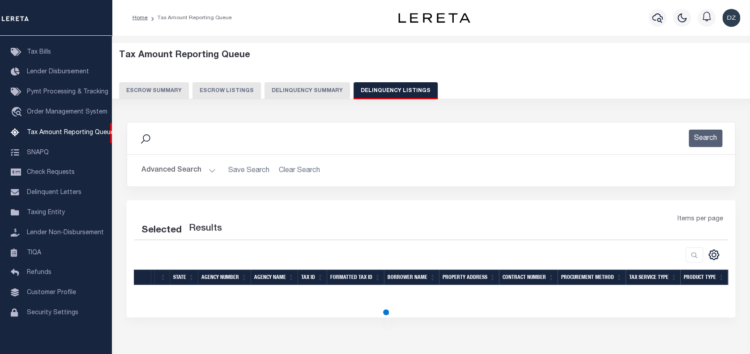
select select "100"
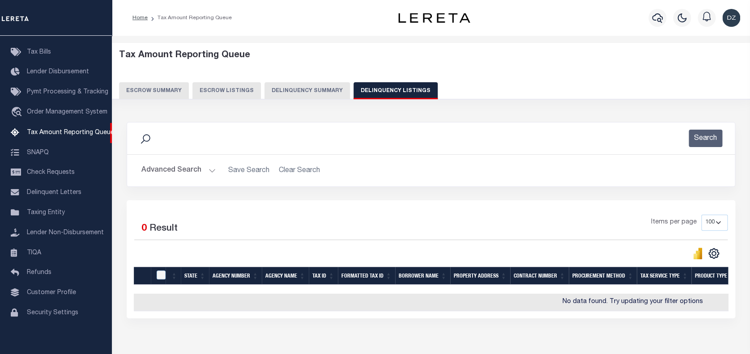
click at [152, 171] on button "Advanced Search" at bounding box center [178, 170] width 74 height 17
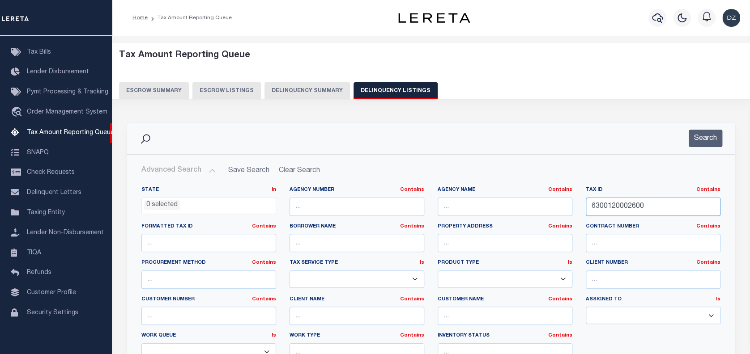
drag, startPoint x: 647, startPoint y: 211, endPoint x: 551, endPoint y: 204, distance: 95.6
click at [551, 204] on div "State In In AK AL AR AZ CA CO CT DC DE FL GA GU HI IA ID IL IN KS KY LA MA MD M…" at bounding box center [431, 278] width 593 height 183
paste input "30"
type input "6300120003000"
click at [712, 133] on button "Search" at bounding box center [706, 138] width 34 height 17
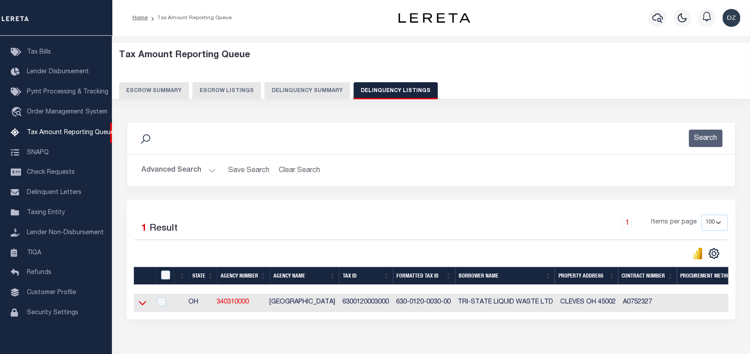
click at [141, 304] on icon at bounding box center [143, 303] width 8 height 9
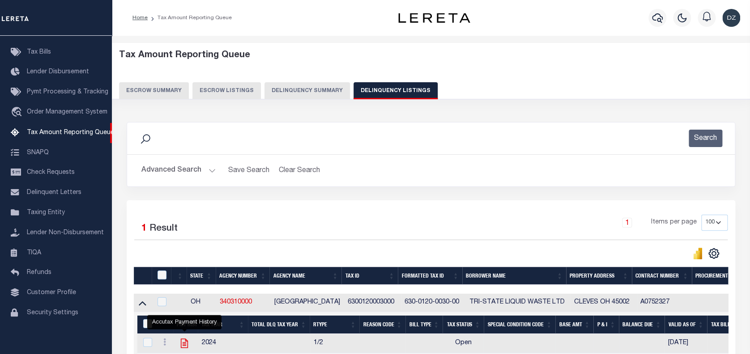
click at [184, 344] on icon "" at bounding box center [184, 343] width 7 height 9
checkbox input "true"
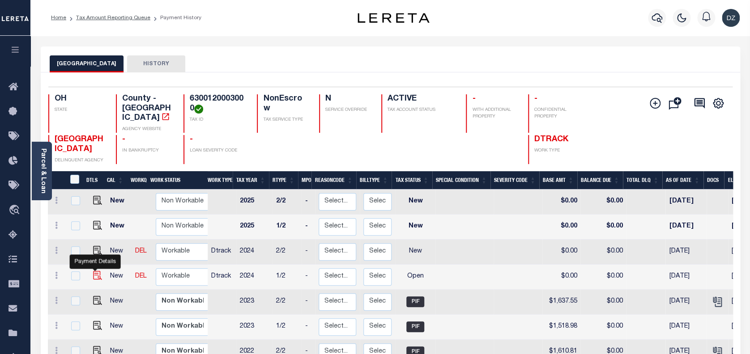
click at [95, 271] on img "" at bounding box center [97, 275] width 9 height 9
checkbox input "true"
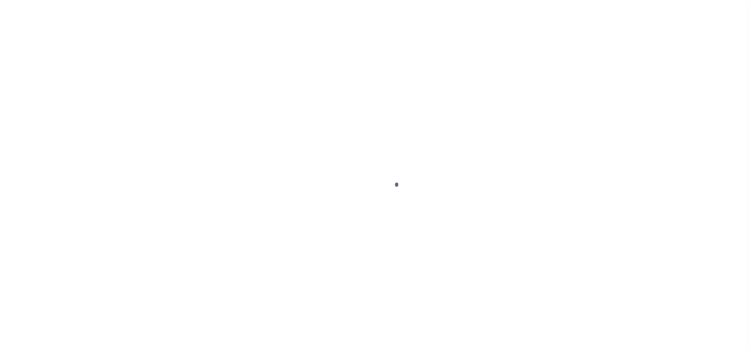
select select "OP2"
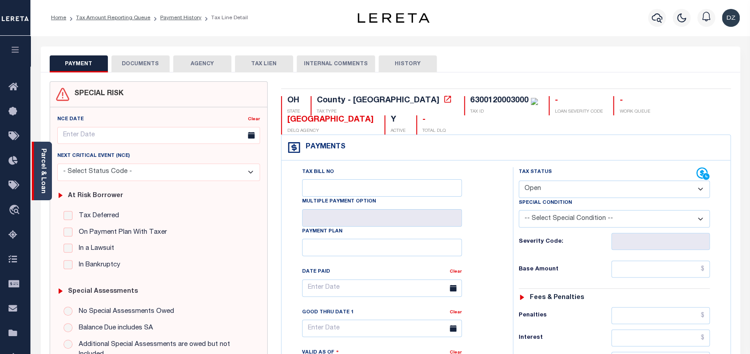
click at [46, 179] on link "Parcel & Loan" at bounding box center [43, 171] width 6 height 45
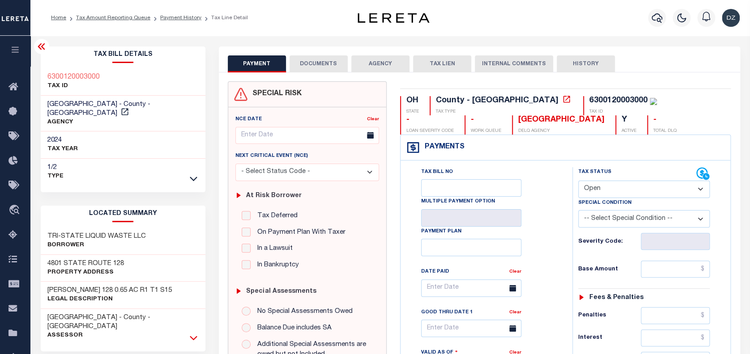
click at [194, 333] on icon at bounding box center [194, 337] width 8 height 9
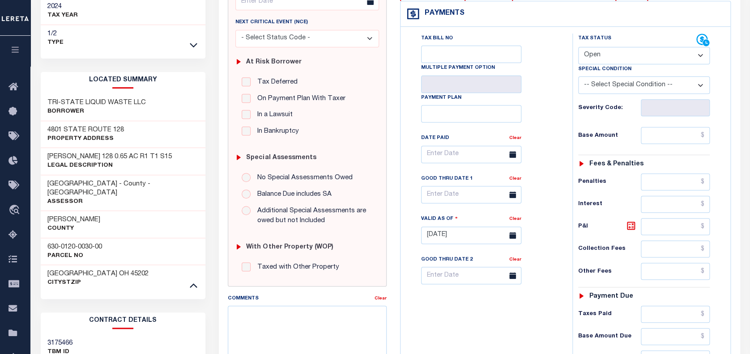
scroll to position [179, 0]
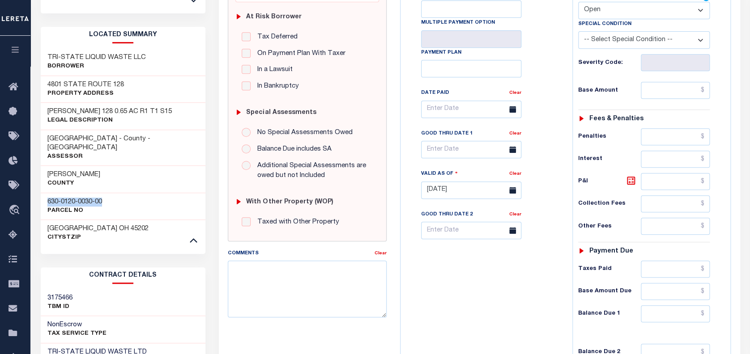
drag, startPoint x: 105, startPoint y: 183, endPoint x: 46, endPoint y: 183, distance: 59.1
click at [46, 193] on div "630-0120-0030-00 Parcel No" at bounding box center [123, 206] width 165 height 27
copy h3 "630-0120-0030-00"
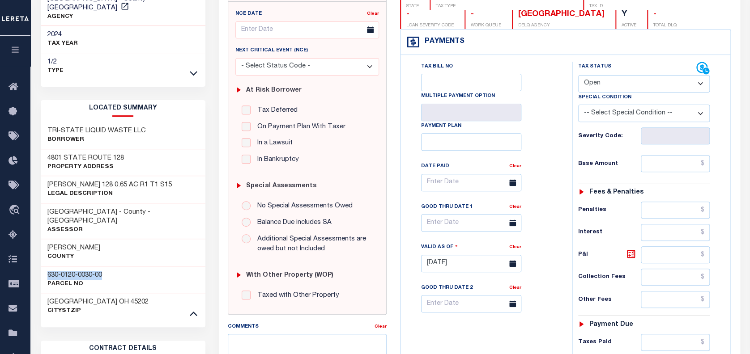
scroll to position [119, 0]
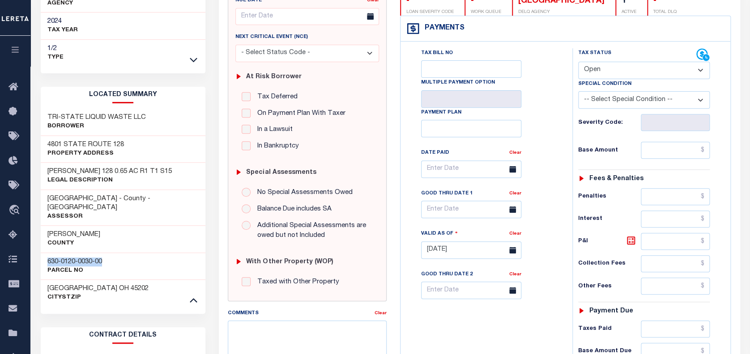
copy h3 "630-0120-0030-00"
click at [684, 152] on input "text" at bounding box center [675, 150] width 69 height 17
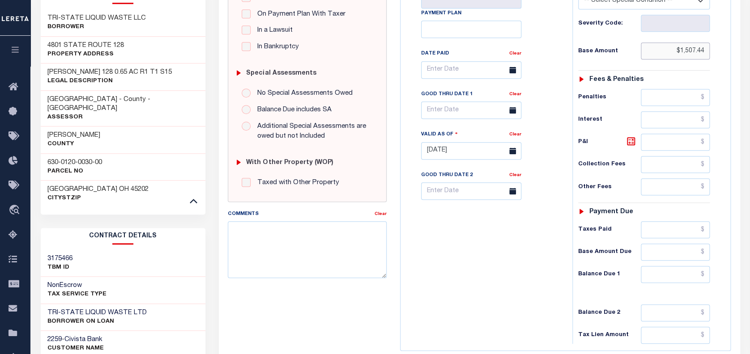
scroll to position [298, 0]
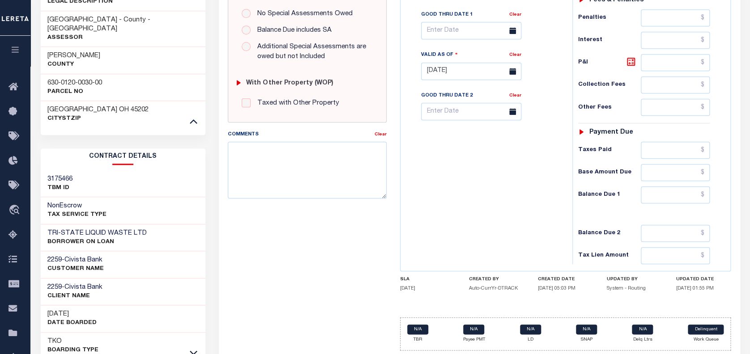
type input "$1,507.44"
click at [686, 193] on input "text" at bounding box center [675, 195] width 69 height 17
type input "[DATE]"
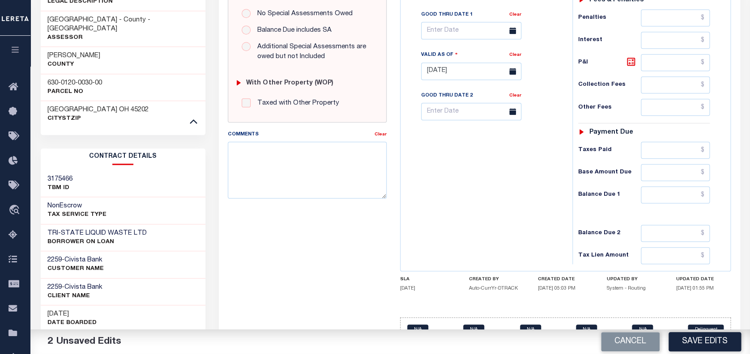
click at [439, 212] on div "Tax Bill No Multiple Payment Option Payment Plan Clear" at bounding box center [484, 66] width 163 height 395
click at [683, 198] on input "text" at bounding box center [675, 195] width 69 height 17
paste input "1,775.34"
type input "$1,775.34"
click at [632, 62] on icon at bounding box center [631, 61] width 11 height 11
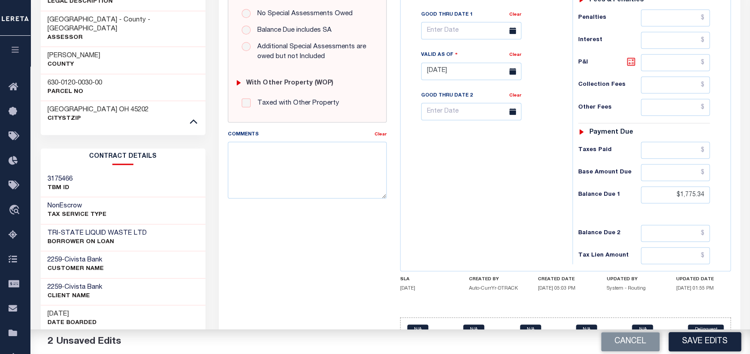
type input "$267.90"
click at [450, 36] on body "Home Tax Amount Reporting Queue Payment History Tax Line Detail Profile" at bounding box center [375, 54] width 750 height 705
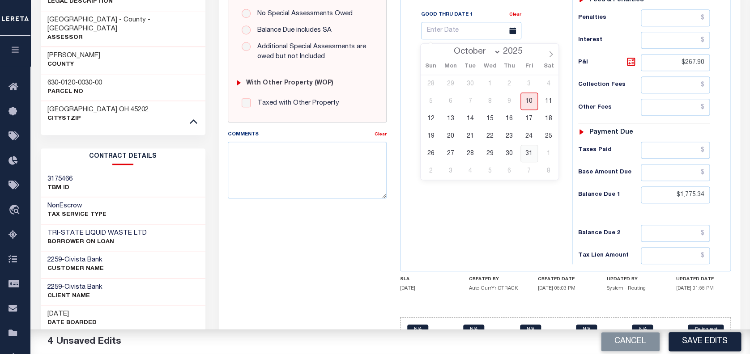
click at [526, 155] on span "31" at bounding box center [529, 153] width 17 height 17
type input "[DATE]"
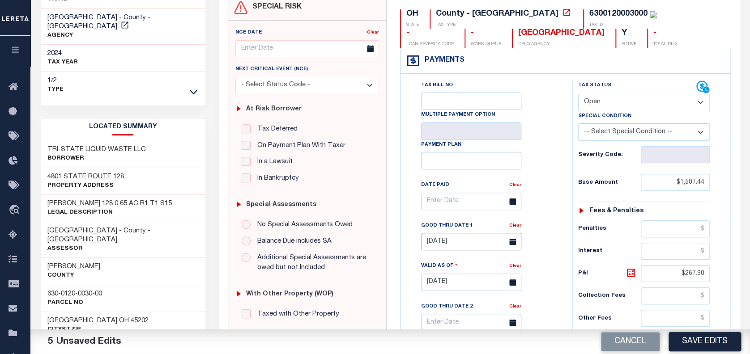
scroll to position [239, 0]
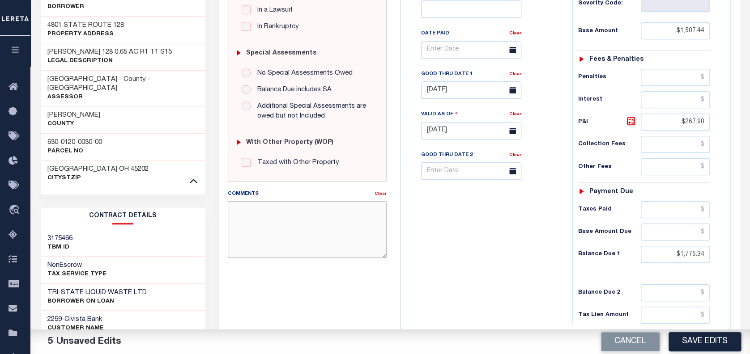
click at [355, 224] on textarea "Comments" at bounding box center [307, 229] width 159 height 56
click at [691, 28] on input "$1,507.44" at bounding box center [675, 30] width 69 height 17
type textarea "per the TC the taxes are still due-DZK"
click at [683, 338] on button "Save Edits" at bounding box center [705, 342] width 73 height 19
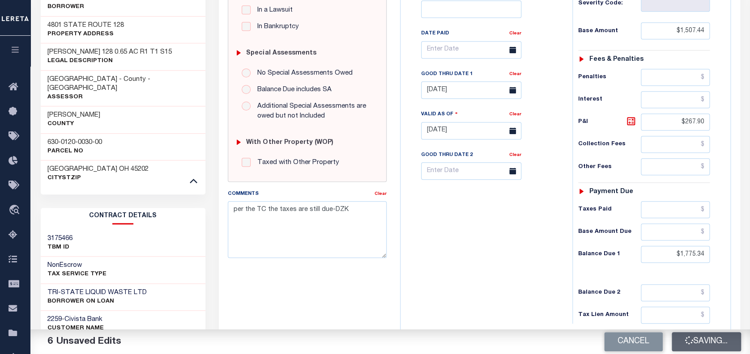
checkbox input "false"
type input "$1,507.44"
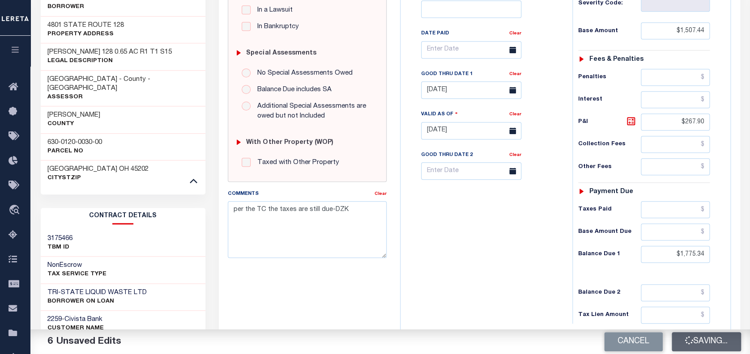
type input "$267.9"
type input "$1,775.34"
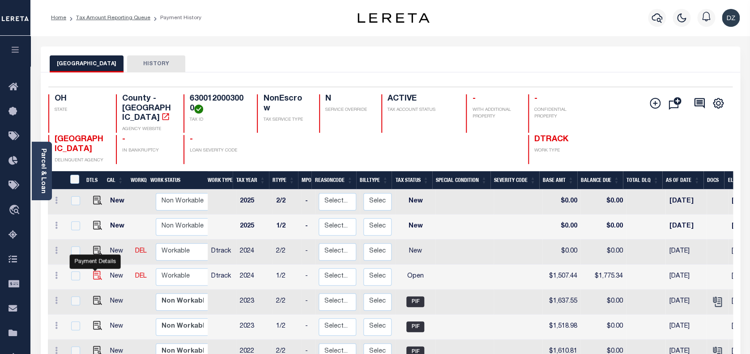
click at [93, 271] on img "" at bounding box center [97, 275] width 9 height 9
checkbox input "true"
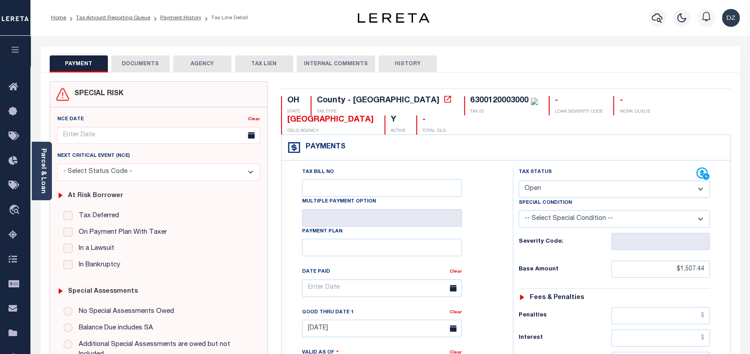
click at [557, 190] on select "- Select Status Code - Open Due/Unpaid Paid Incomplete No Tax Due Internal Refu…" at bounding box center [615, 189] width 192 height 17
select select "DUE"
click at [519, 181] on select "- Select Status Code - Open Due/Unpaid Paid Incomplete No Tax Due Internal Refu…" at bounding box center [615, 189] width 192 height 17
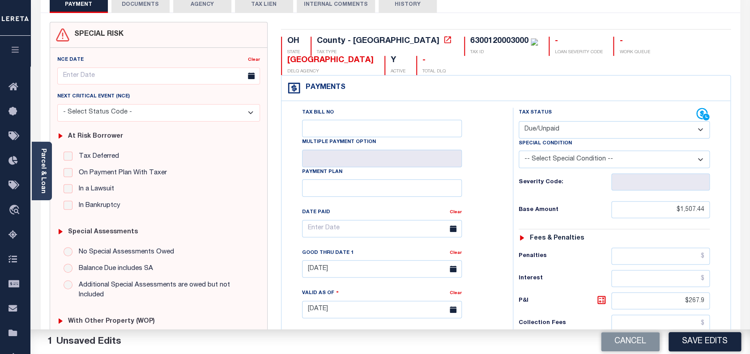
scroll to position [239, 0]
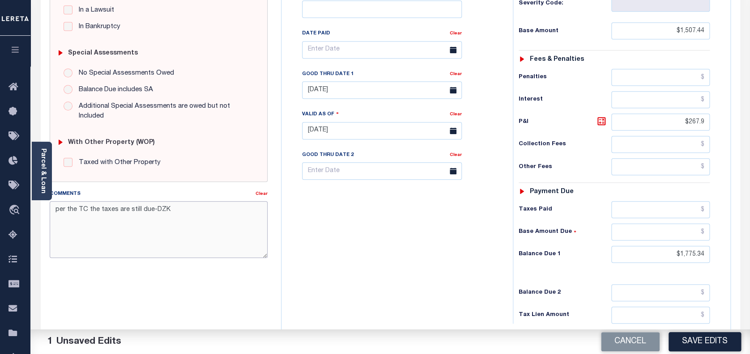
click at [90, 211] on textarea "per the TC the taxes are still due-DZK" at bounding box center [159, 229] width 218 height 56
click at [87, 210] on textarea "per the TC the taxes are still due-DZK" at bounding box center [159, 229] width 218 height 56
type textarea "per the [PERSON_NAME] the taxes are still due-DZK"
click at [689, 32] on input "$1,507.44" at bounding box center [660, 30] width 99 height 17
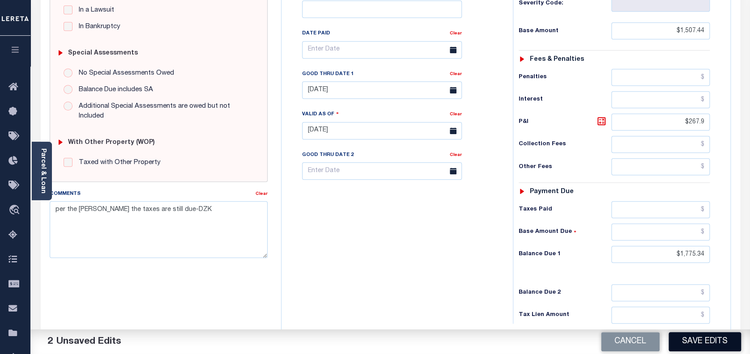
click at [700, 344] on button "Save Edits" at bounding box center [705, 342] width 73 height 19
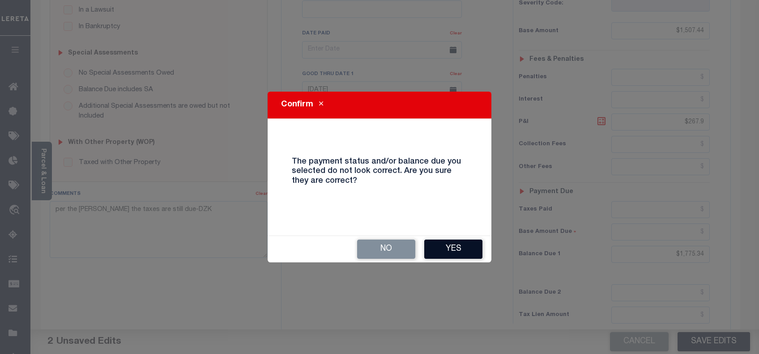
click at [442, 241] on button "Yes" at bounding box center [453, 249] width 58 height 19
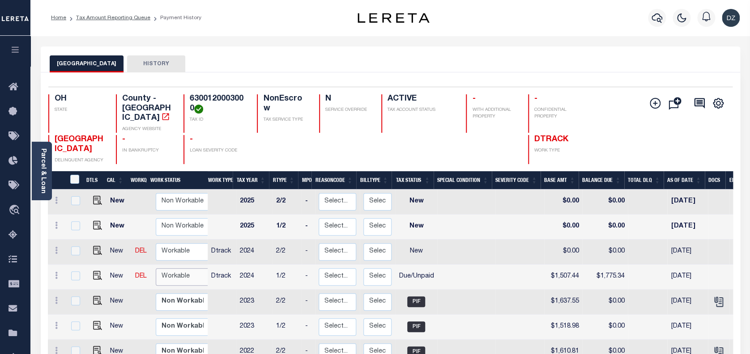
click at [184, 271] on select "Non Workable Workable" at bounding box center [183, 277] width 54 height 17
checkbox input "true"
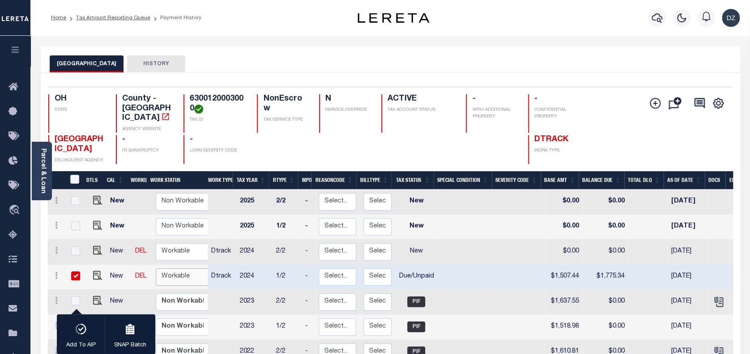
select select "true"
click at [156, 269] on select "Non Workable Workable" at bounding box center [183, 277] width 54 height 17
checkbox input "false"
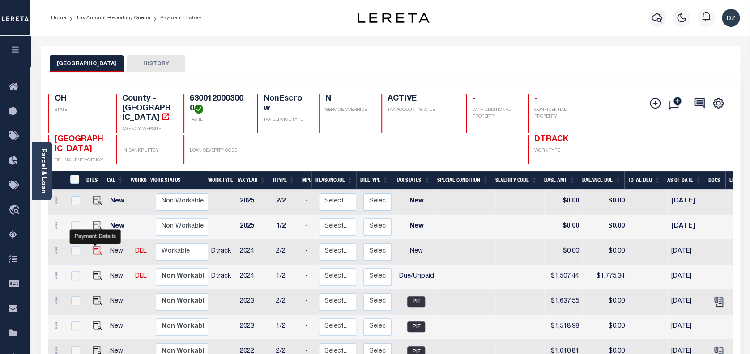
click at [95, 247] on img "" at bounding box center [97, 250] width 9 height 9
checkbox input "true"
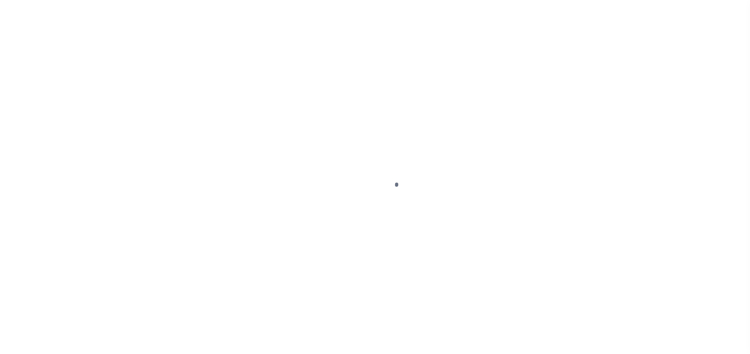
select select "NW2"
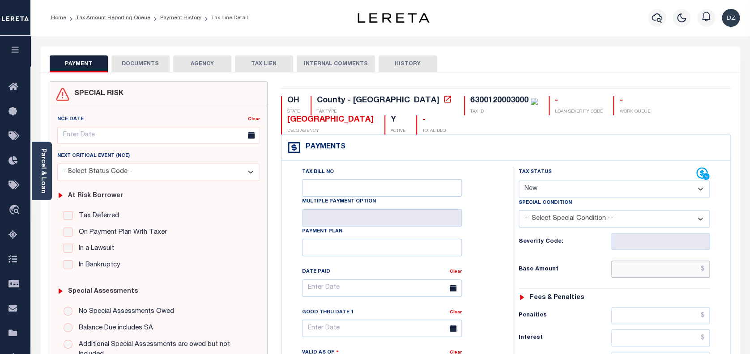
click at [671, 267] on input "text" at bounding box center [660, 269] width 99 height 17
paste input "1,507.44"
type input "$1,507.44"
type input "[DATE]"
click at [559, 195] on select "- Select Status Code - Open Due/Unpaid Paid Incomplete No Tax Due Internal Refu…" at bounding box center [615, 189] width 192 height 17
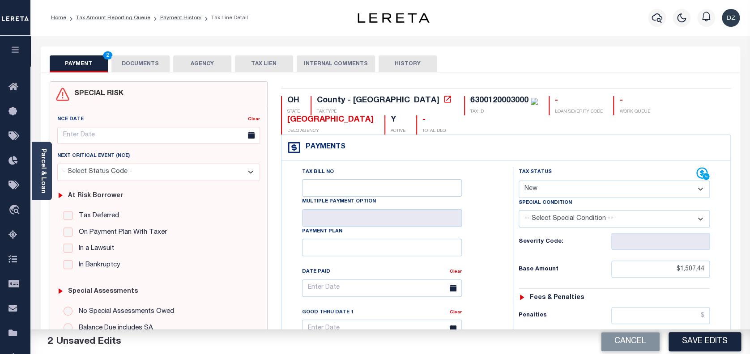
select select "DUE"
click at [519, 181] on select "- Select Status Code - Open Due/Unpaid Paid Incomplete No Tax Due Internal Refu…" at bounding box center [615, 189] width 192 height 17
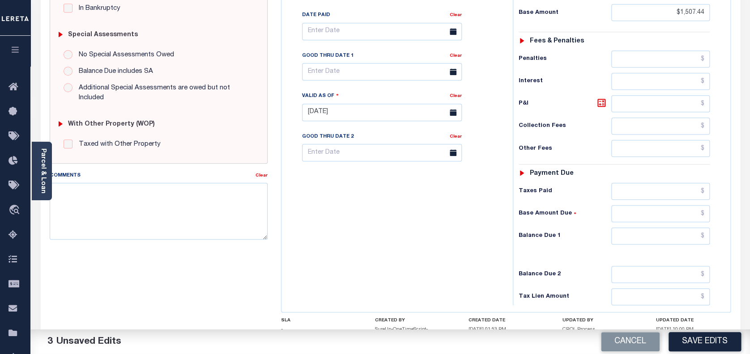
scroll to position [298, 0]
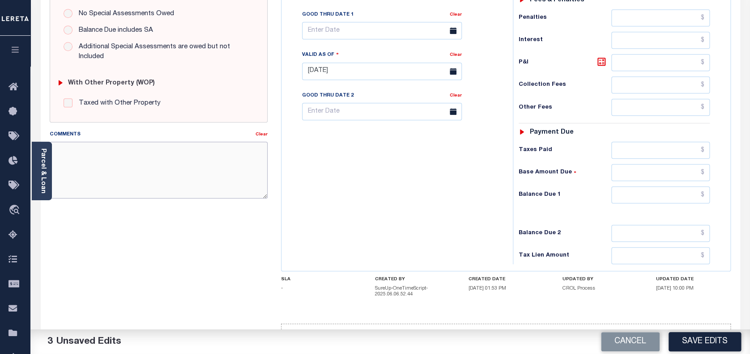
click at [164, 147] on textarea "Comments" at bounding box center [159, 170] width 218 height 56
type textarea "per the TC doras the taxes are still due-DZK"
click at [669, 196] on input "text" at bounding box center [660, 195] width 99 height 17
paste input "1,775.34"
type input "$1,775.34"
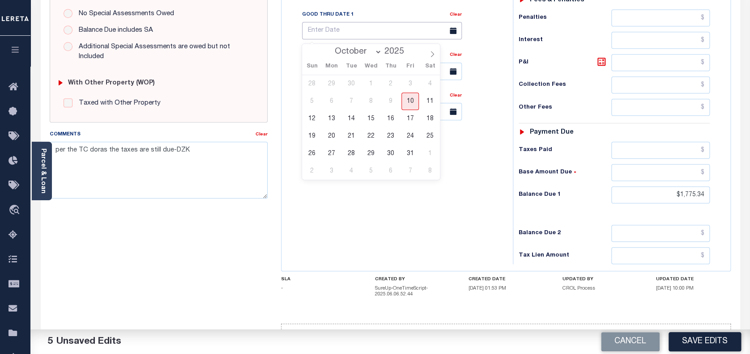
click at [352, 37] on input "text" at bounding box center [382, 30] width 160 height 17
click at [413, 151] on span "31" at bounding box center [409, 153] width 17 height 17
type input "10/31/2025"
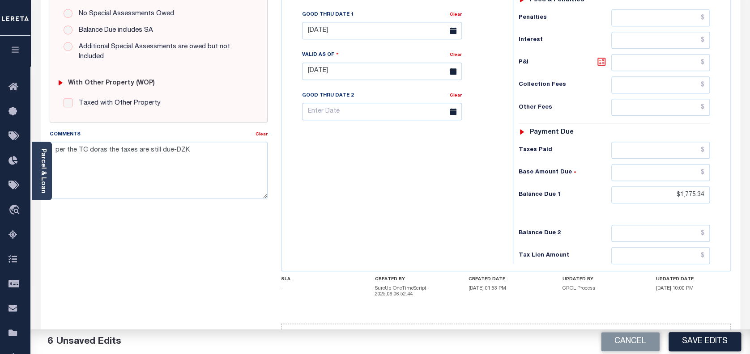
click at [600, 64] on icon at bounding box center [601, 61] width 5 height 5
type input "$267.90"
click at [702, 341] on button "Save Edits" at bounding box center [705, 342] width 73 height 19
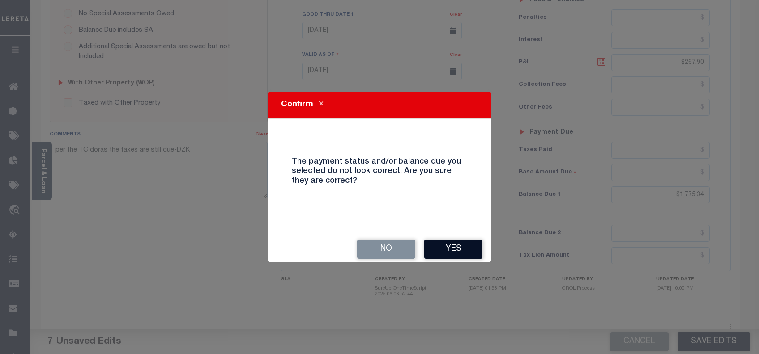
click at [462, 247] on button "Yes" at bounding box center [453, 249] width 58 height 19
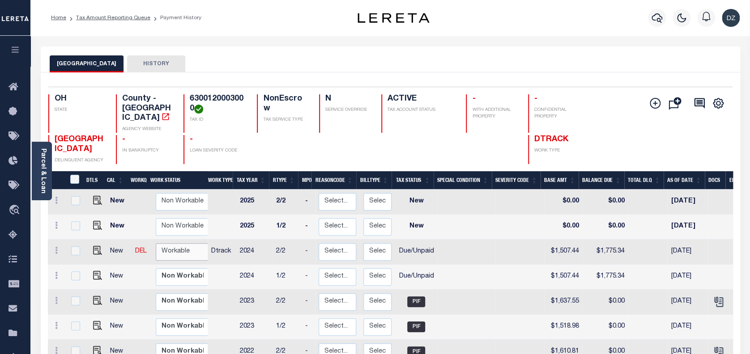
click at [175, 246] on select "Non Workable Workable" at bounding box center [183, 251] width 54 height 17
checkbox input "true"
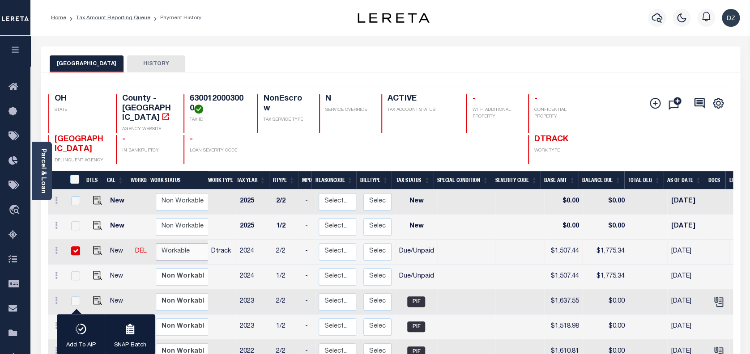
select select "true"
click at [156, 243] on select "Non Workable Workable" at bounding box center [183, 251] width 54 height 17
checkbox input "false"
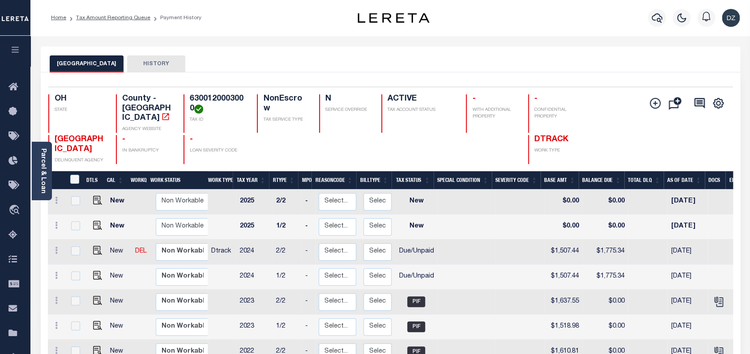
click at [201, 98] on h4 "6300120003000" at bounding box center [218, 103] width 56 height 19
click at [215, 100] on h4 "6300120003000" at bounding box center [218, 103] width 56 height 19
